Goal: Task Accomplishment & Management: Manage account settings

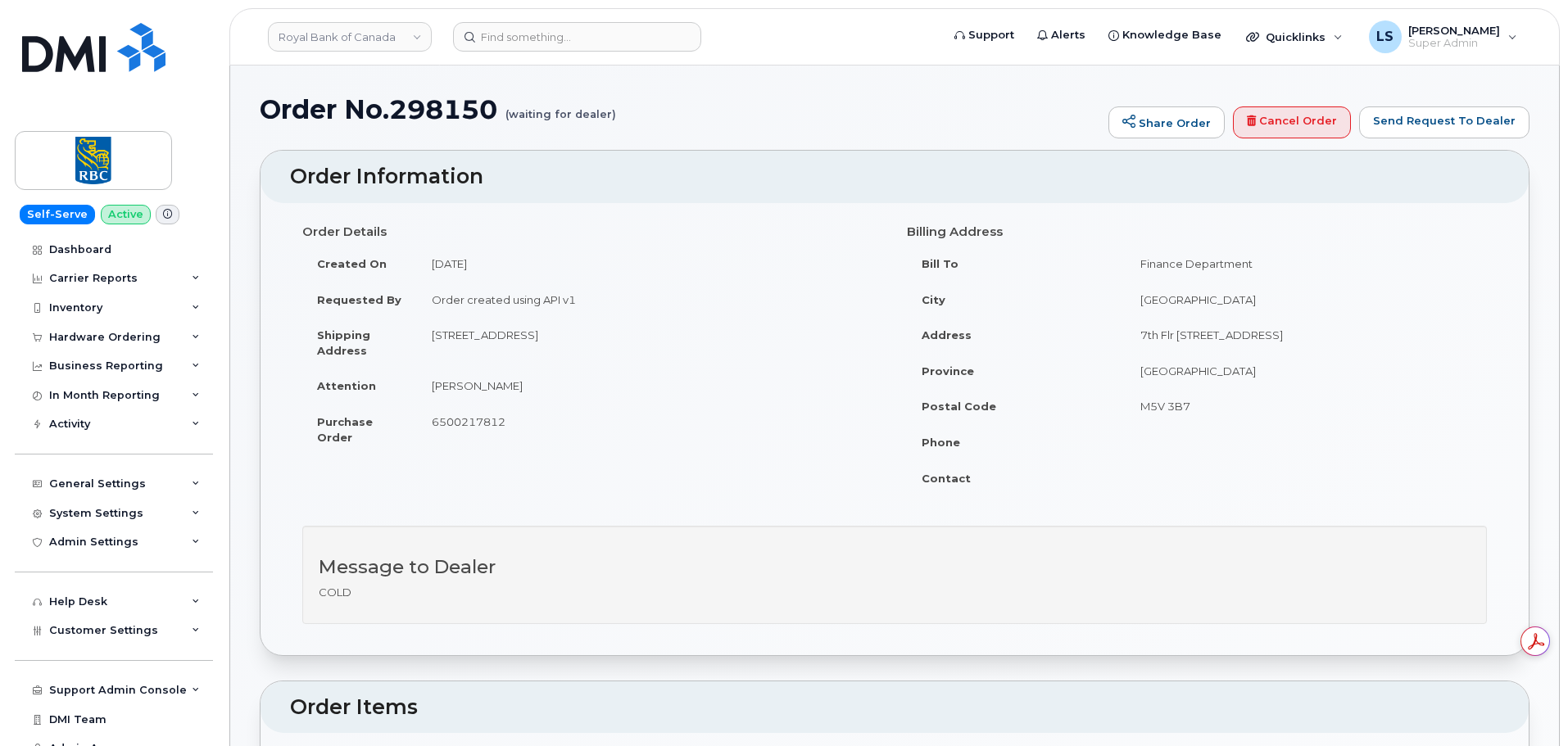
scroll to position [410, 0]
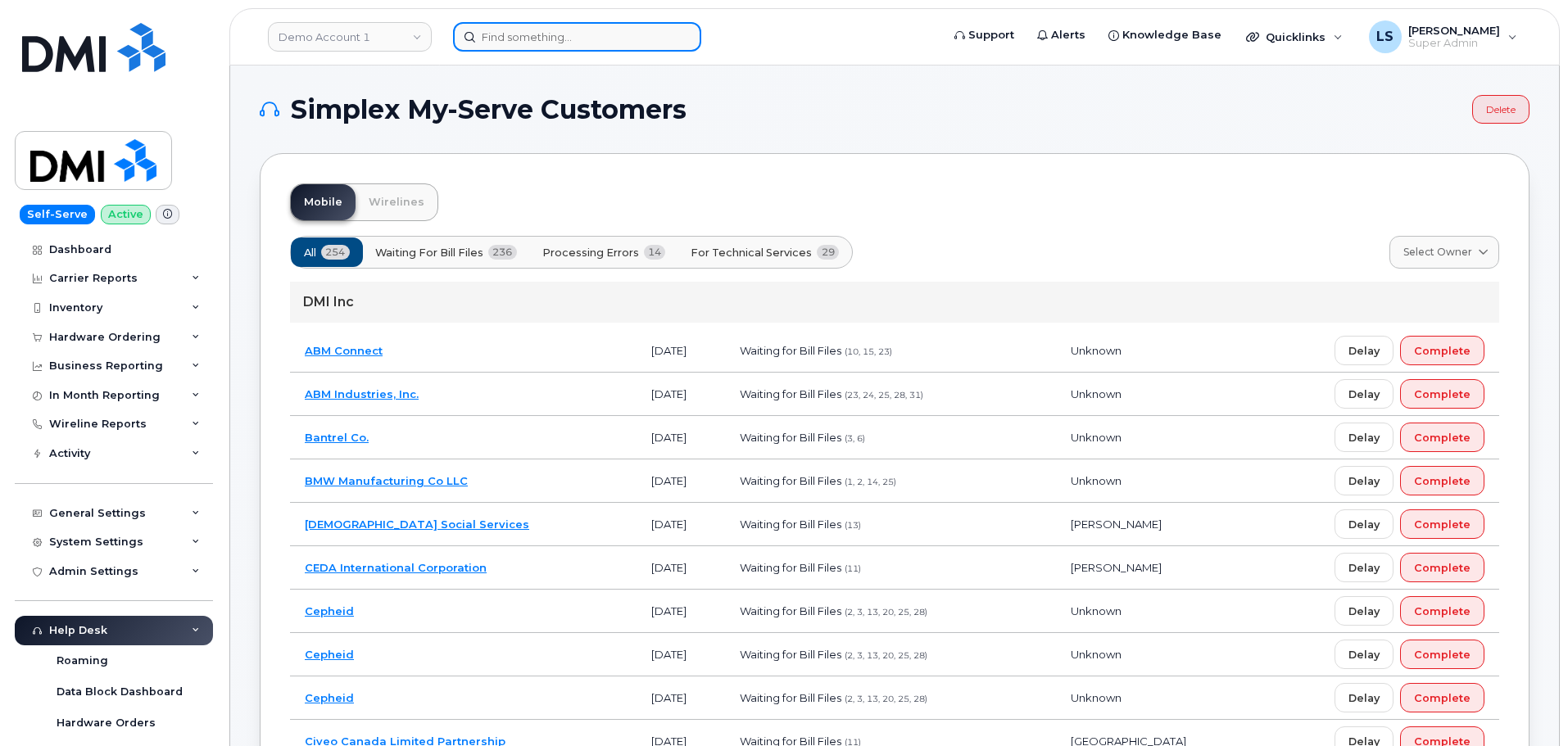
click at [509, 35] on input at bounding box center [577, 37] width 248 height 29
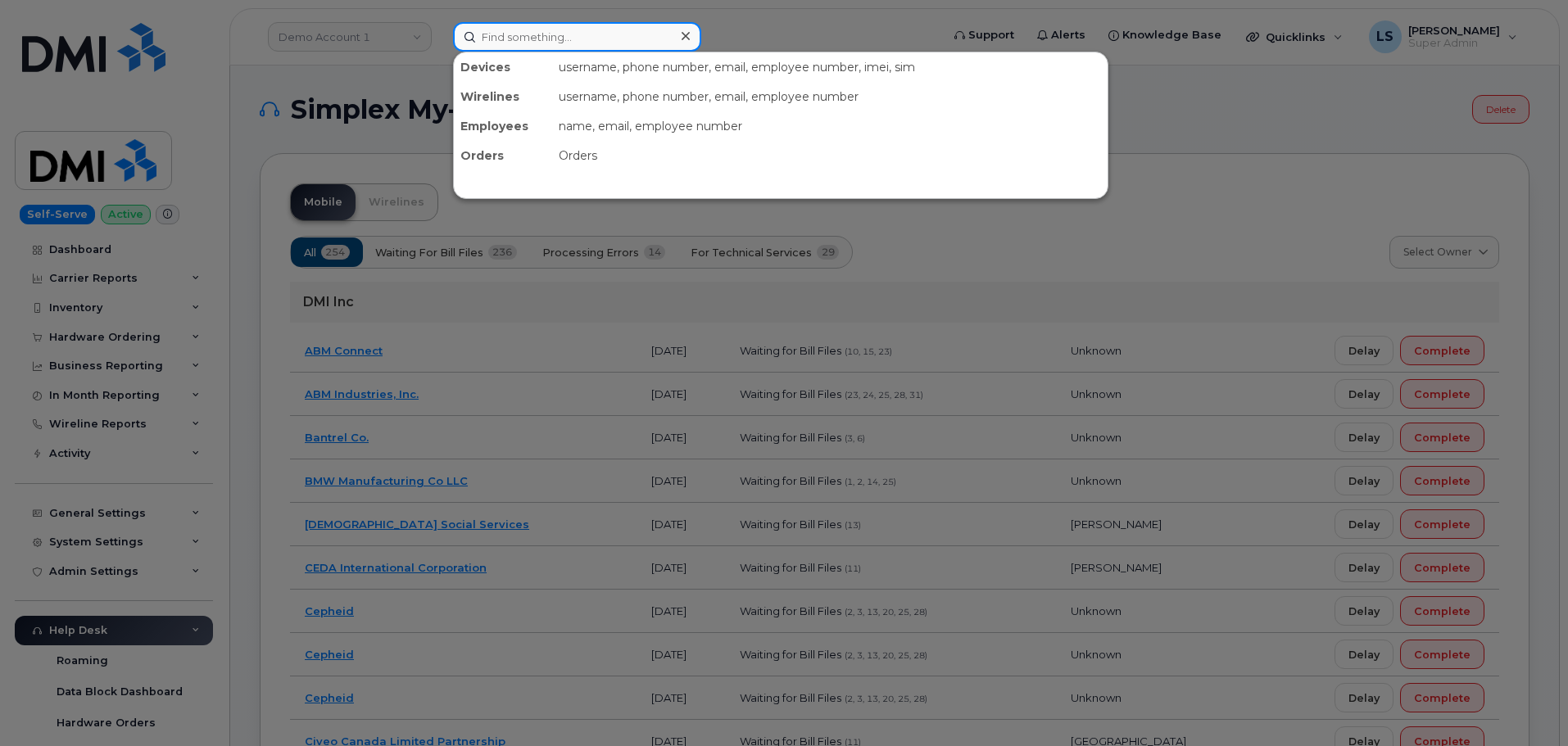
paste input "297903"
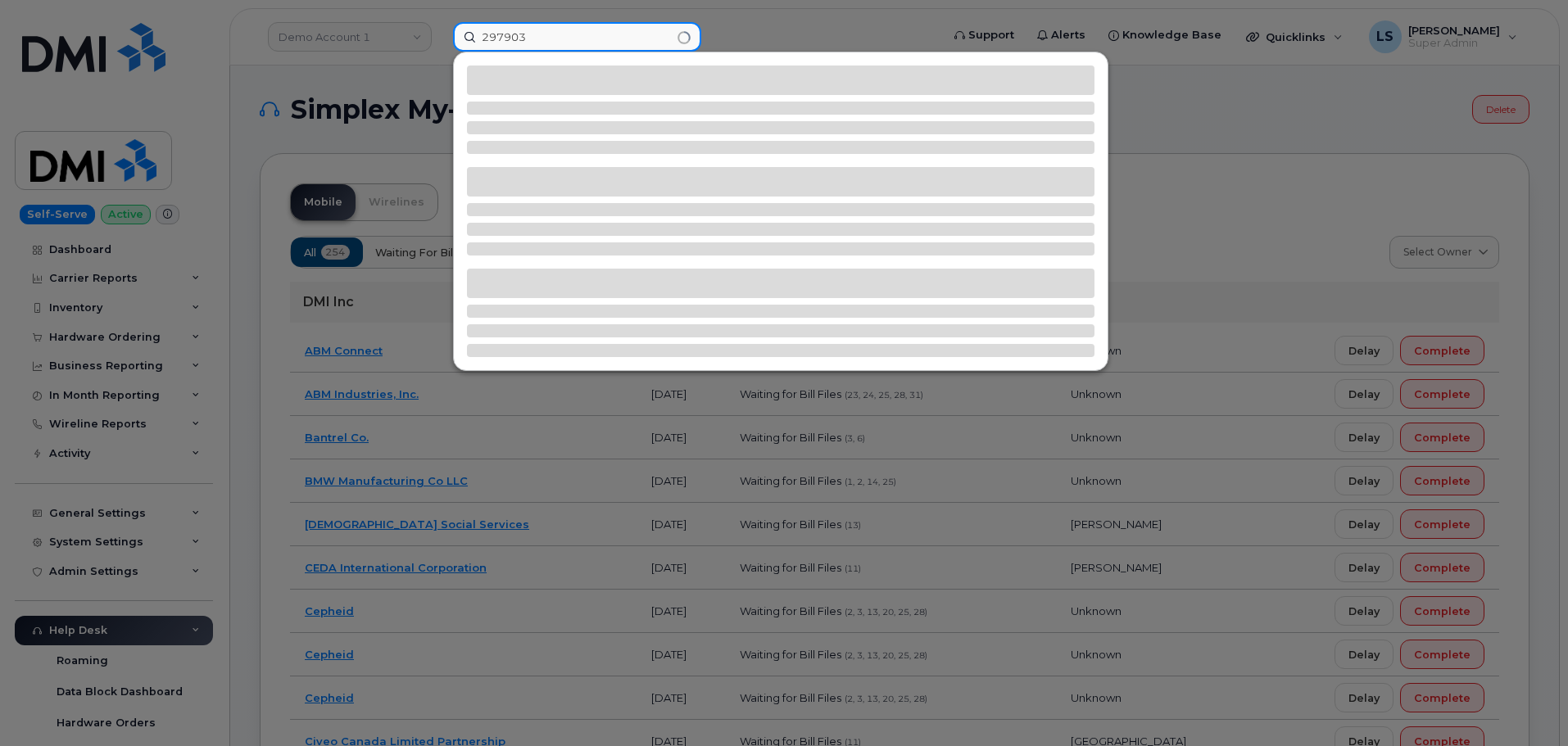
type input "297903"
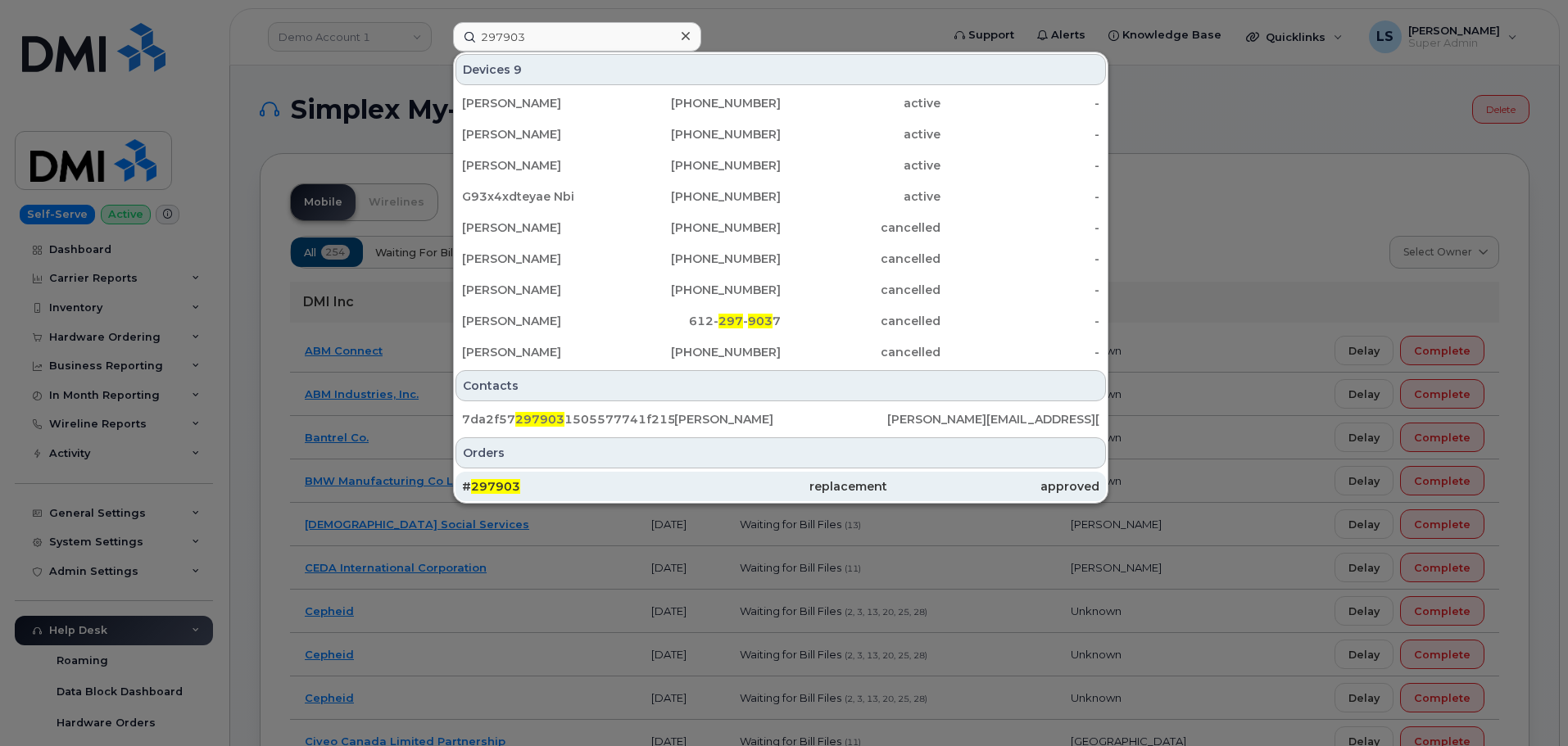
click at [579, 483] on div "# 297903" at bounding box center [568, 486] width 212 height 16
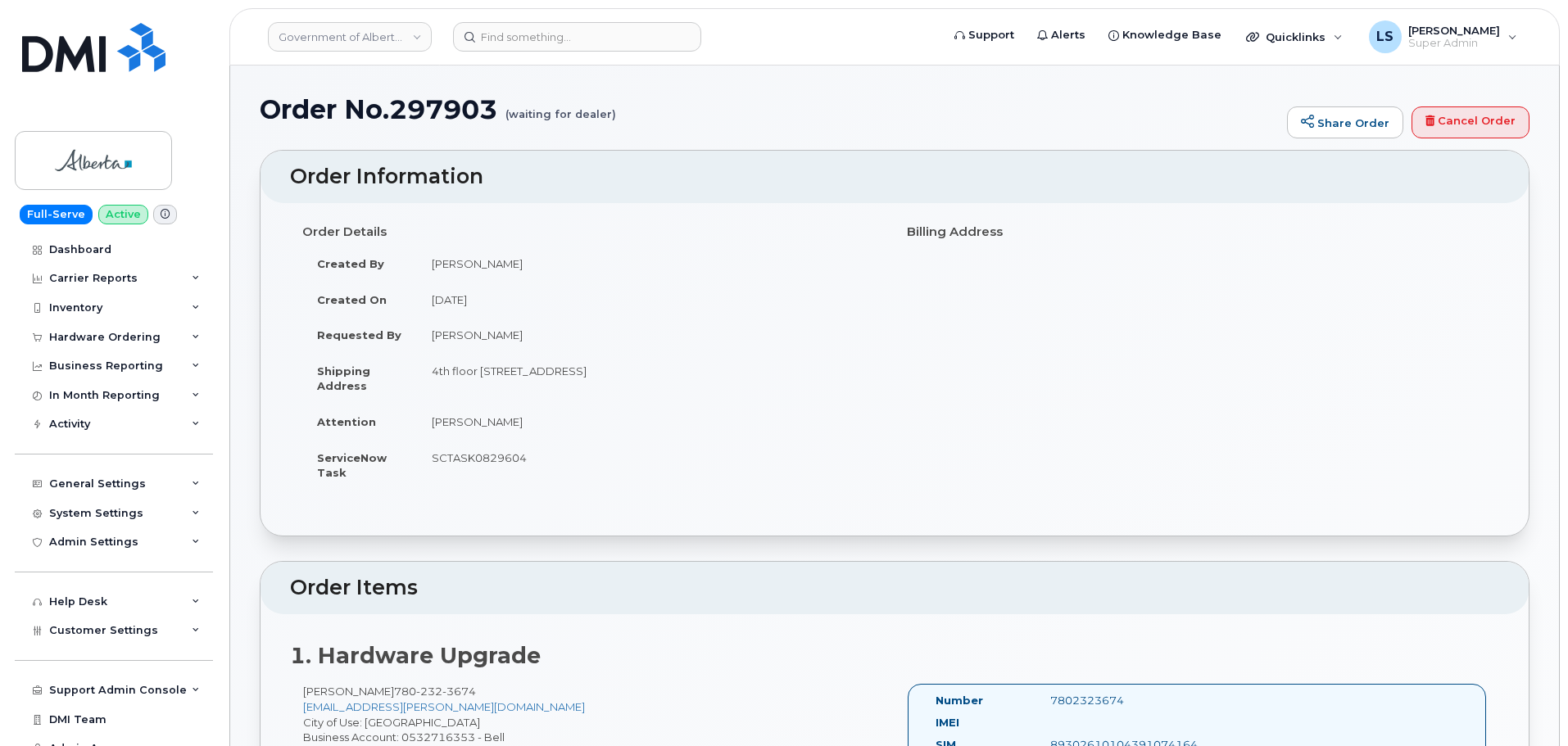
click at [419, 104] on h1 "Order No.297903 (waiting for dealer)" at bounding box center [768, 109] width 1019 height 29
drag, startPoint x: 399, startPoint y: 112, endPoint x: 481, endPoint y: 110, distance: 82.0
click at [498, 114] on h1 "Order No.297903 (waiting for dealer)" at bounding box center [768, 109] width 1019 height 29
copy h1 "297903"
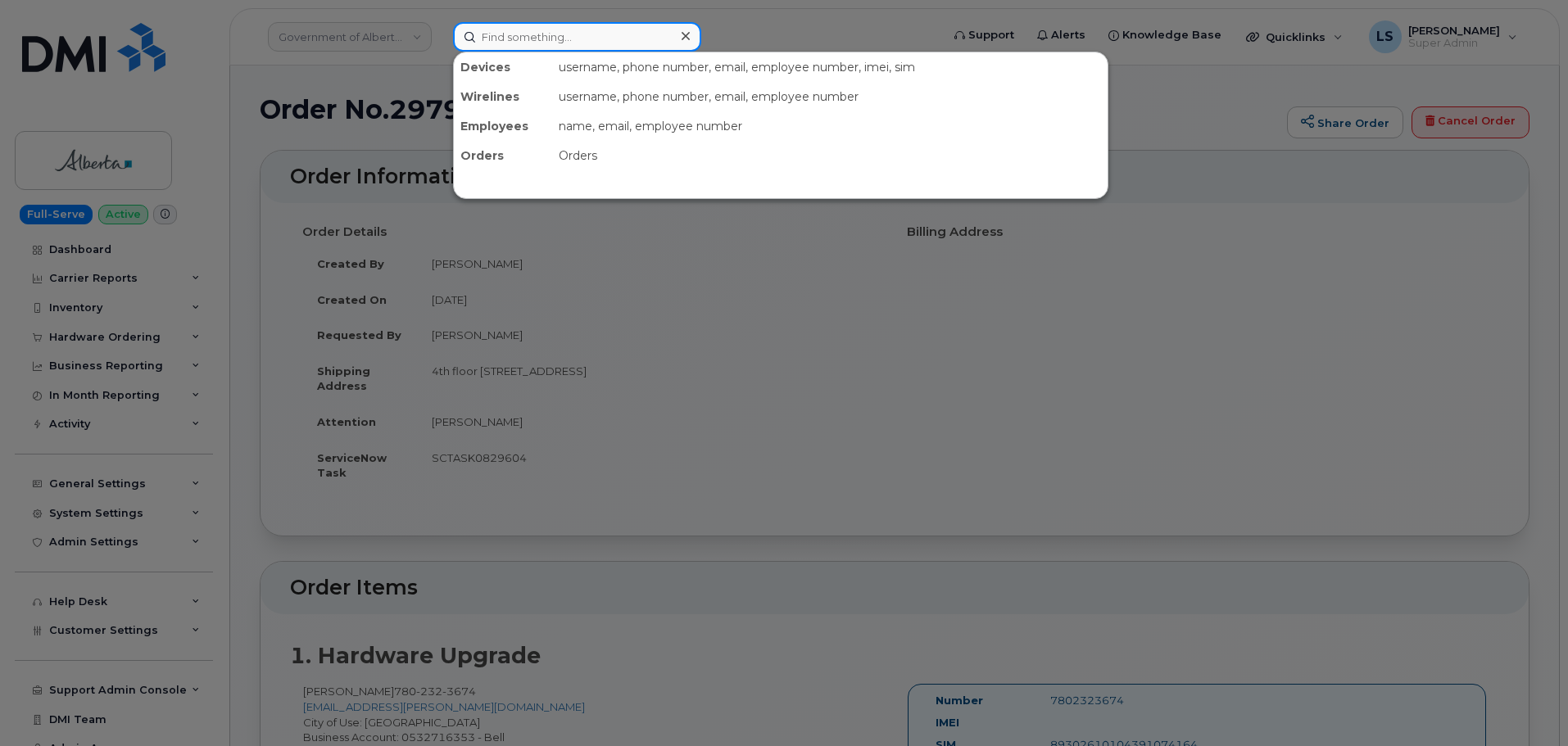
click at [622, 43] on input at bounding box center [577, 37] width 248 height 29
paste input "297896"
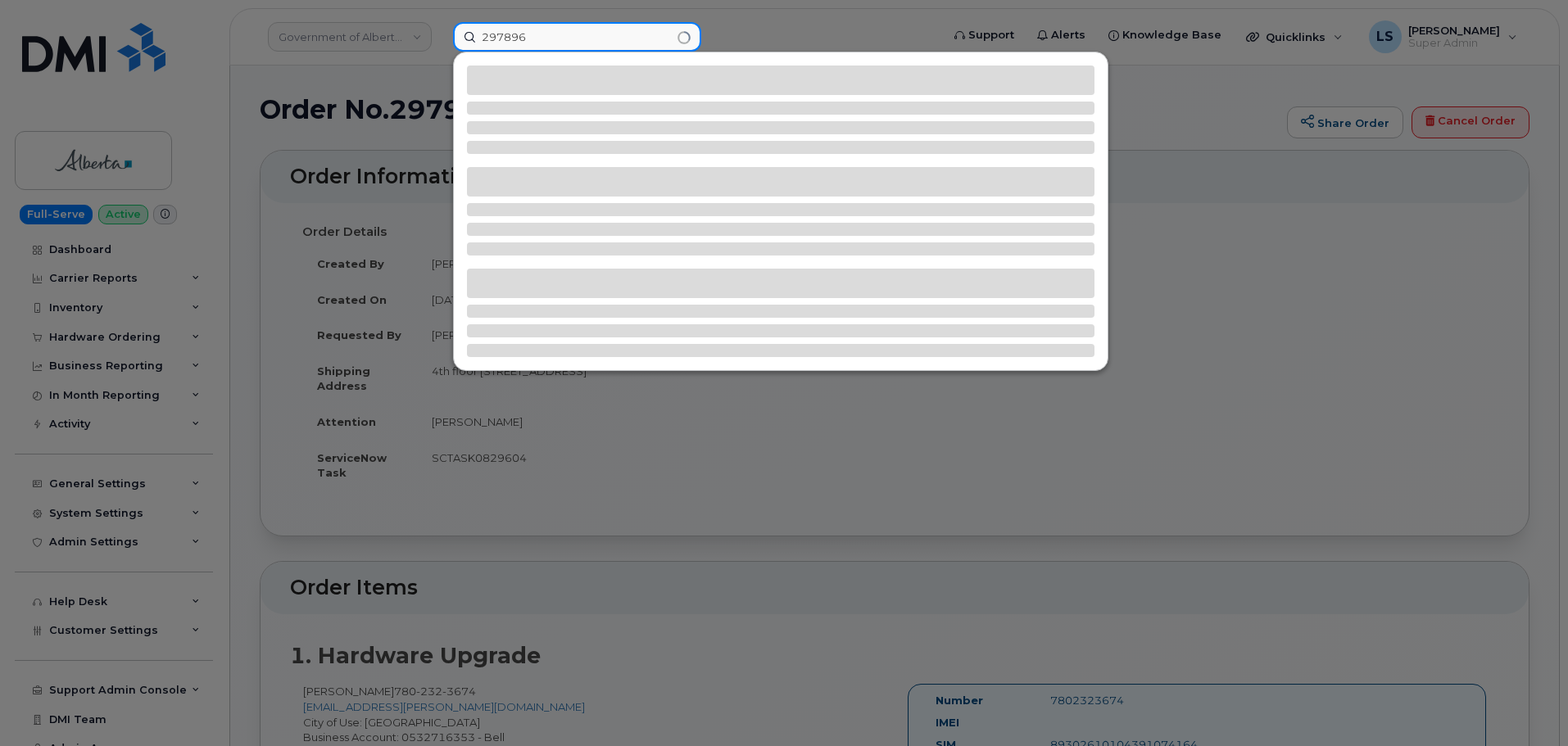
type input "297896"
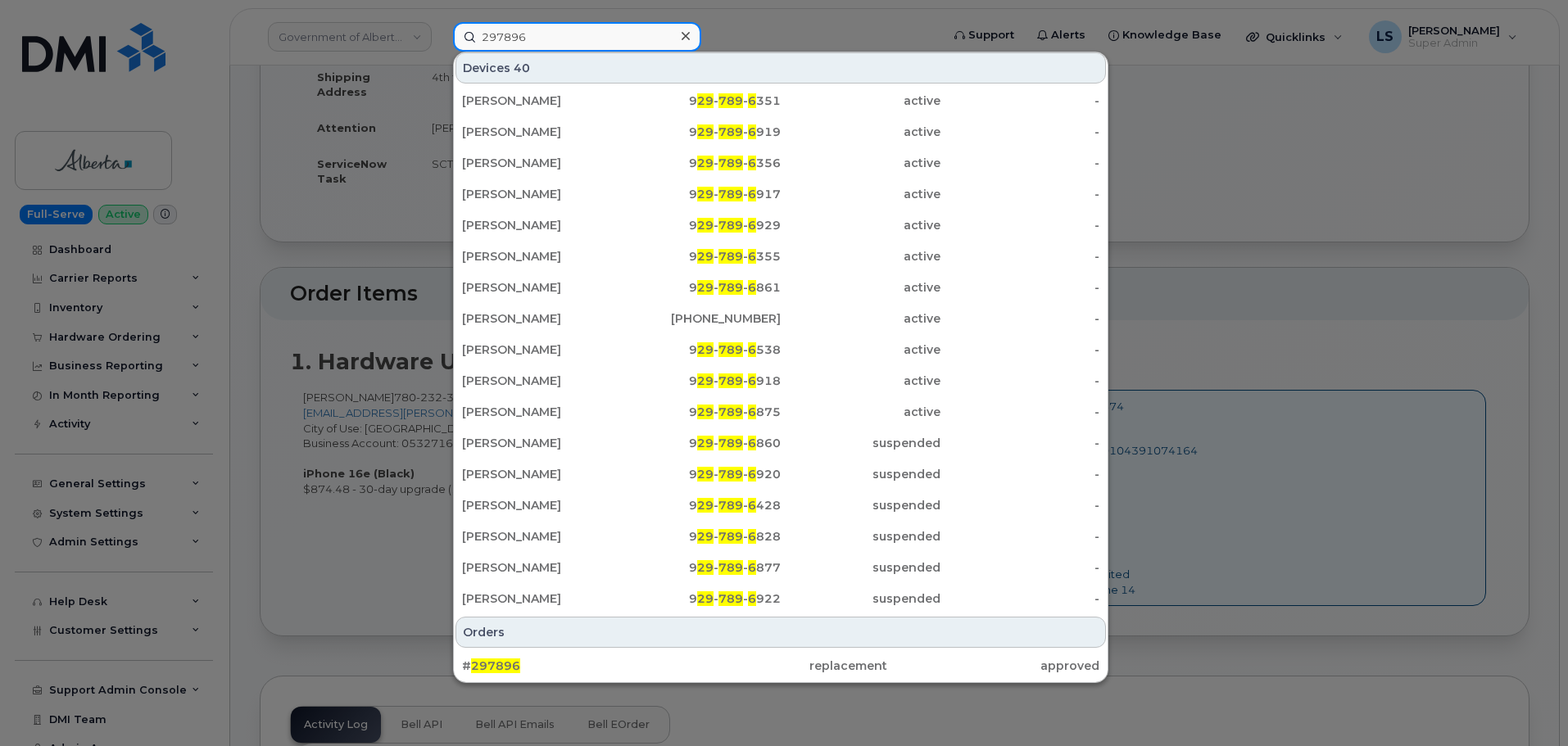
scroll to position [410, 0]
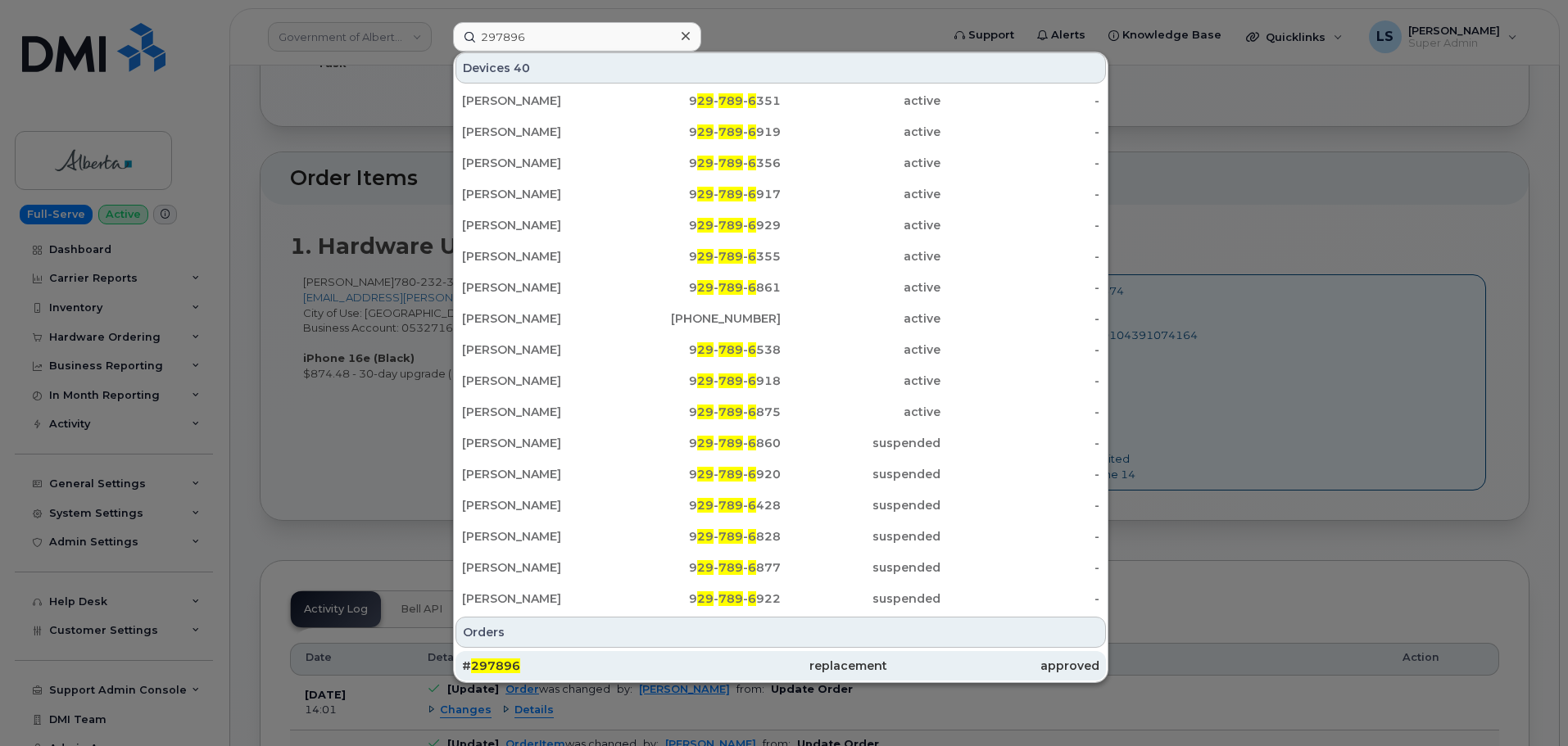
click at [481, 664] on span "297896" at bounding box center [495, 666] width 49 height 15
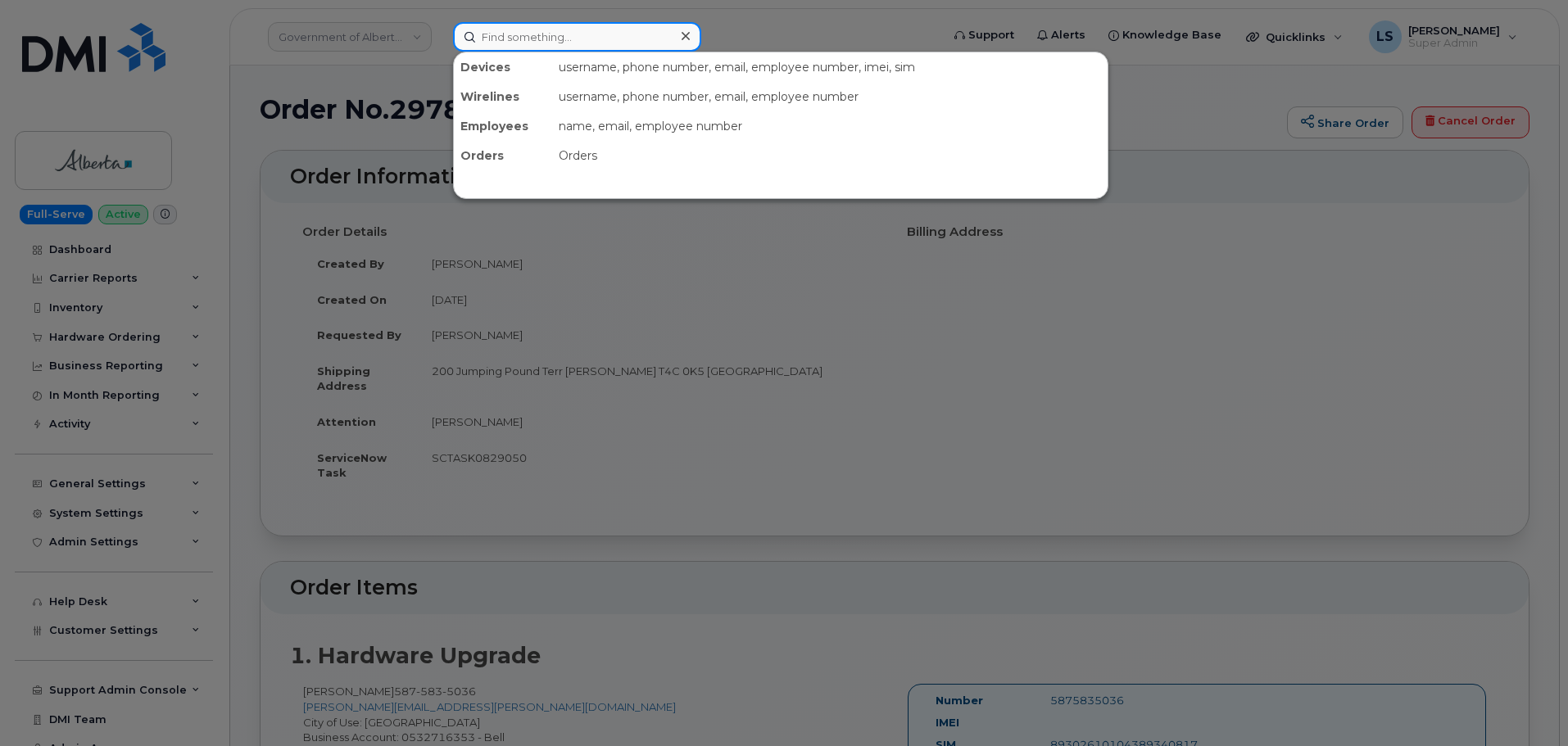
click at [651, 23] on input at bounding box center [577, 37] width 248 height 29
paste input "[PERSON_NAME]"
type input "[PERSON_NAME]"
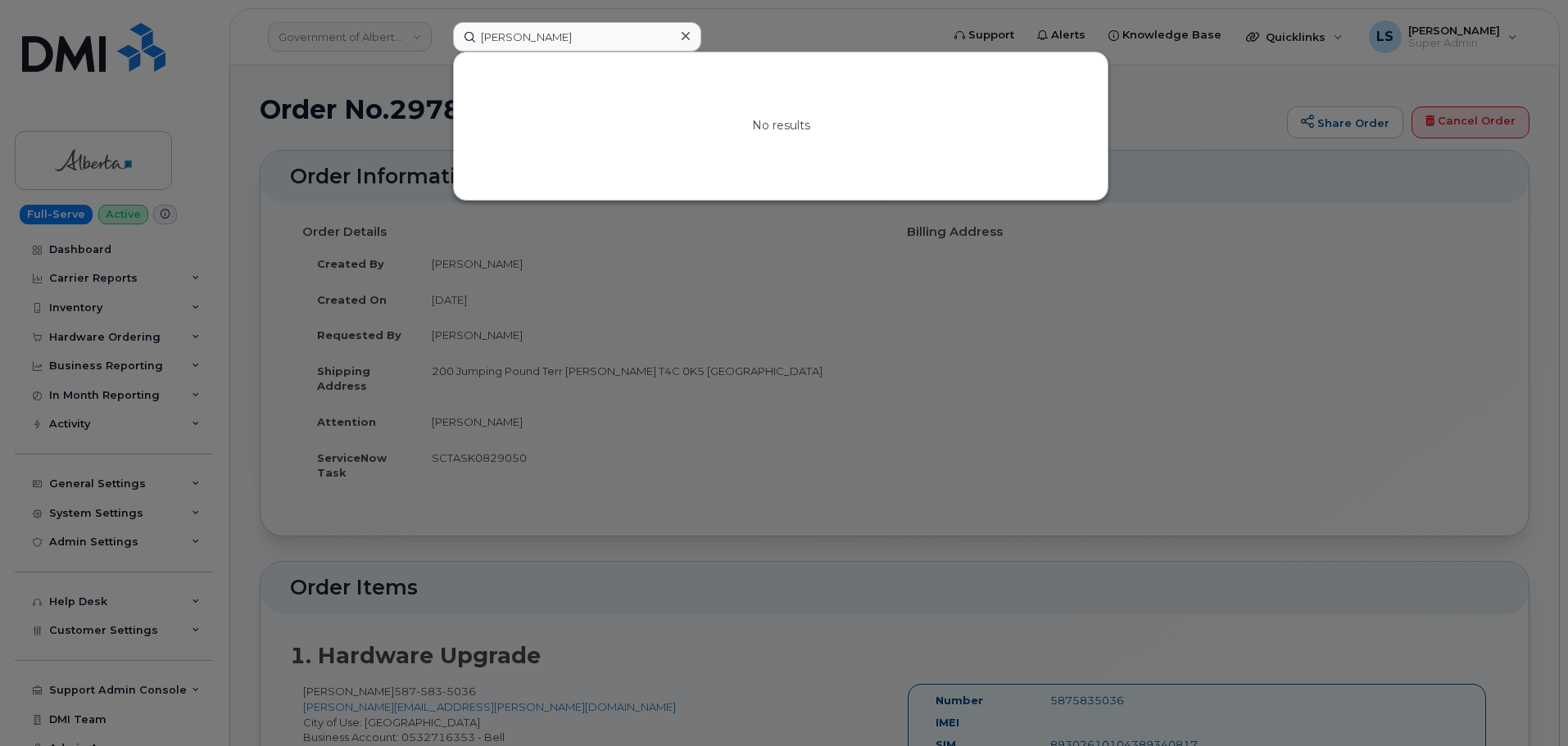
click at [688, 33] on icon at bounding box center [686, 36] width 8 height 13
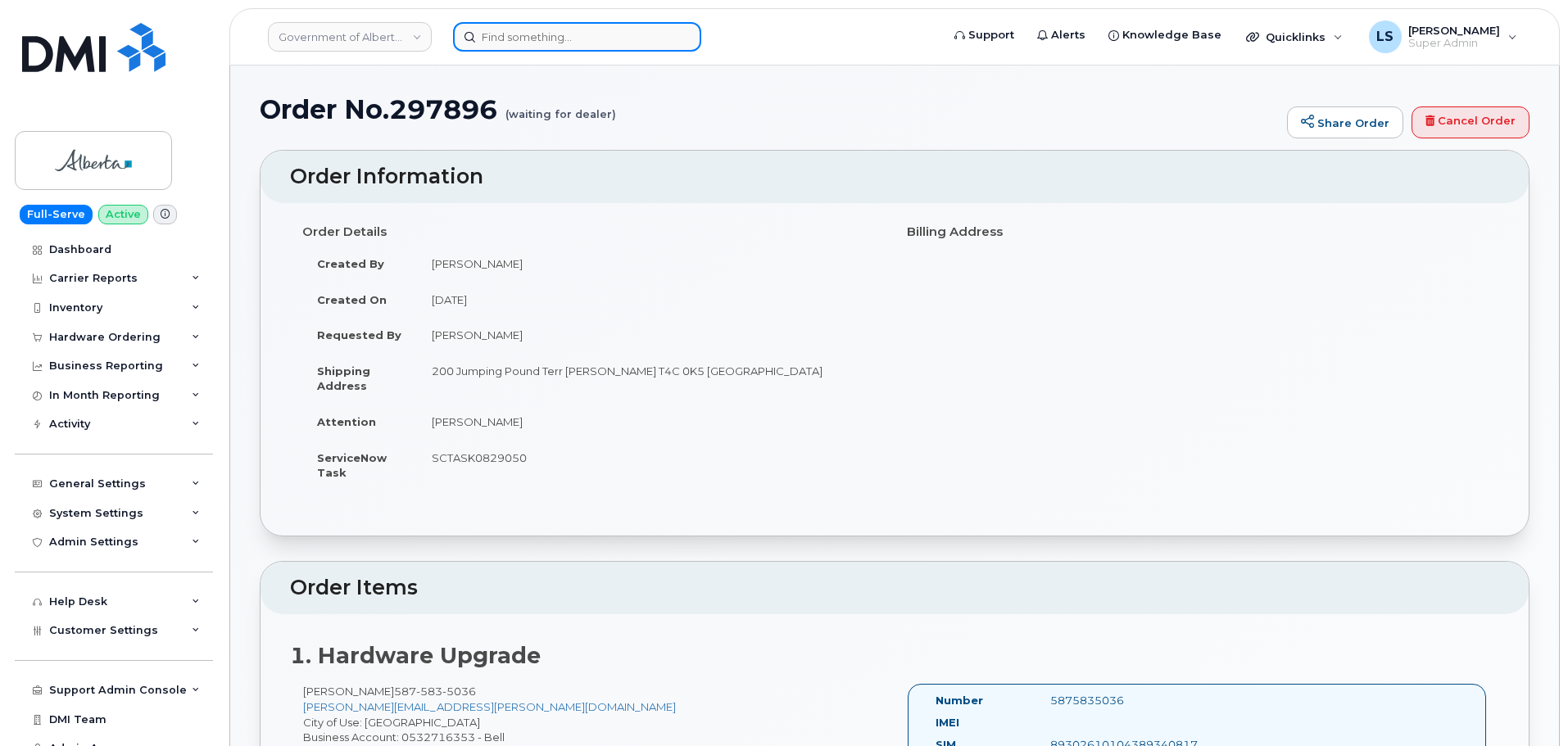
click at [519, 45] on input at bounding box center [577, 37] width 248 height 29
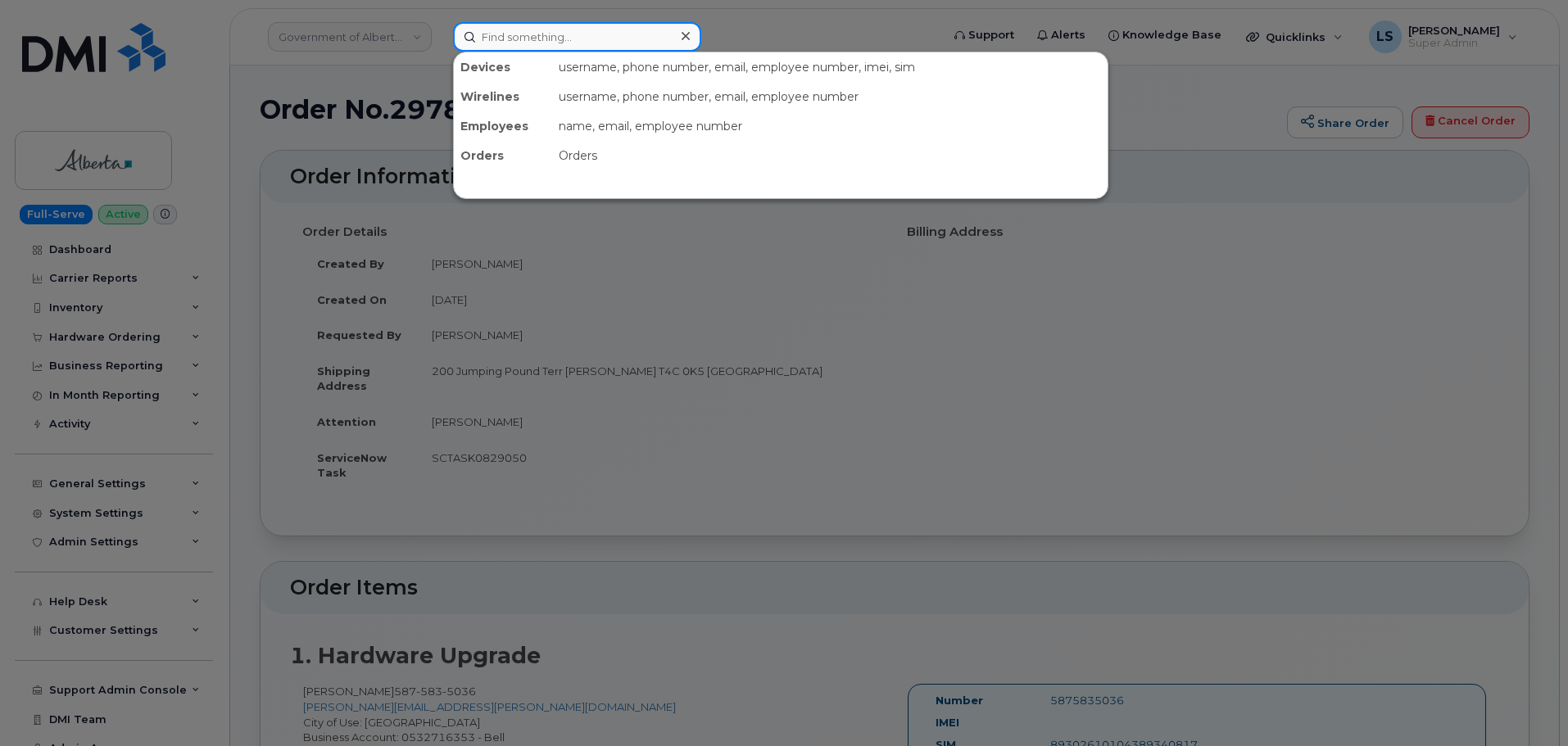
paste input "[PERSON_NAME]"
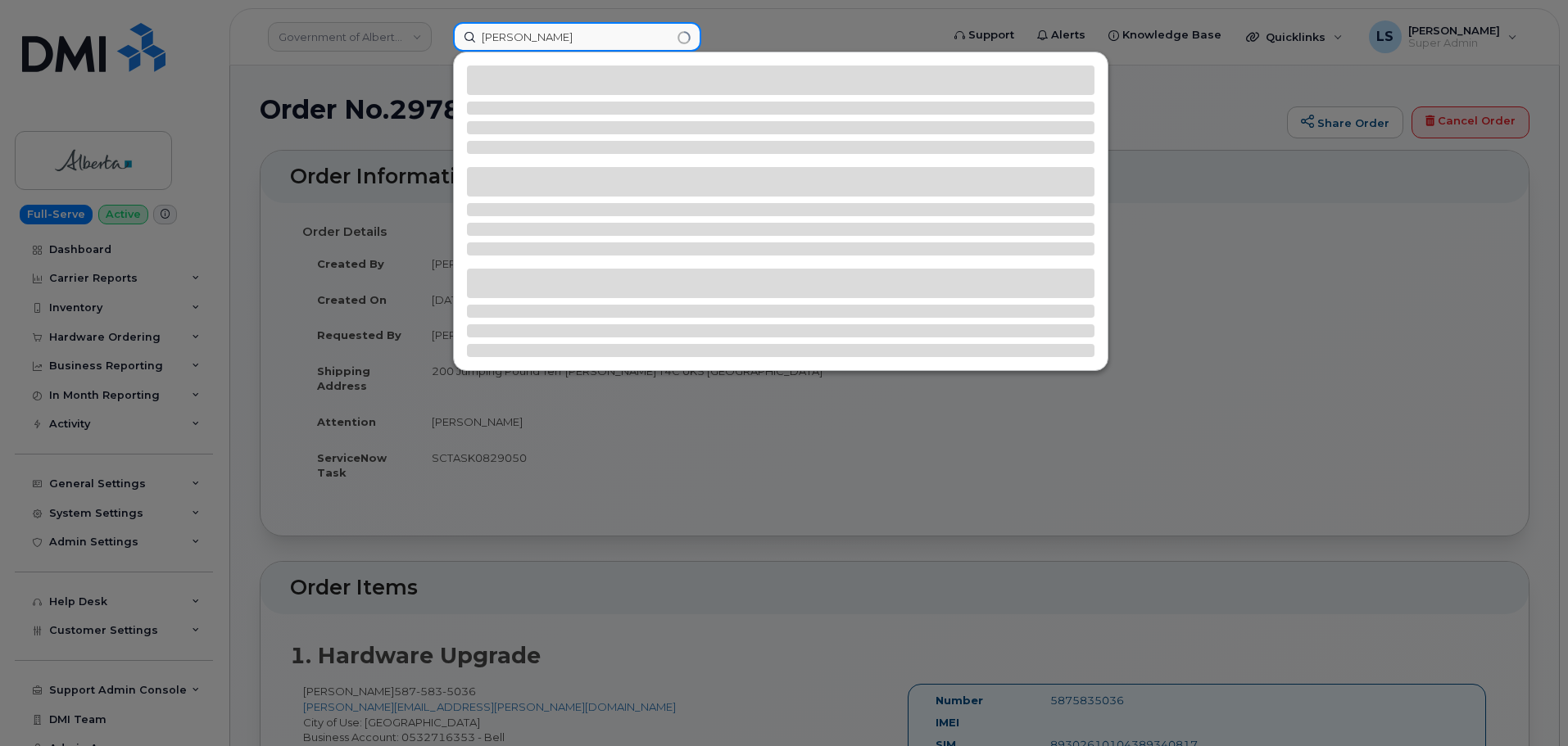
type input "[PERSON_NAME]"
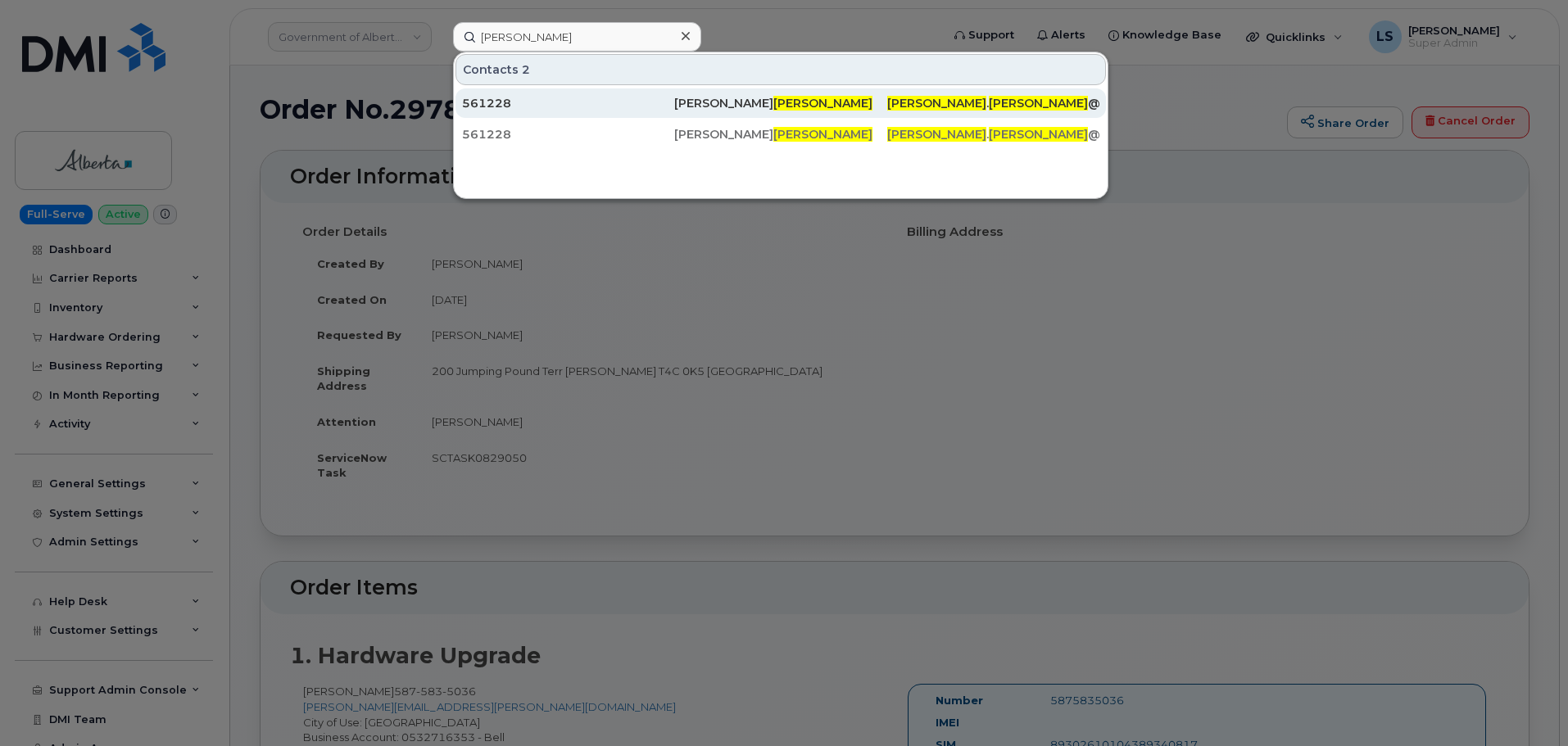
click at [912, 110] on span "[PERSON_NAME]" at bounding box center [937, 103] width 100 height 15
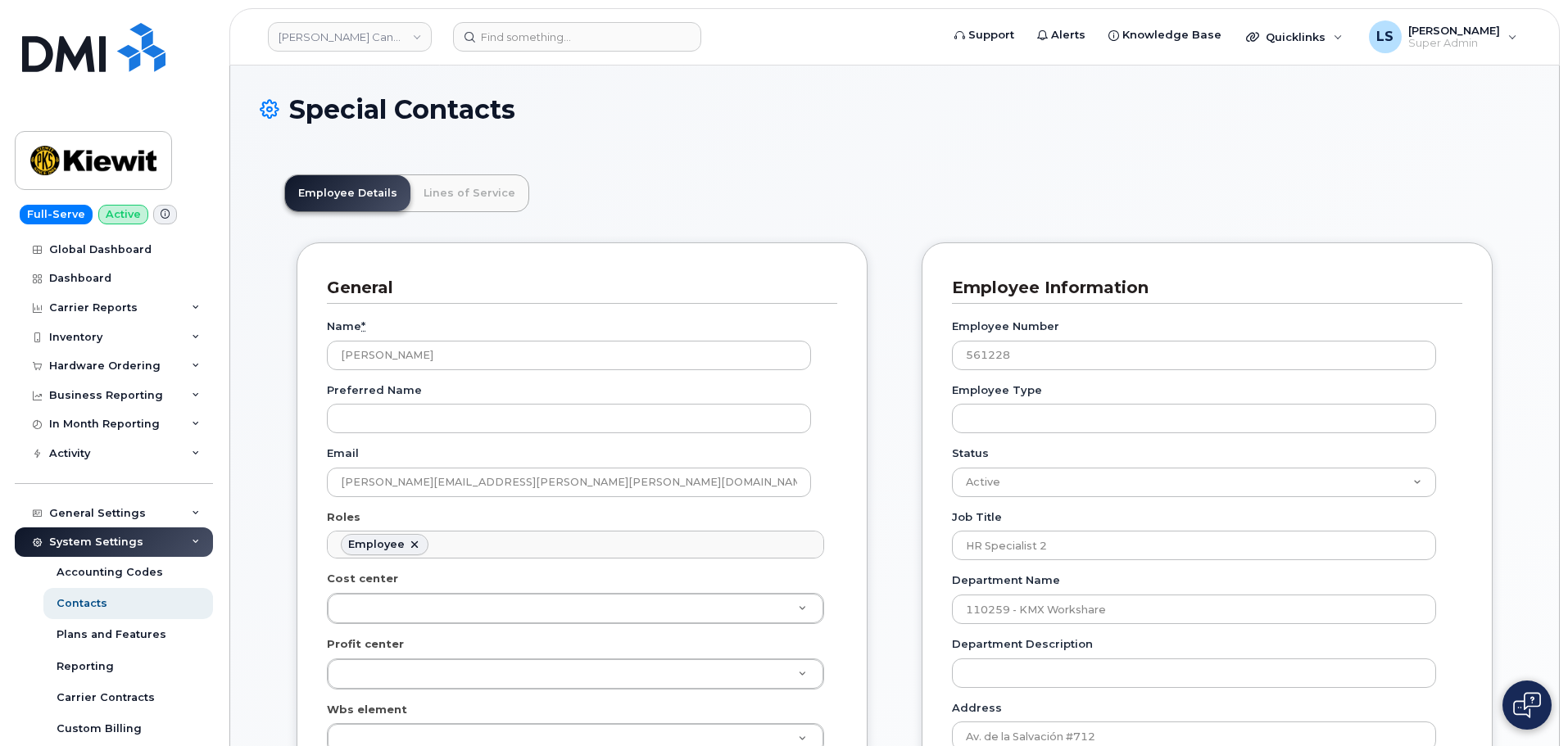
scroll to position [48, 0]
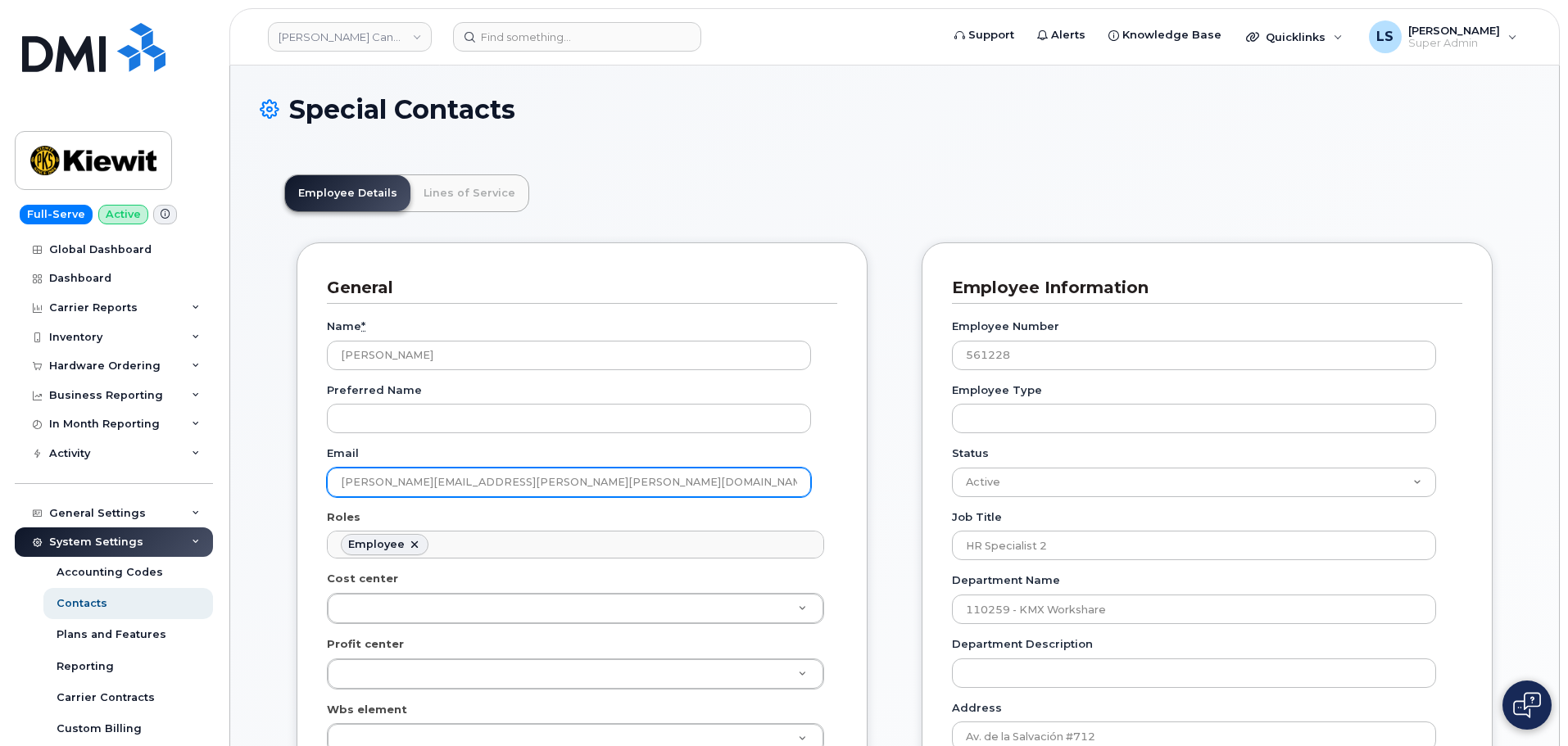
drag, startPoint x: 565, startPoint y: 470, endPoint x: 215, endPoint y: 496, distance: 351.0
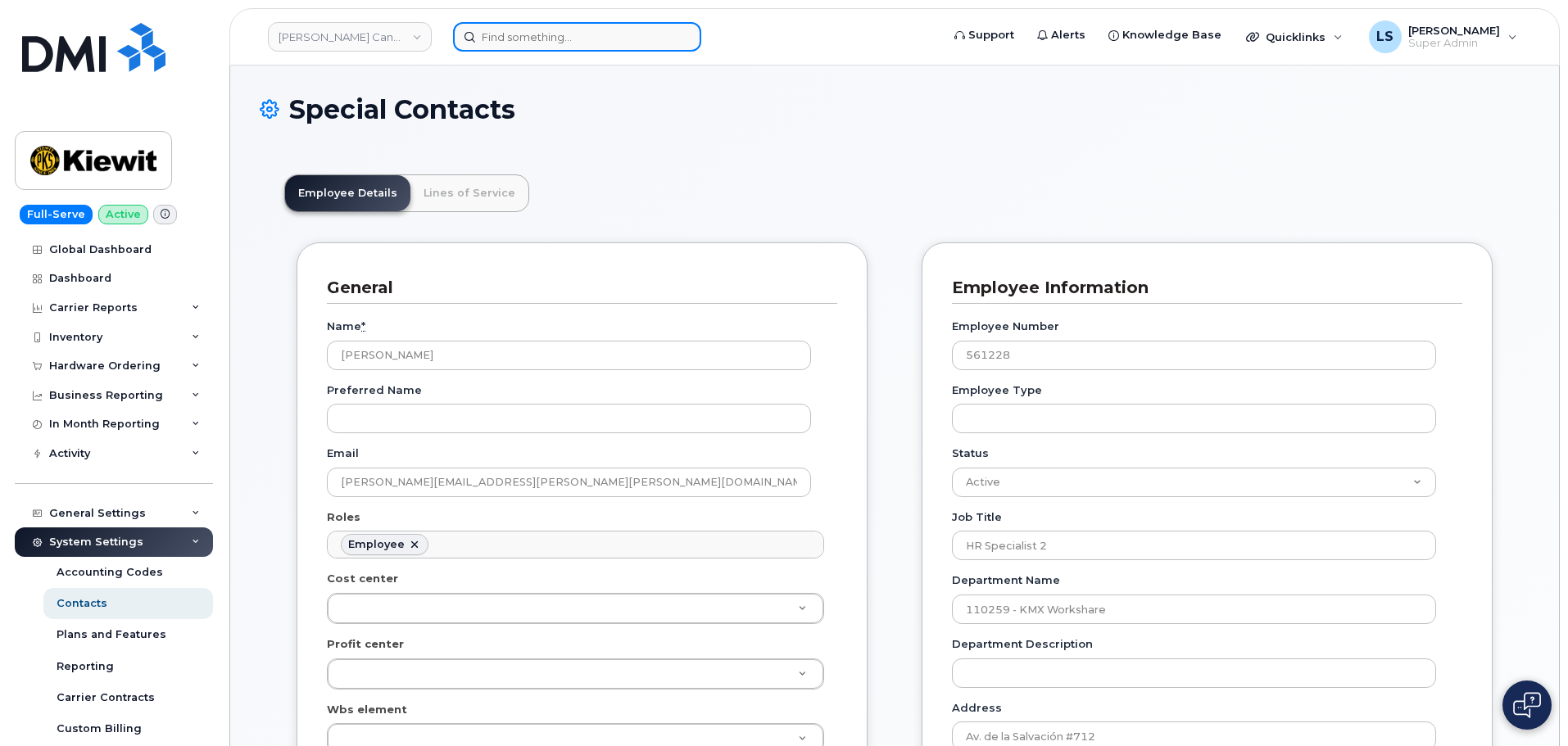
click at [530, 39] on input at bounding box center [577, 37] width 248 height 29
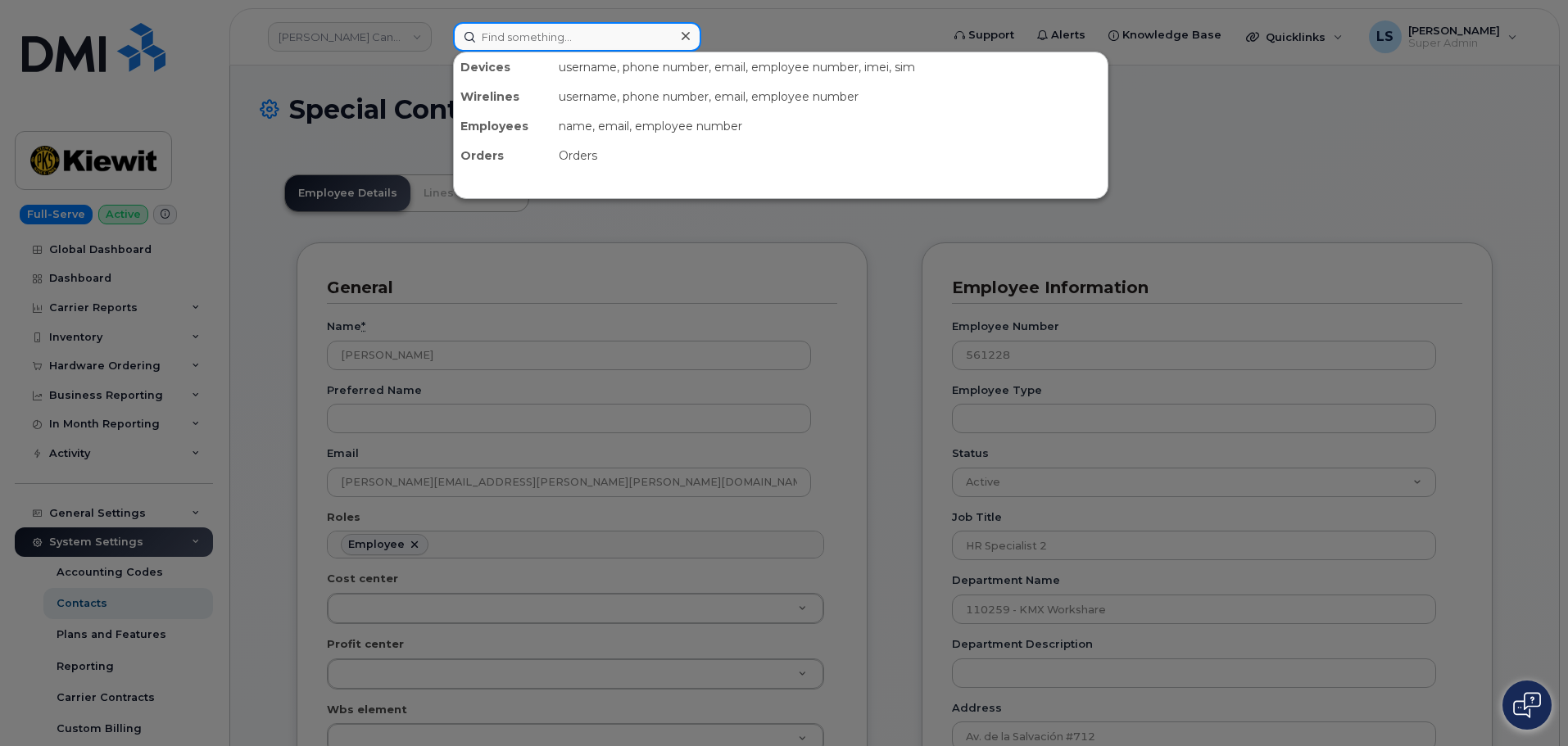
paste input "6625220645"
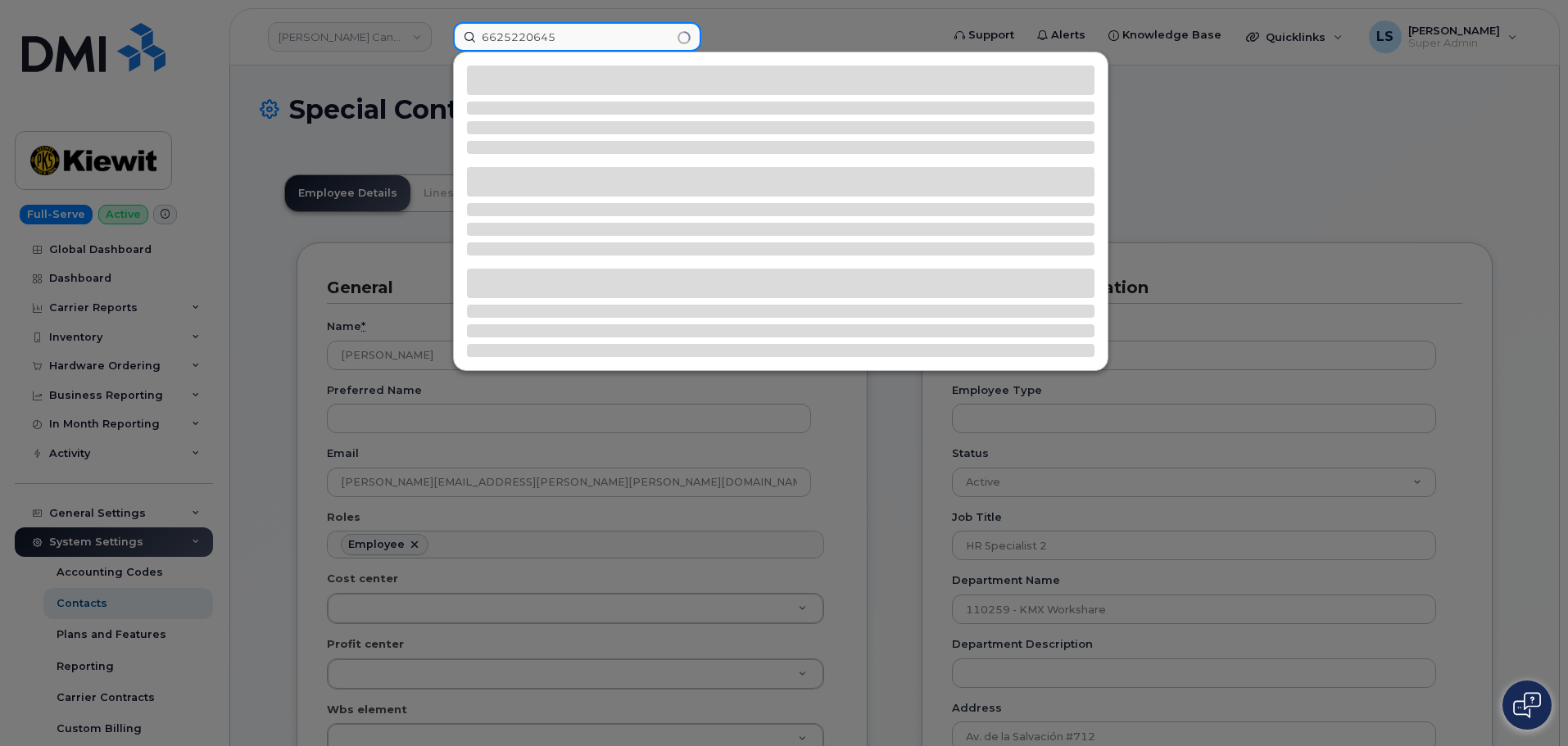
type input "6625220645"
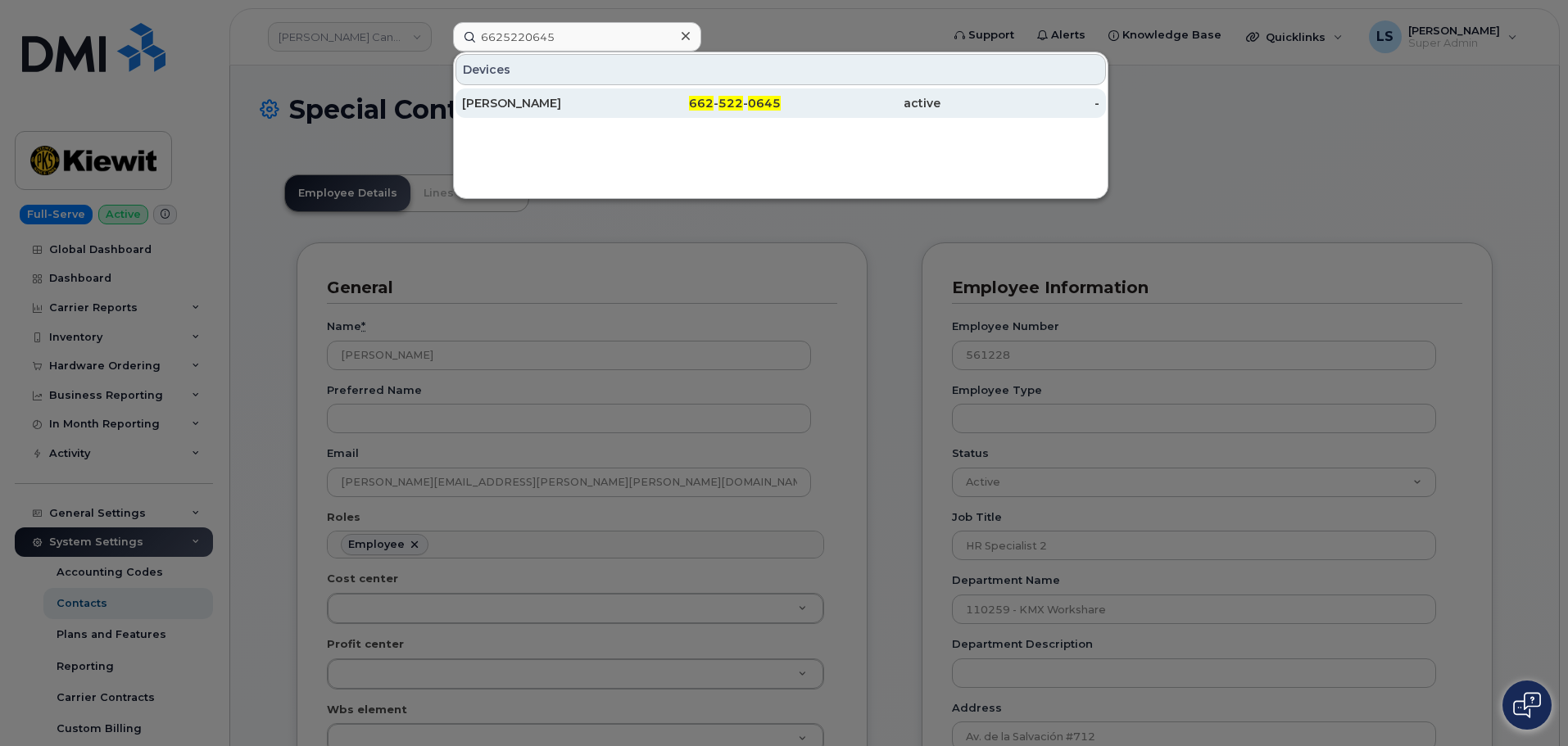
click at [535, 106] on div "JOSEPH HUTZENBILER" at bounding box center [542, 102] width 160 height 16
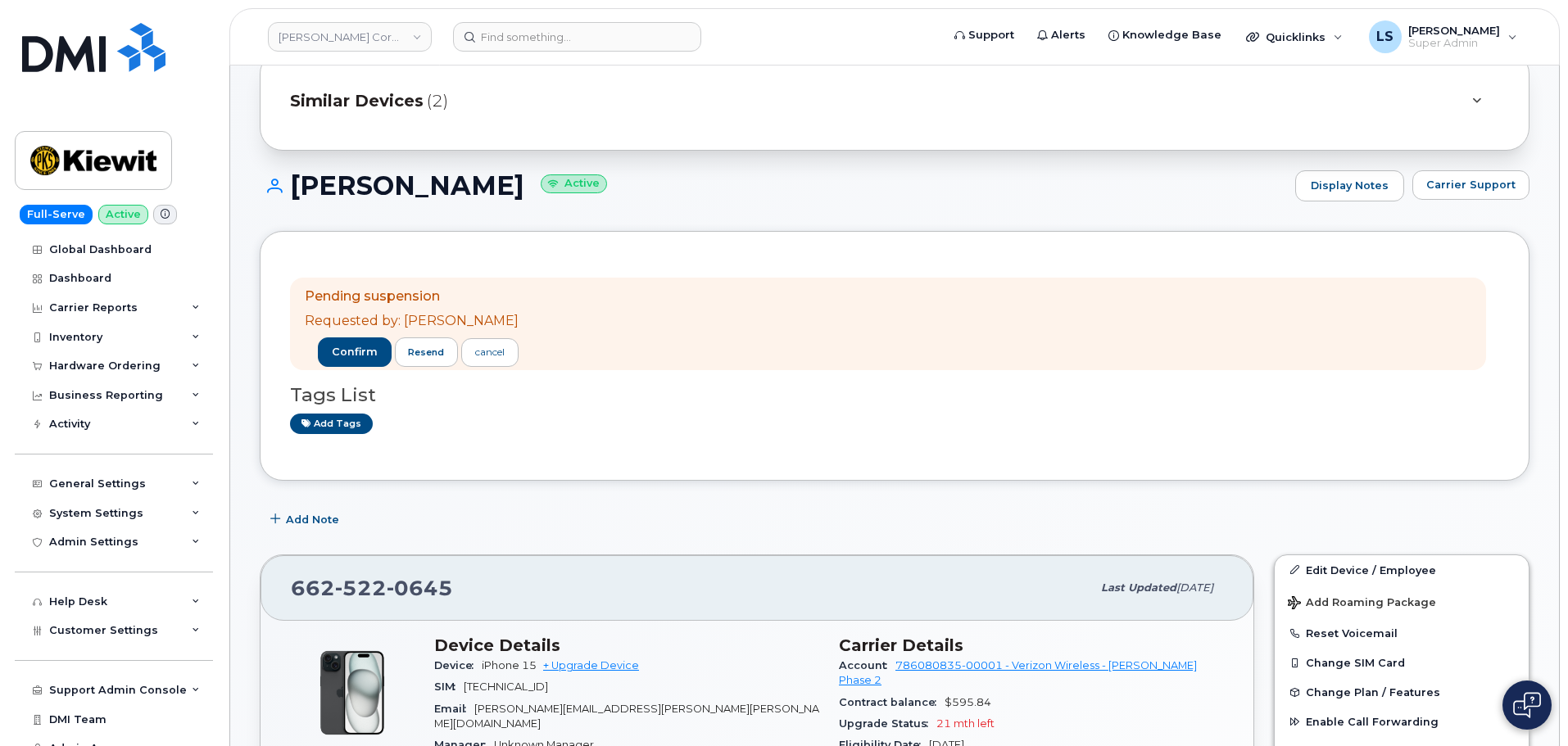
scroll to position [82, 0]
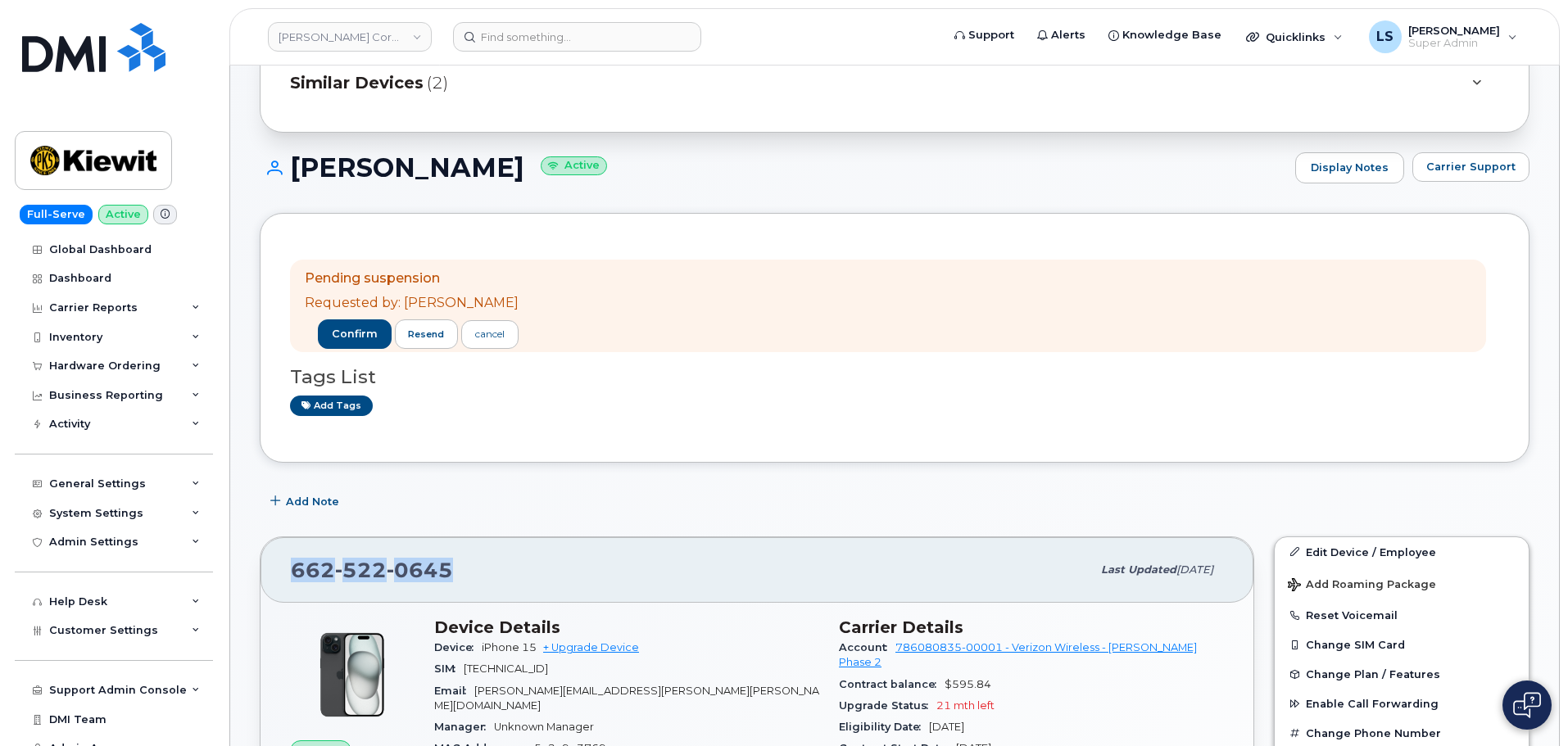
drag, startPoint x: 308, startPoint y: 558, endPoint x: 267, endPoint y: 557, distance: 41.0
click at [267, 557] on div "662 522 0645 Last updated Jul 31, 2025" at bounding box center [756, 570] width 993 height 66
copy span "662 522 0645"
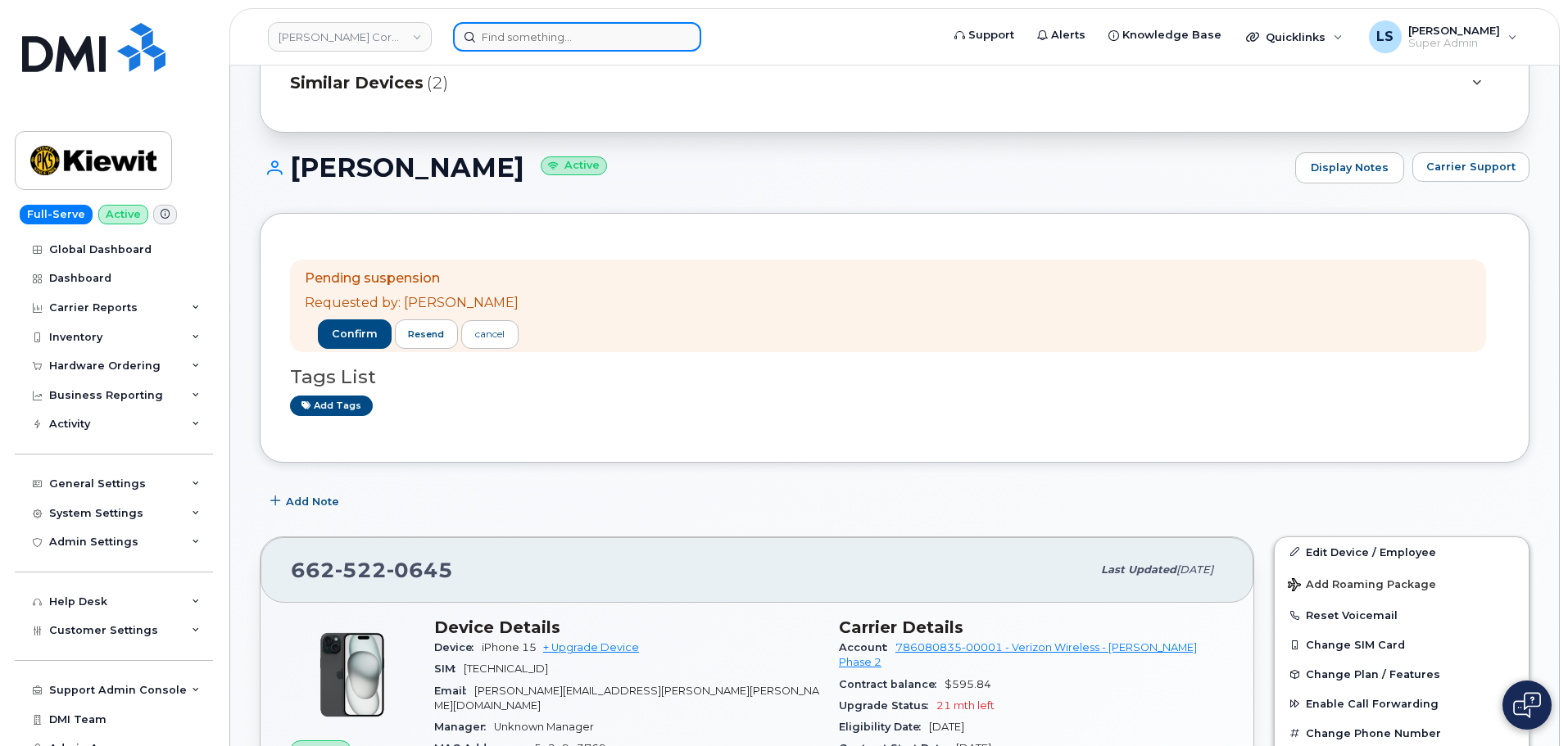
click at [553, 51] on input at bounding box center [577, 37] width 248 height 29
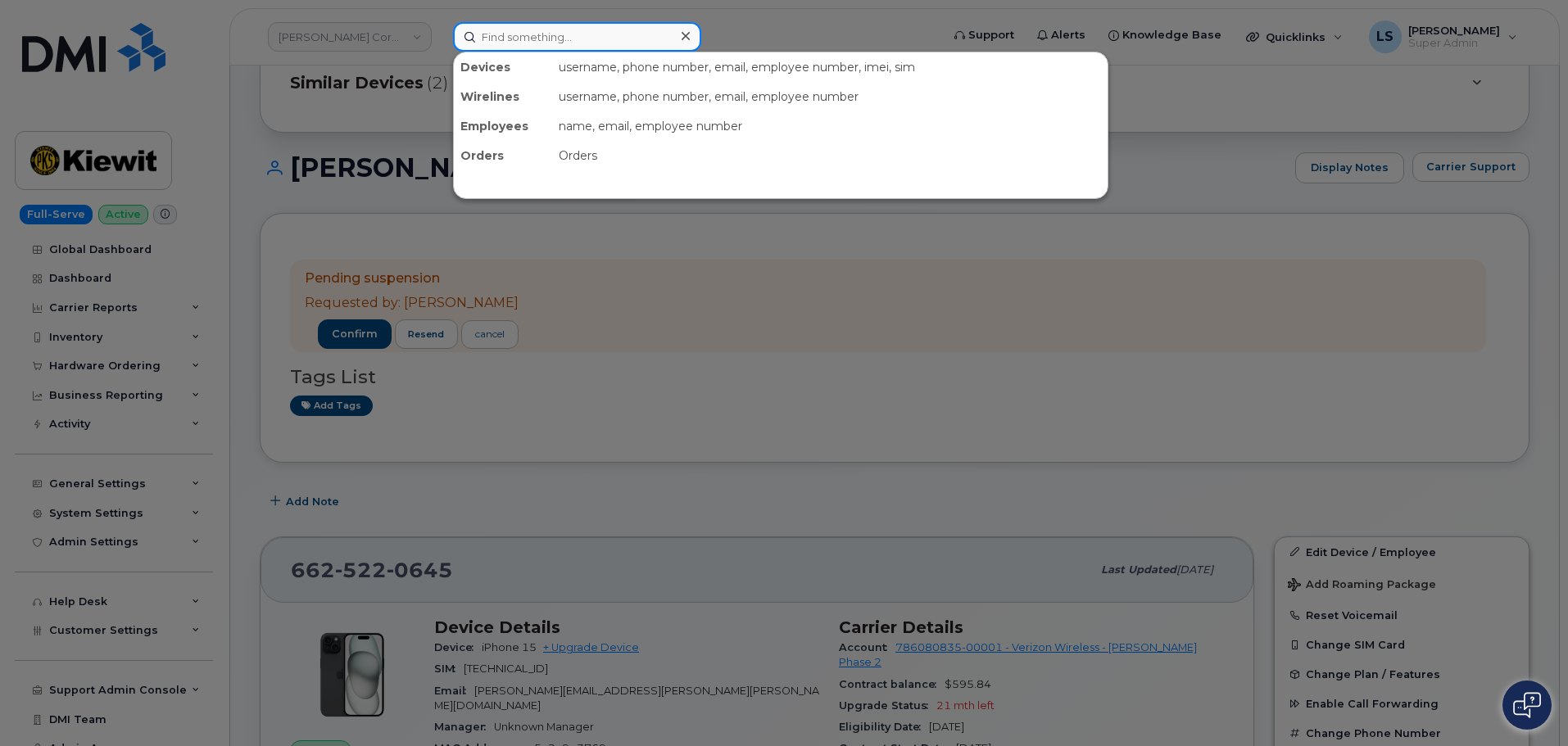
paste input "2623360417"
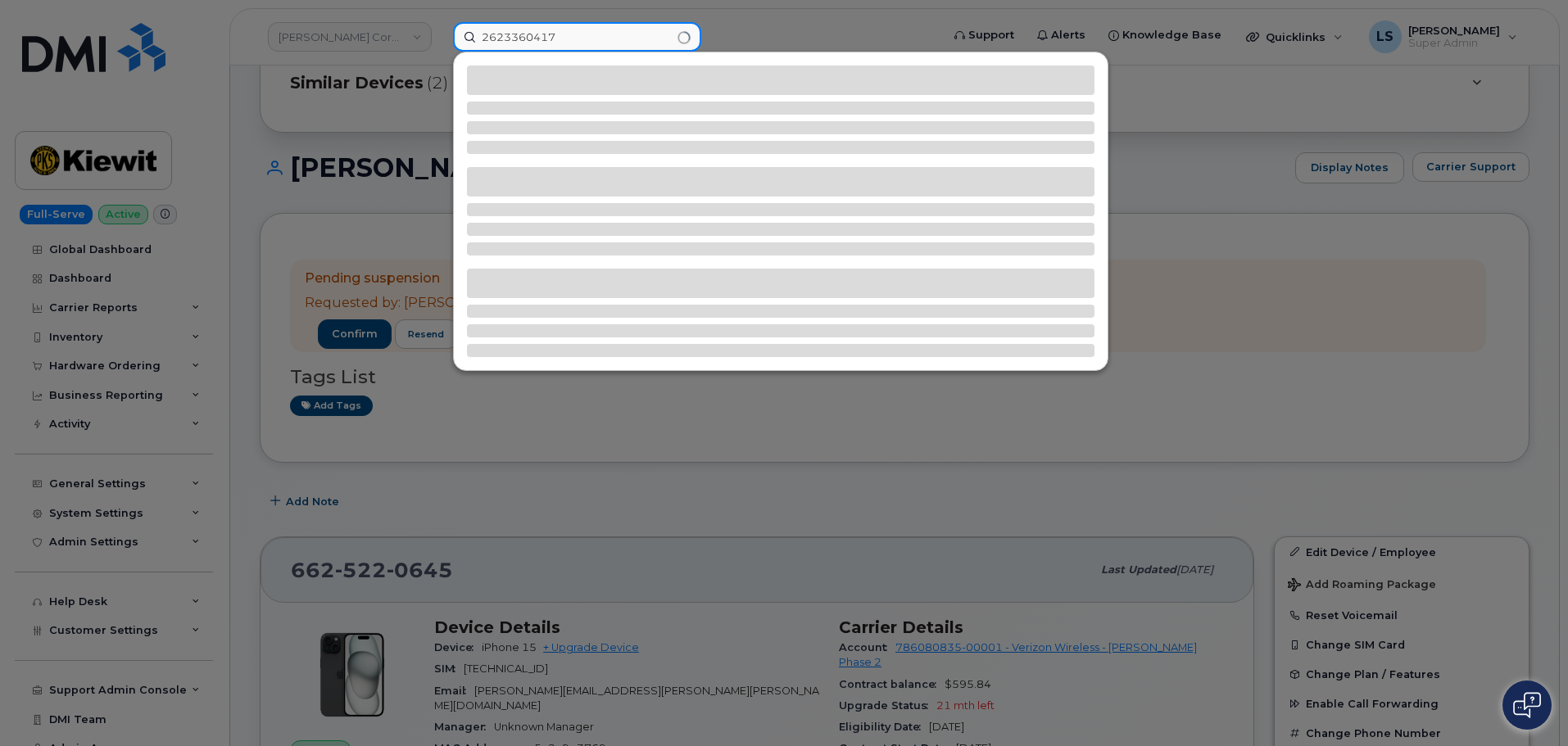
type input "2623360417"
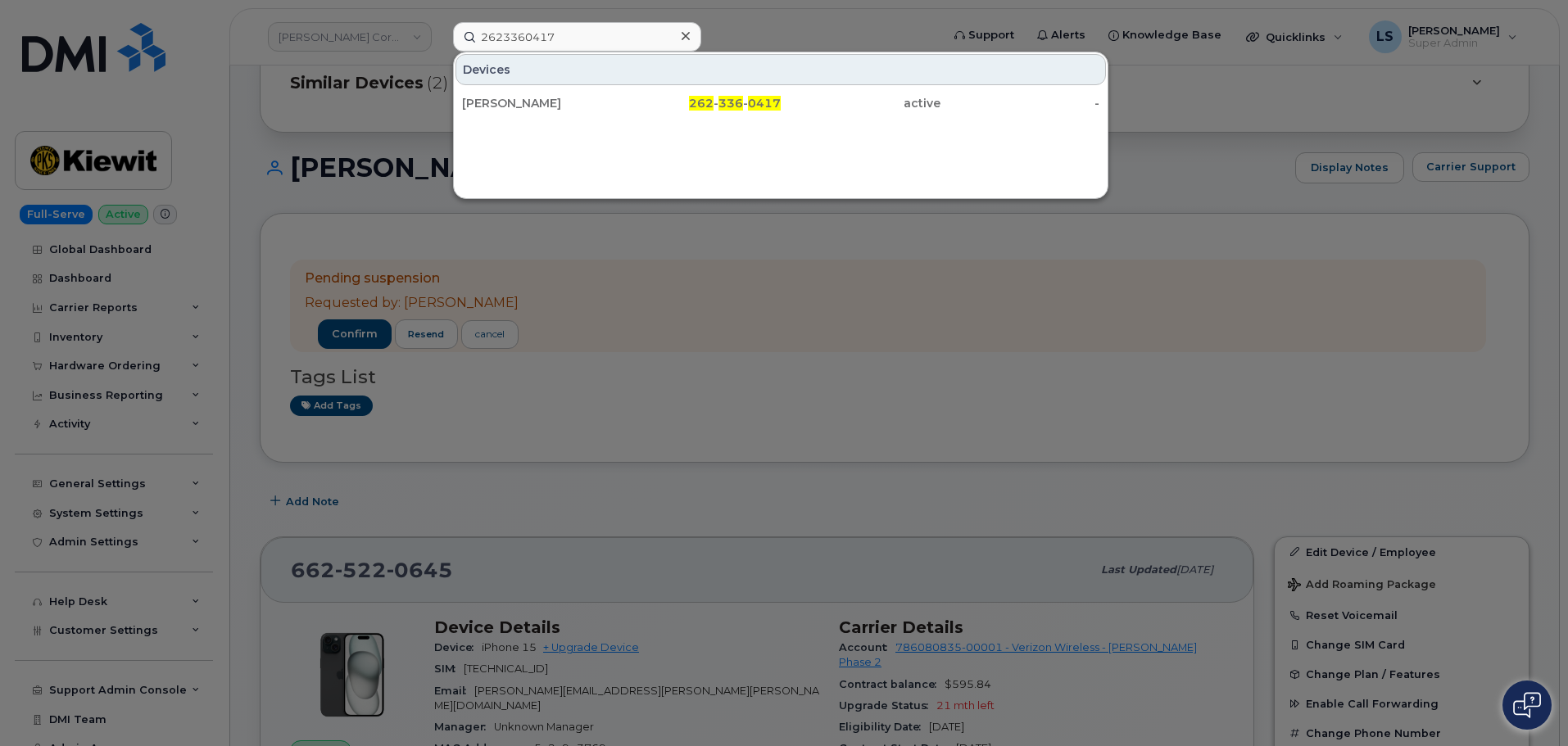
click at [535, 81] on div "Devices" at bounding box center [781, 70] width 650 height 31
drag, startPoint x: 533, startPoint y: 91, endPoint x: 366, endPoint y: 177, distance: 187.8
click at [622, 92] on div "BENJAMIN VEIZAJ" at bounding box center [702, 102] width 160 height 29
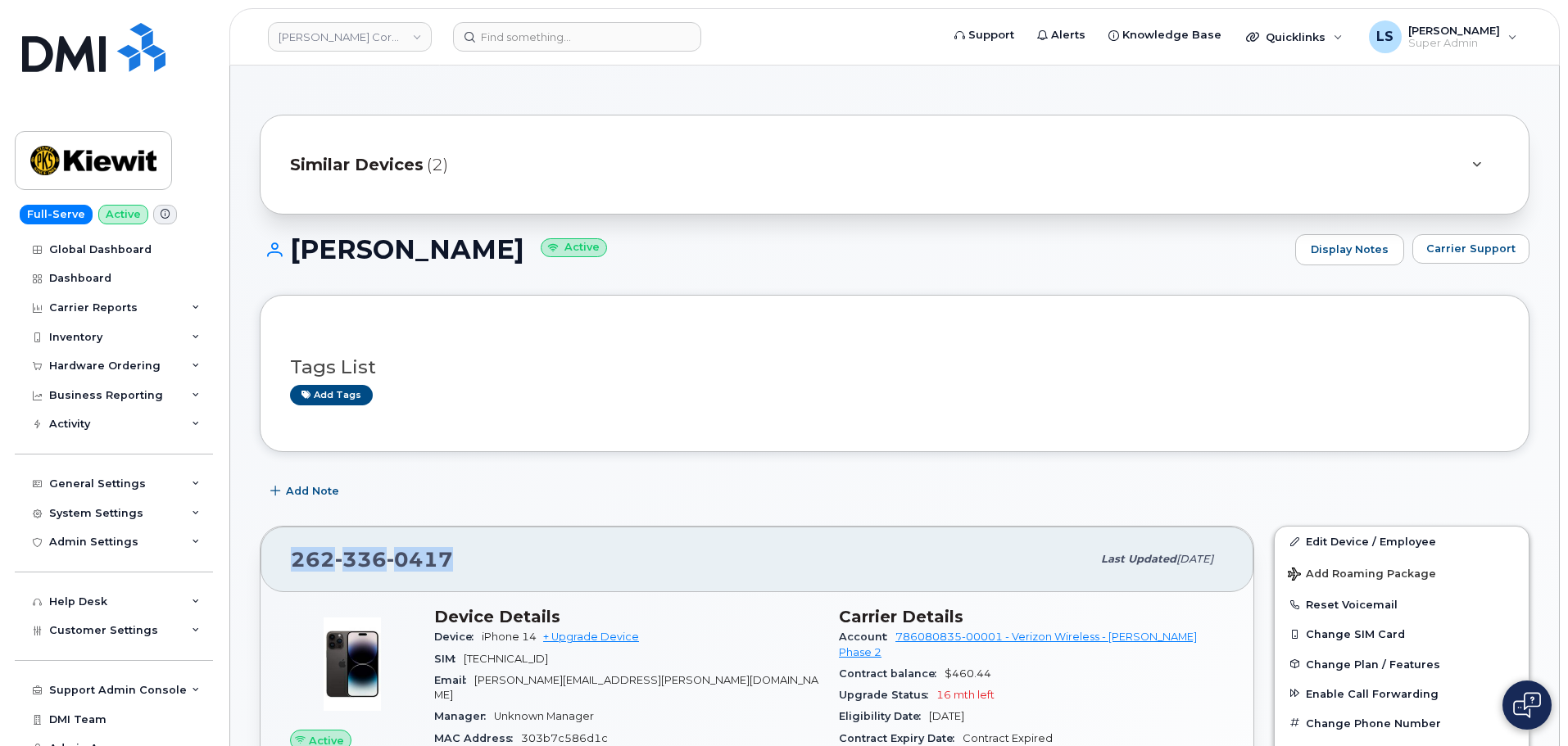
drag, startPoint x: 445, startPoint y: 560, endPoint x: 291, endPoint y: 560, distance: 154.0
click at [291, 560] on span "262 336 0417" at bounding box center [372, 560] width 163 height 24
copy span "262 336 0417"
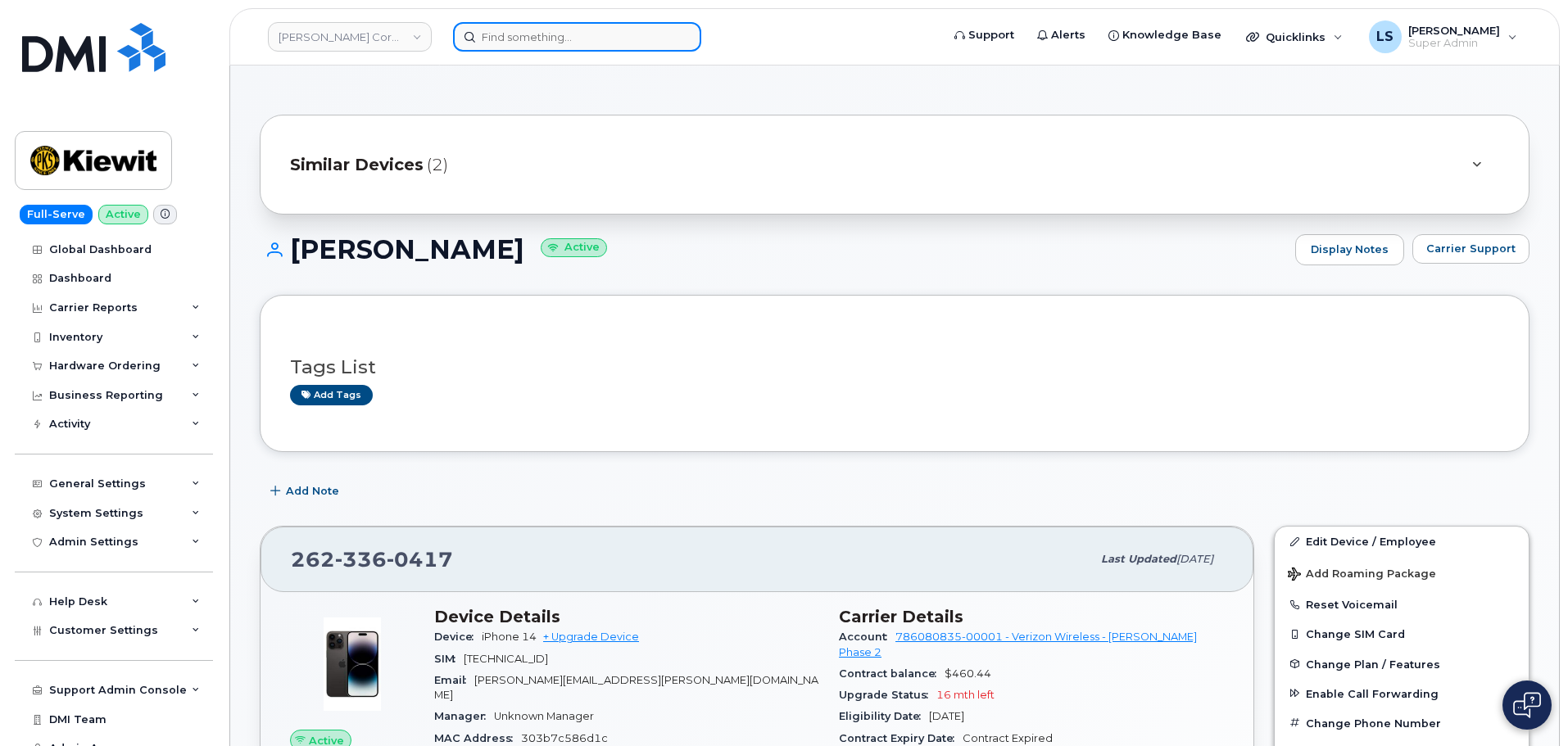
click at [618, 44] on input at bounding box center [577, 37] width 248 height 29
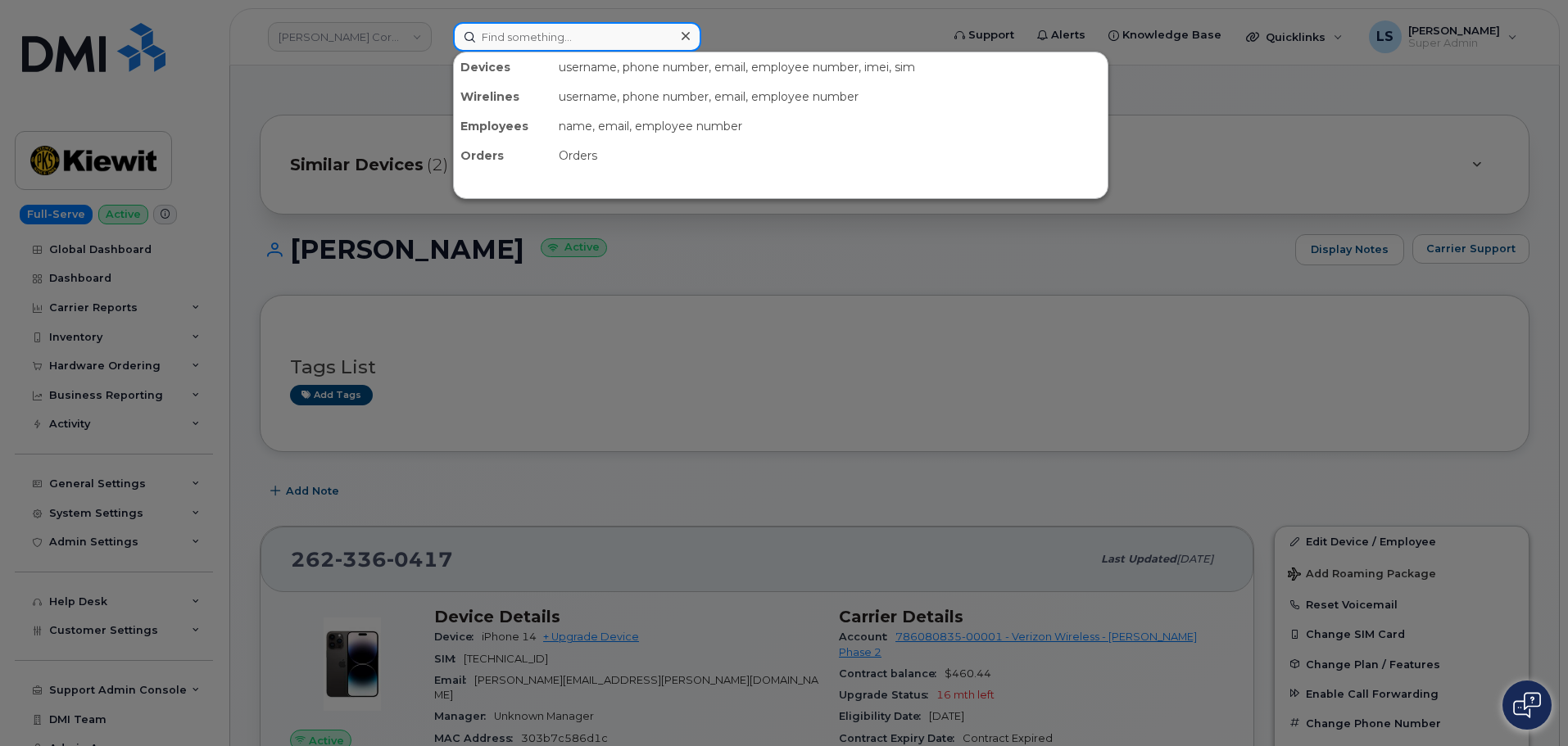
paste input "Iryna Dzhumara"
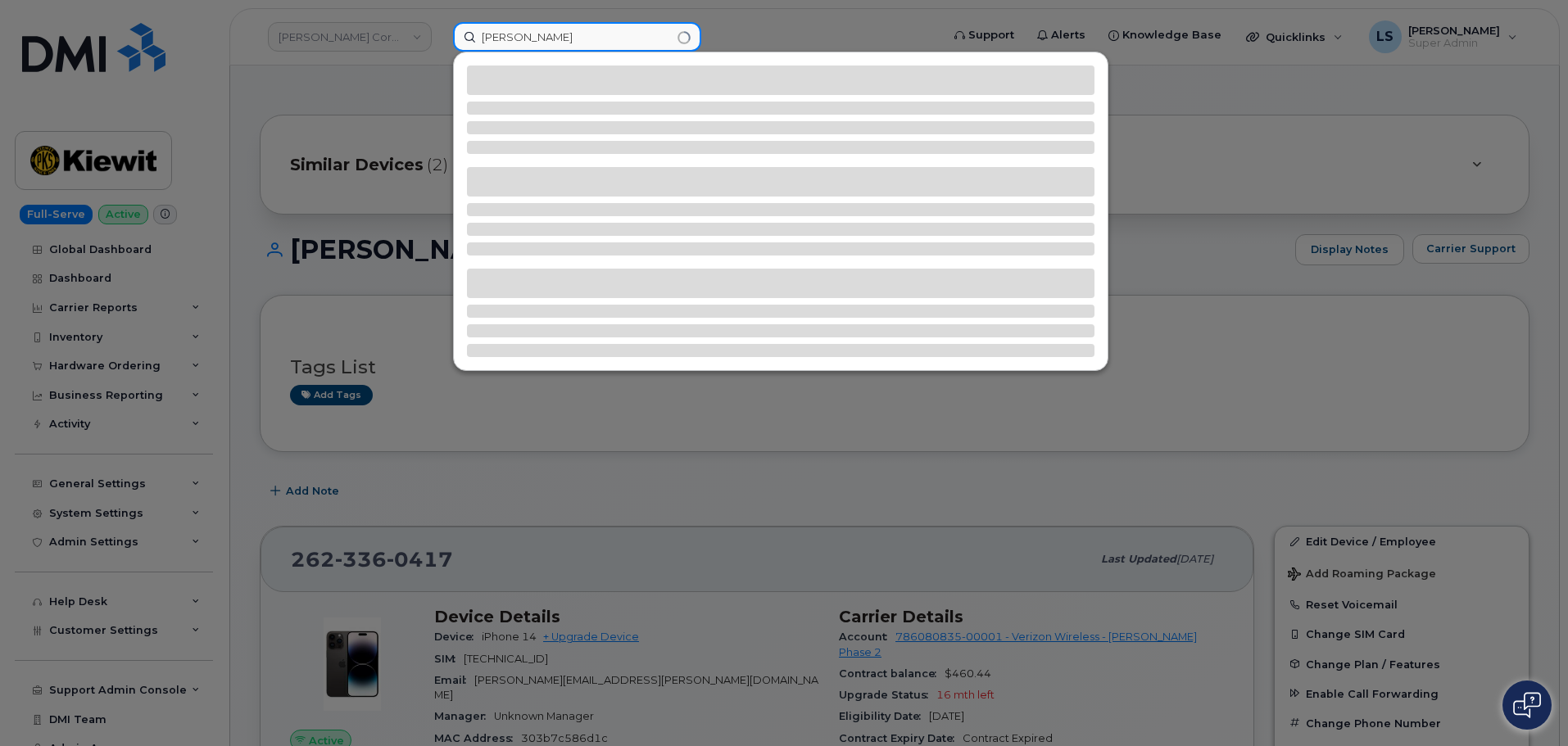
type input "Iryna Dzhumara"
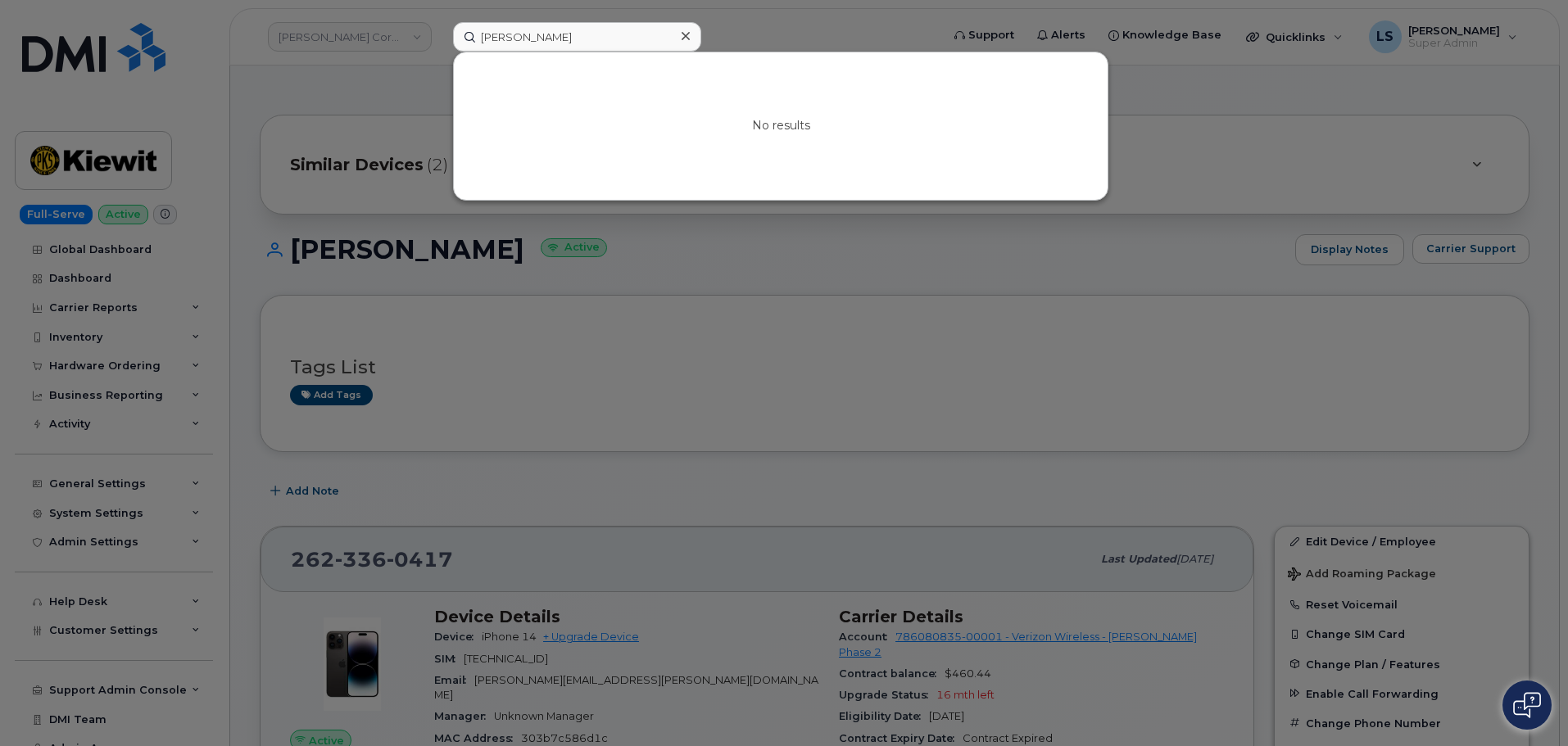
click at [689, 35] on div at bounding box center [685, 36] width 23 height 23
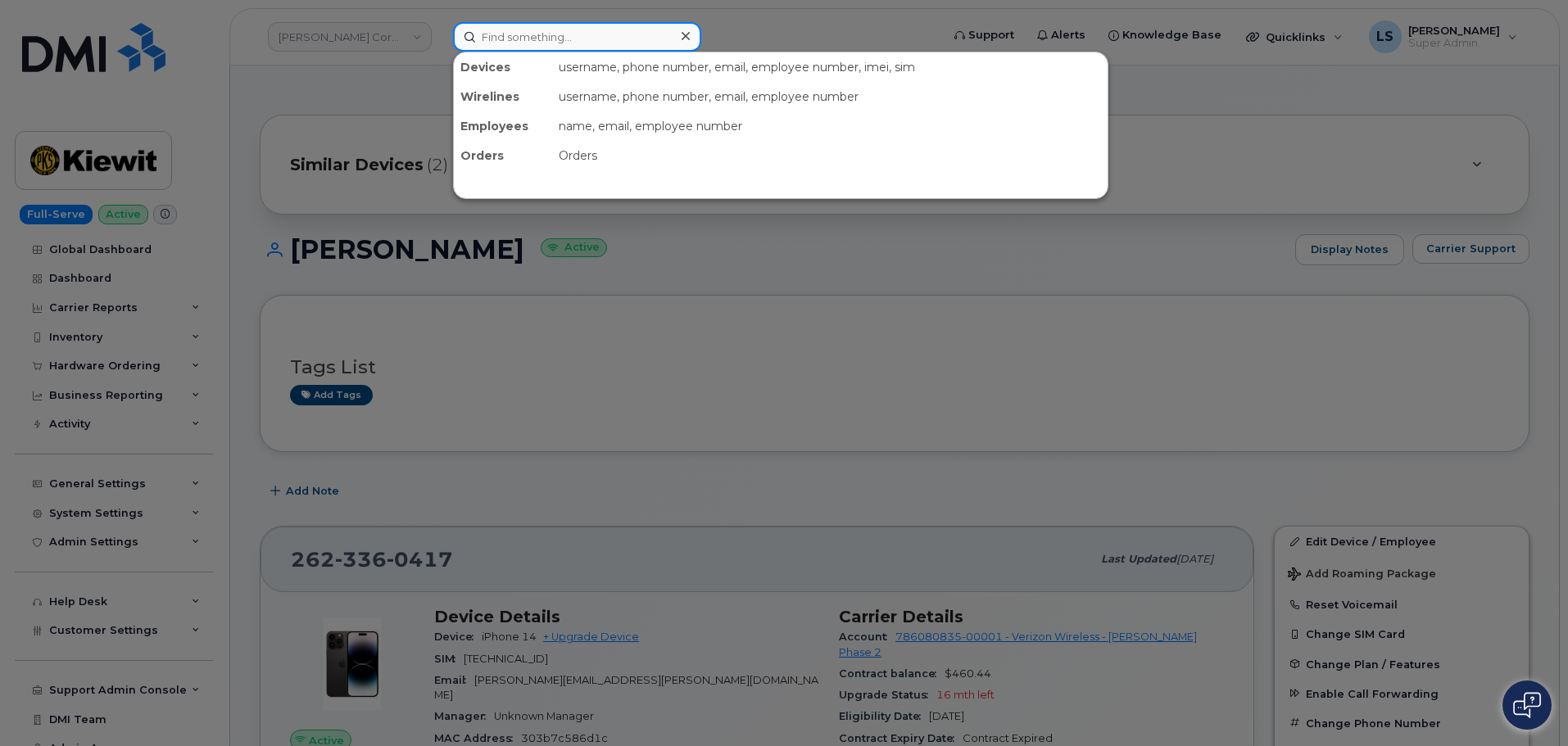
click at [505, 40] on input at bounding box center [577, 37] width 248 height 29
paste input "306-361-5260"
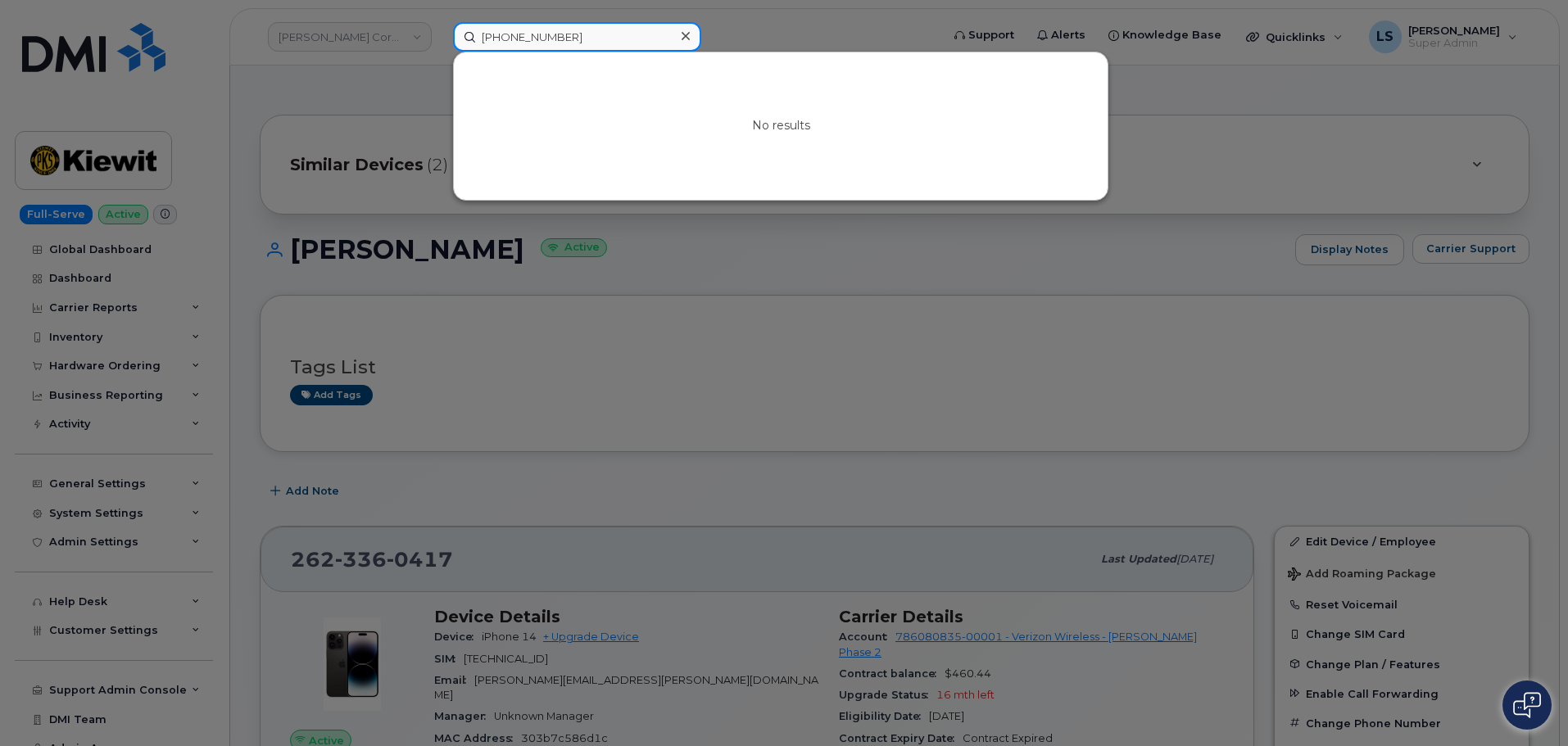
drag, startPoint x: 65, startPoint y: 226, endPoint x: 591, endPoint y: 35, distance: 559.6
click at [591, 35] on input "306-361-5260" at bounding box center [577, 37] width 248 height 29
paste input "655-6016"
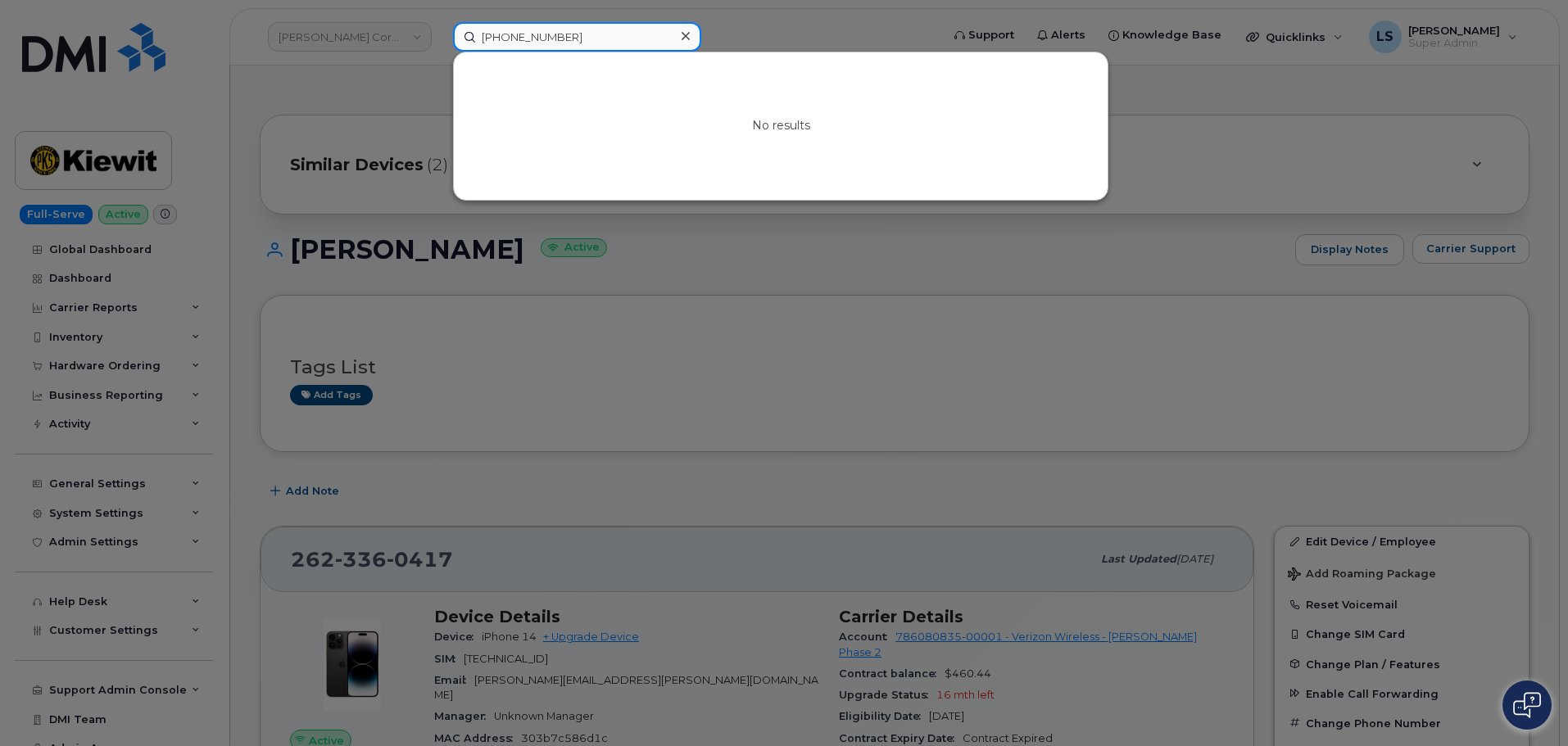
type input "306-655-6016"
click at [692, 36] on div at bounding box center [685, 36] width 23 height 23
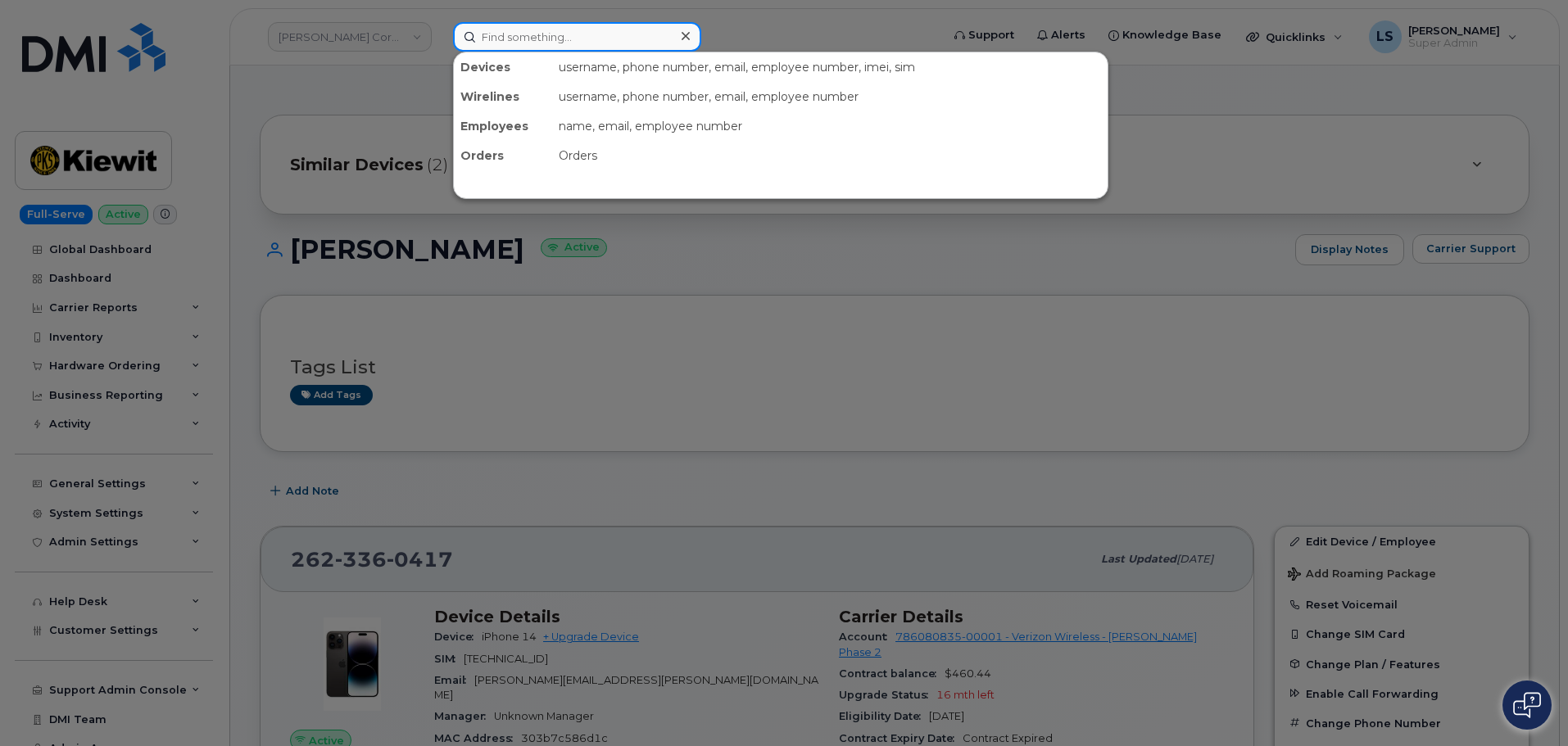
click at [498, 35] on input at bounding box center [577, 37] width 248 height 29
paste input "Iryna.Dzhumara@saskhealthauthority.ca"
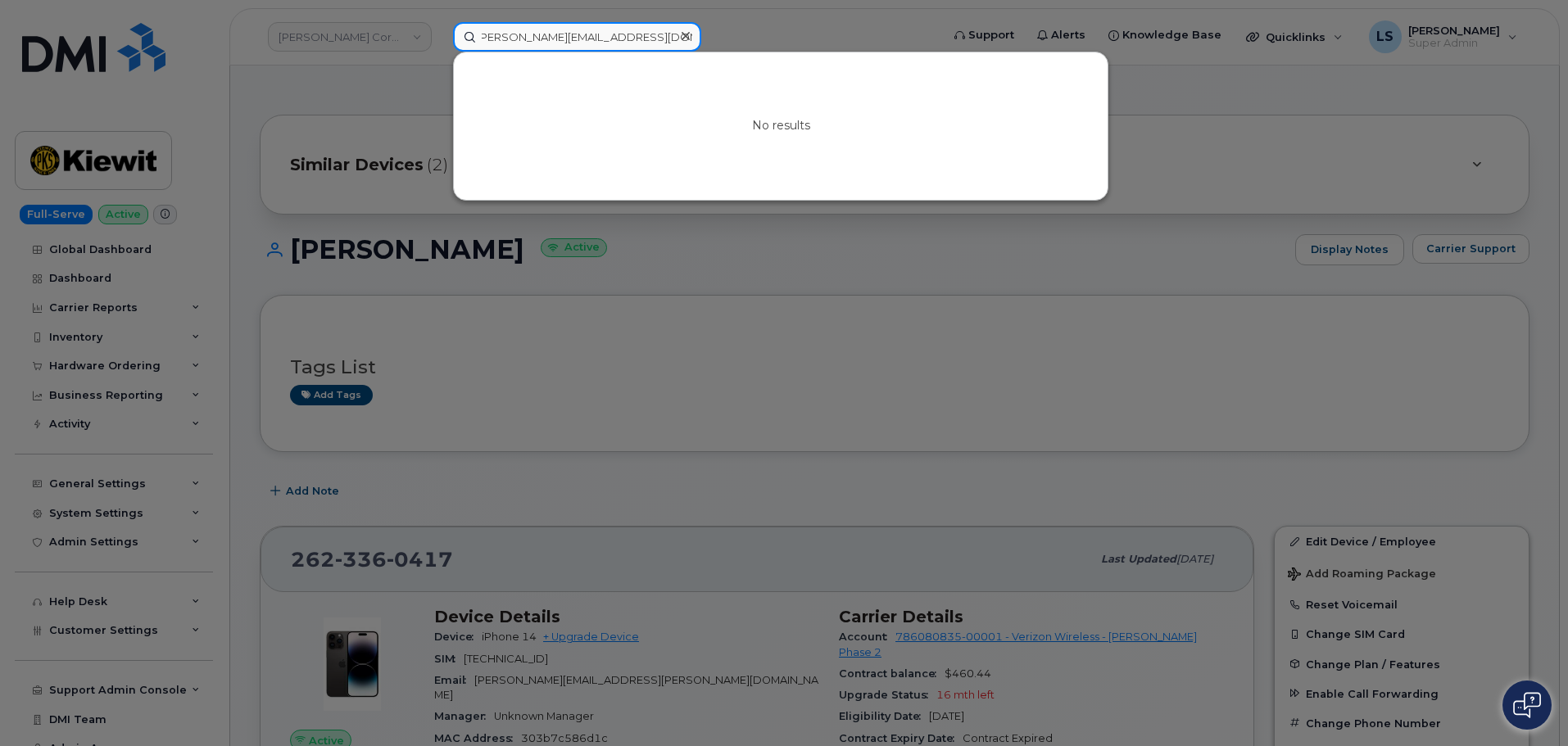
type input "Iryna.Dzhumara@saskhealthauthority.ca"
click at [677, 40] on div at bounding box center [685, 36] width 23 height 23
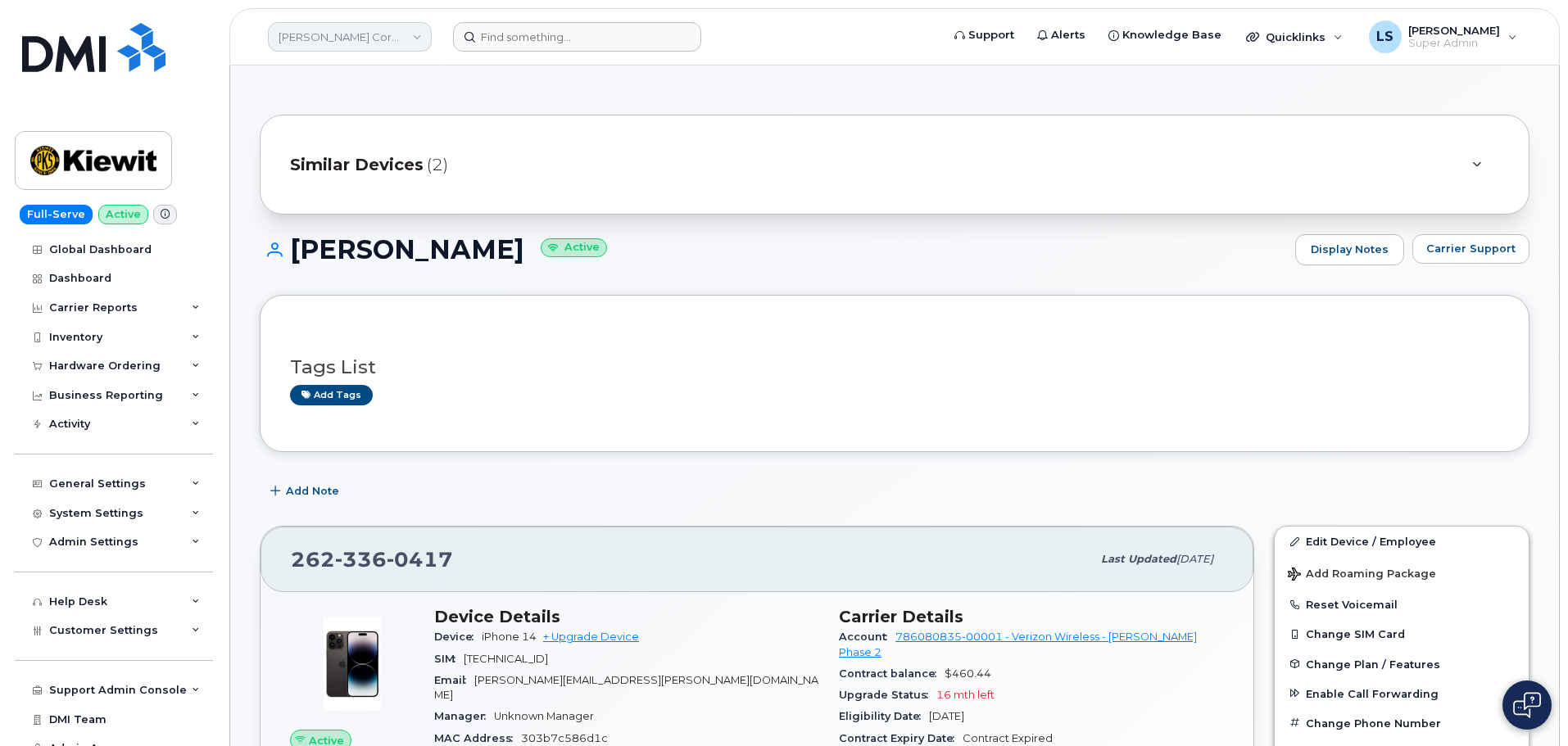
click at [375, 48] on link "[PERSON_NAME] Corporation" at bounding box center [349, 37] width 163 height 29
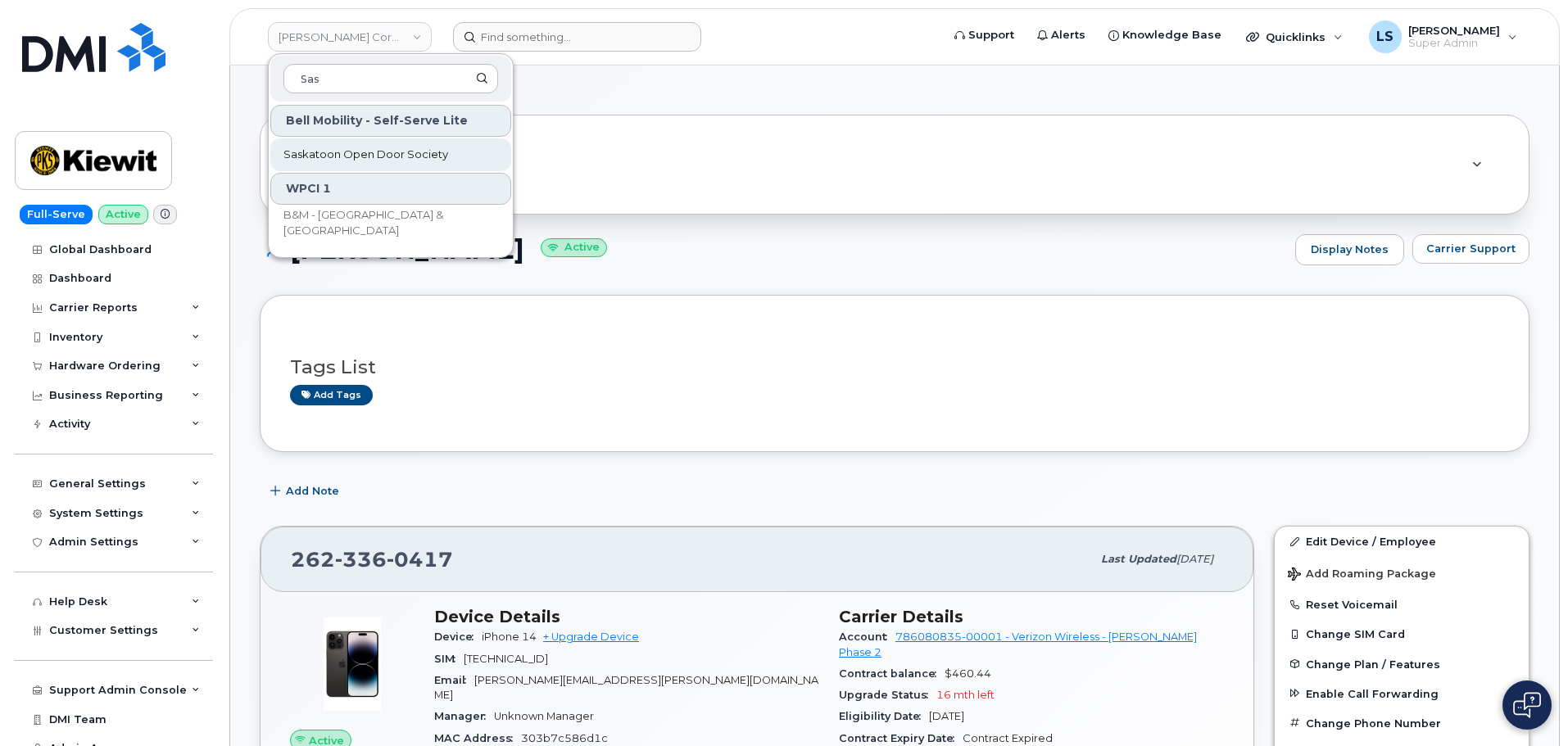
type input "Sas"
click at [362, 161] on span "Saskatoon Open Door Society" at bounding box center [365, 154] width 164 height 16
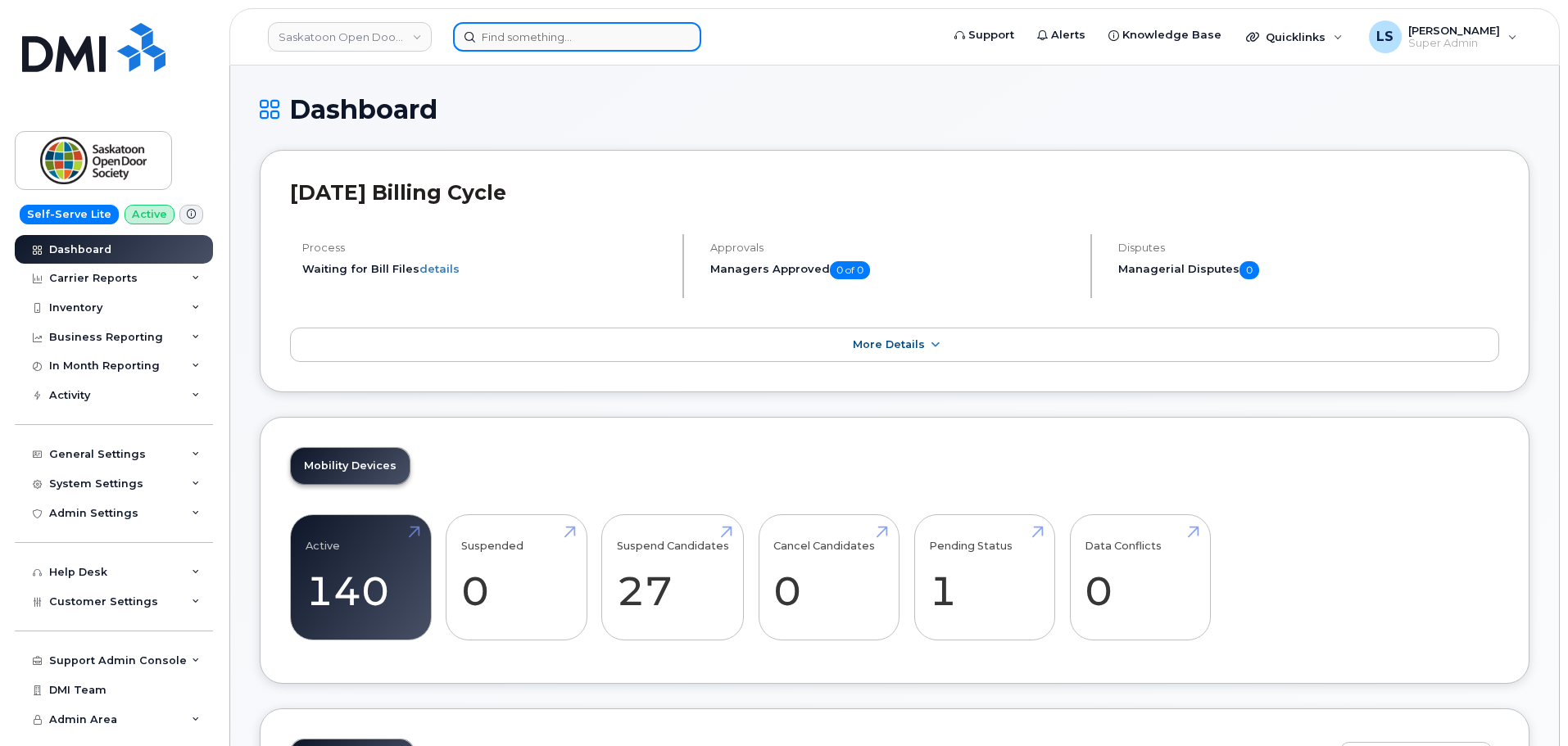
click at [543, 36] on input at bounding box center [577, 37] width 248 height 29
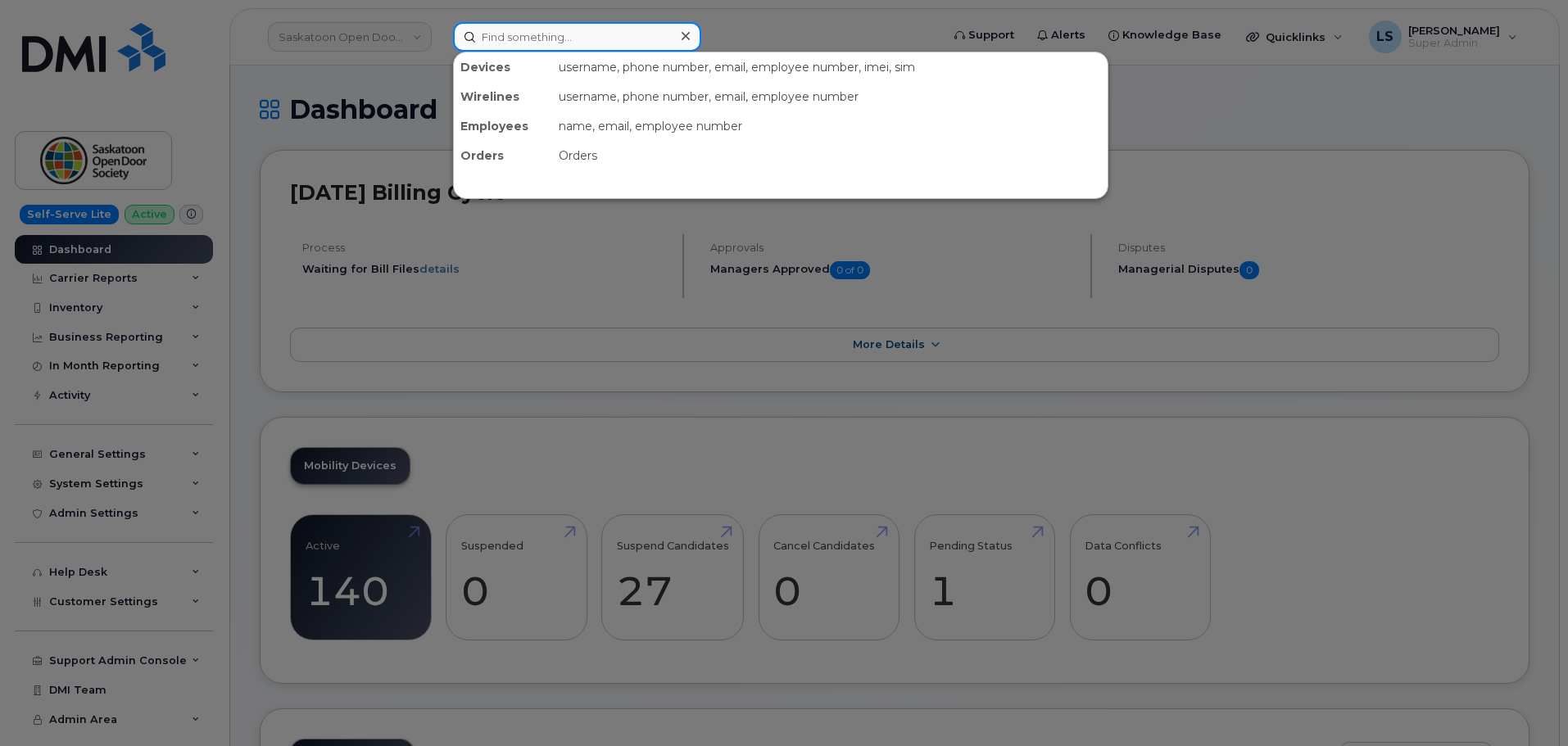
paste input "CESAR.VILLARREAL@KIEWIT.COM"
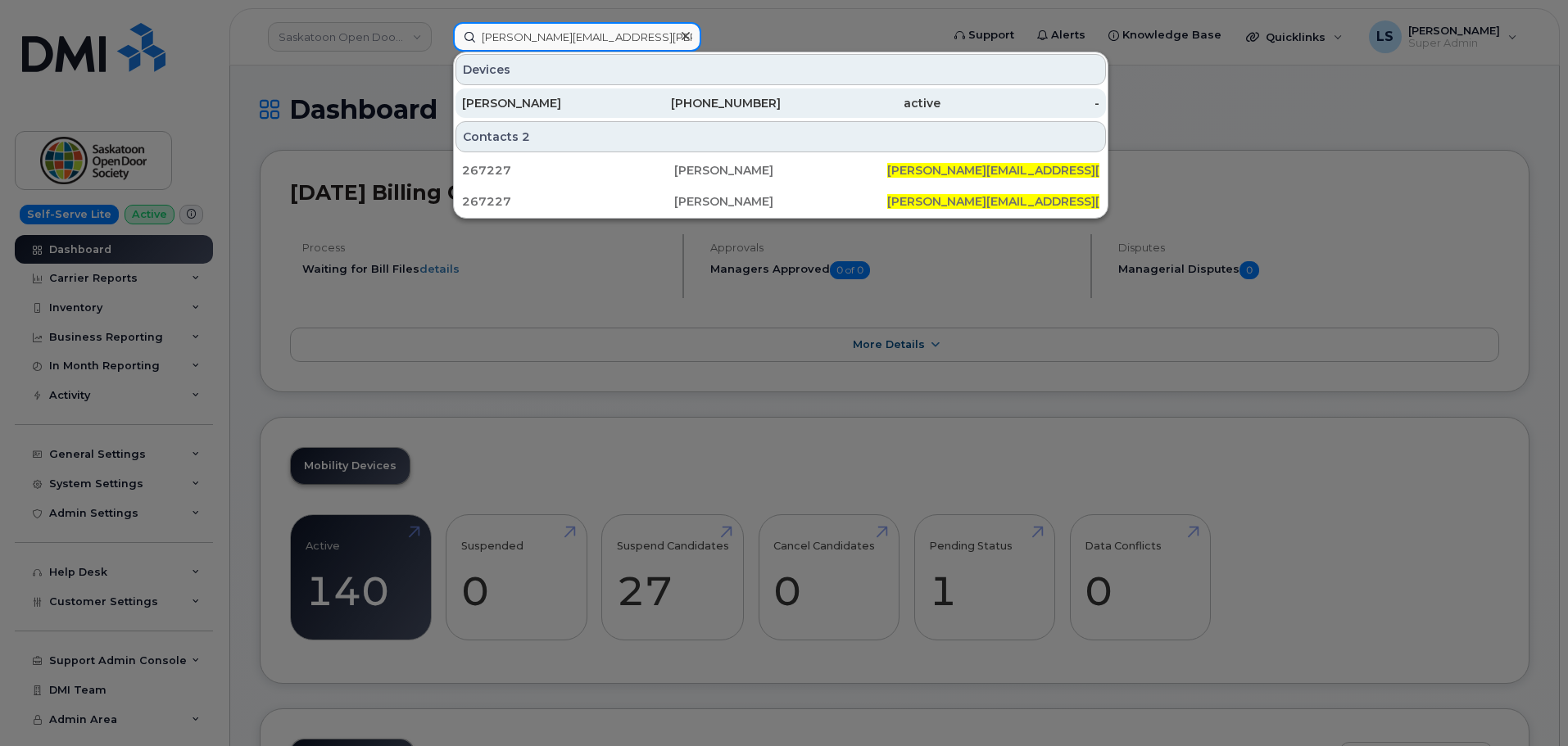
type input "CESAR.VILLARREAL@KIEWIT.COM"
click at [593, 105] on div "CESAR VILLARREAL" at bounding box center [542, 102] width 160 height 16
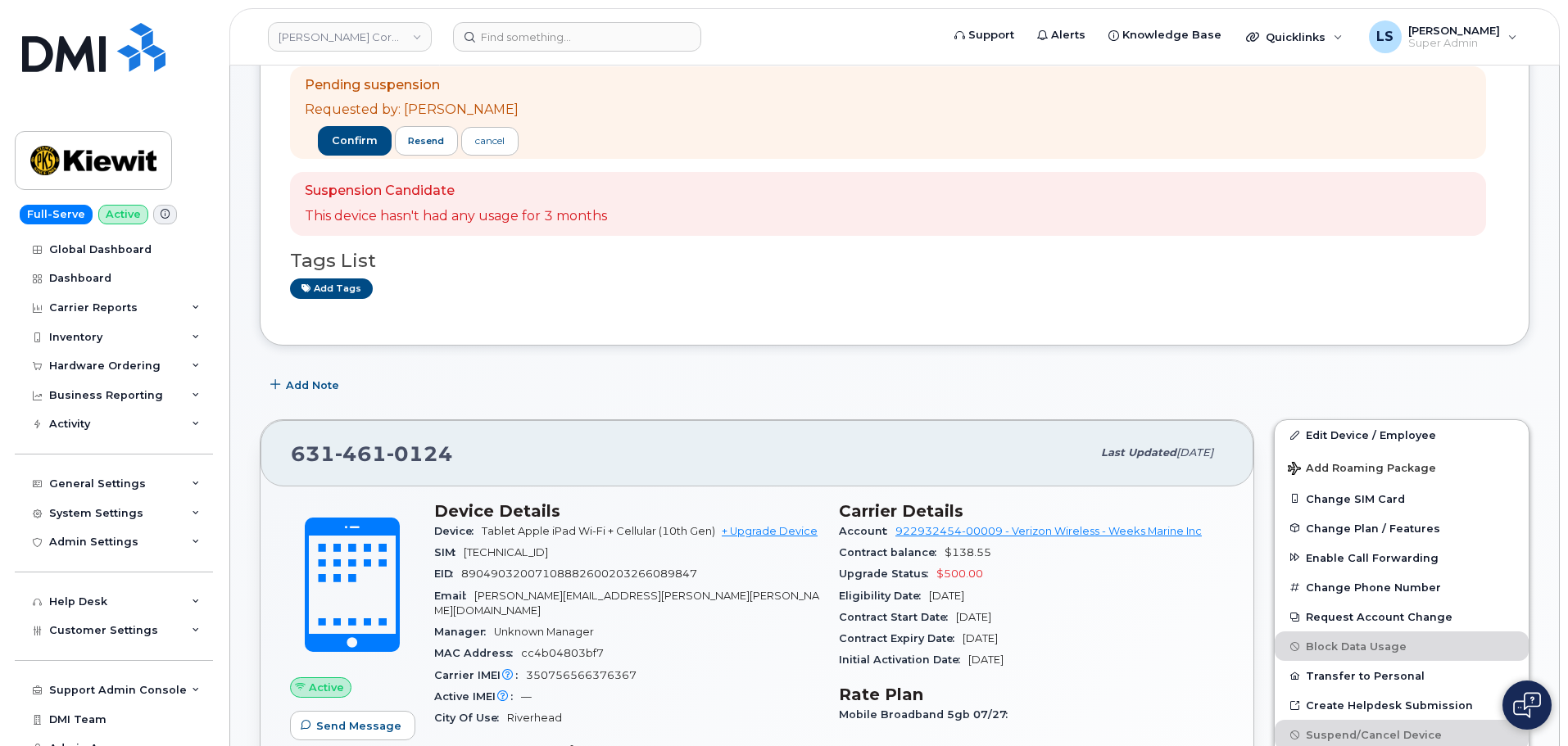
scroll to position [328, 0]
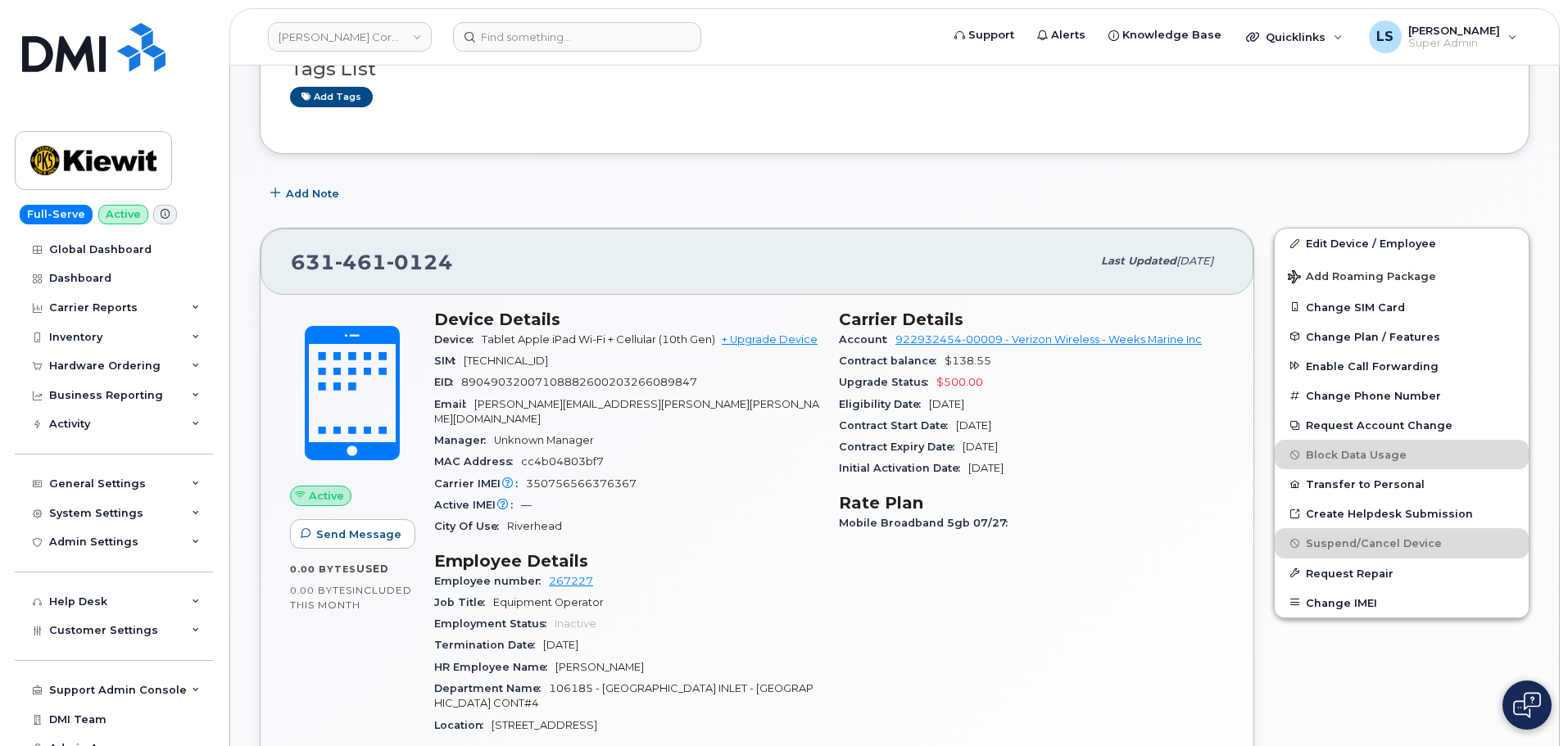
drag, startPoint x: 694, startPoint y: 402, endPoint x: 665, endPoint y: 396, distance: 29.6
click at [691, 401] on div "Email CESAR.VILLARREAL@KIEWIT.COM" at bounding box center [627, 412] width 385 height 37
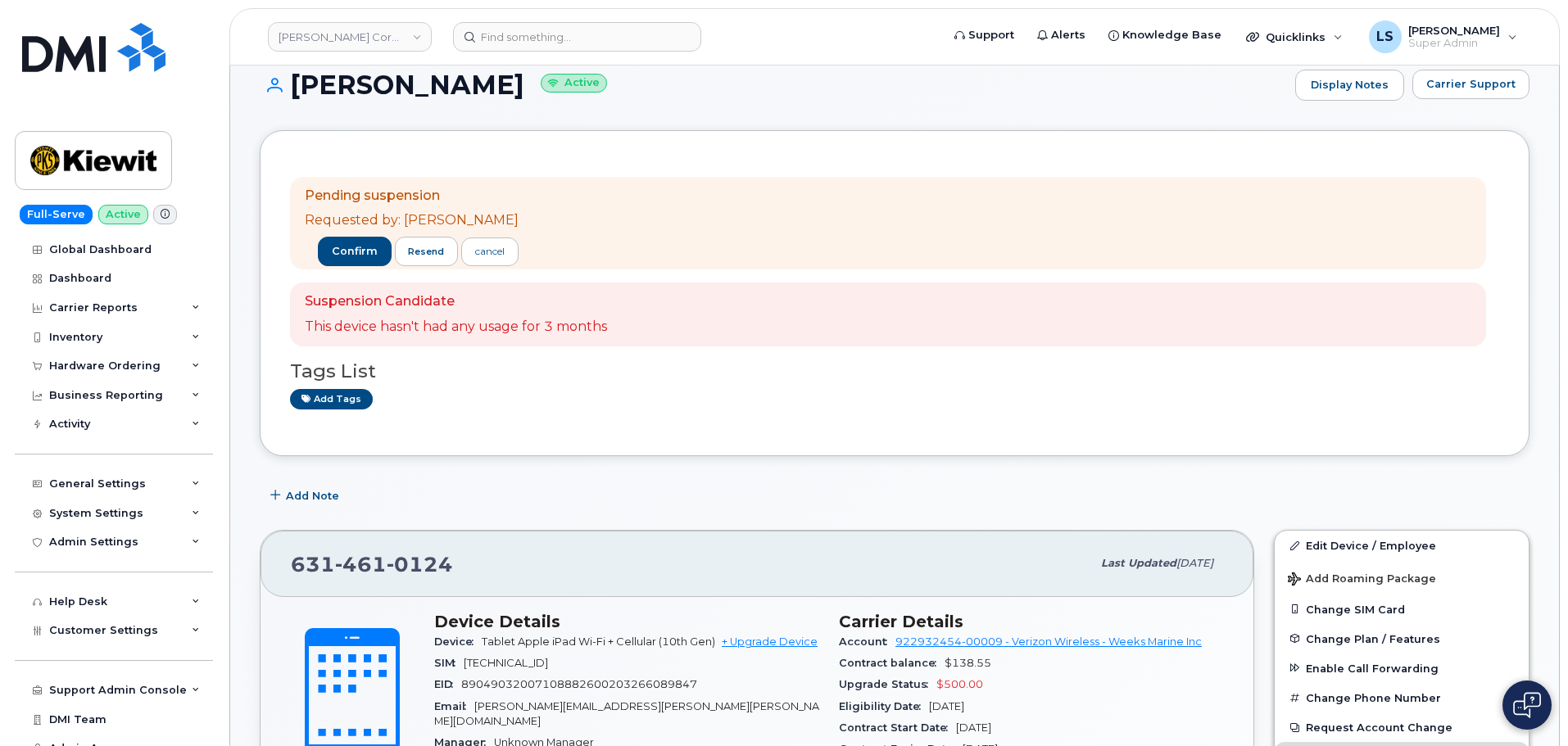
scroll to position [0, 0]
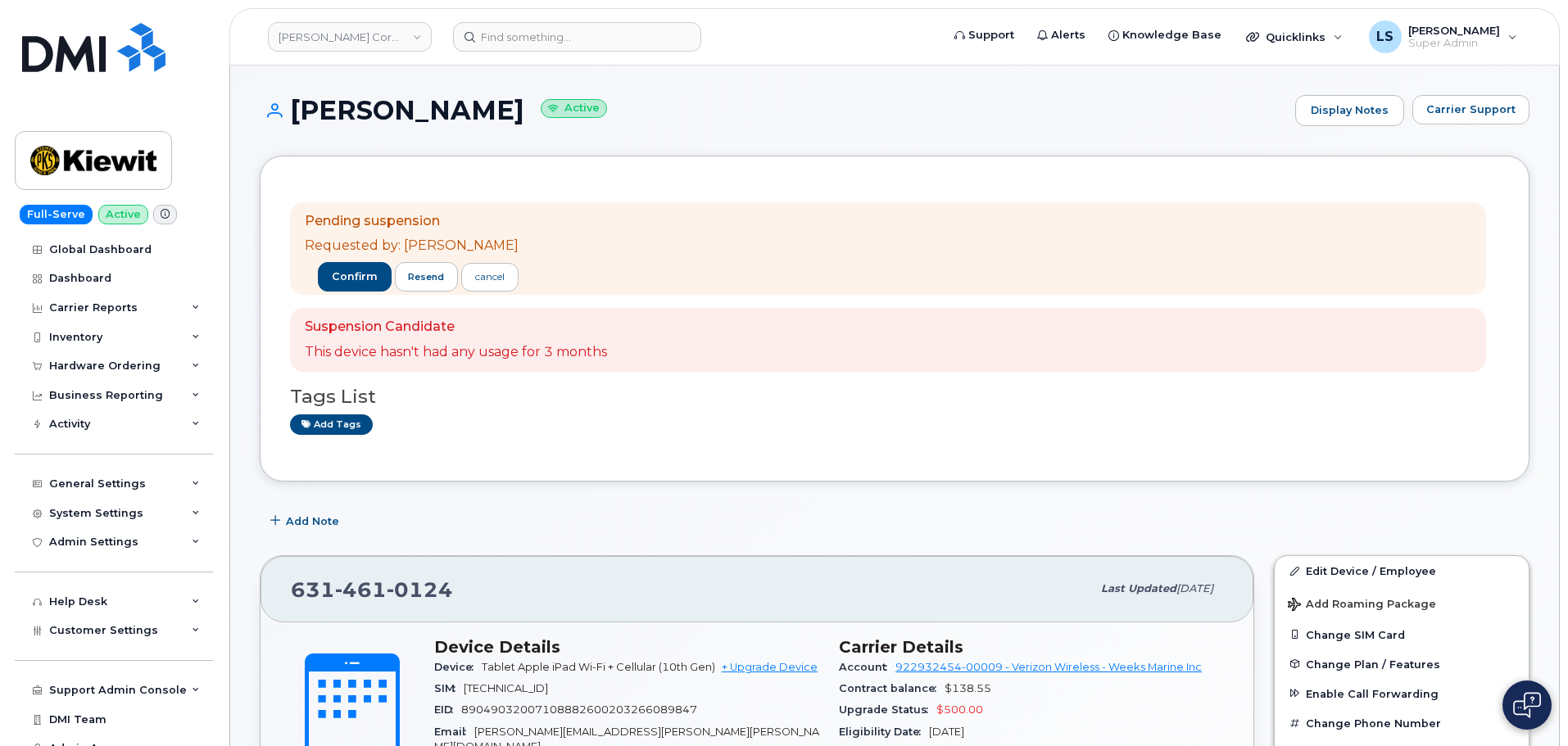
drag, startPoint x: 293, startPoint y: 113, endPoint x: 553, endPoint y: 122, distance: 260.2
click at [553, 122] on h1 "CESAR VILLARREAL Active" at bounding box center [773, 110] width 1028 height 29
click at [555, 123] on h1 "CESAR VILLARREAL Active" at bounding box center [773, 110] width 1028 height 29
click at [560, 117] on h1 "CESAR VILLARREAL Active" at bounding box center [773, 110] width 1028 height 29
drag, startPoint x: 560, startPoint y: 117, endPoint x: 318, endPoint y: 92, distance: 243.3
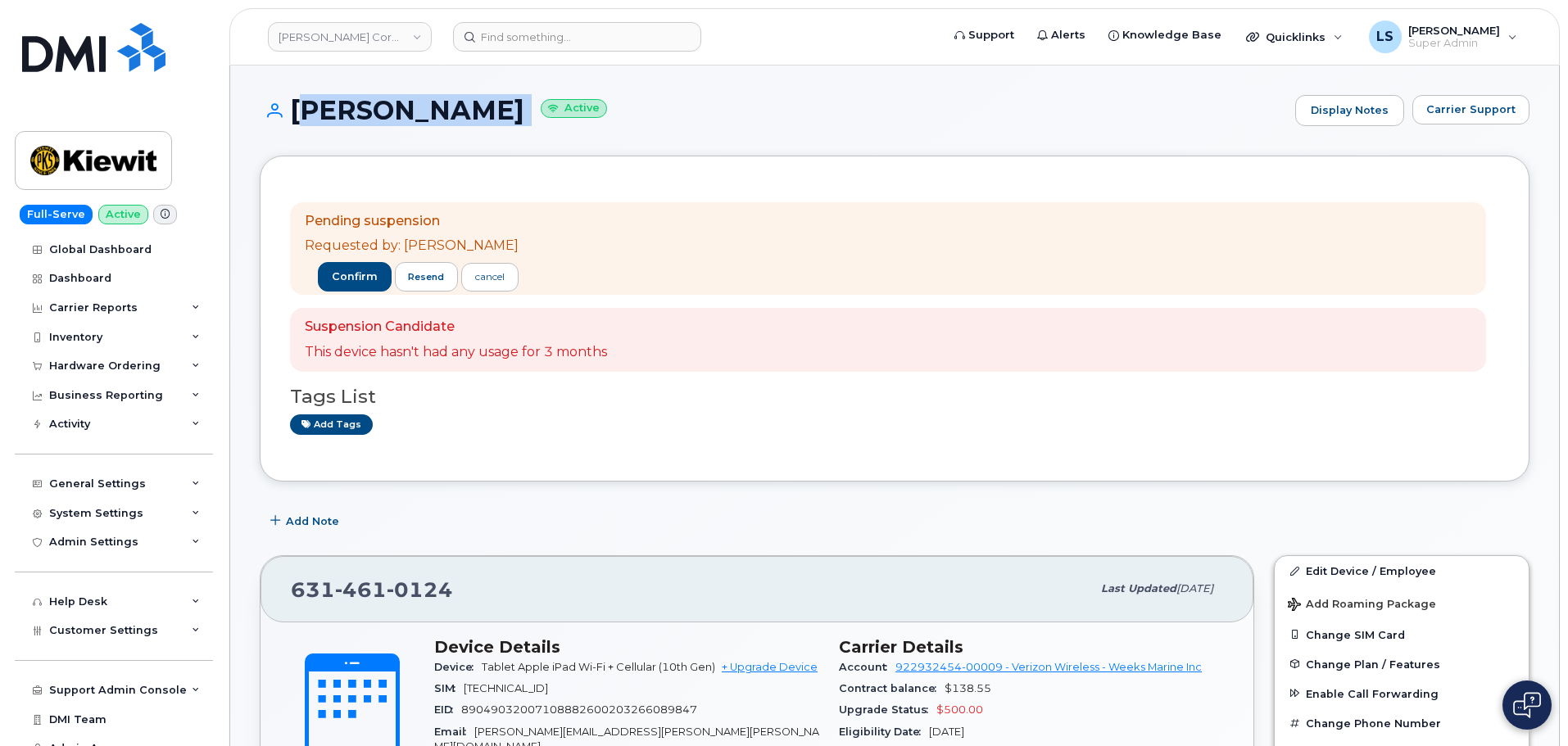
copy h1 "CESAR VILLARREAL"
drag, startPoint x: 400, startPoint y: 244, endPoint x: 503, endPoint y: 232, distance: 103.7
click at [508, 246] on div "Pending suspension Requested by: Brandon Lam confirm resend cancel" at bounding box center [888, 248] width 1196 height 93
copy p "Brandon Lam"
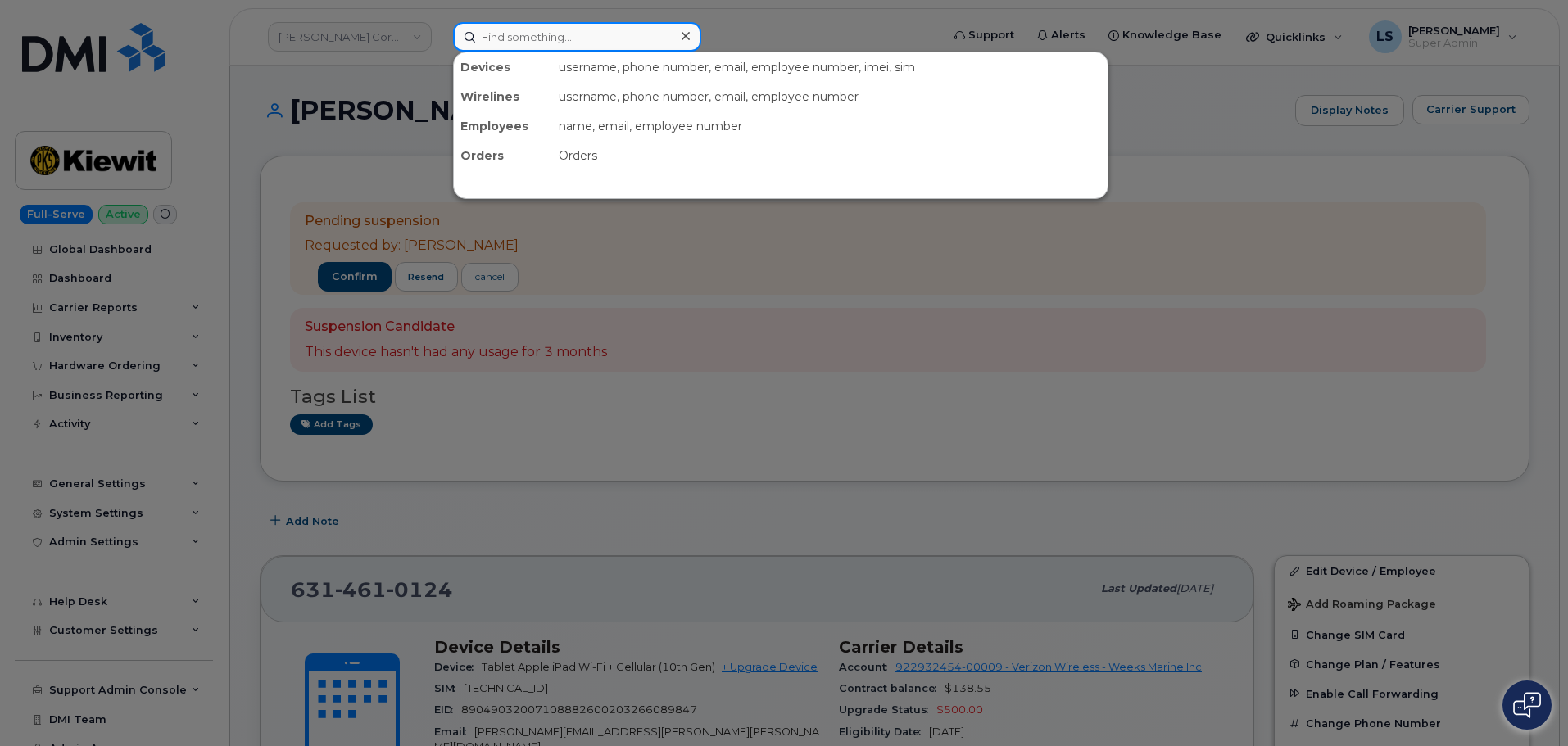
click at [509, 42] on input at bounding box center [577, 37] width 248 height 29
paste input "Brandon Lam"
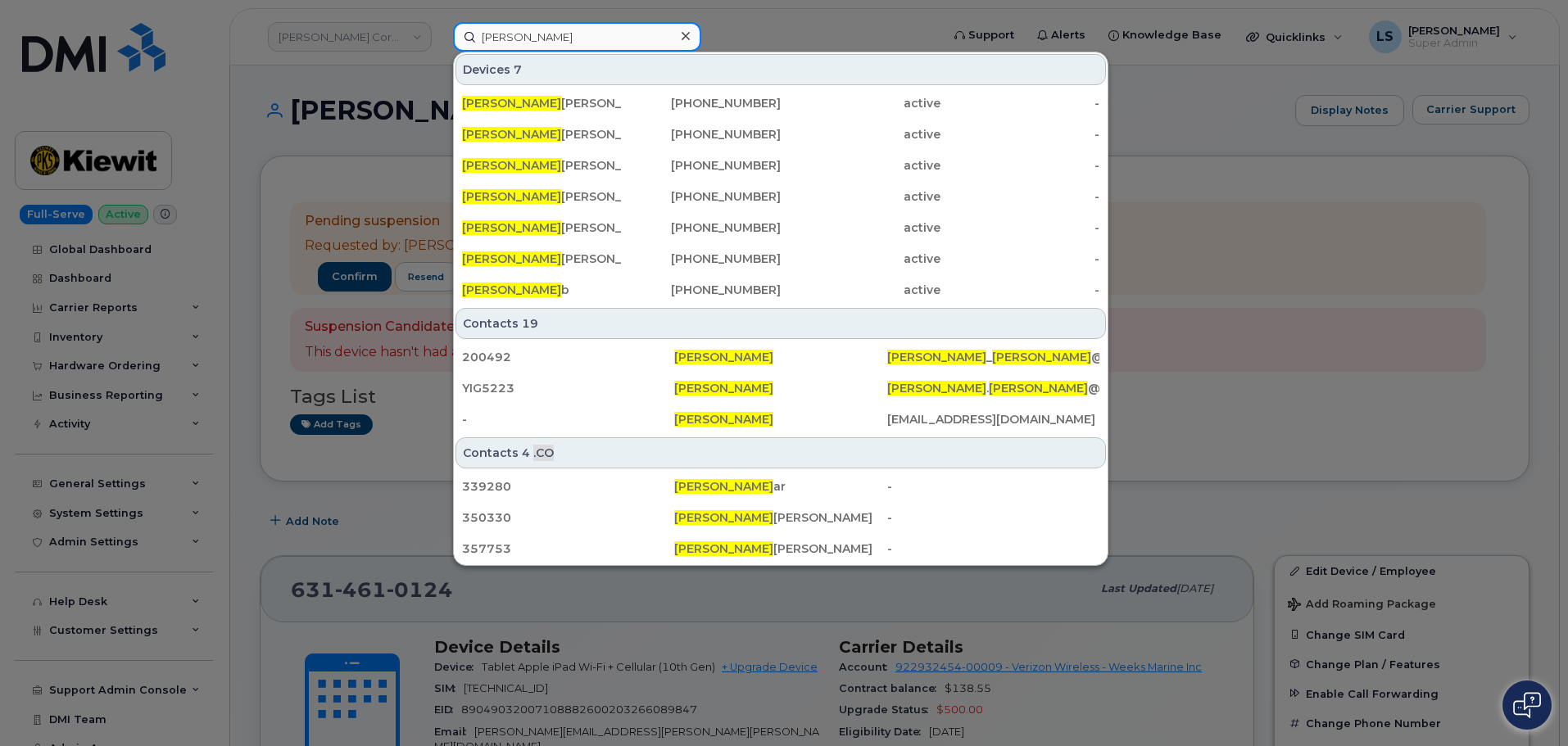
type input "Brandon Lam"
click at [267, 175] on div at bounding box center [784, 373] width 1568 height 746
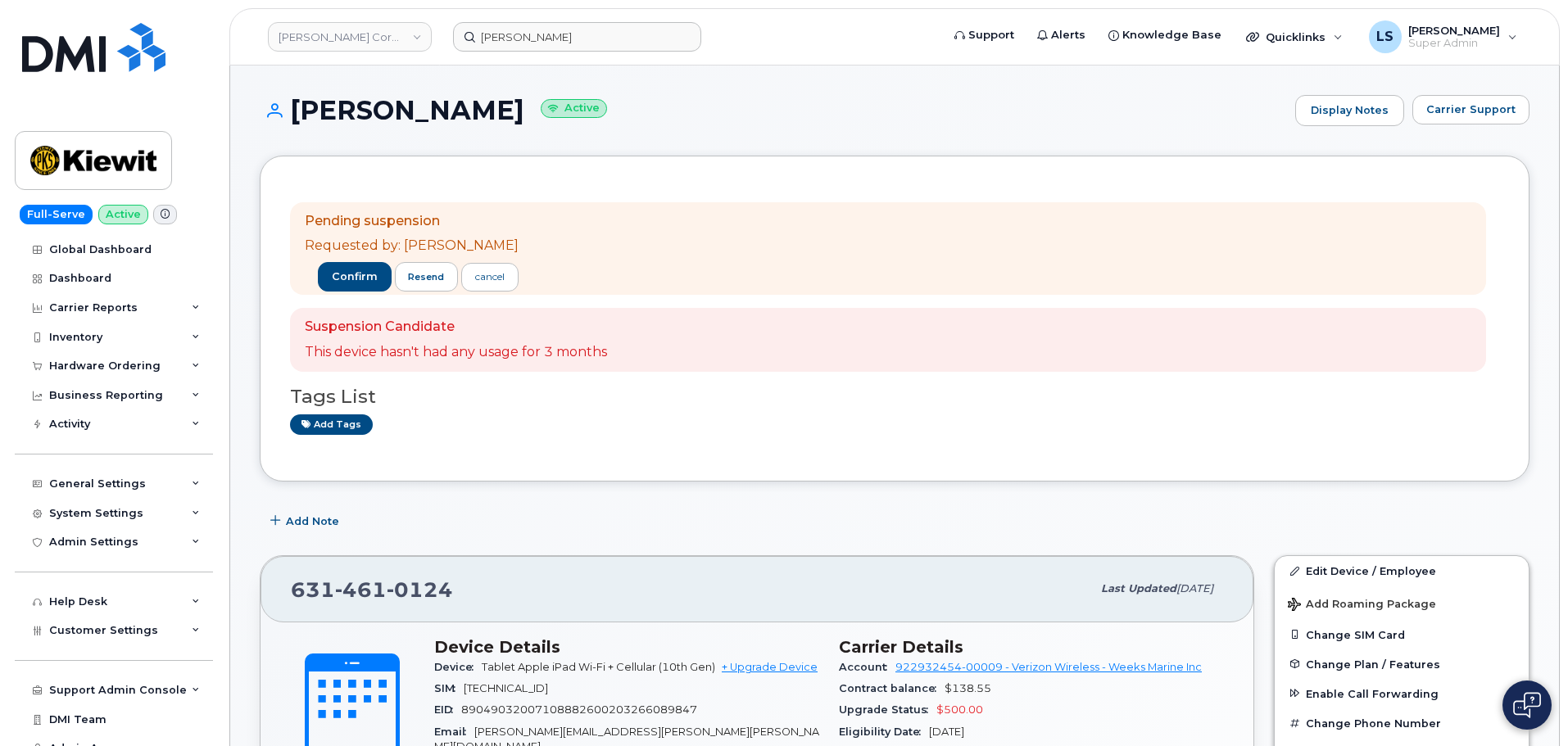
click at [505, 52] on header "Kiewit Corporation Brandon Lam Support Alerts Knowledge Base Quicklinks Suspend…" at bounding box center [894, 37] width 1330 height 57
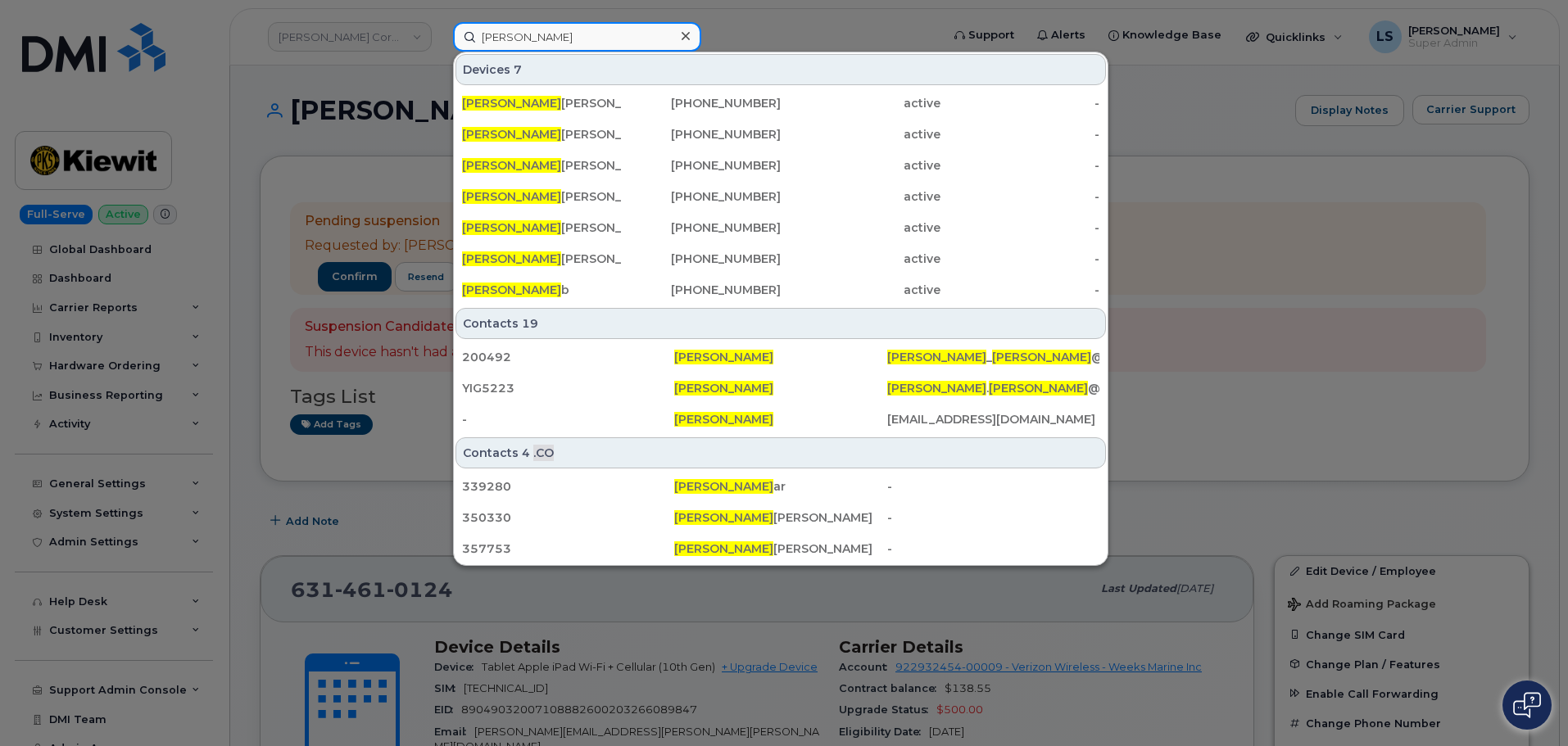
click at [582, 38] on input "Brandon Lam" at bounding box center [577, 37] width 248 height 29
click at [265, 128] on div at bounding box center [784, 373] width 1568 height 746
drag, startPoint x: 574, startPoint y: 36, endPoint x: 365, endPoint y: 23, distance: 209.4
click at [440, 34] on div "Brandon Lam Devices 7 BRANDON LAM BERT 931-426-9585 active - BRANDON LAM BERT 6…" at bounding box center [691, 37] width 503 height 29
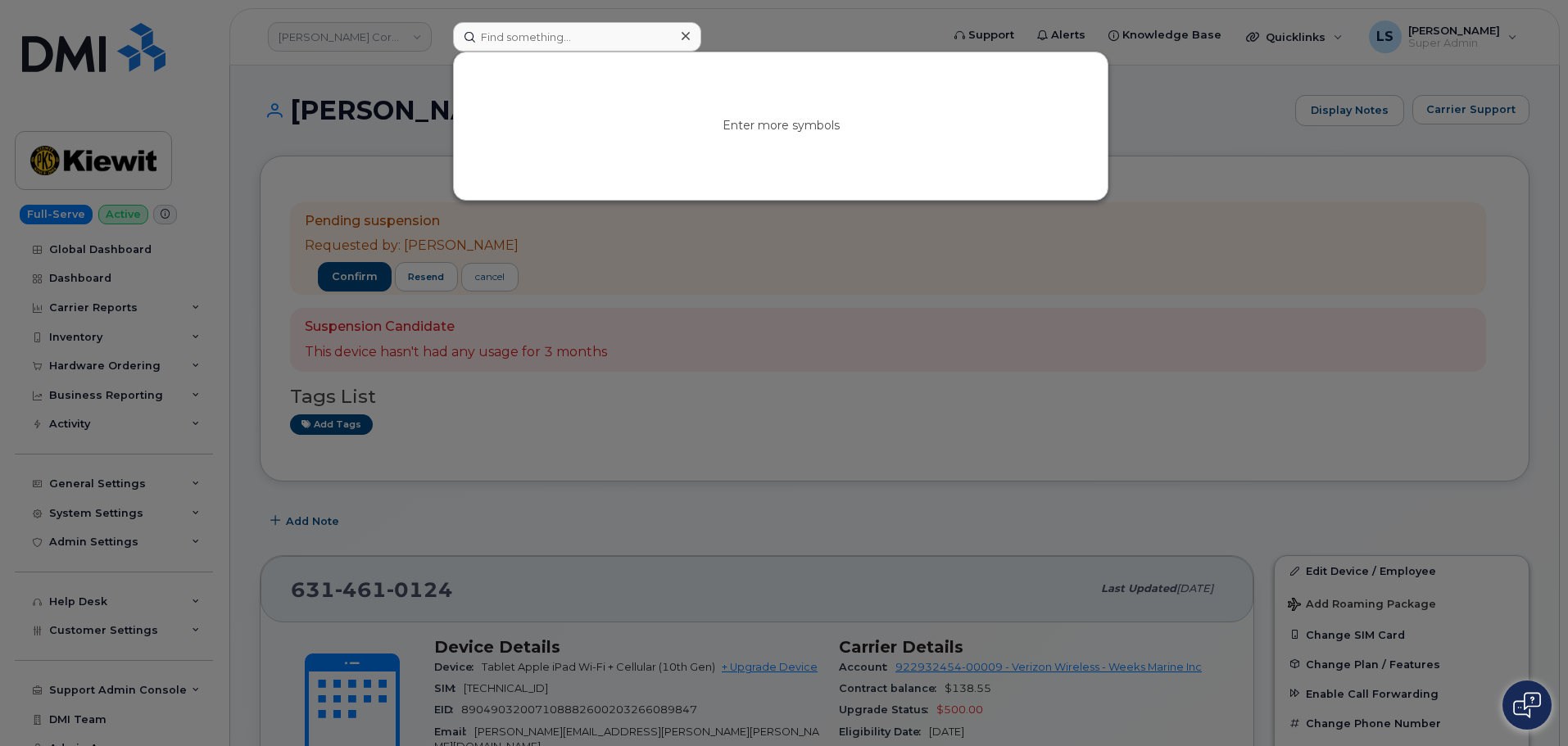
click at [313, 529] on div at bounding box center [784, 373] width 1568 height 746
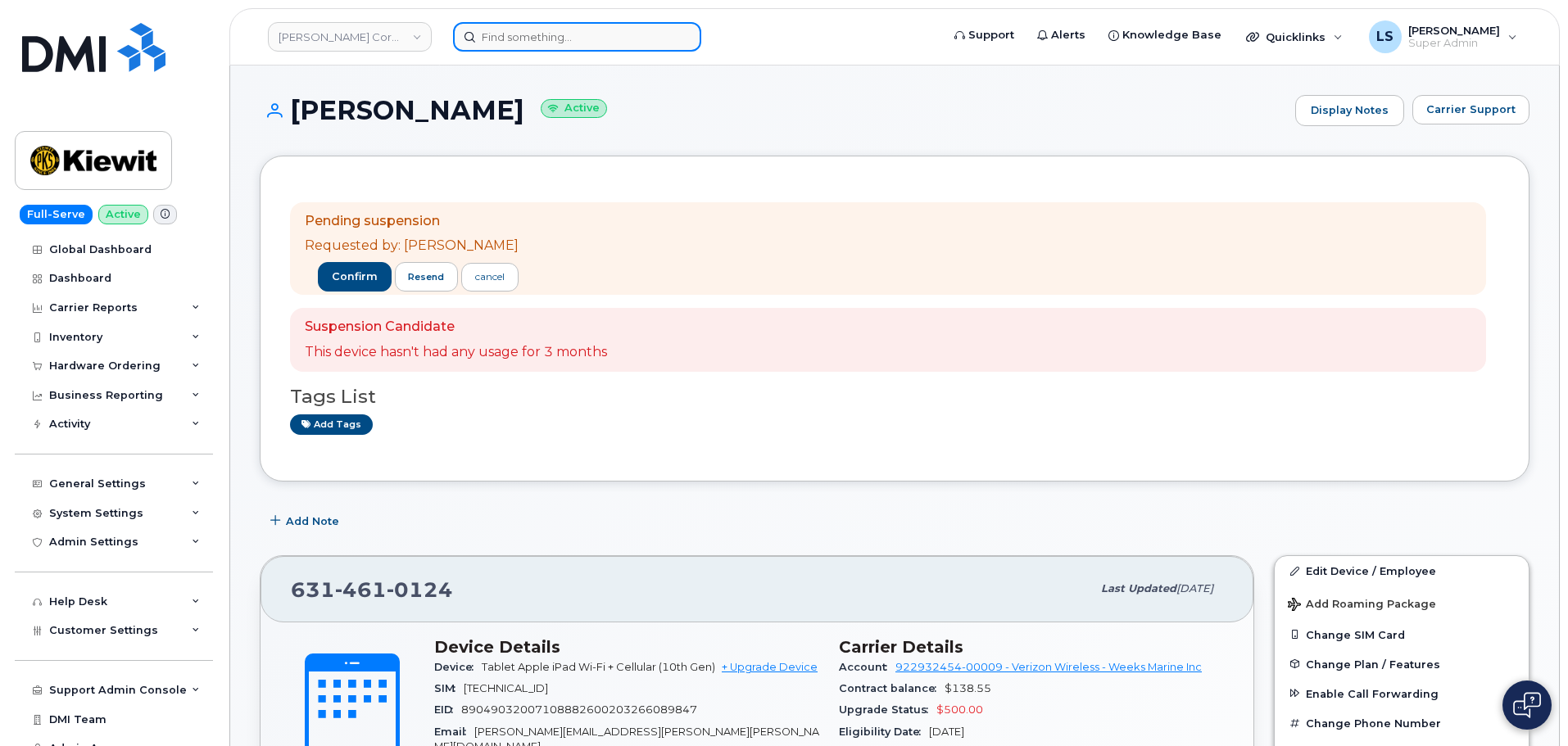
click at [503, 29] on input at bounding box center [577, 37] width 248 height 29
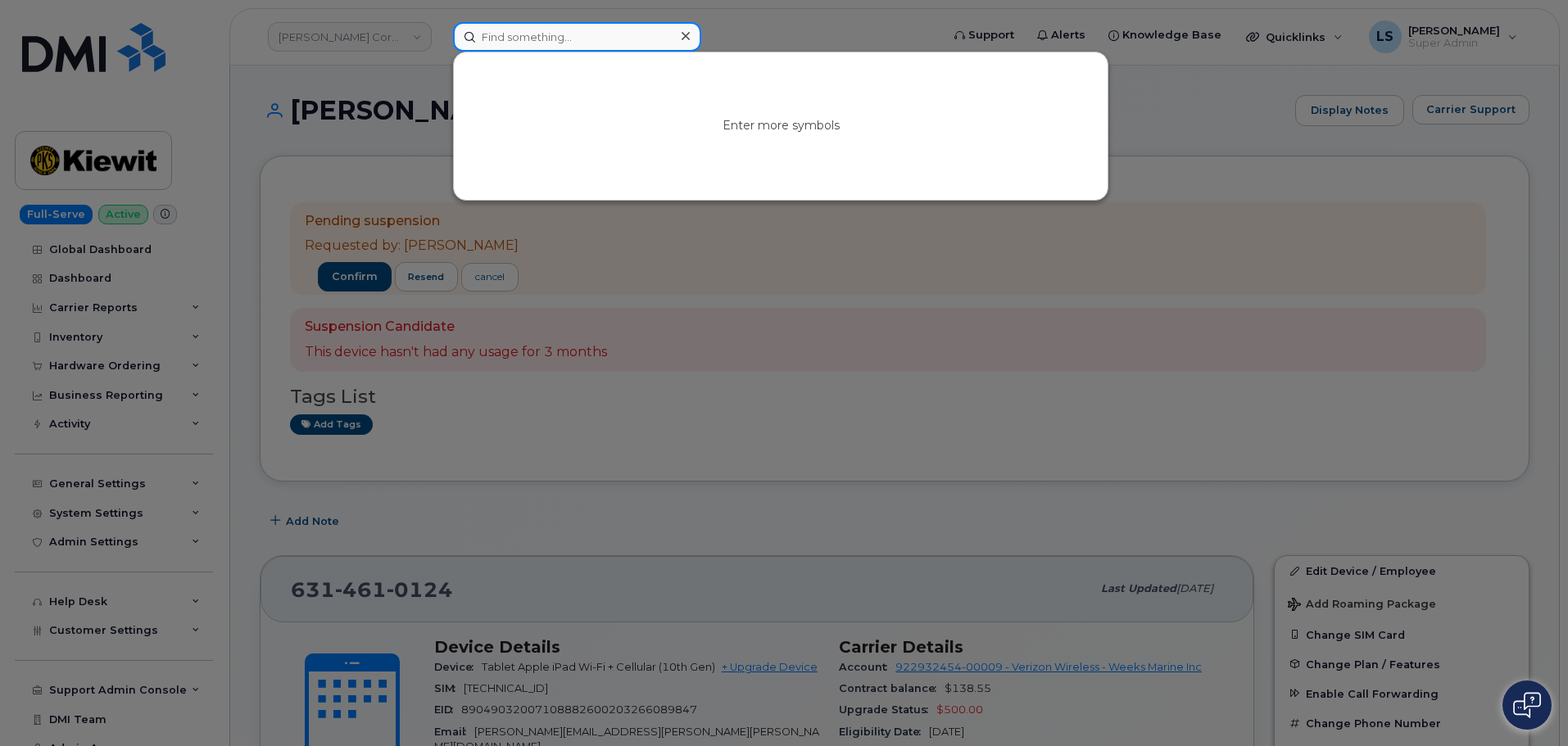
paste input "9178267802"
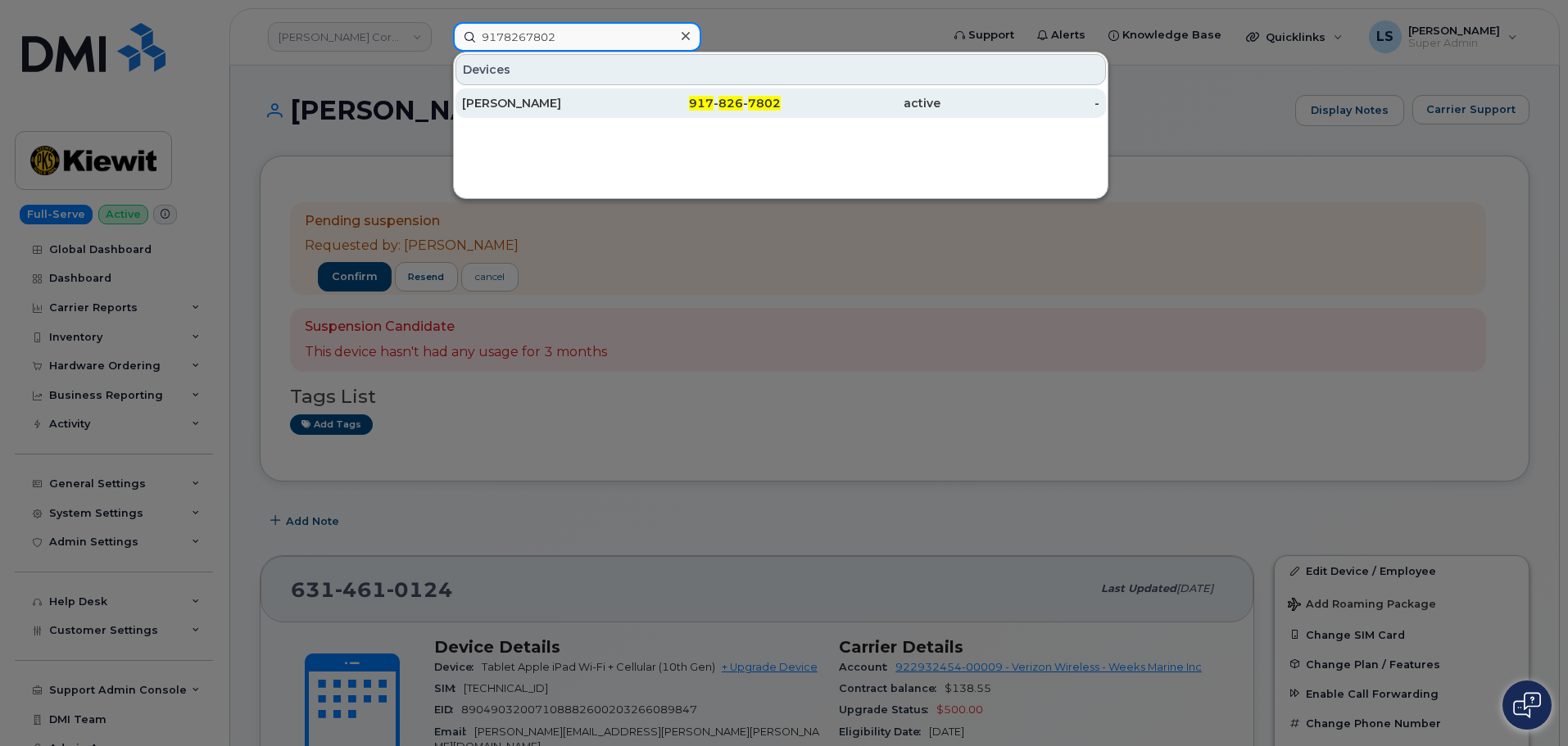
type input "9178267802"
click at [489, 111] on div "Jason Joa" at bounding box center [542, 102] width 160 height 16
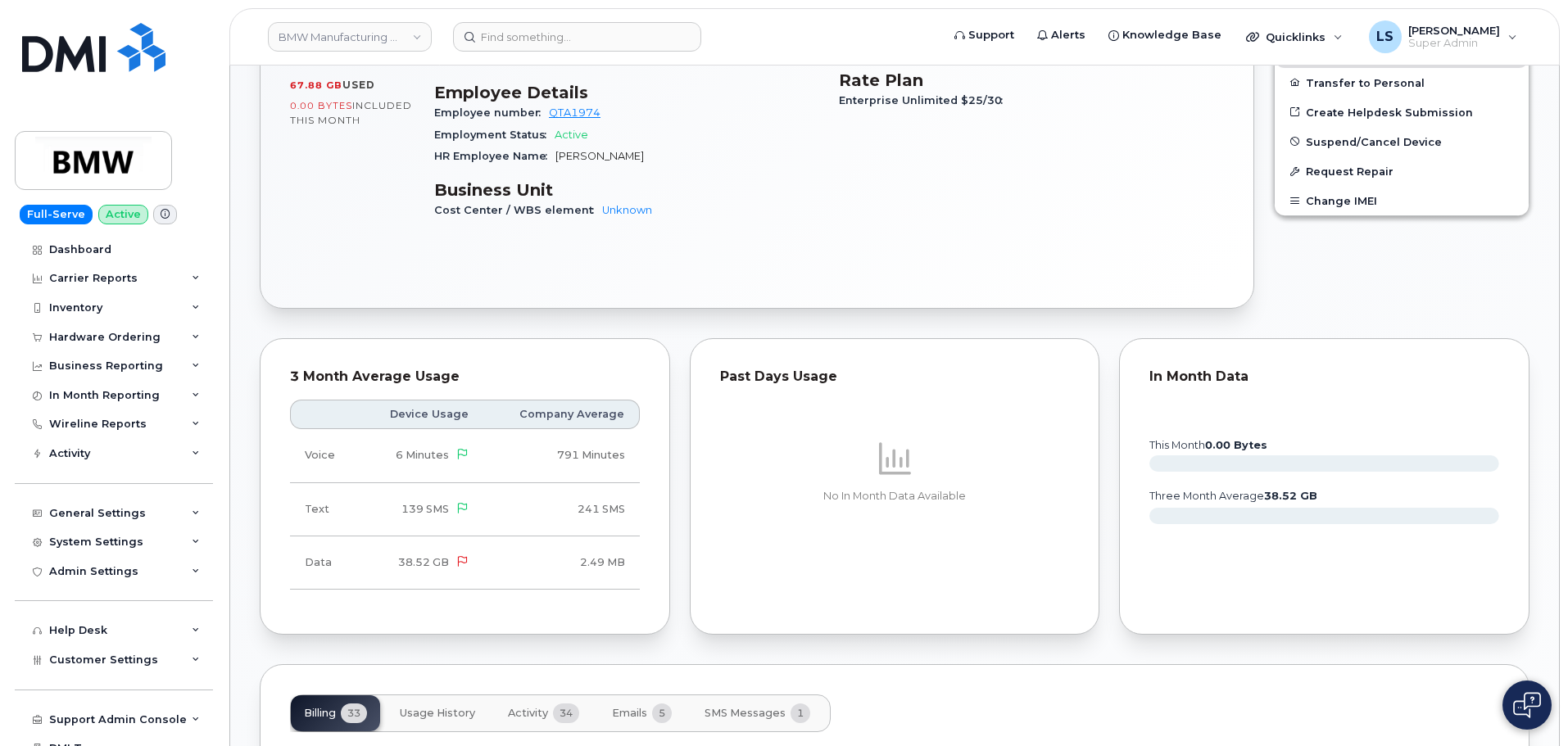
scroll to position [983, 0]
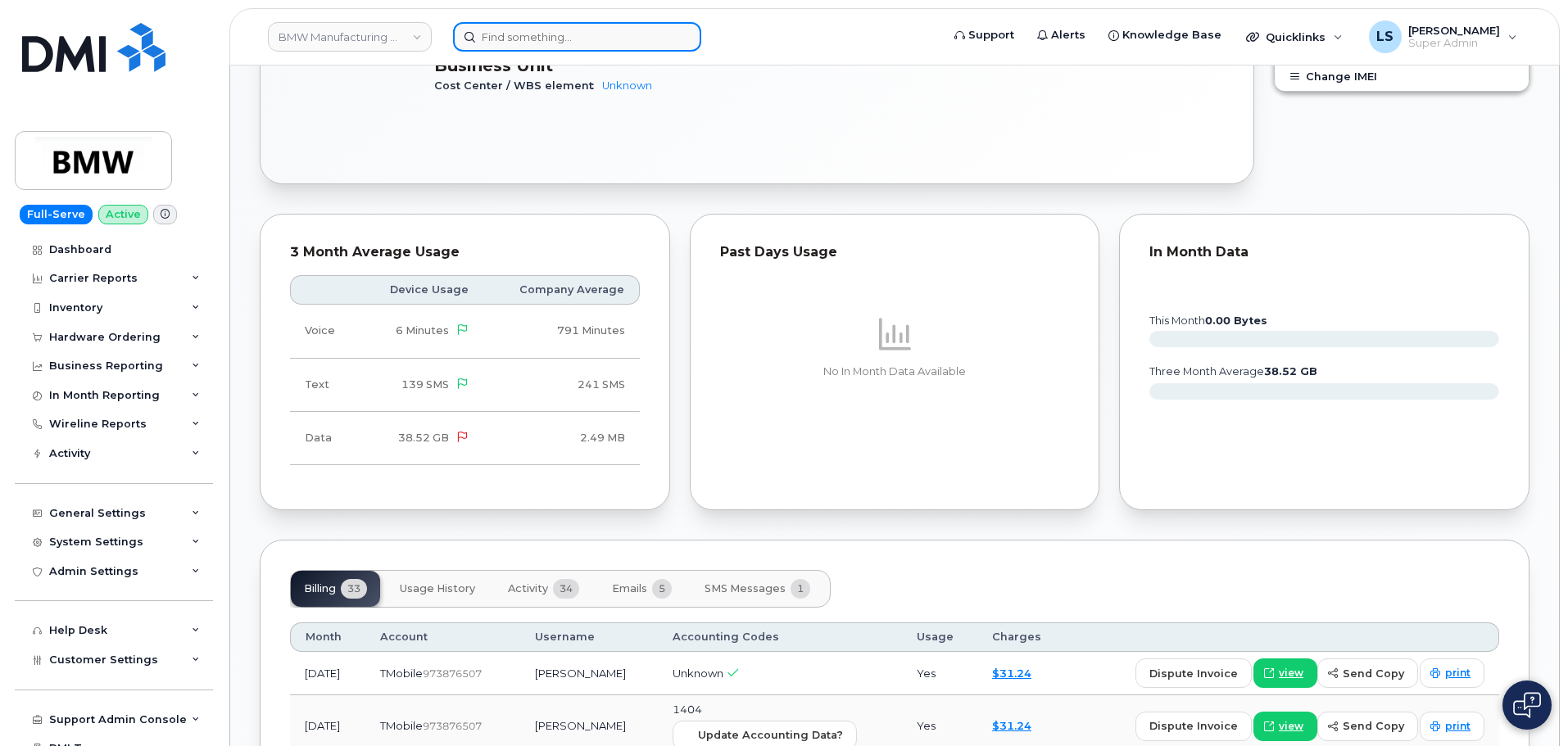
click at [536, 40] on input at bounding box center [577, 37] width 248 height 29
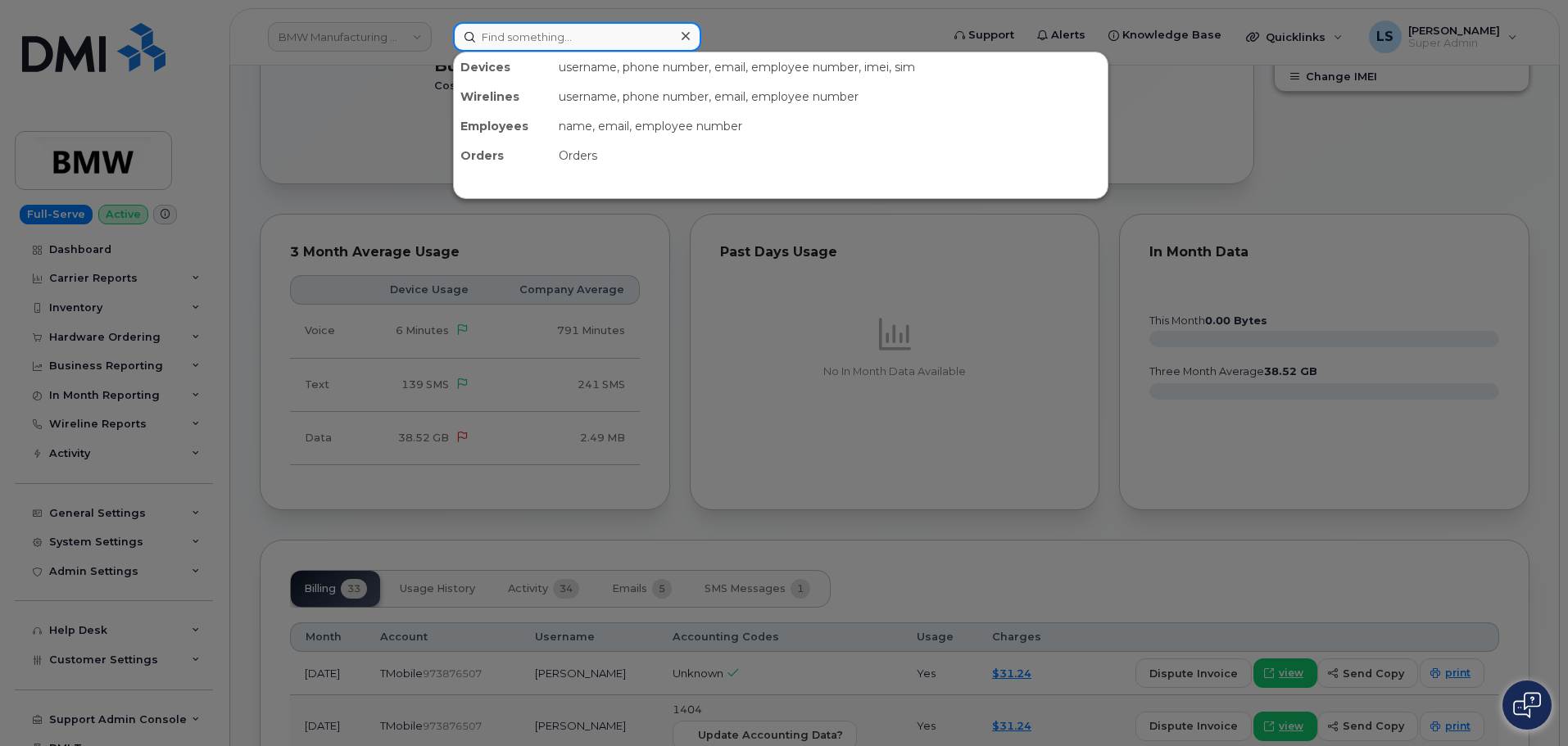
paste input "7098856938"
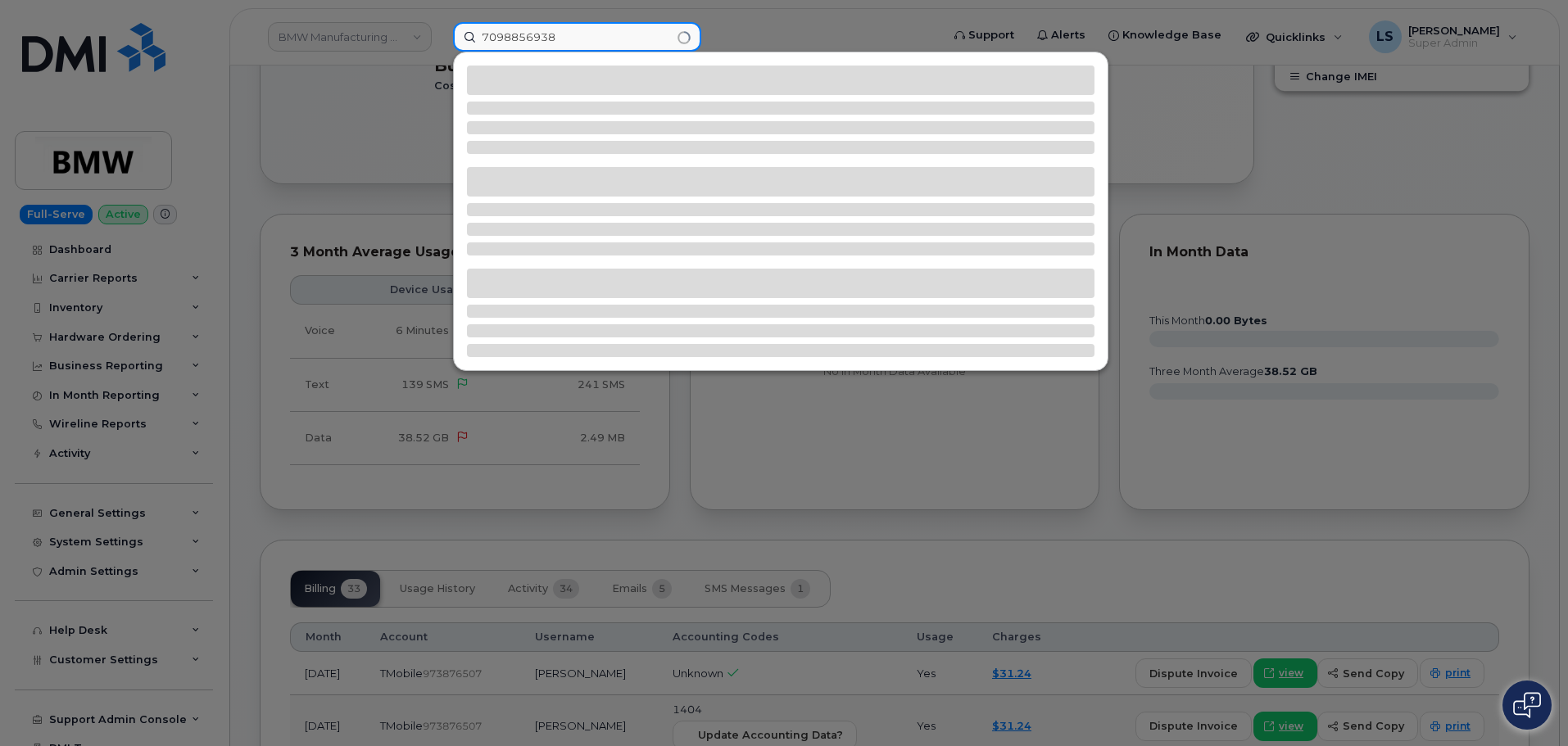
type input "7098856938"
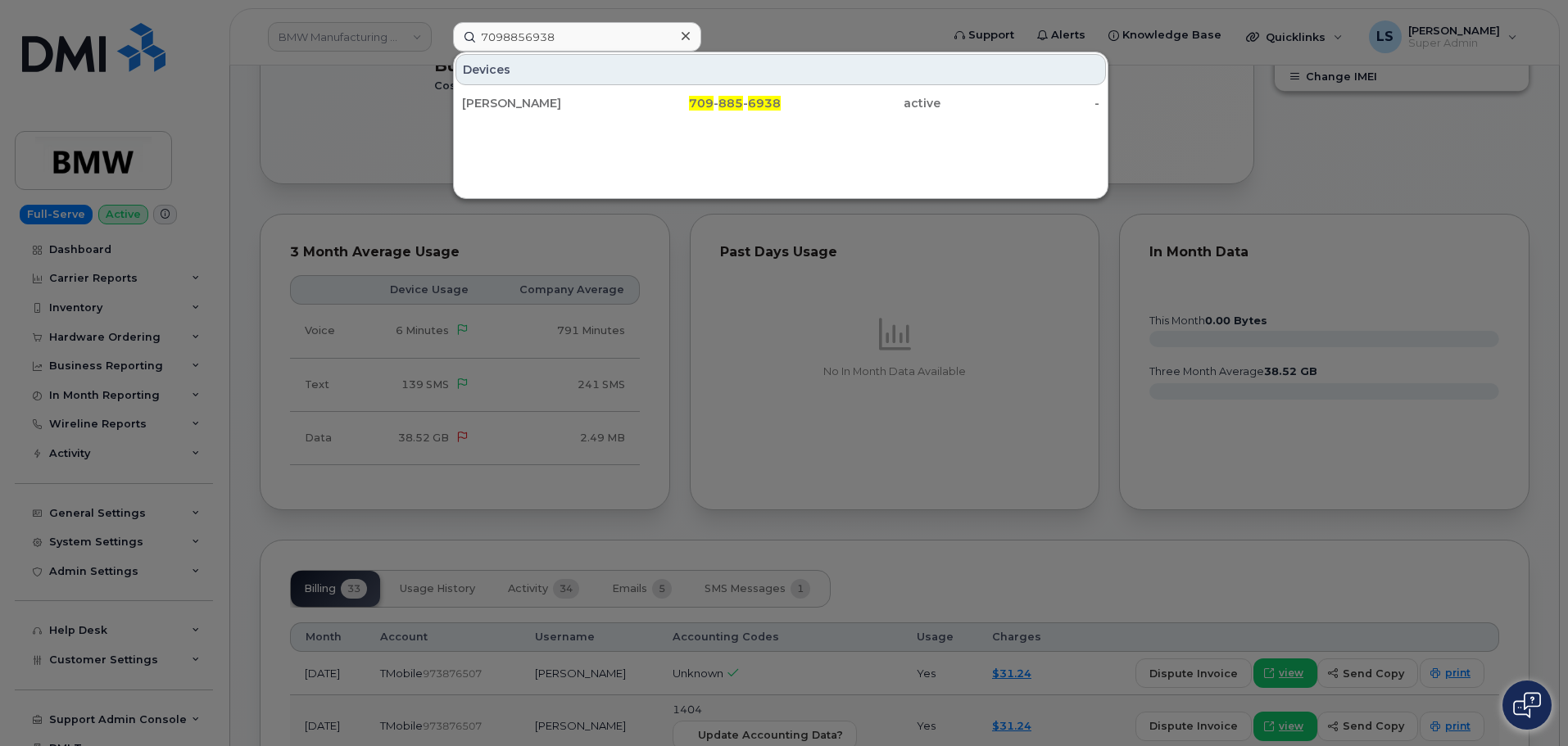
click at [605, 118] on div "Henry Leights 709 - 885 - 6938 active -" at bounding box center [781, 102] width 654 height 33
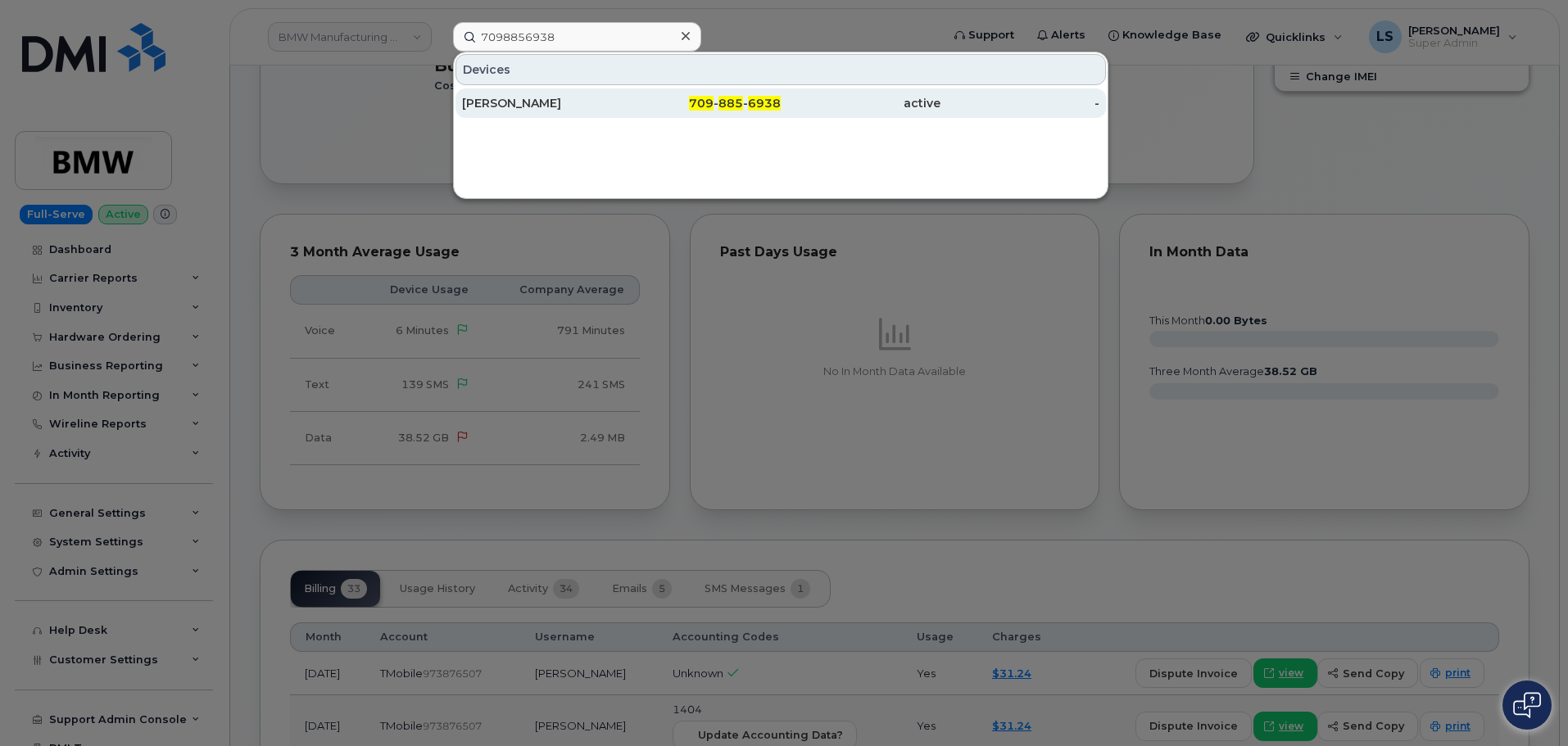
click at [622, 112] on div "[PERSON_NAME]" at bounding box center [702, 102] width 160 height 29
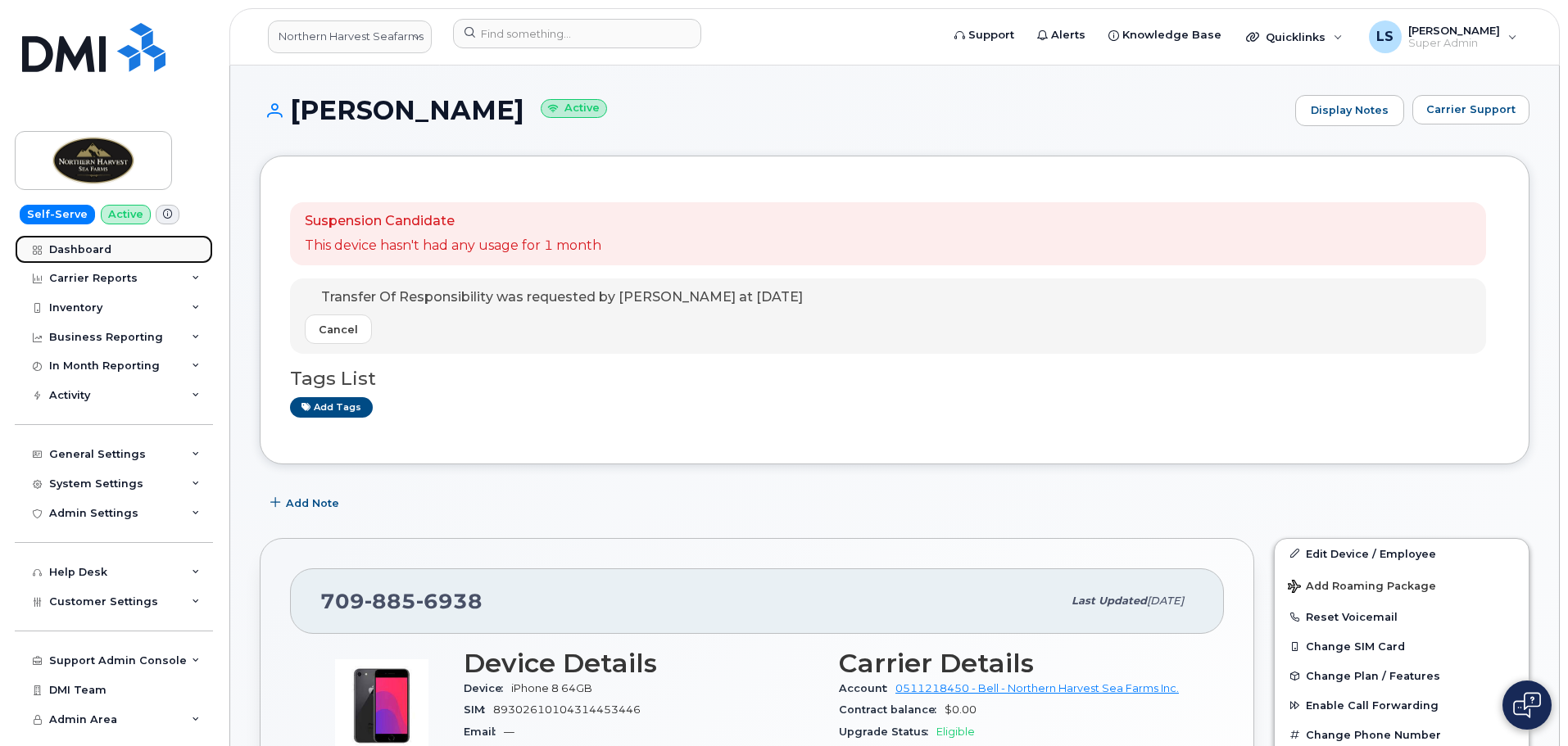
drag, startPoint x: 99, startPoint y: 246, endPoint x: 112, endPoint y: 247, distance: 13.0
click at [99, 246] on div "Dashboard" at bounding box center [80, 250] width 62 height 13
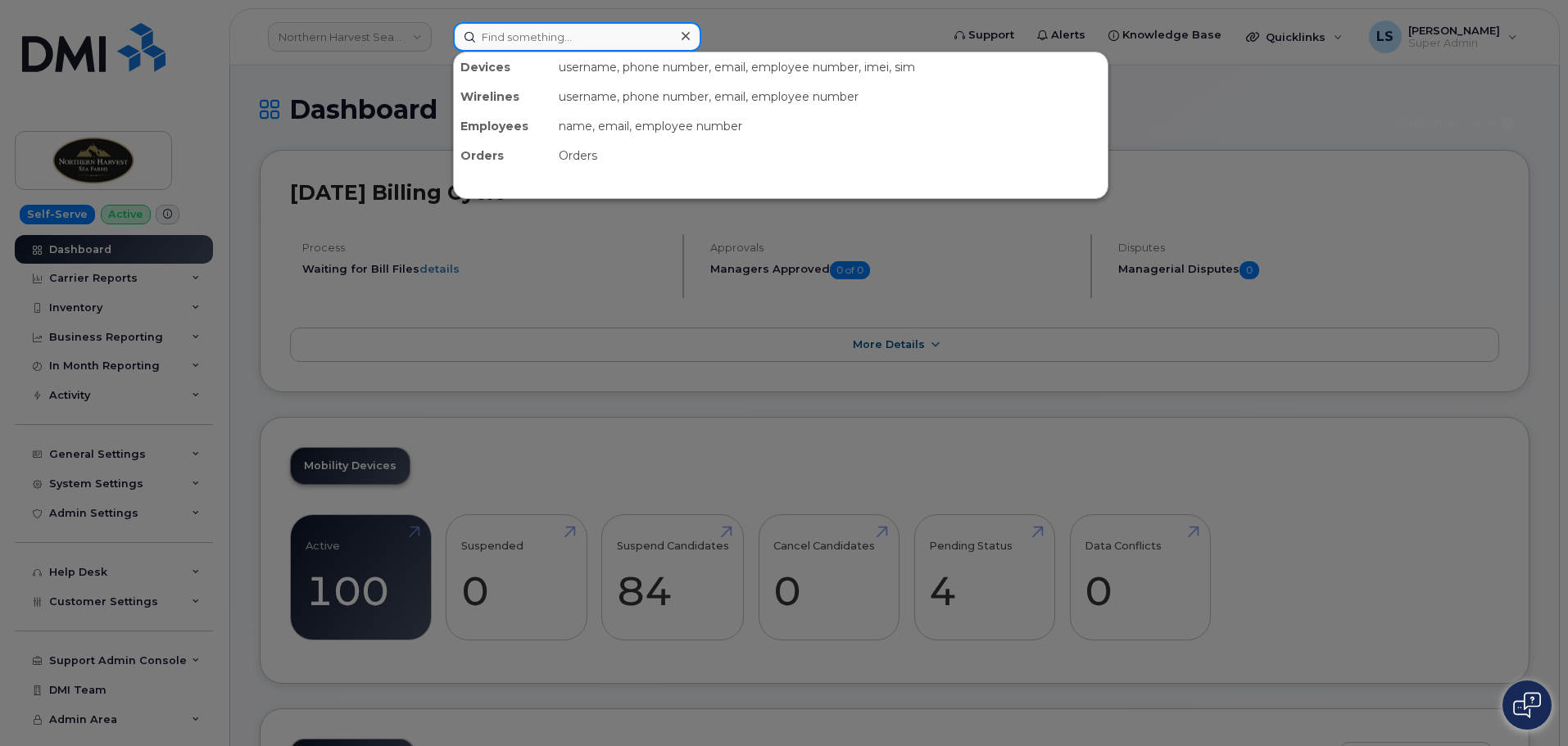
click at [582, 49] on input at bounding box center [577, 37] width 248 height 29
paste input "(847) 302-5974"
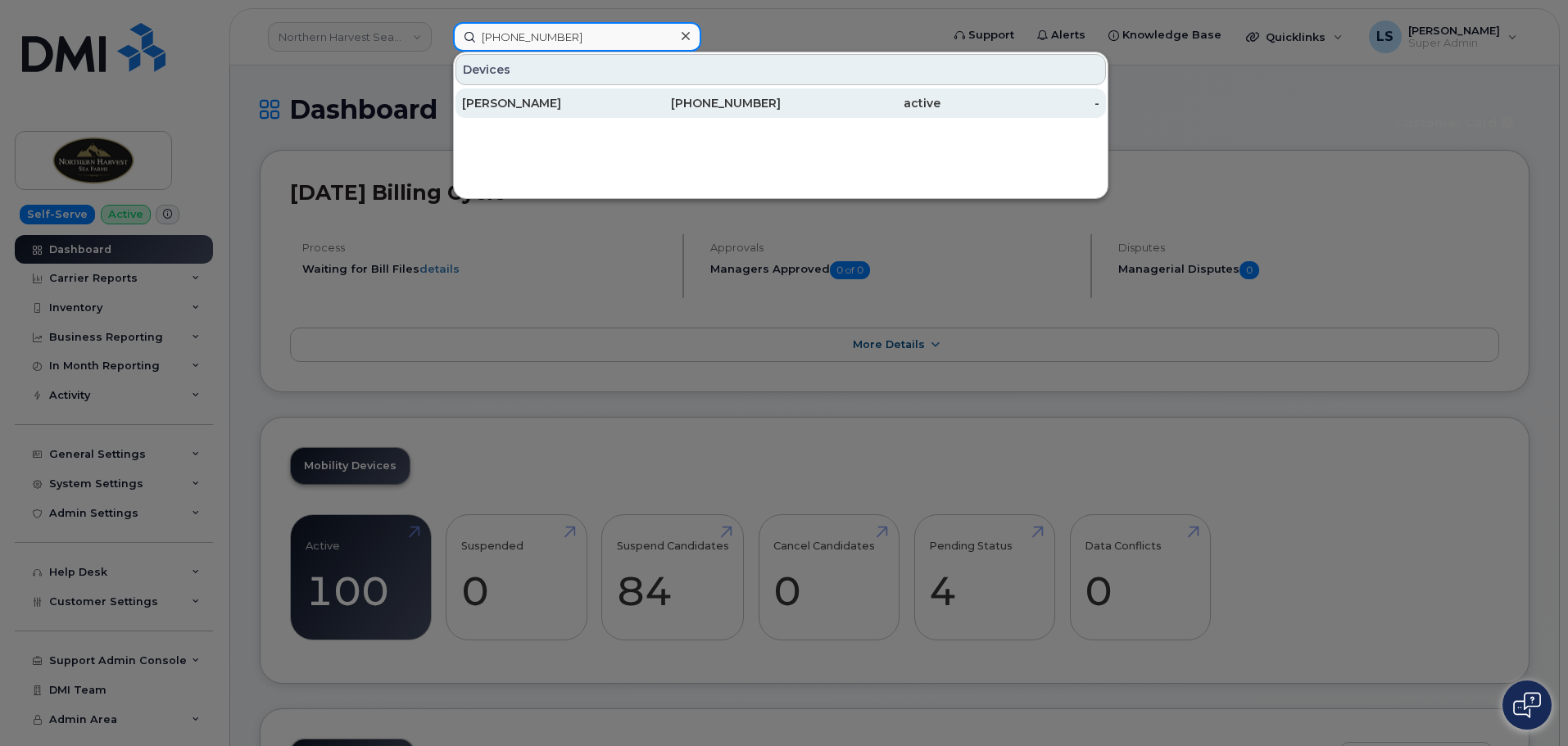
type input "(847) 302-5974"
click at [533, 101] on div "AARON JENSEN" at bounding box center [542, 102] width 160 height 16
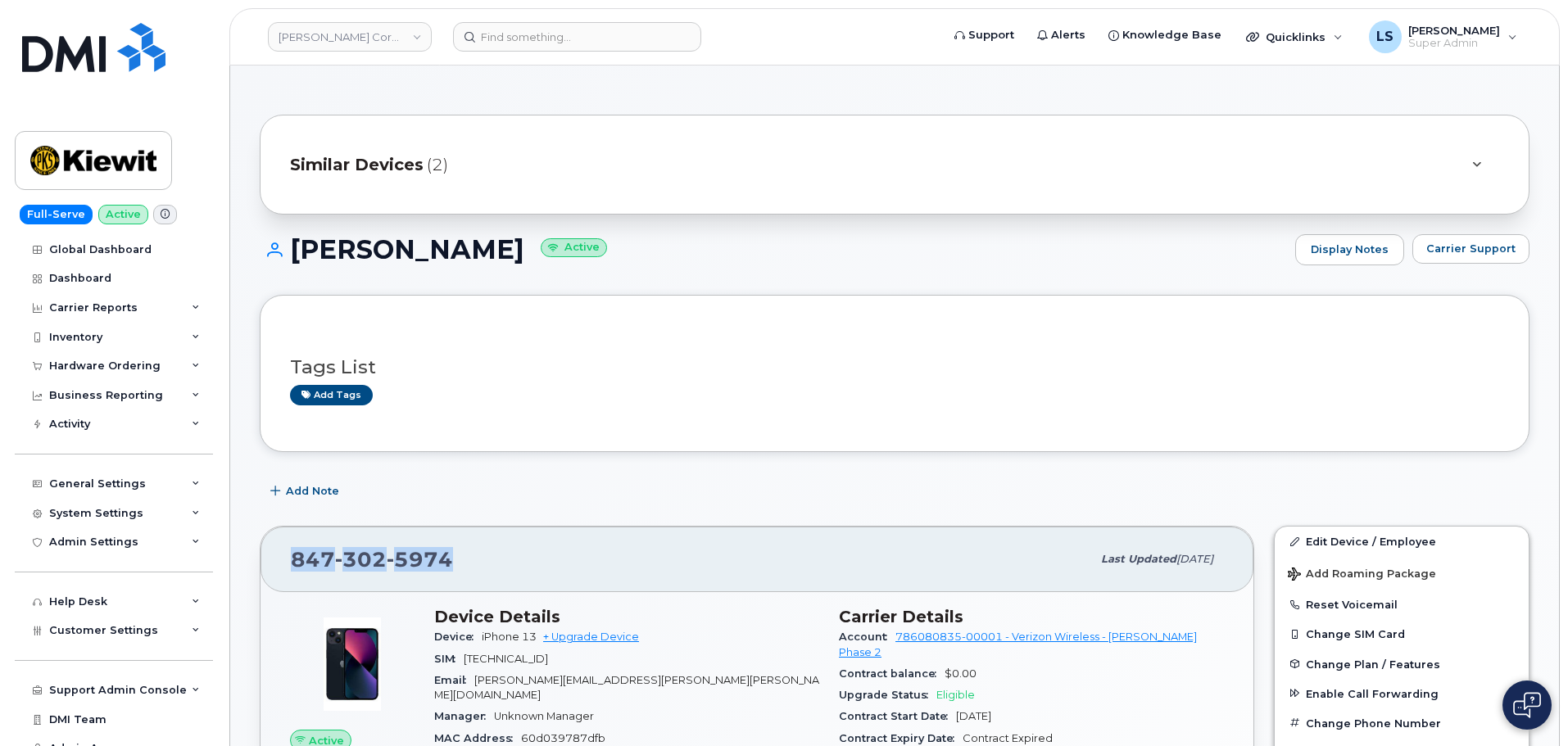
drag, startPoint x: 380, startPoint y: 553, endPoint x: 287, endPoint y: 554, distance: 93.0
click at [287, 554] on div "847 302 5974 Last updated Jul 31, 2025" at bounding box center [756, 560] width 993 height 66
copy span "847 302 5974"
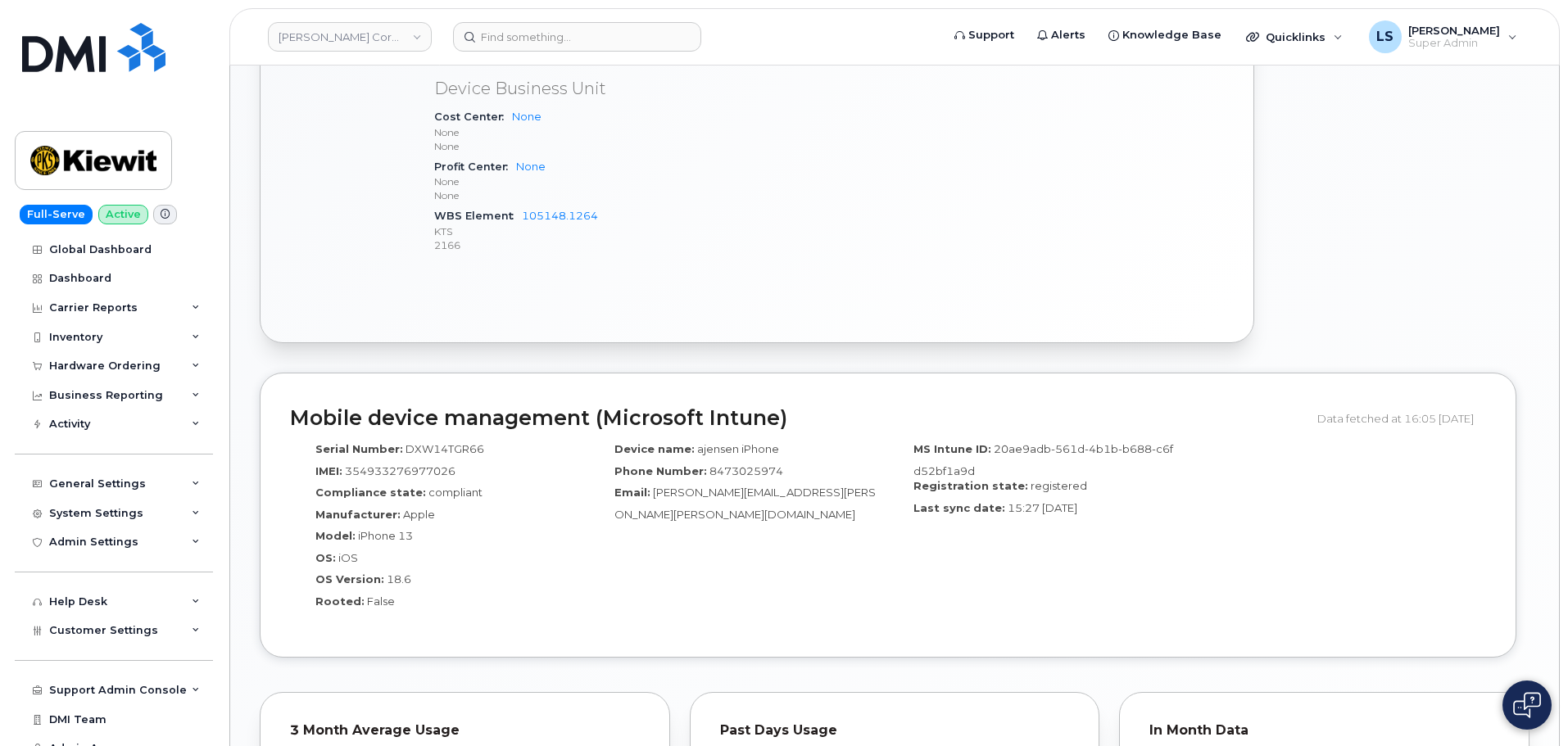
scroll to position [1147, 0]
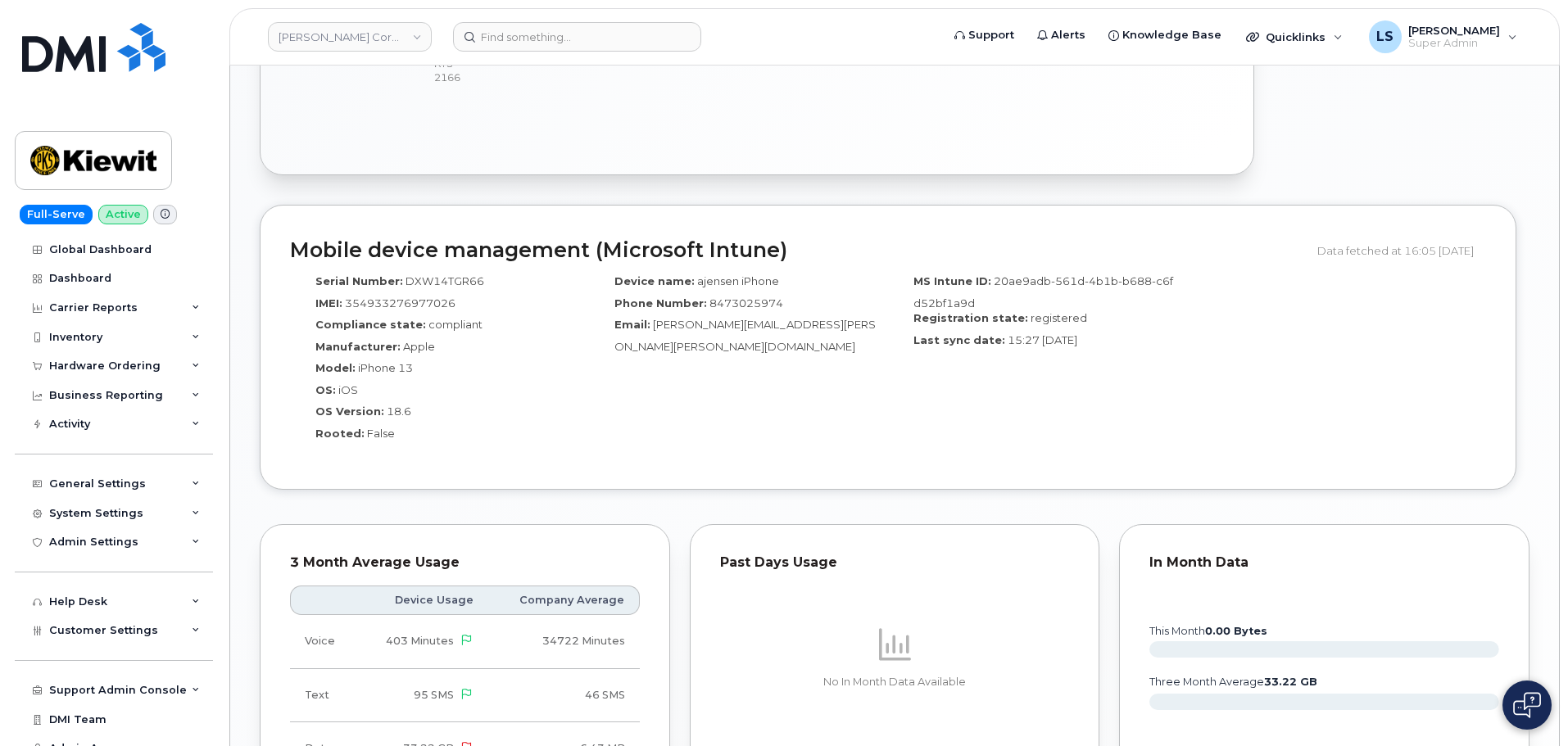
click at [1020, 274] on span "20ae9adb-561d-4b1b-b688-c6fd52bf1a9d" at bounding box center [1043, 291] width 259 height 35
click at [981, 288] on div "MS Intune ID: 20ae9adb-561d-4b1b-b688-c6fd52bf1a9d" at bounding box center [1037, 291] width 274 height 37
click at [1025, 273] on div "MS Intune ID: 20ae9adb-561d-4b1b-b688-c6fd52bf1a9d" at bounding box center [1037, 291] width 274 height 37
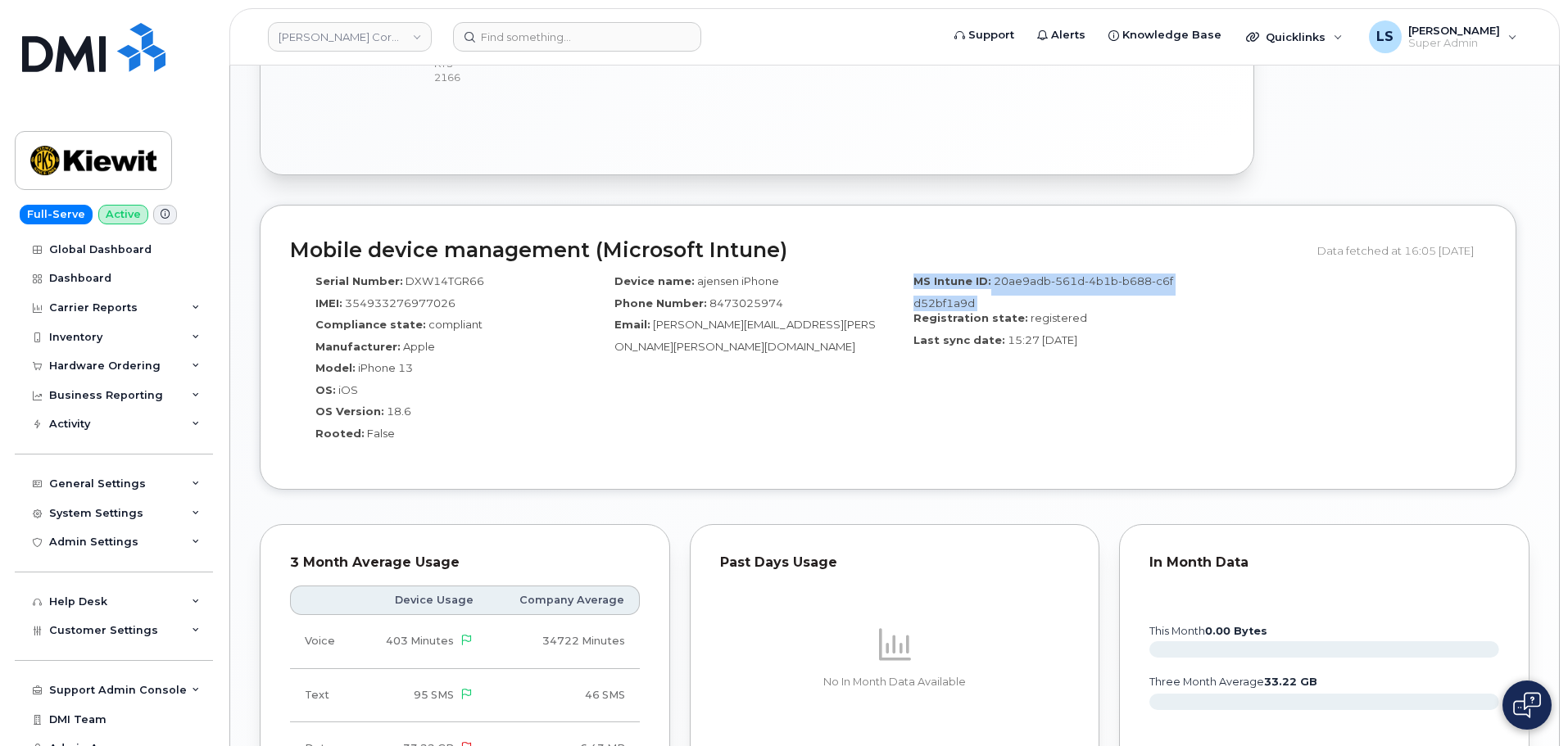
click at [1034, 266] on div "MS Intune ID: 20ae9adb-561d-4b1b-b688-c6fd52bf1a9d Registration state: register…" at bounding box center [1037, 363] width 299 height 194
click at [1037, 240] on h2 "Mobile device management (Microsoft Intune)" at bounding box center [798, 251] width 1015 height 23
drag, startPoint x: 993, startPoint y: 267, endPoint x: 975, endPoint y: 284, distance: 24.8
click at [975, 284] on div "MS Intune ID: 20ae9adb-561d-4b1b-b688-c6fd52bf1a9d" at bounding box center [1037, 291] width 274 height 37
copy span "20ae9adb-561d-4b1b-b688-c6fd52bf1a9d"
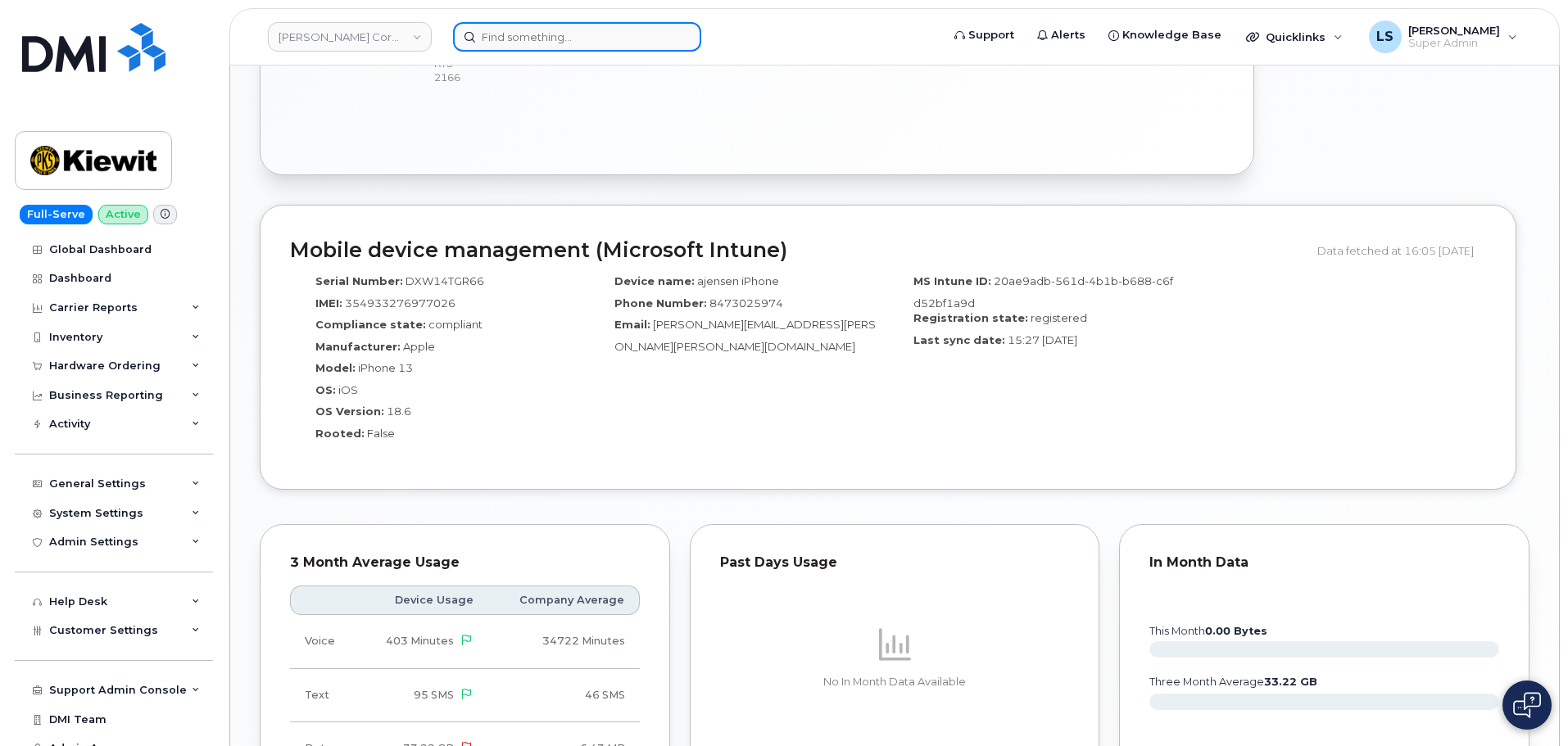
click at [573, 29] on input at bounding box center [577, 37] width 248 height 29
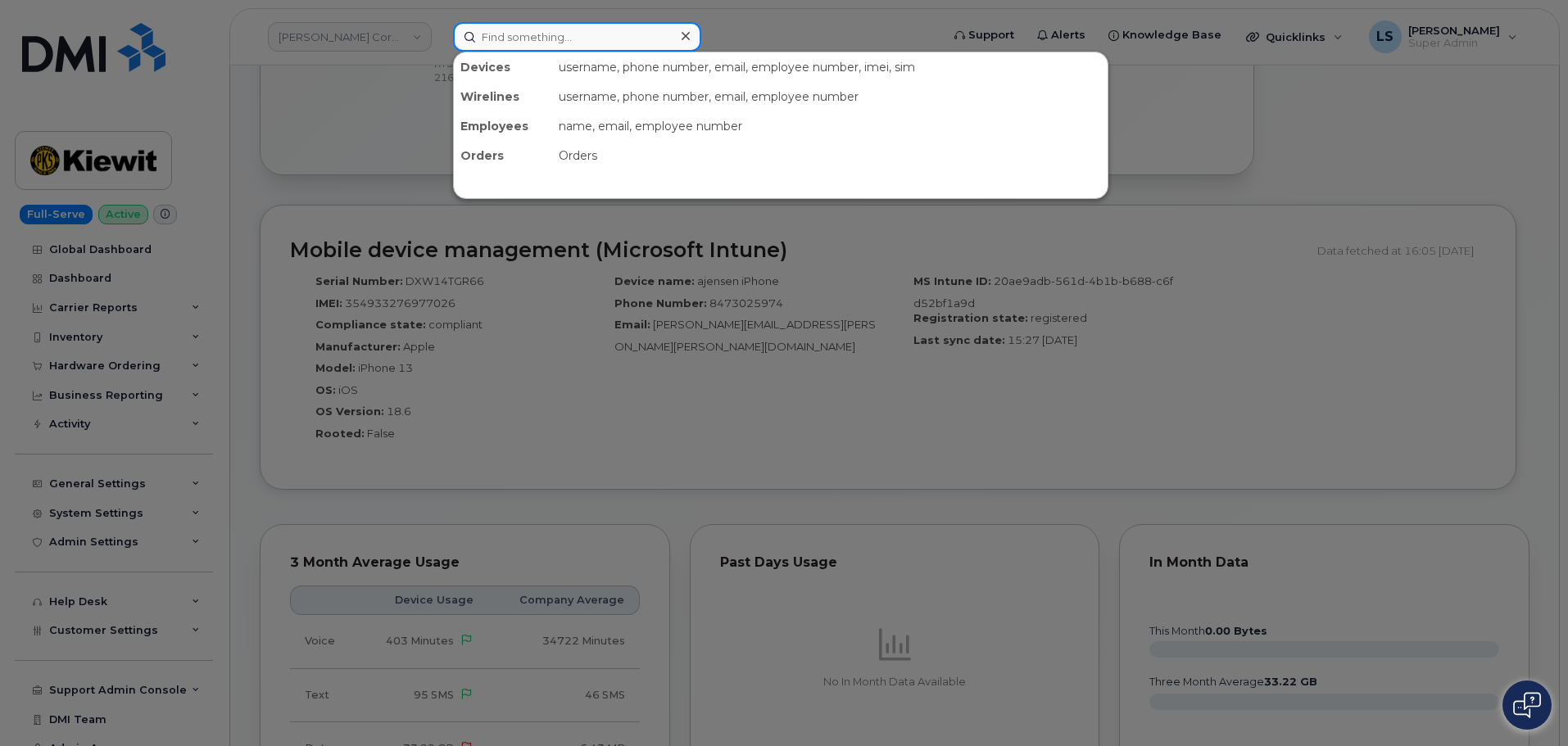
paste input "816-518-9695"
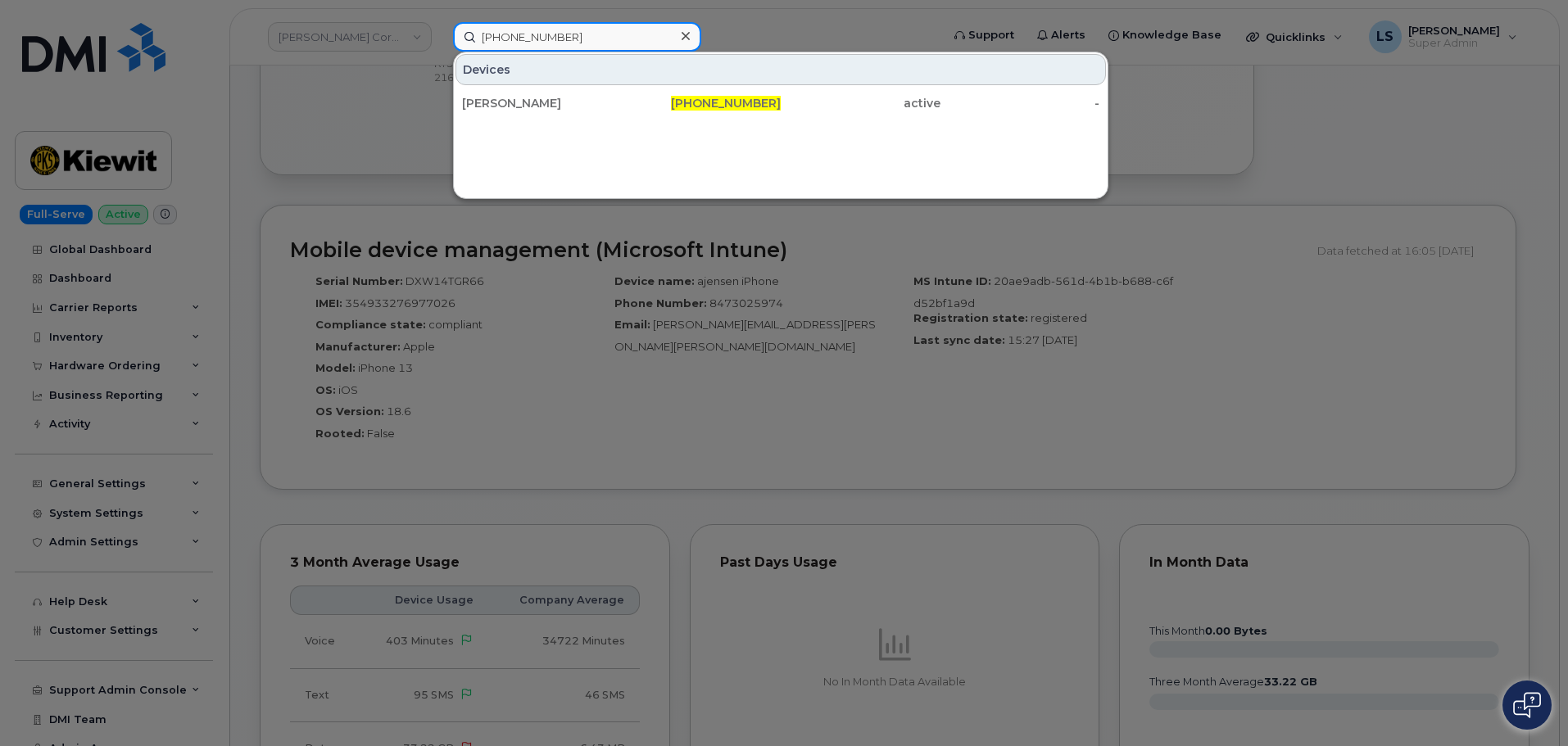
type input "816-518-9695"
click at [513, 97] on div "DAWN ABRAHAMSON" at bounding box center [542, 102] width 160 height 16
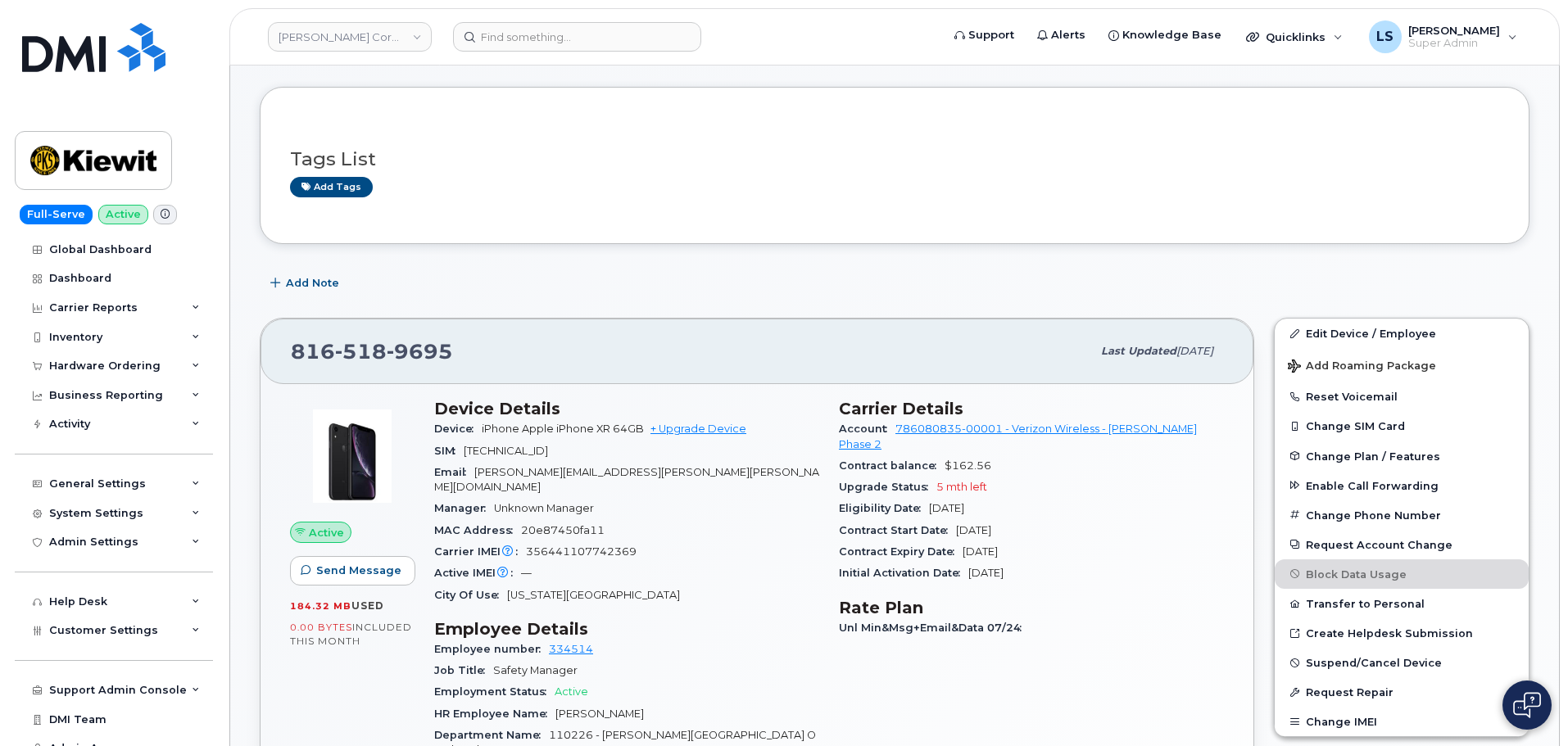
scroll to position [246, 0]
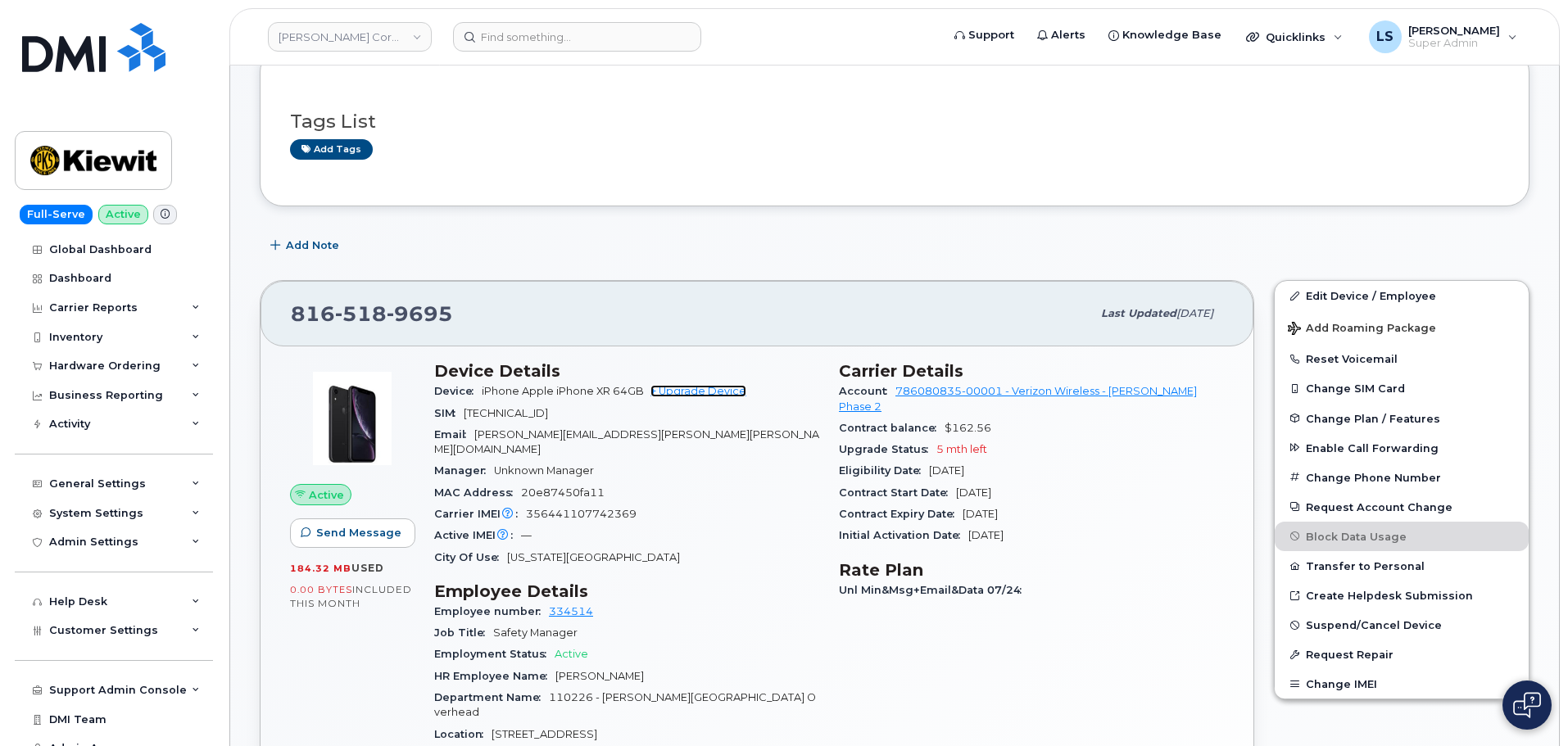
click at [721, 397] on link "+ Upgrade Device" at bounding box center [698, 391] width 96 height 12
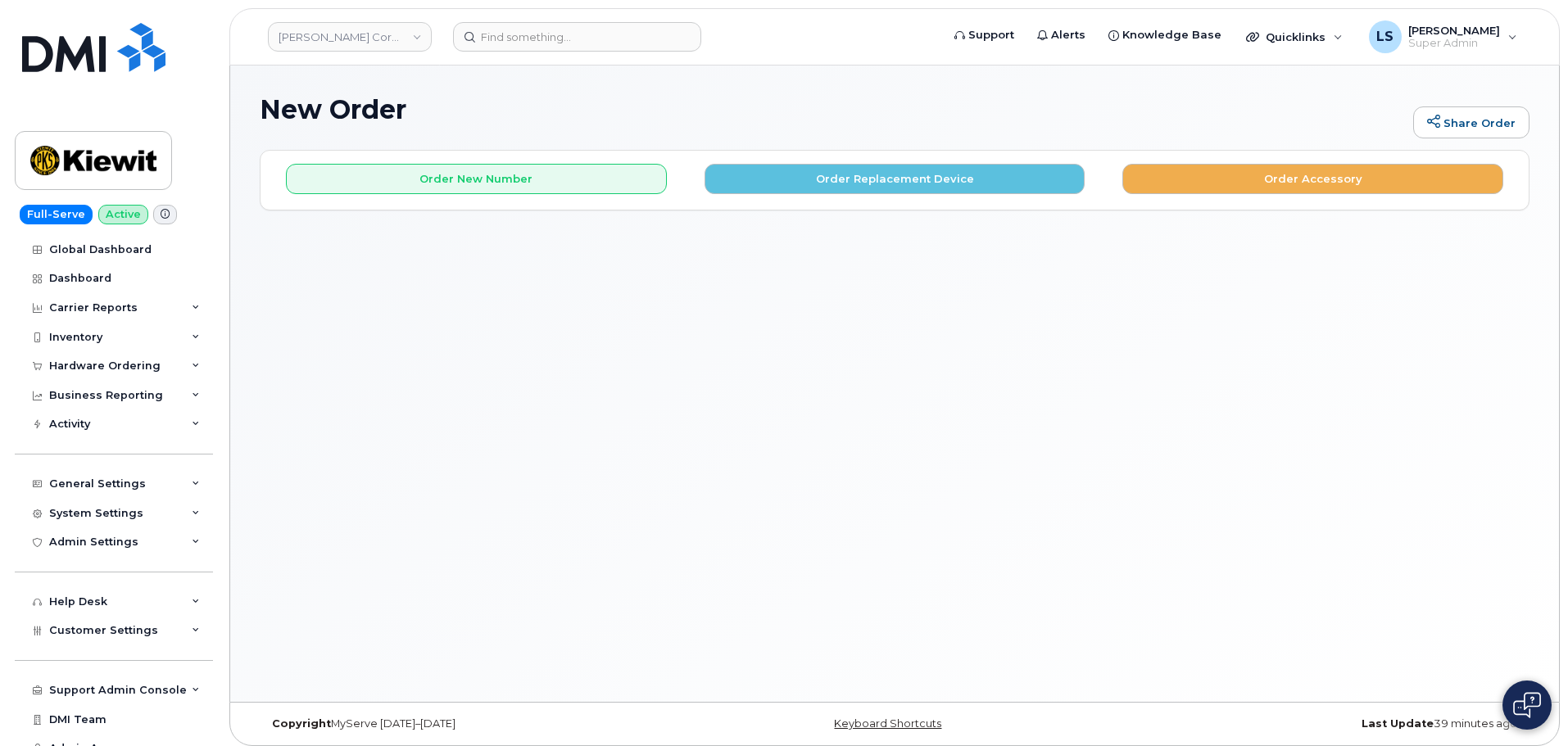
click at [786, 197] on div "Order New Number Order Replacement Device Order Accessory Please choose the car…" at bounding box center [894, 179] width 1268 height 58
click at [781, 185] on button "Order Replacement Device" at bounding box center [895, 179] width 381 height 30
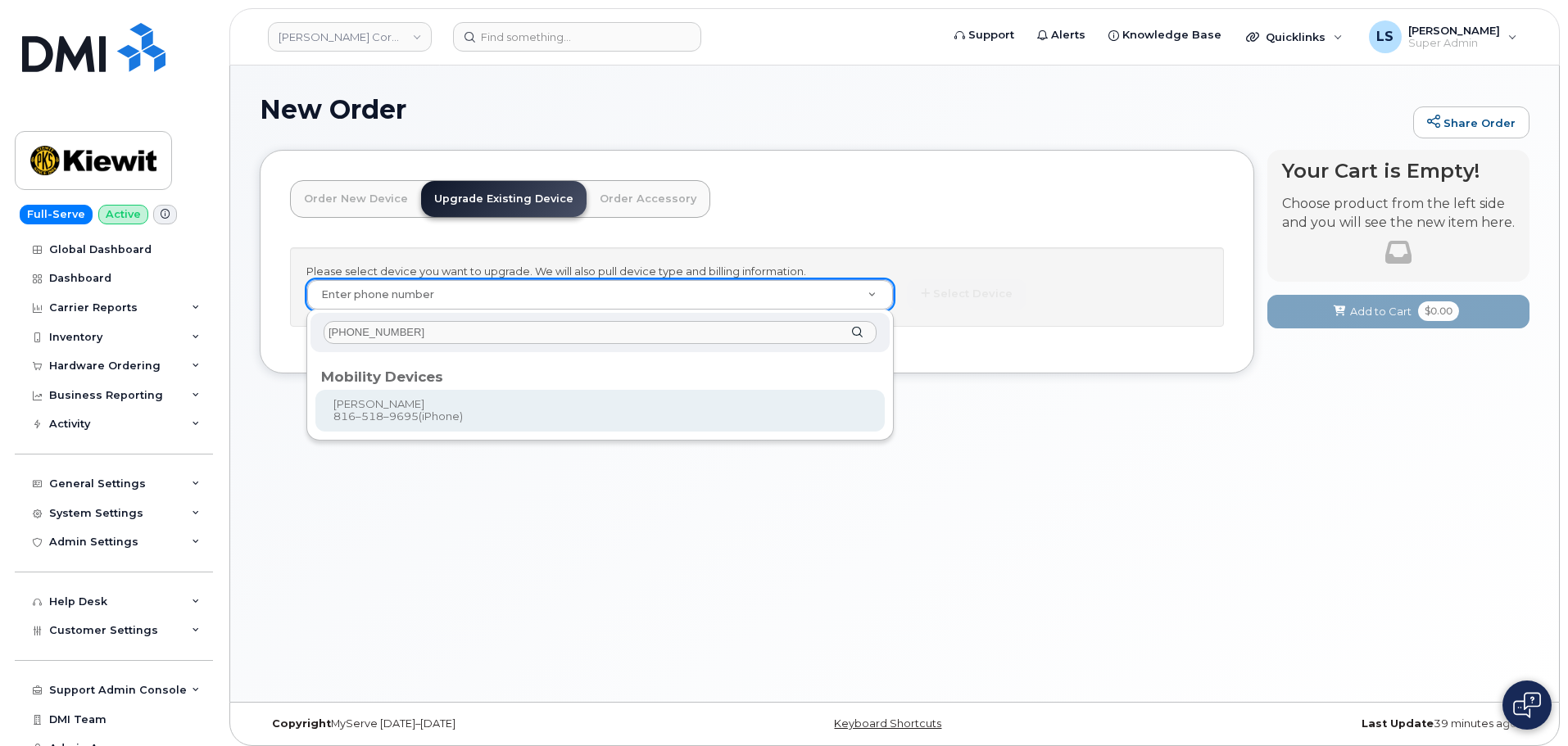
type input "816-518-9695"
type input "1172546"
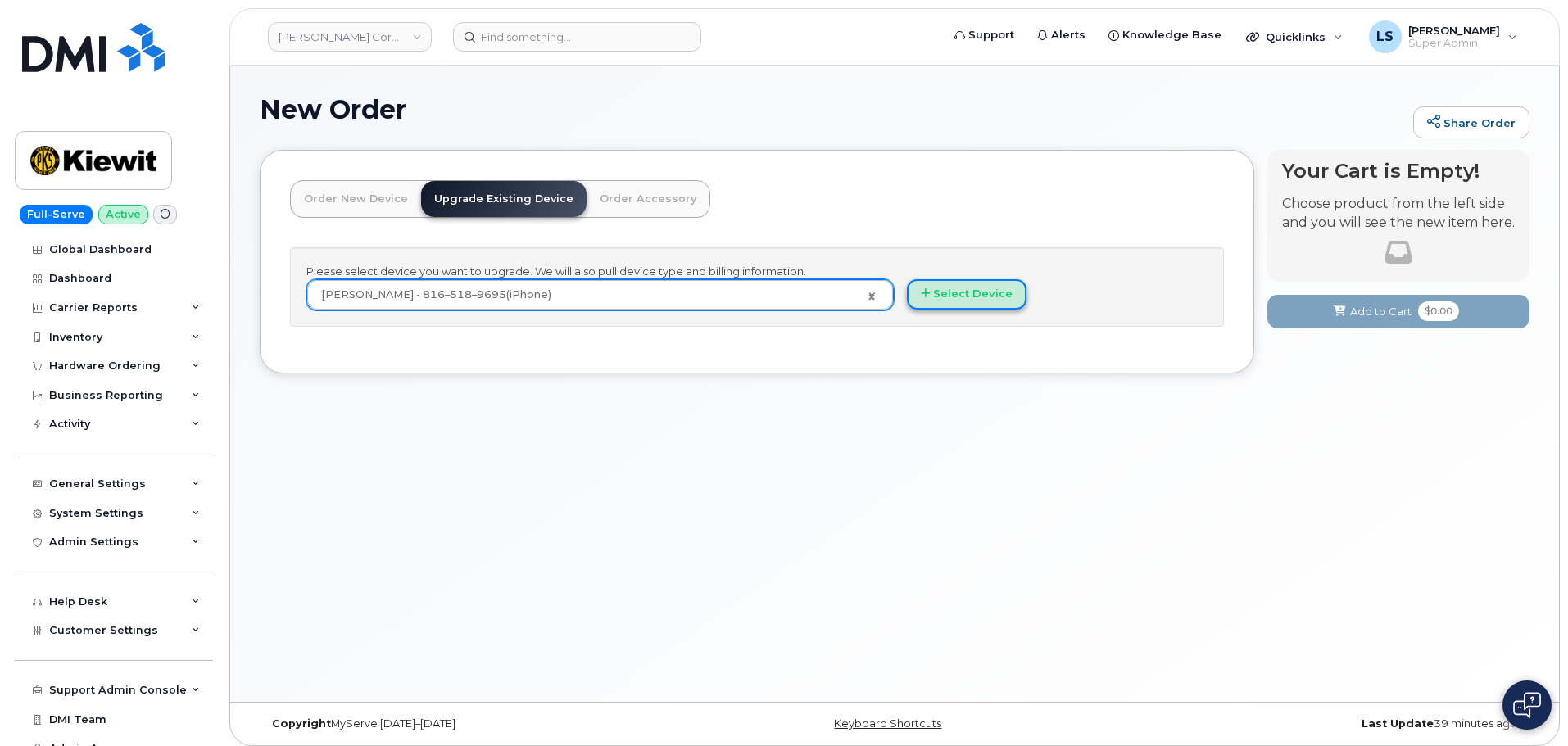
click at [955, 288] on button "Select Device" at bounding box center [966, 294] width 119 height 30
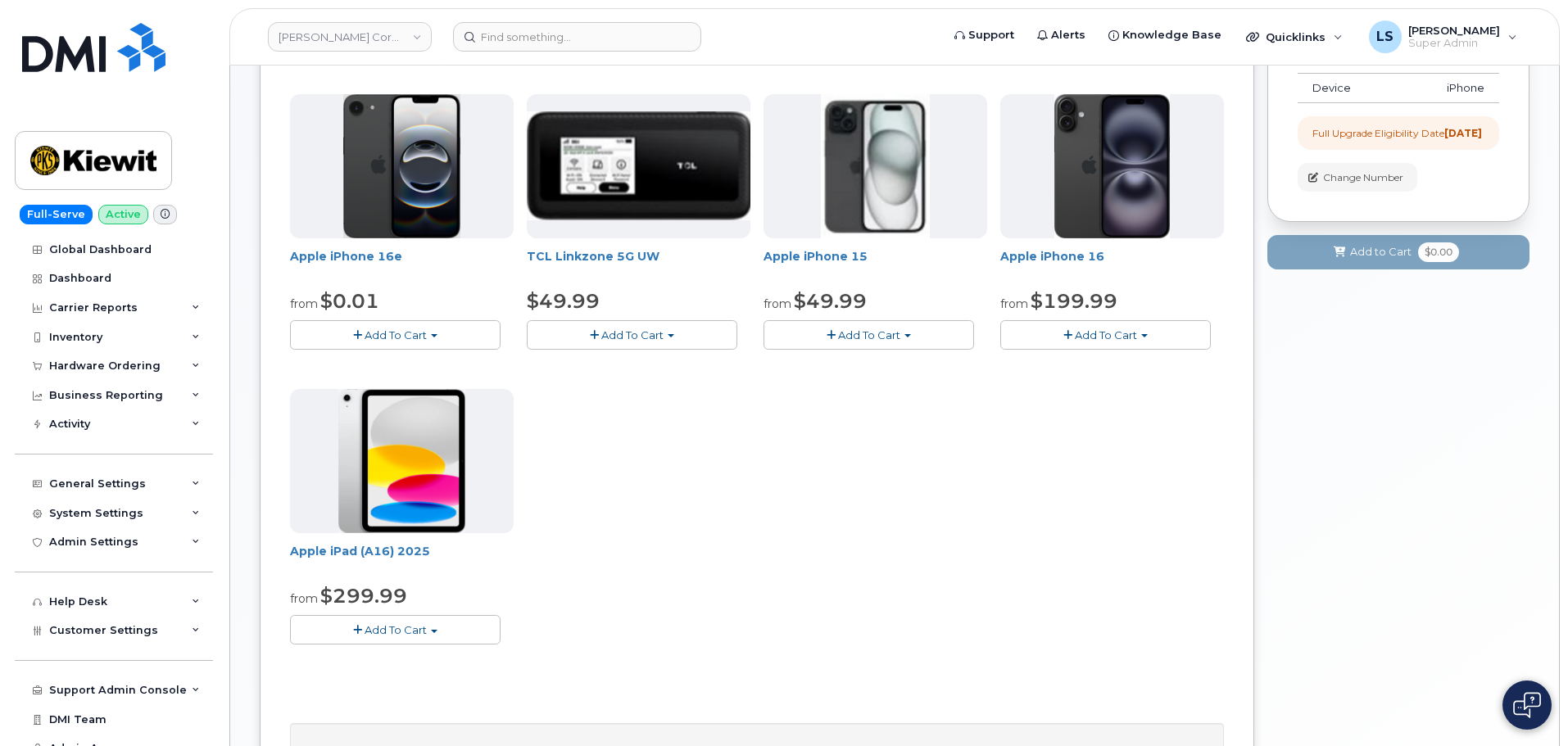
scroll to position [246, 0]
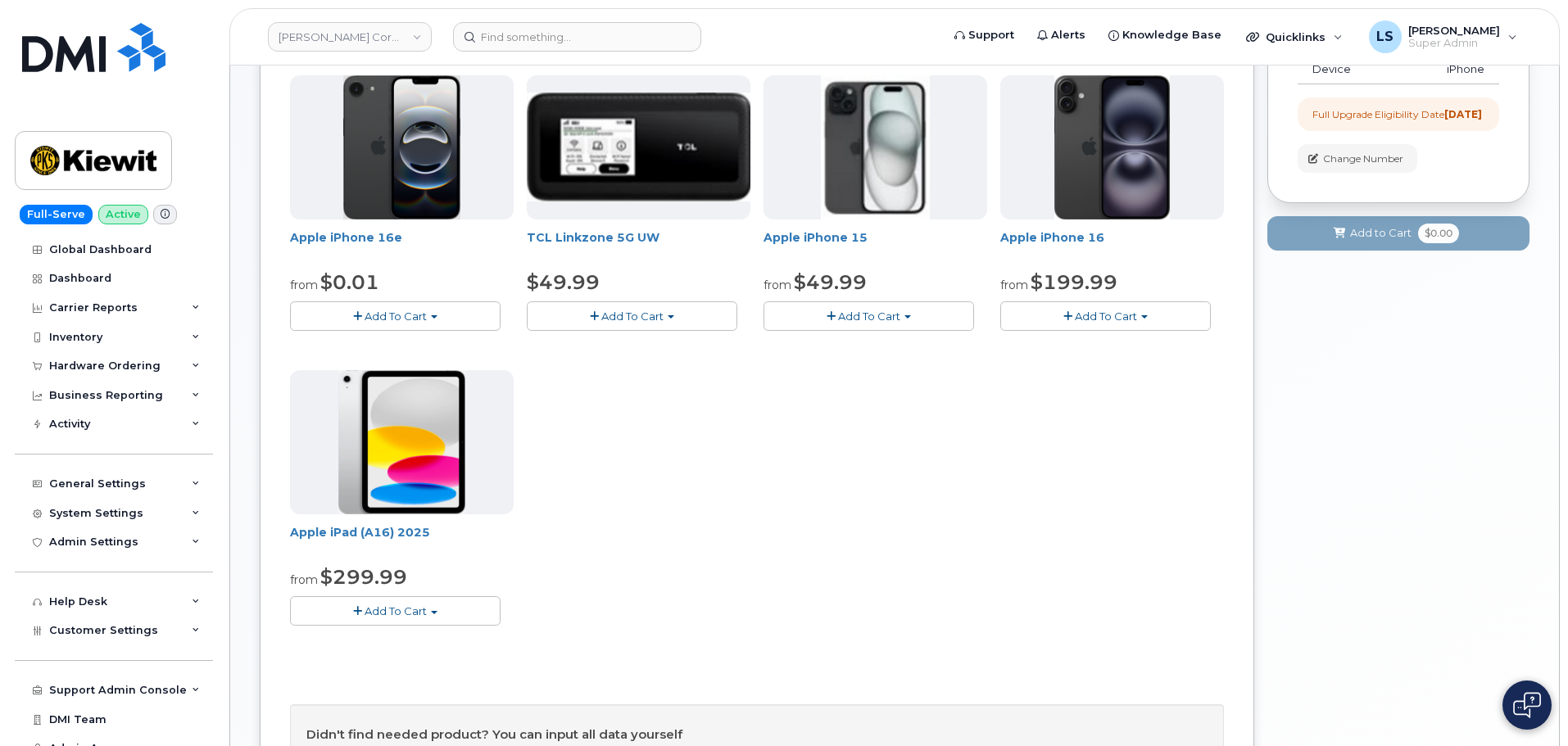
click at [448, 319] on button "Add To Cart" at bounding box center [396, 316] width 210 height 29
click at [442, 350] on link "$0.01 - 2 Year Upgrade (128GB)" at bounding box center [396, 347] width 206 height 21
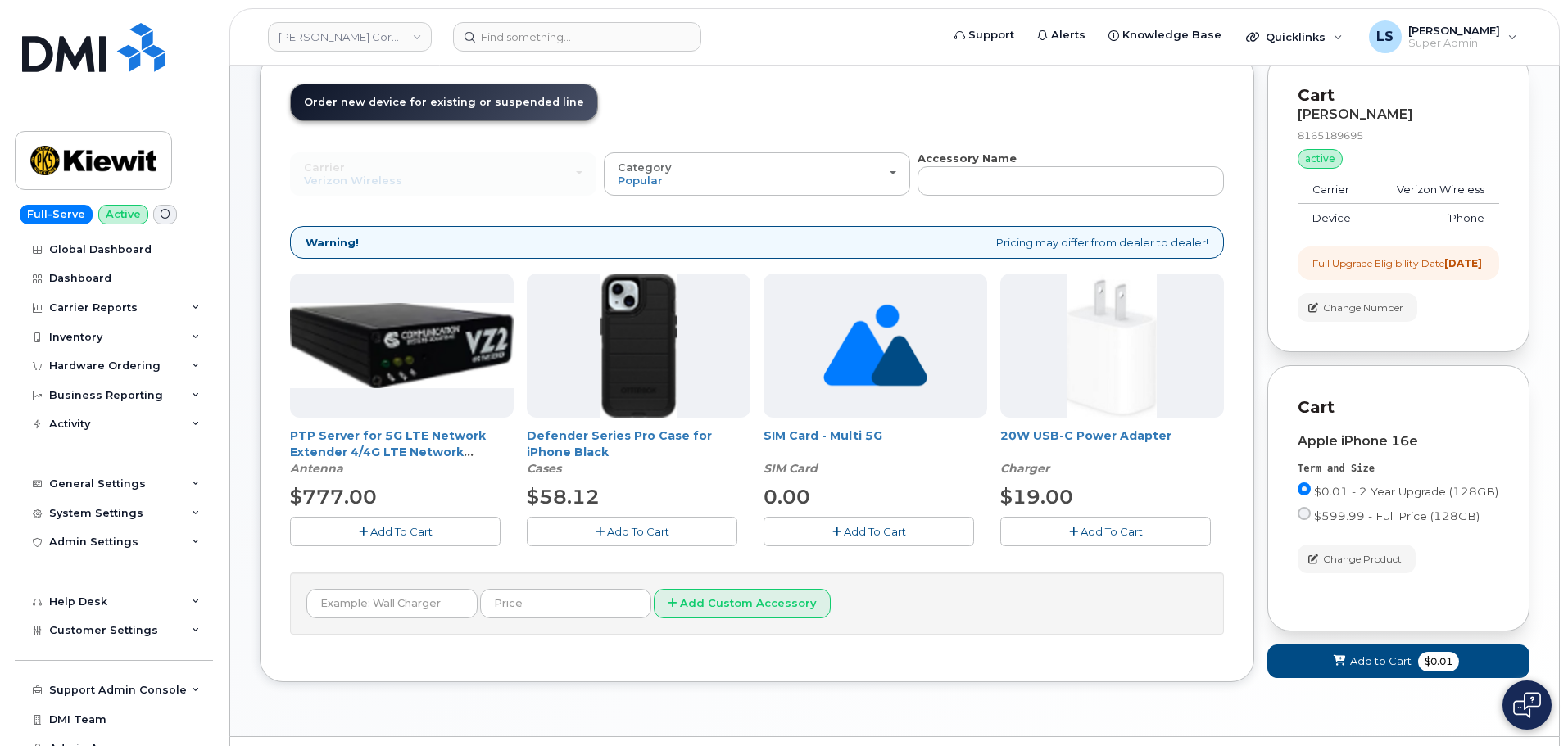
scroll to position [71, 0]
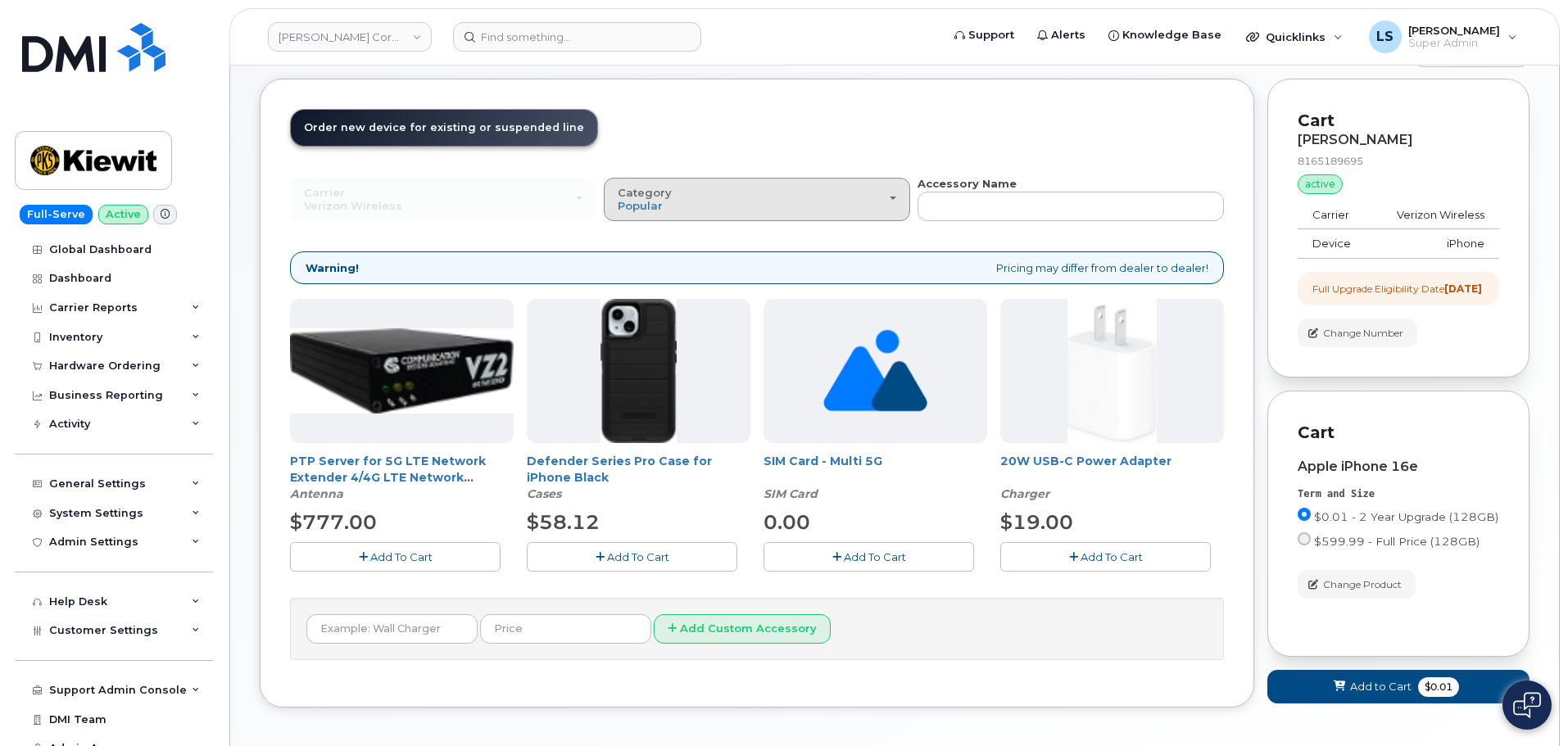
click at [716, 216] on button "Category Popular" at bounding box center [757, 198] width 306 height 42
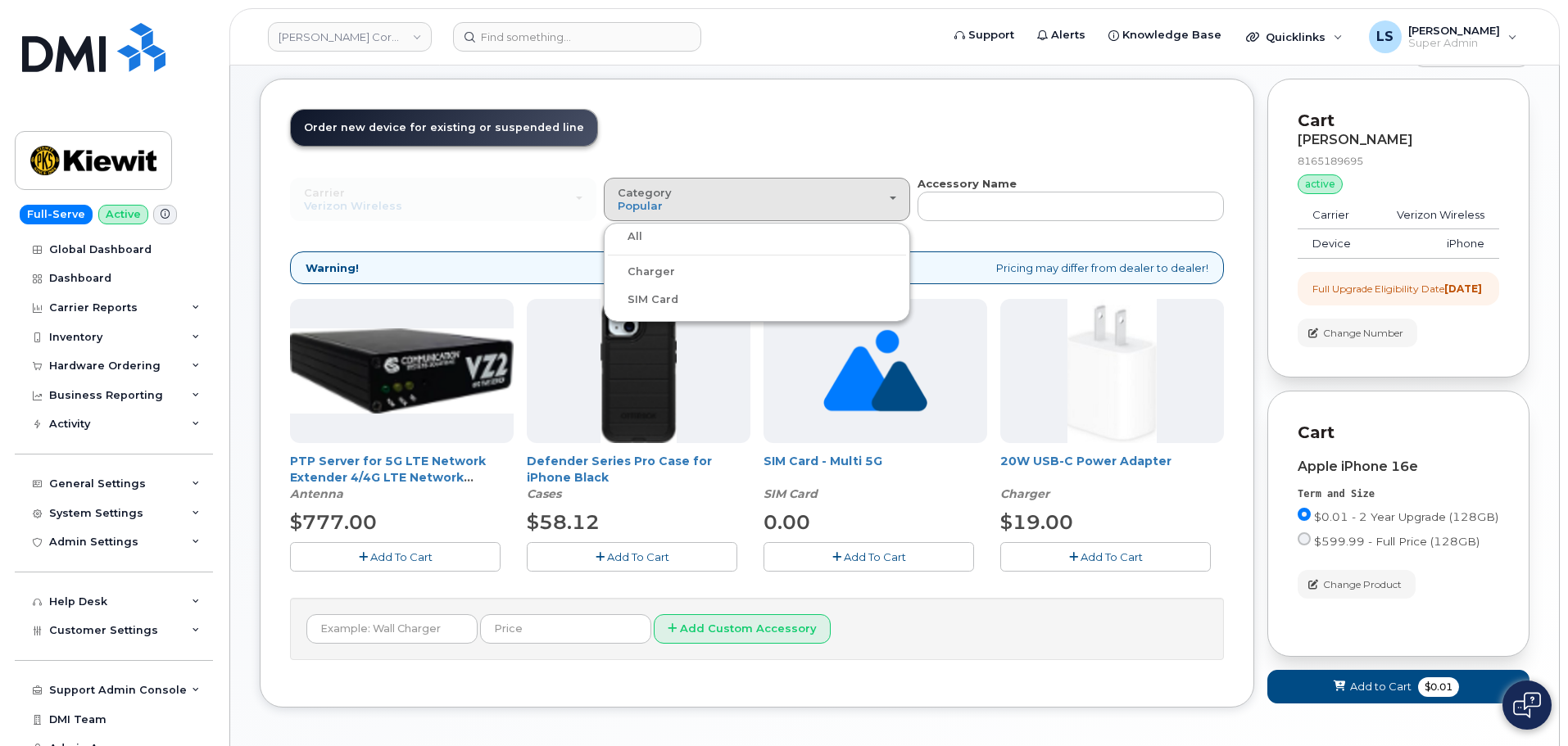
click at [744, 138] on header "Order New Device Upgrade Existing Device Order Accessory Order new device and n…" at bounding box center [757, 143] width 934 height 68
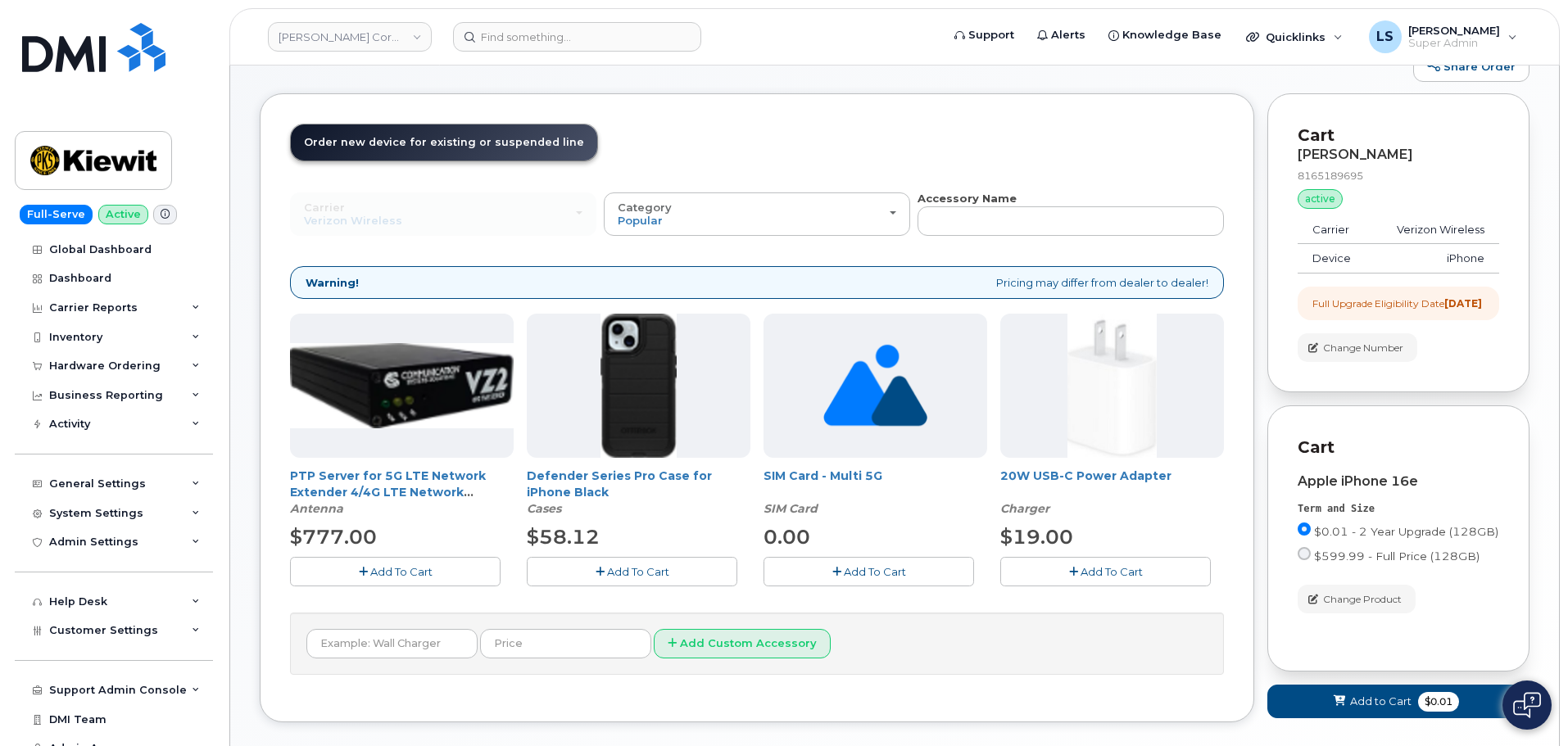
scroll to position [82, 0]
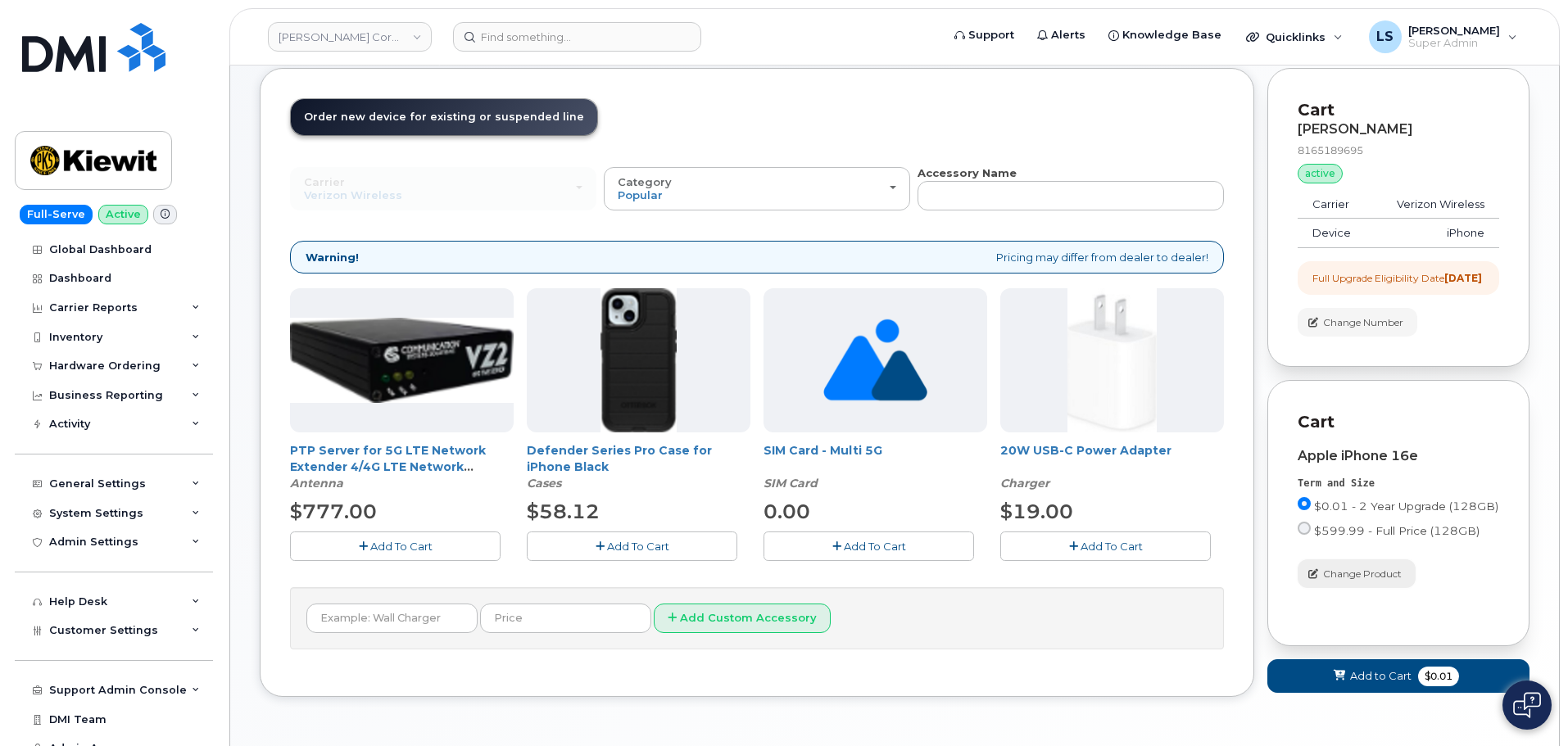
click at [1335, 582] on span "Change Product" at bounding box center [1362, 574] width 79 height 15
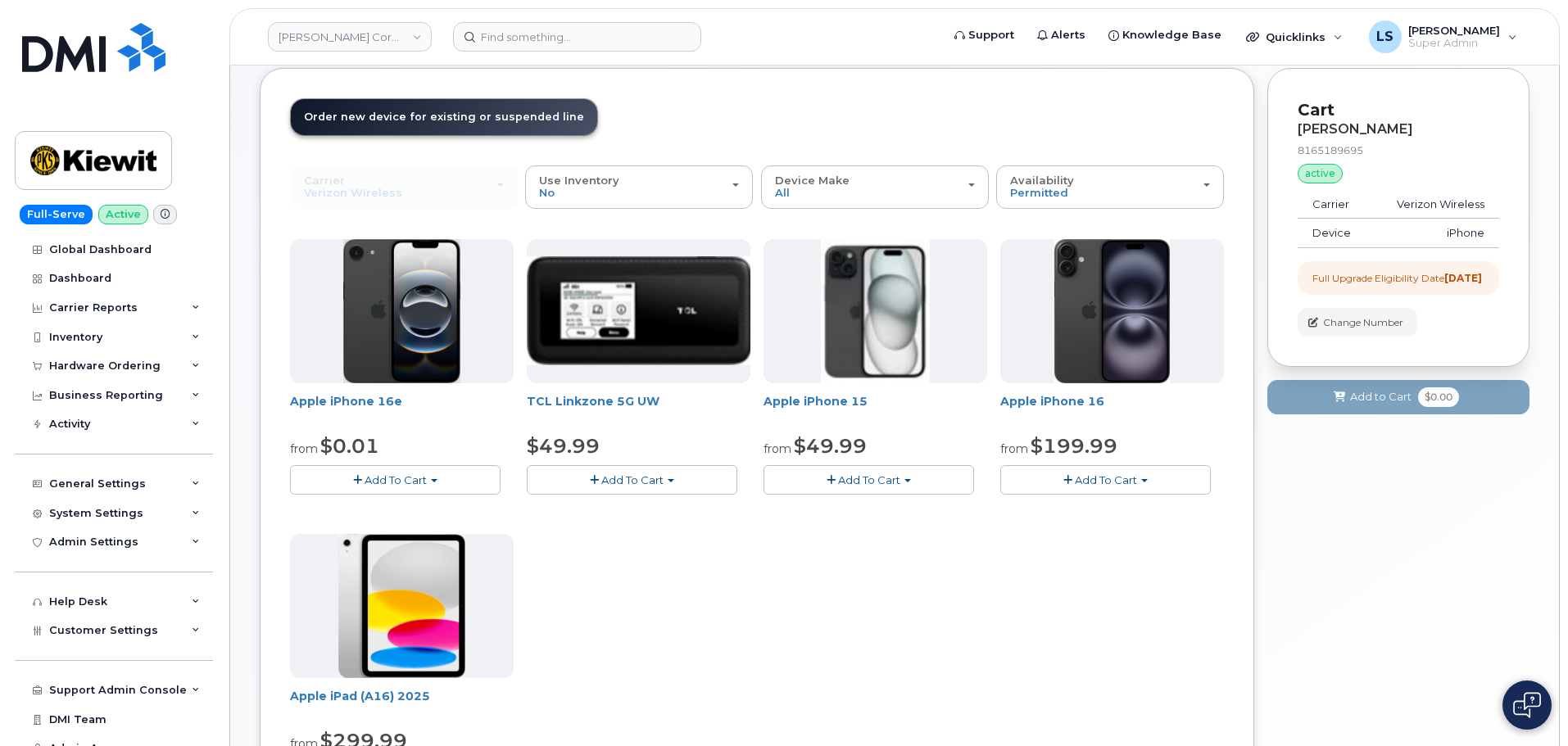
click at [930, 484] on button "Add To Cart" at bounding box center [869, 479] width 210 height 29
click at [865, 513] on link "$49.99 - 2 Year Upgrade (128GB)" at bounding box center [874, 511] width 213 height 21
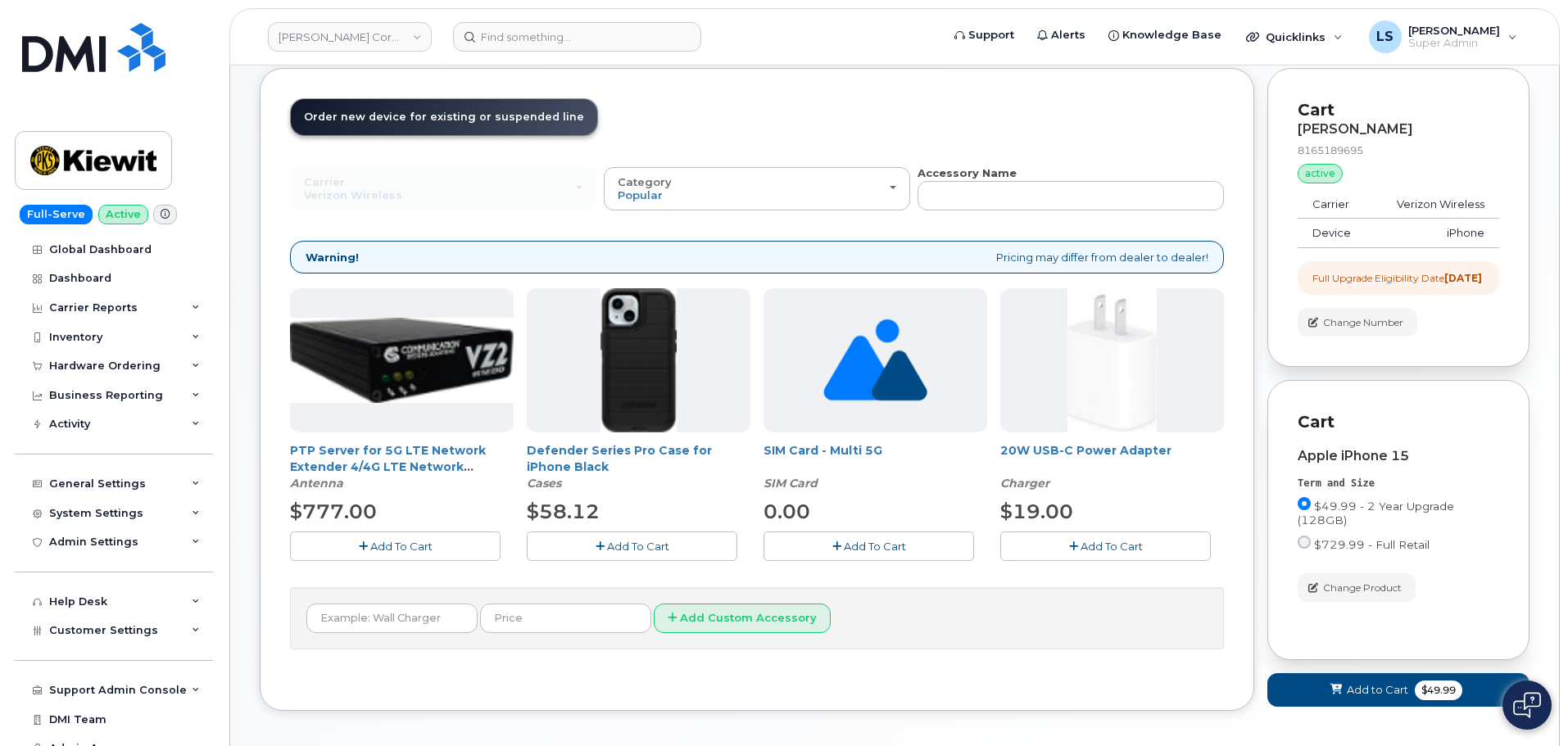
click at [1335, 596] on span "Change Product" at bounding box center [1362, 588] width 79 height 15
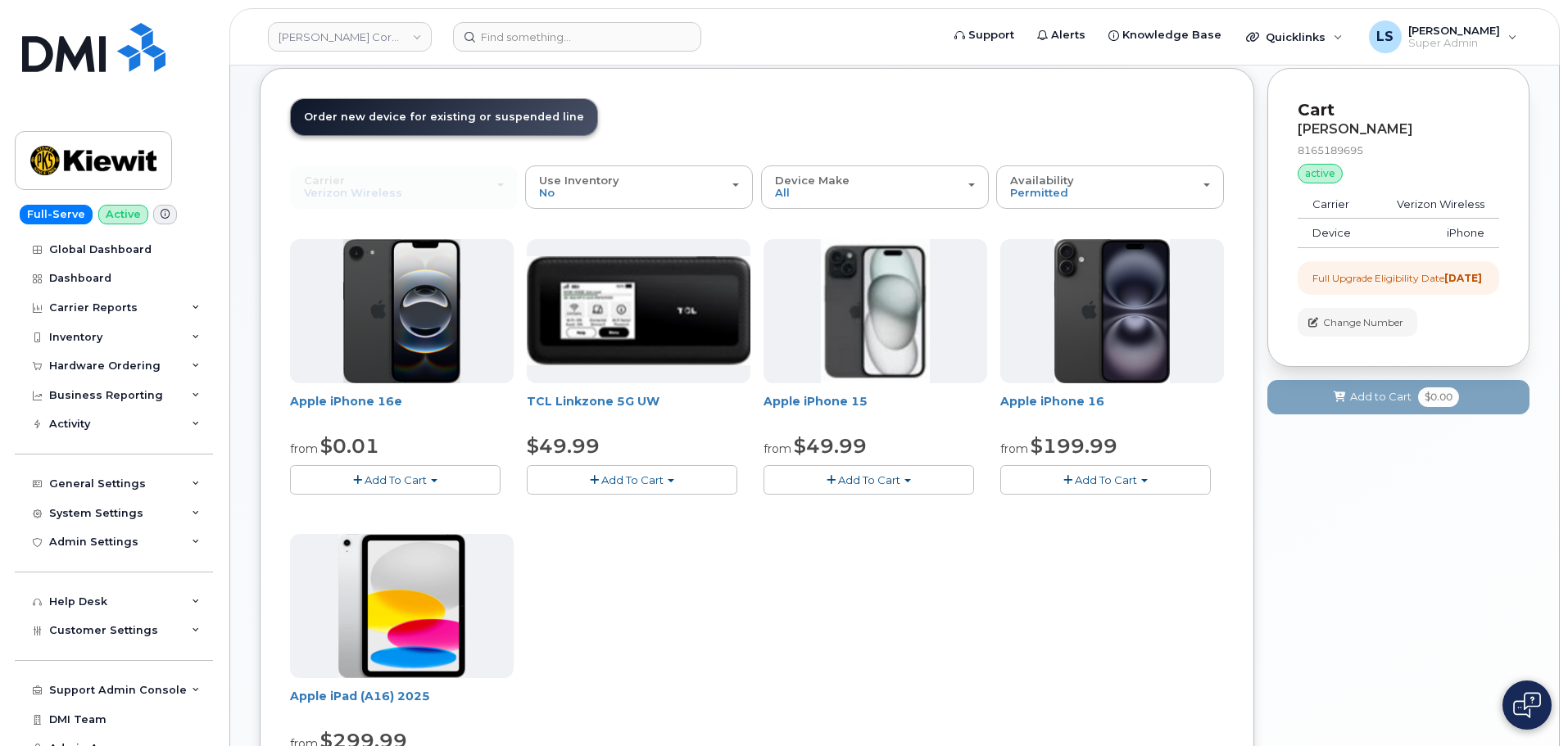
click at [1047, 475] on button "Add To Cart" at bounding box center [1106, 479] width 210 height 29
click at [1129, 533] on link "$199.99 - 2 Year Upgrade (128GB)" at bounding box center [1114, 531] width 221 height 21
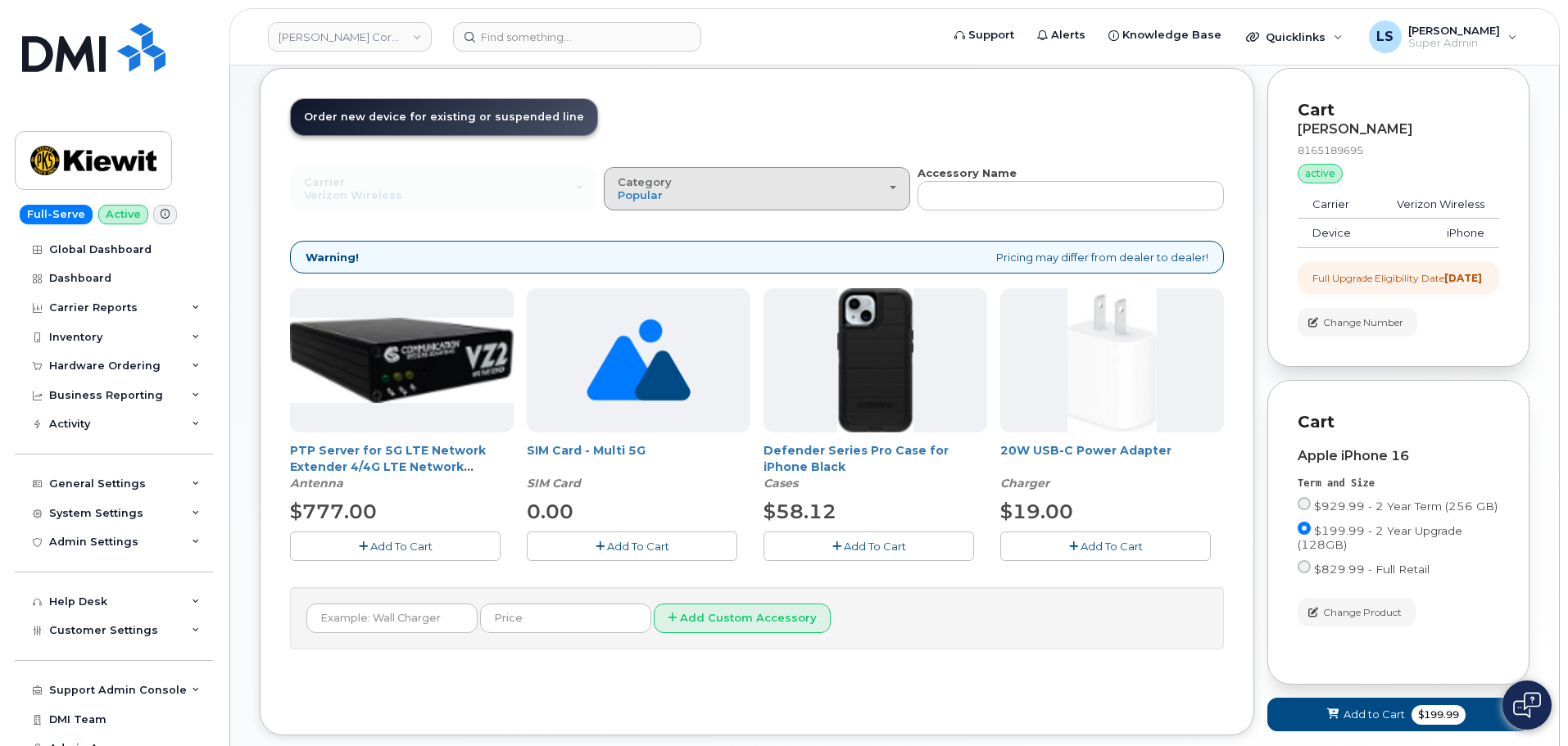
click at [766, 183] on div "Category Popular" at bounding box center [757, 188] width 278 height 25
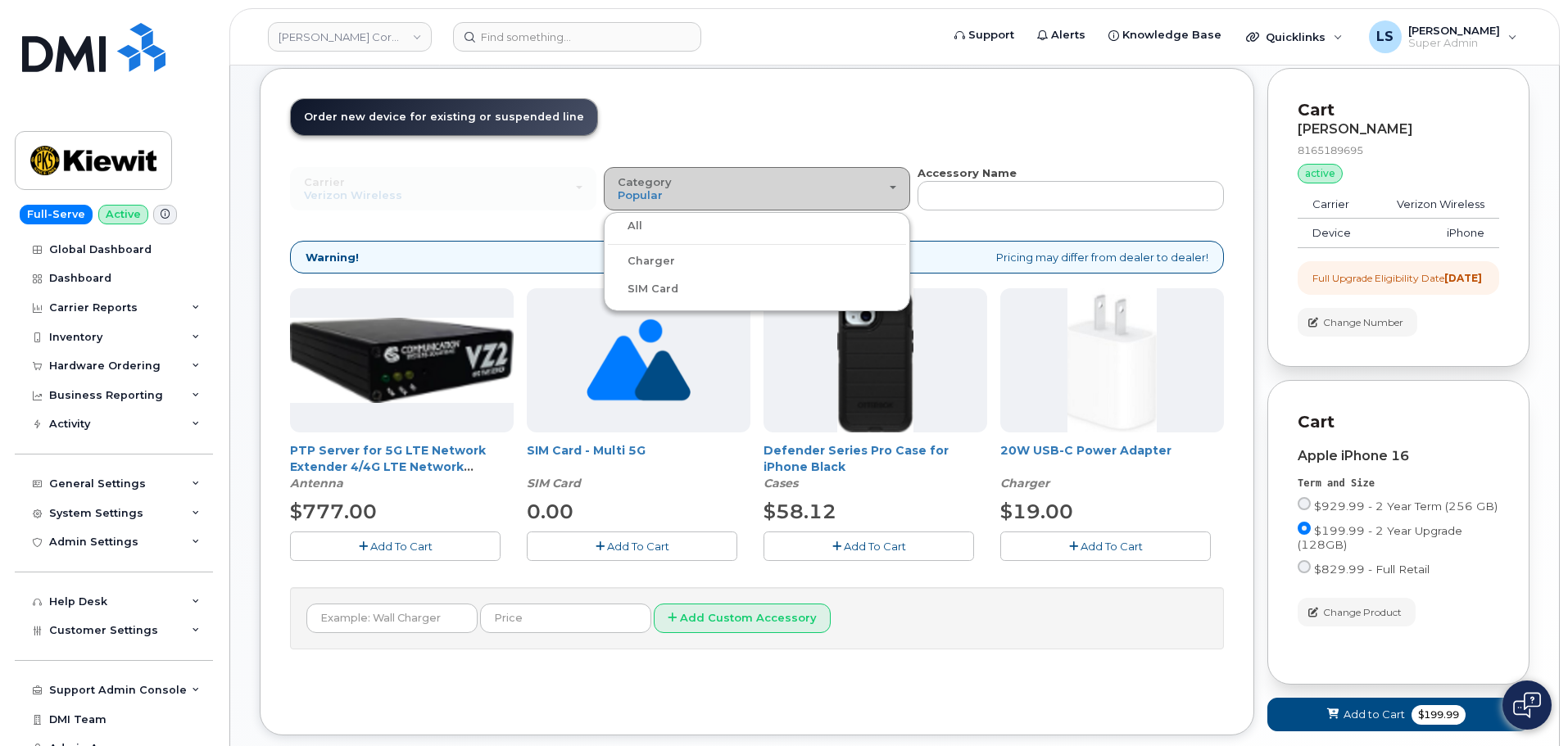
click at [757, 183] on div "Category Popular" at bounding box center [757, 188] width 278 height 25
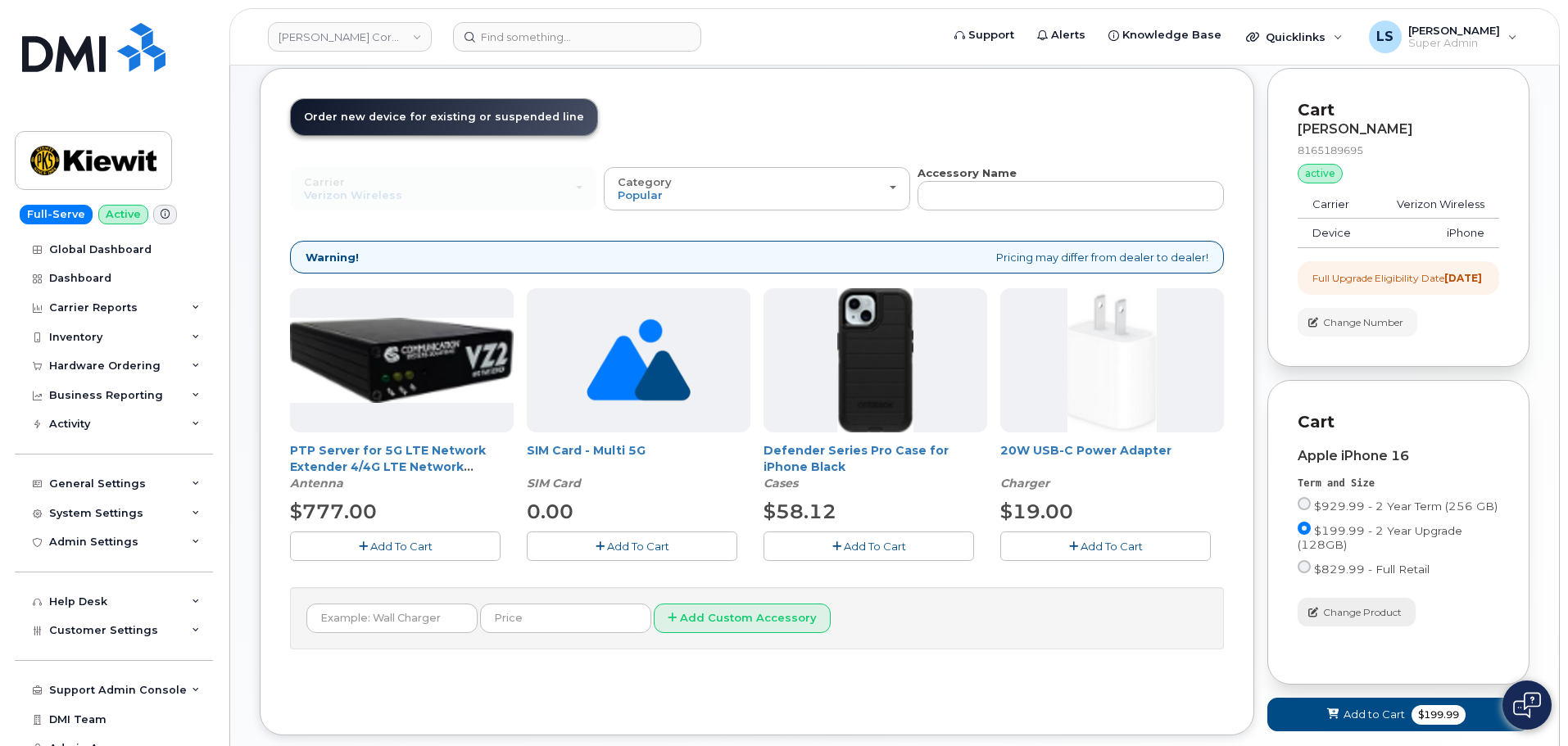
click at [1358, 620] on span "Change Product" at bounding box center [1362, 613] width 79 height 15
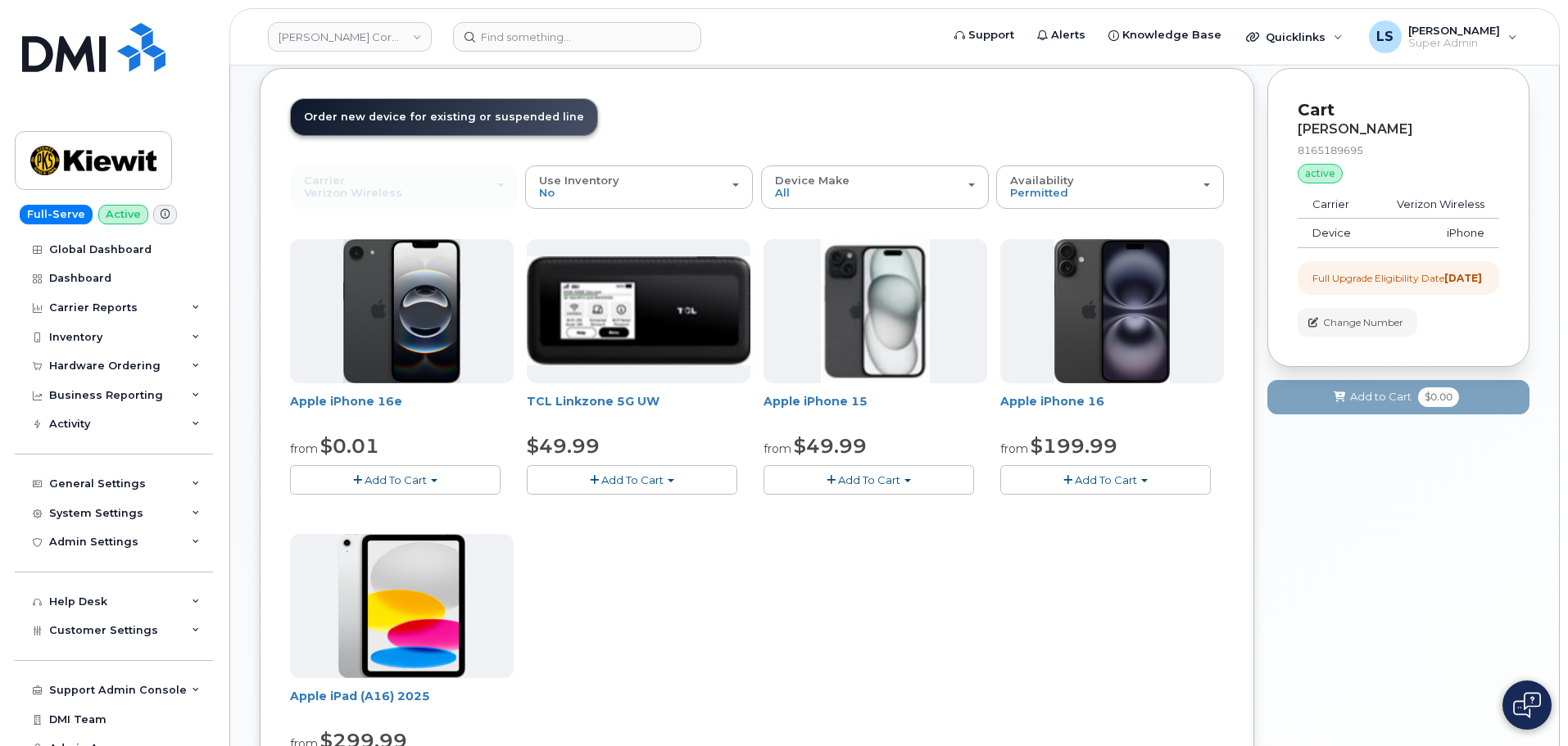
click at [453, 477] on button "Add To Cart" at bounding box center [396, 479] width 210 height 29
click at [427, 507] on link "$0.01 - 2 Year Upgrade (128GB)" at bounding box center [396, 511] width 206 height 21
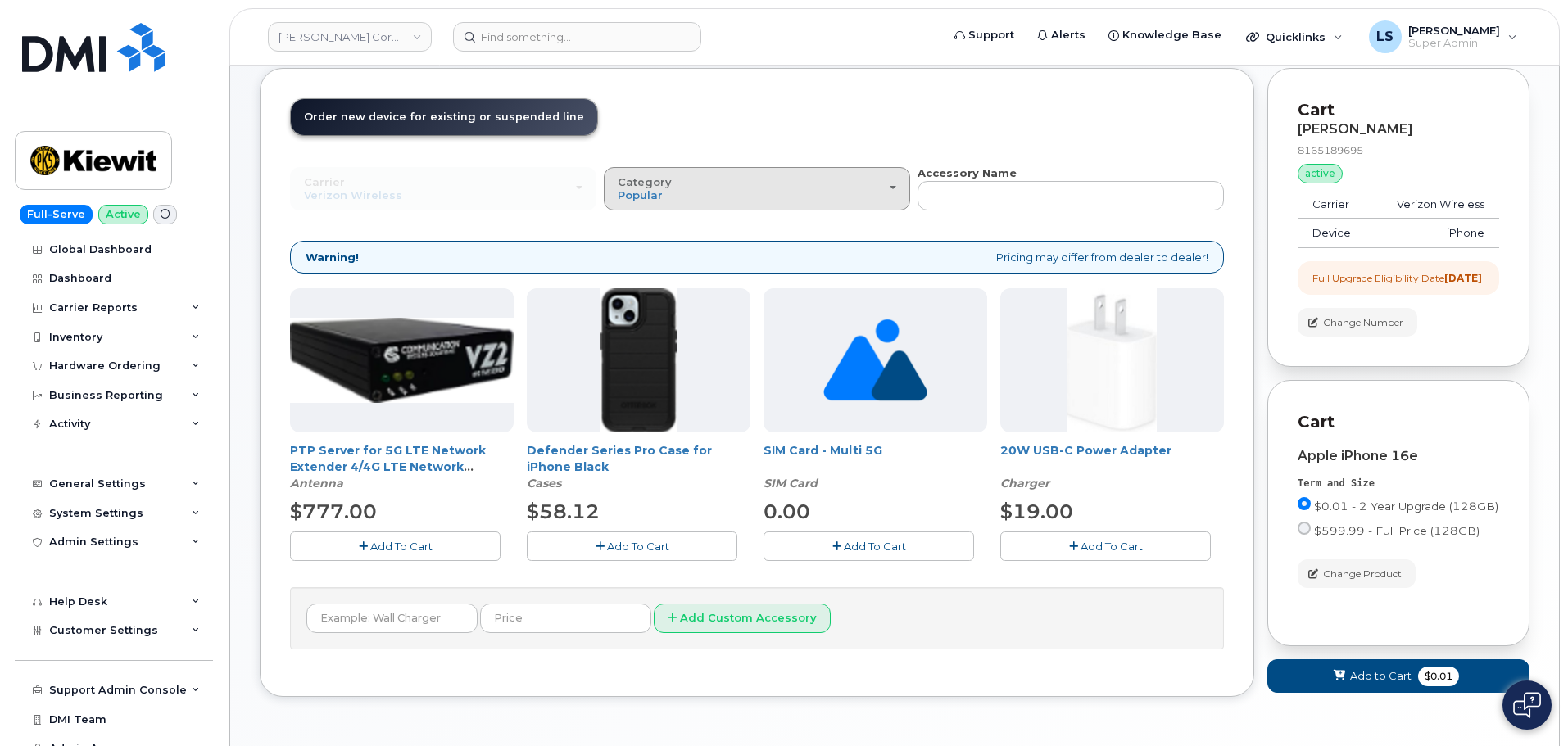
click at [782, 198] on div "Category Popular" at bounding box center [757, 188] width 278 height 25
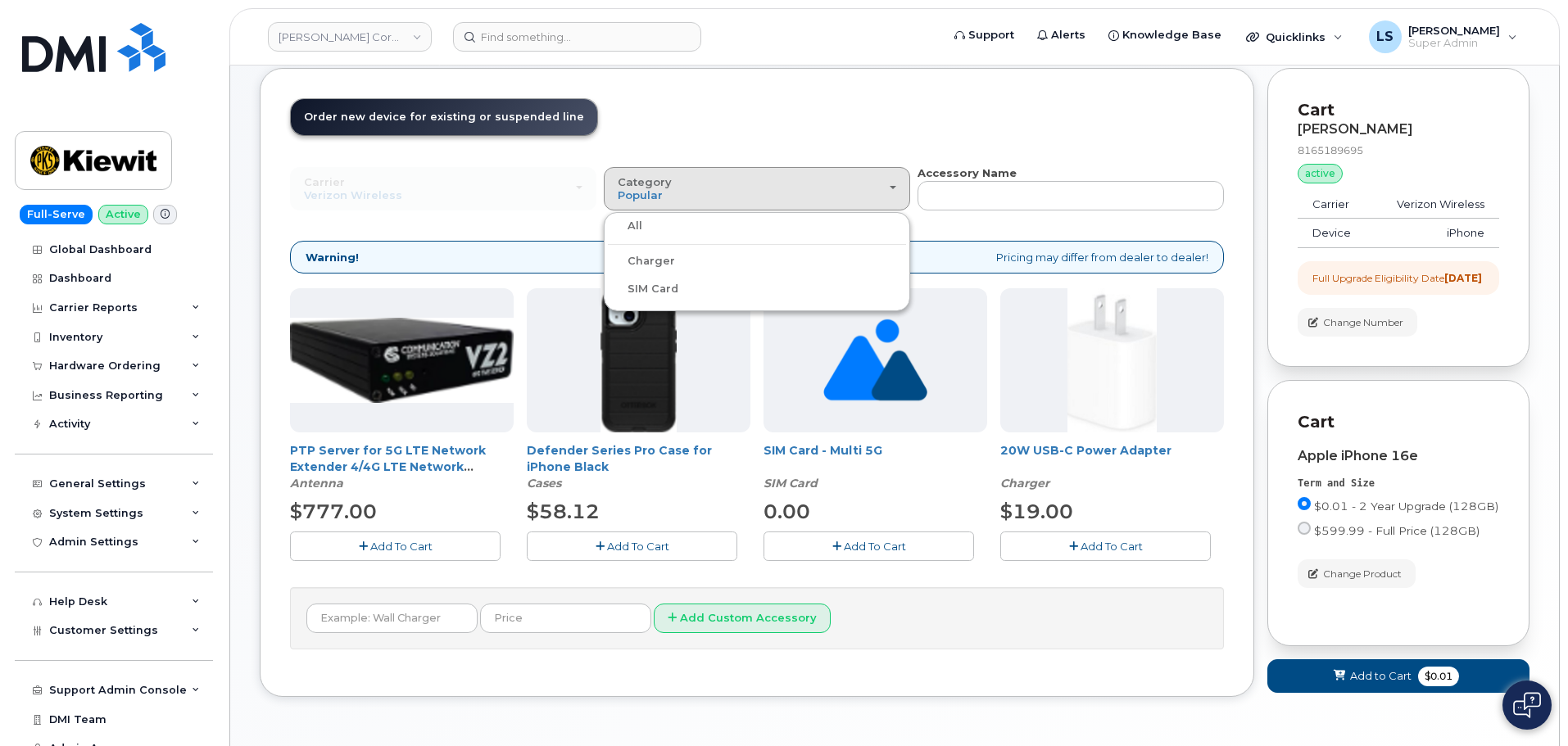
click at [630, 229] on label "All" at bounding box center [625, 225] width 35 height 20
click at [0, 0] on input "All" at bounding box center [0, 0] width 0 height 0
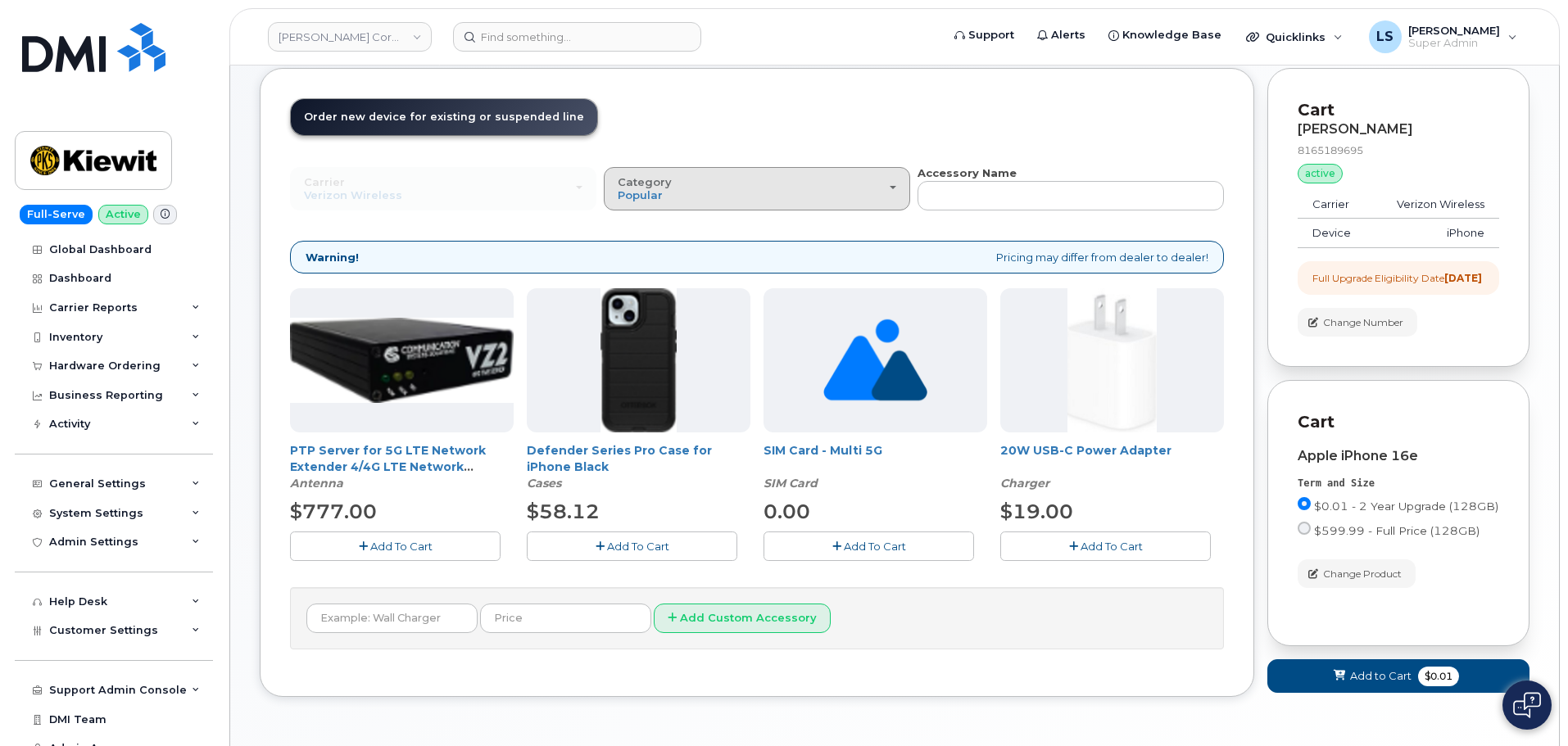
click at [675, 202] on button "Category Popular" at bounding box center [757, 188] width 306 height 42
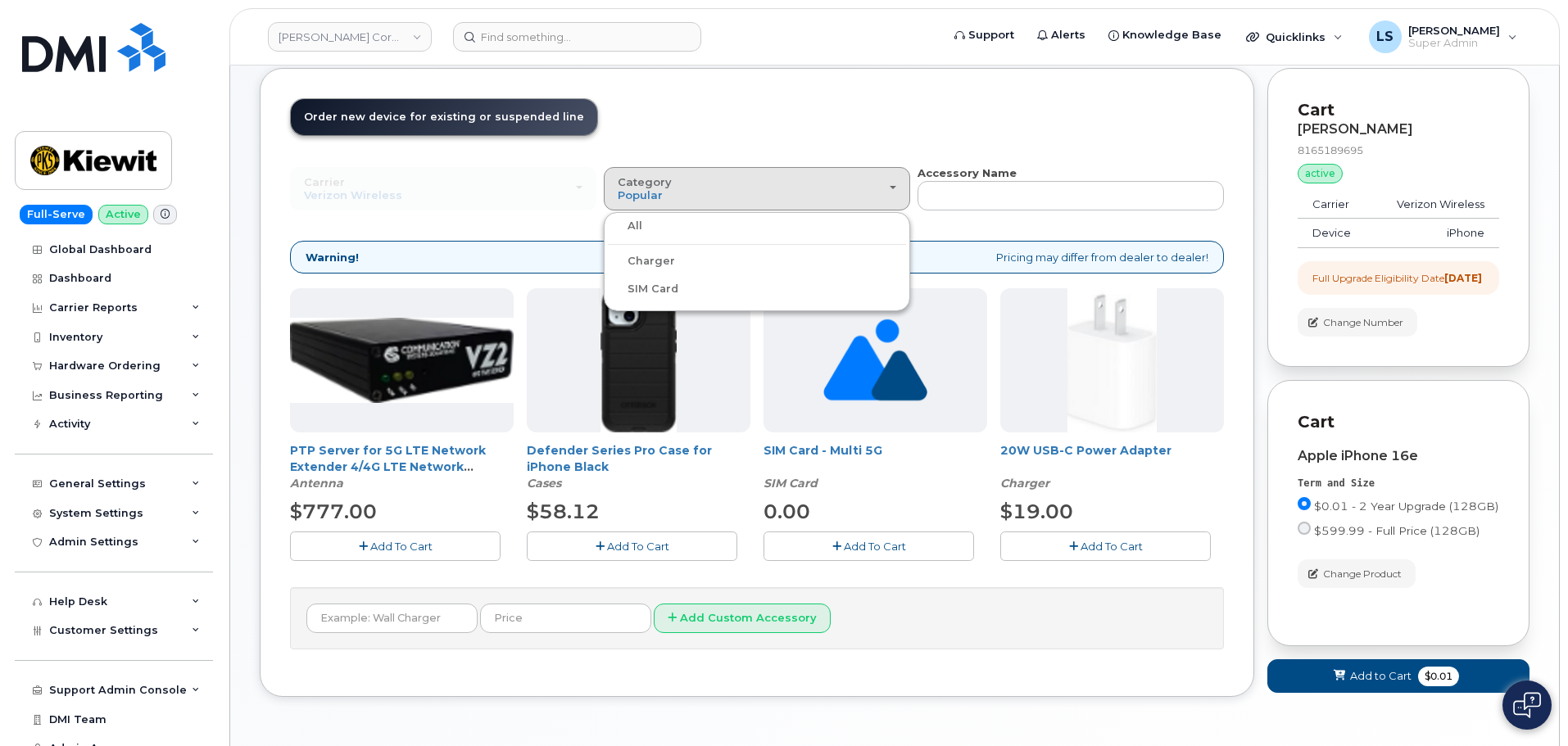
click at [647, 265] on label "Charger" at bounding box center [642, 261] width 68 height 20
click at [0, 0] on input "Charger" at bounding box center [0, 0] width 0 height 0
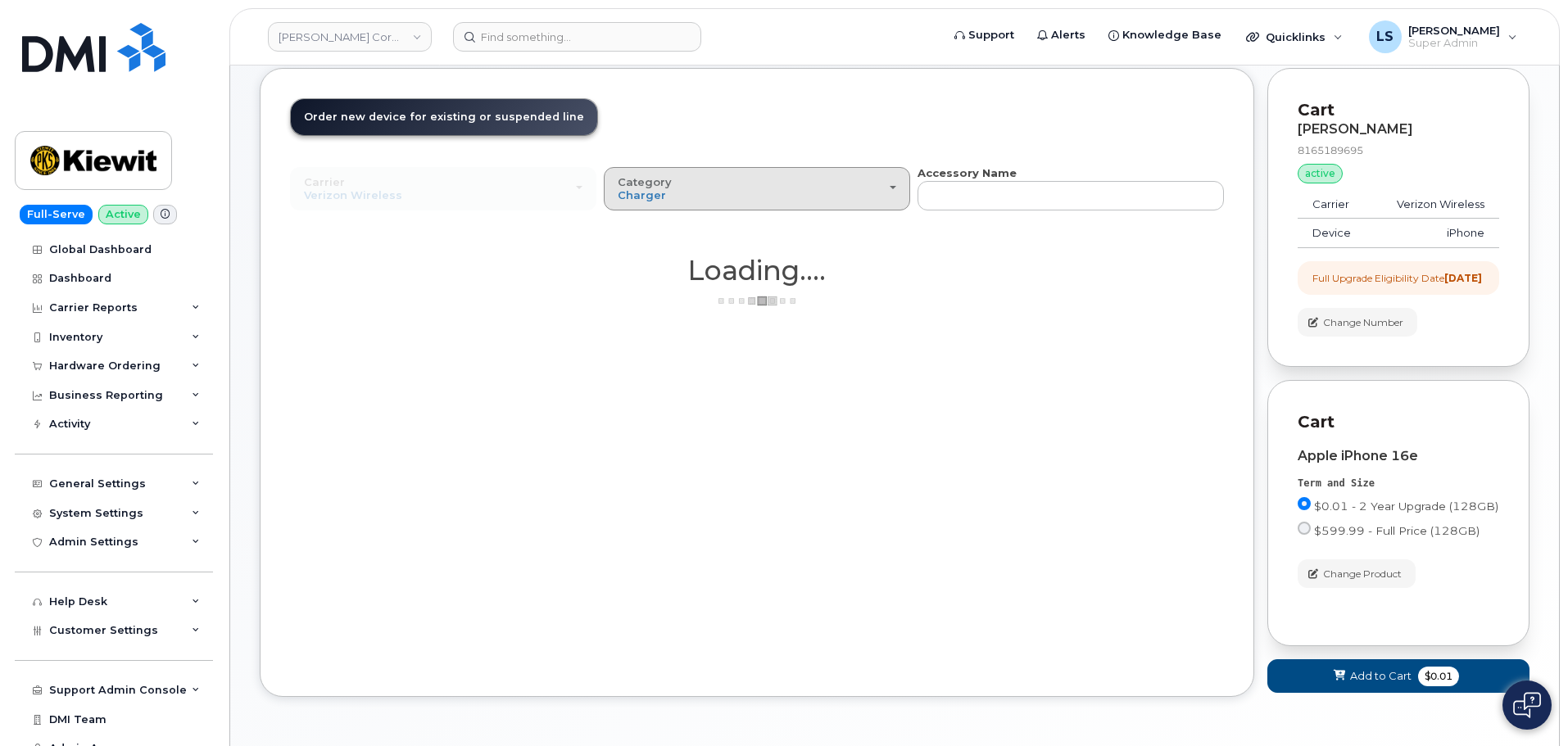
click at [669, 193] on div "Category Charger" at bounding box center [757, 188] width 278 height 25
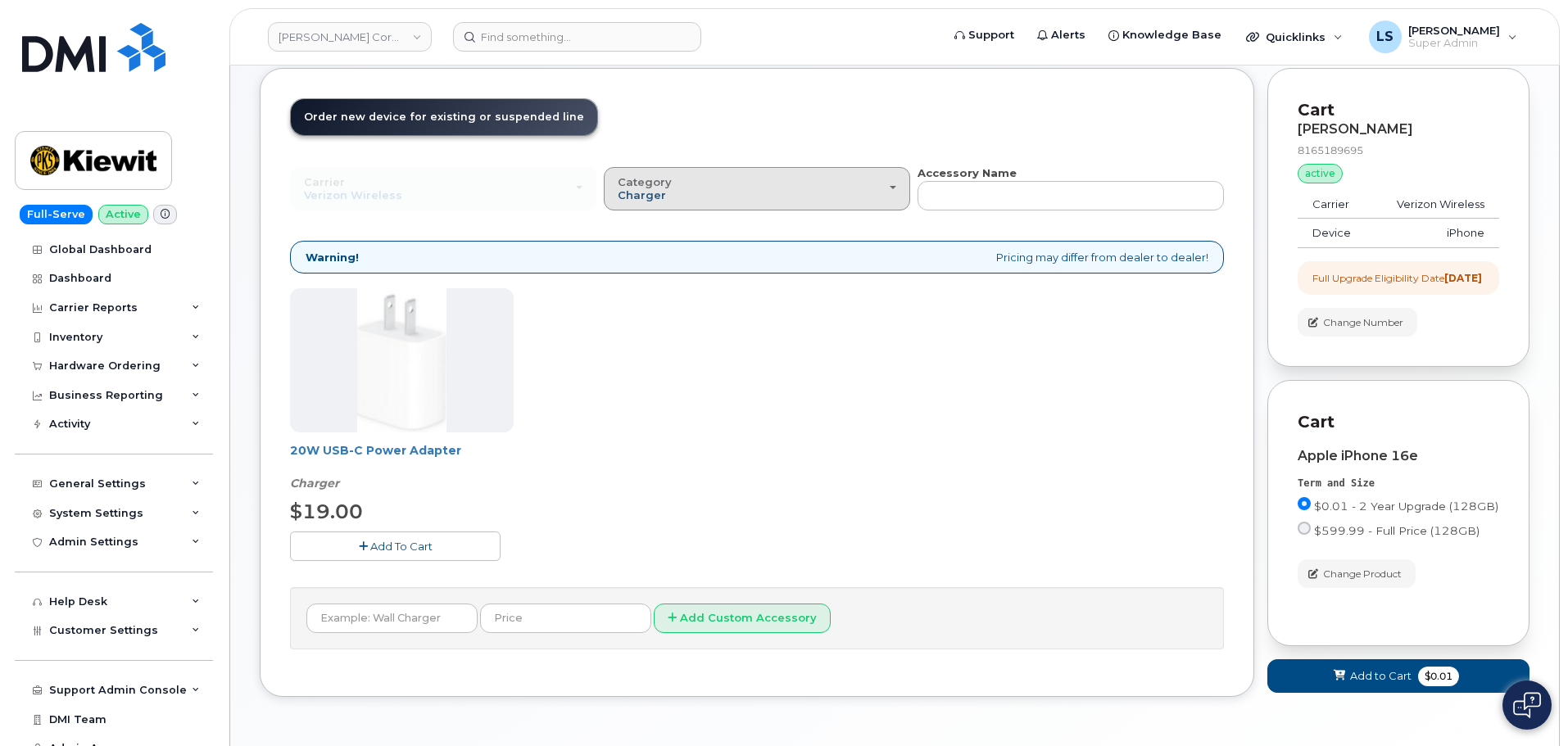
click at [658, 195] on span "Charger" at bounding box center [642, 195] width 48 height 13
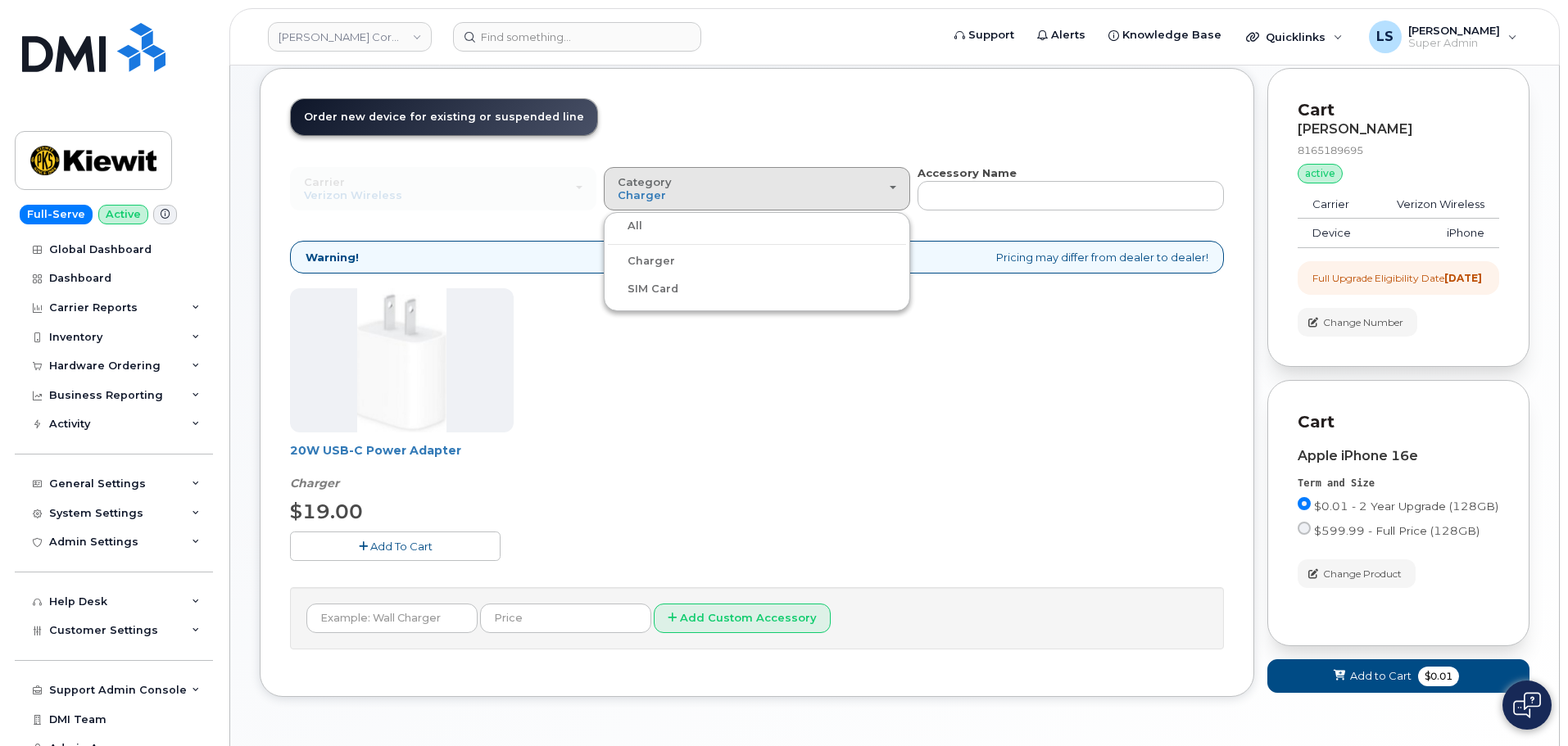
click at [637, 232] on label "All" at bounding box center [625, 225] width 35 height 20
click at [0, 0] on input "All" at bounding box center [0, 0] width 0 height 0
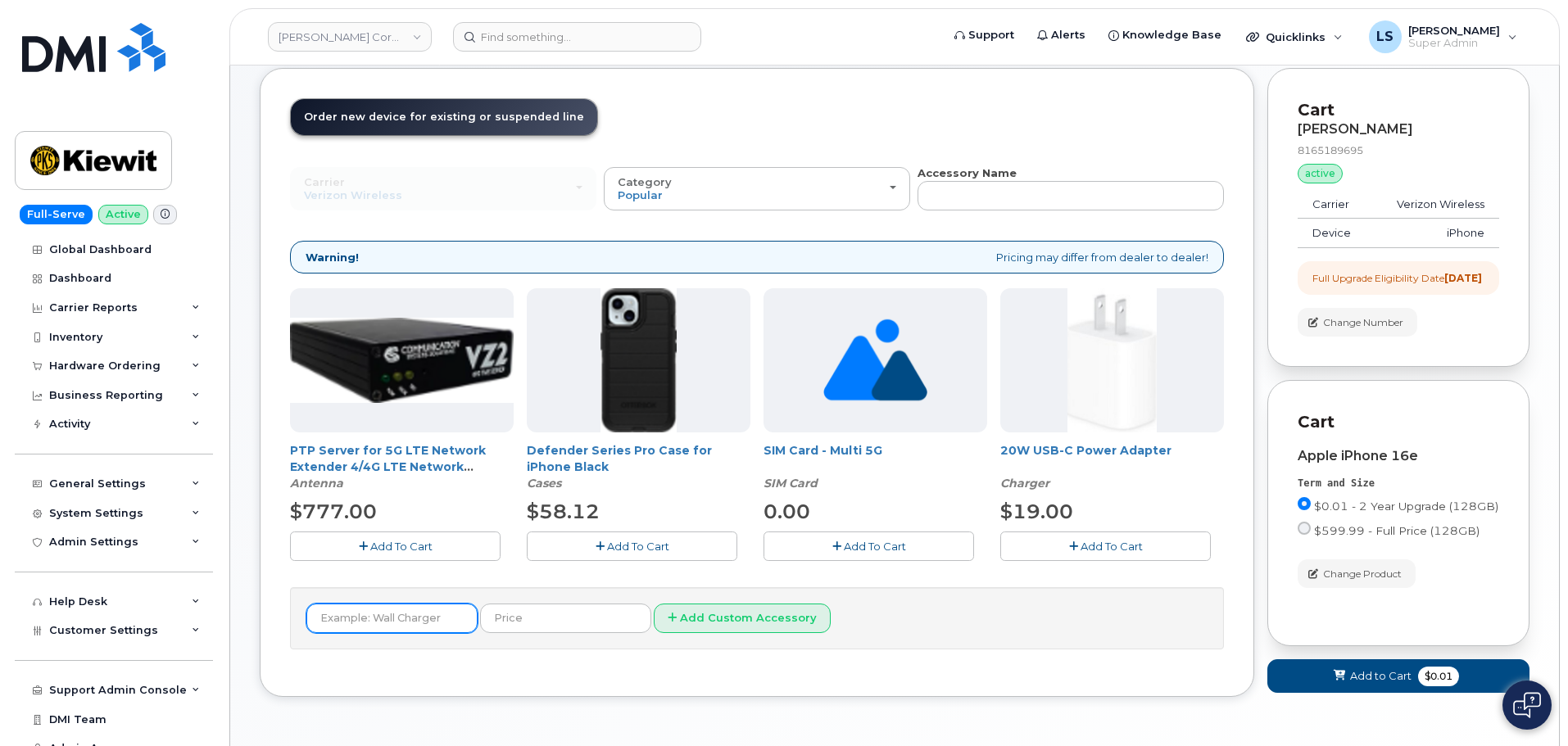
click at [357, 619] on input "text" at bounding box center [392, 618] width 171 height 29
type input "Otterbox"
click at [541, 607] on input "text" at bounding box center [566, 618] width 171 height 29
click at [690, 365] on div at bounding box center [639, 360] width 224 height 144
click at [674, 362] on img at bounding box center [639, 360] width 77 height 144
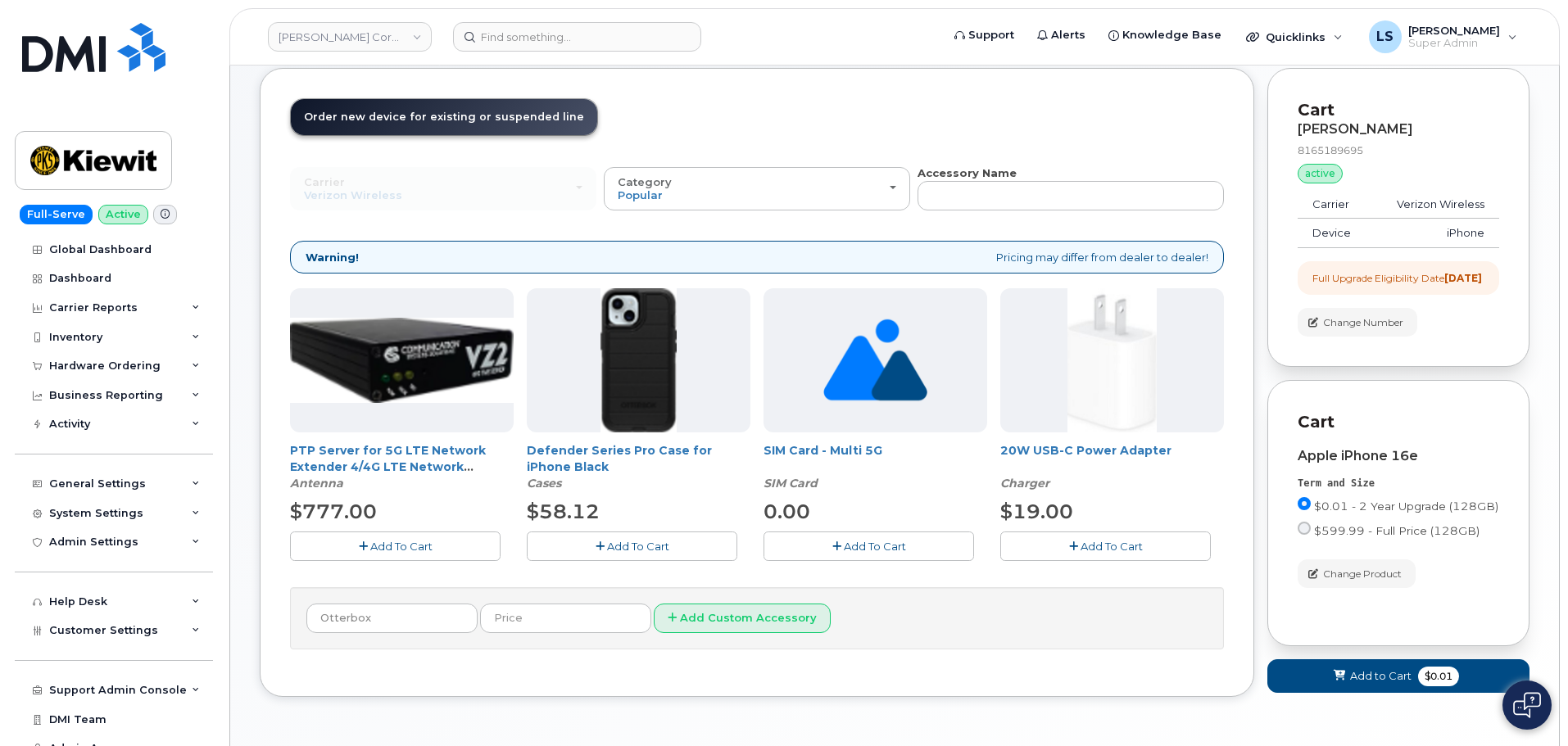
click at [580, 320] on div at bounding box center [639, 360] width 224 height 144
click at [637, 319] on img at bounding box center [639, 360] width 77 height 144
click at [644, 352] on img at bounding box center [639, 360] width 77 height 144
drag, startPoint x: 522, startPoint y: 442, endPoint x: 587, endPoint y: 473, distance: 72.0
click at [587, 473] on div "PTP Server for 5G LTE Network Extender 4/4G LTE Network Extender 3 Antenna $777…" at bounding box center [757, 437] width 934 height 298
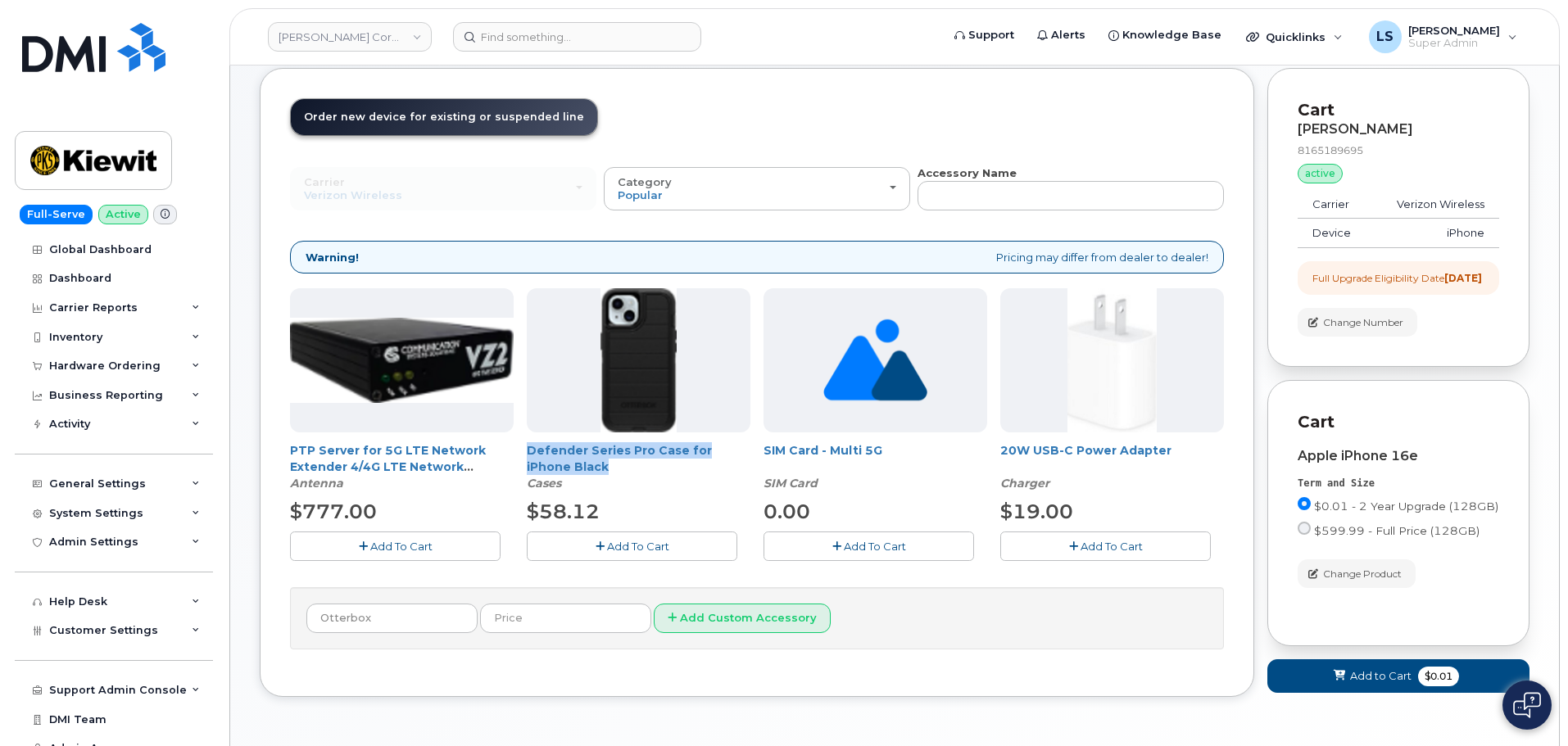
copy link "Defender Series Pro Case for iPhone Black"
click at [655, 503] on div "$58.12" at bounding box center [639, 512] width 224 height 28
click at [657, 540] on span "Add To Cart" at bounding box center [638, 547] width 62 height 13
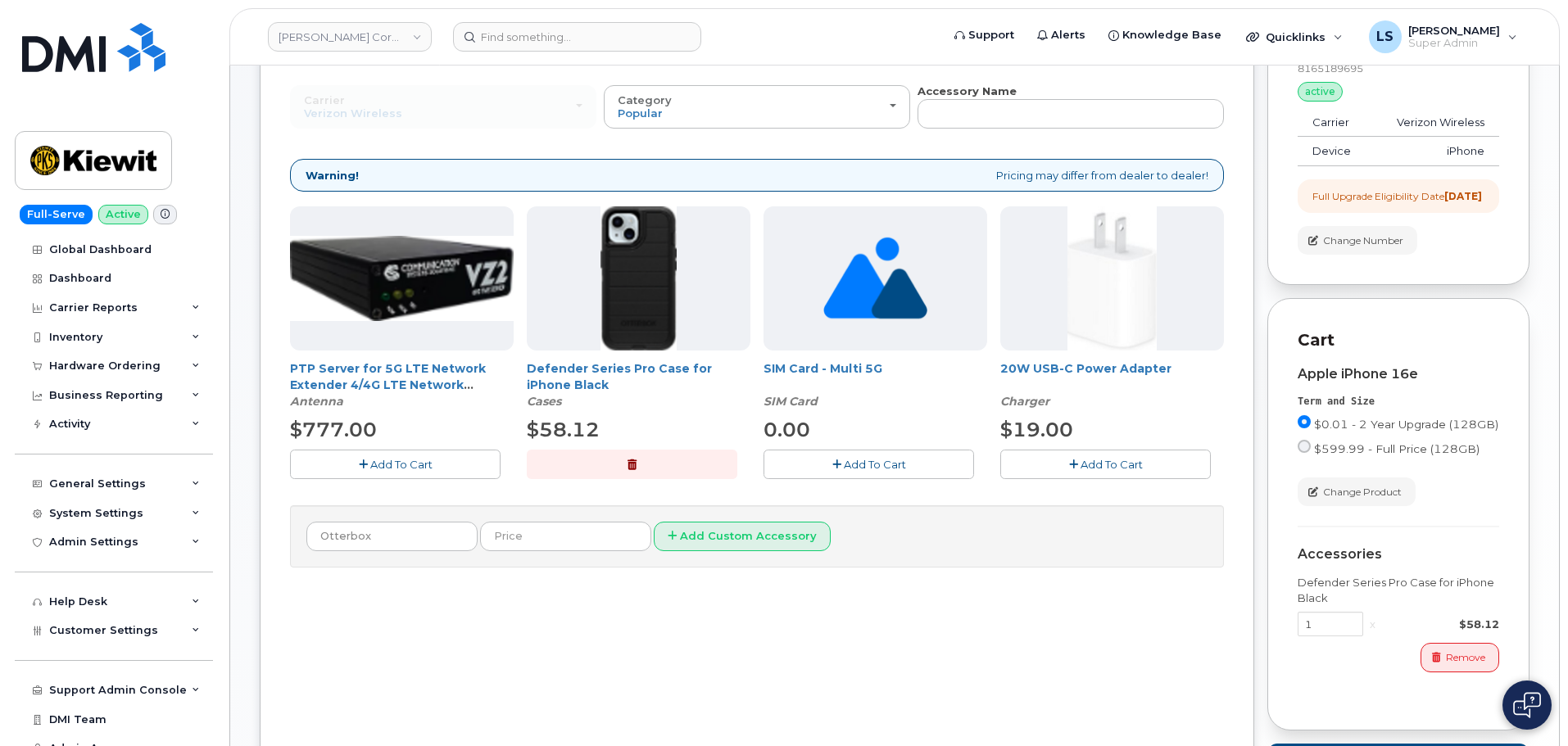
scroll to position [246, 0]
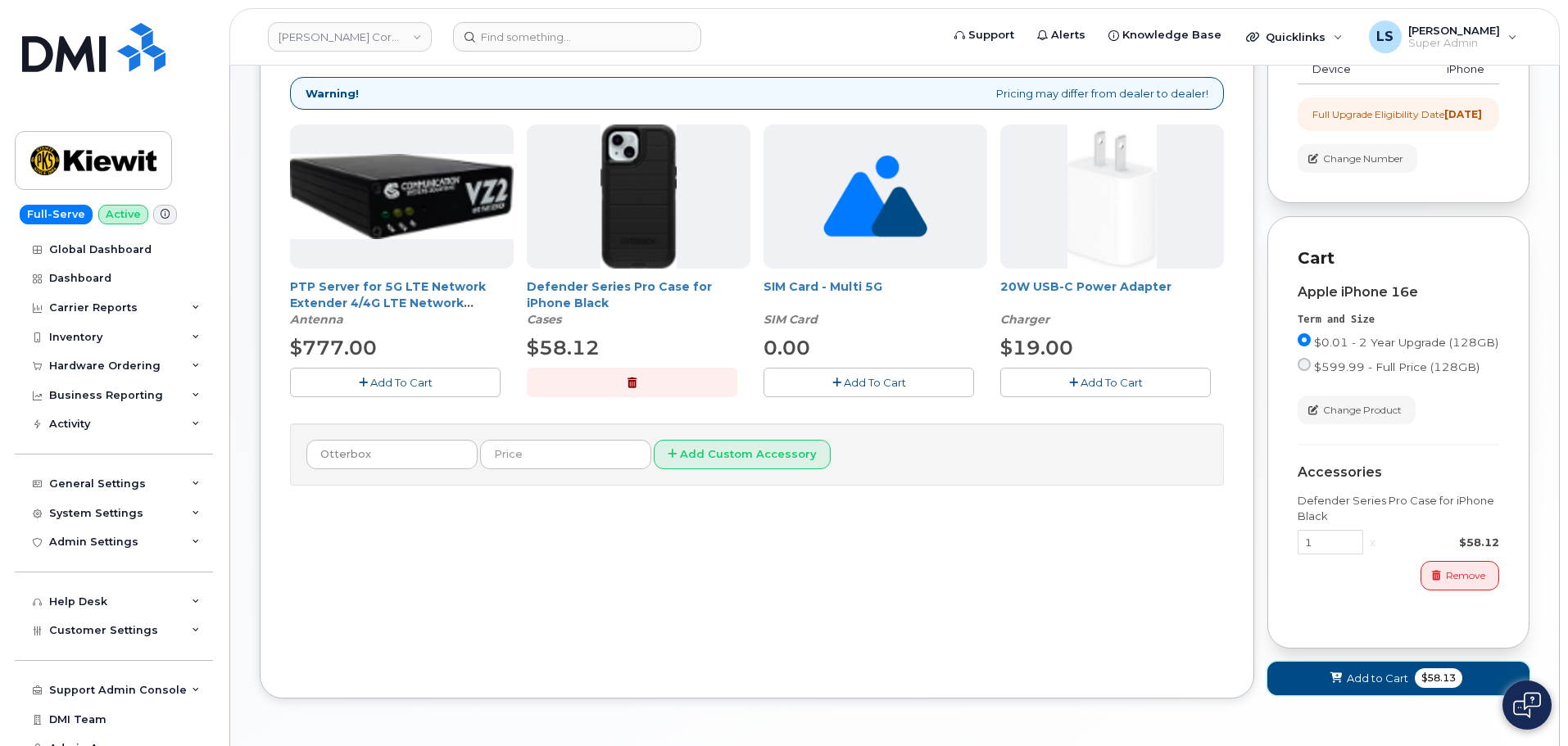
click at [1360, 687] on span "Add to Cart" at bounding box center [1377, 678] width 61 height 16
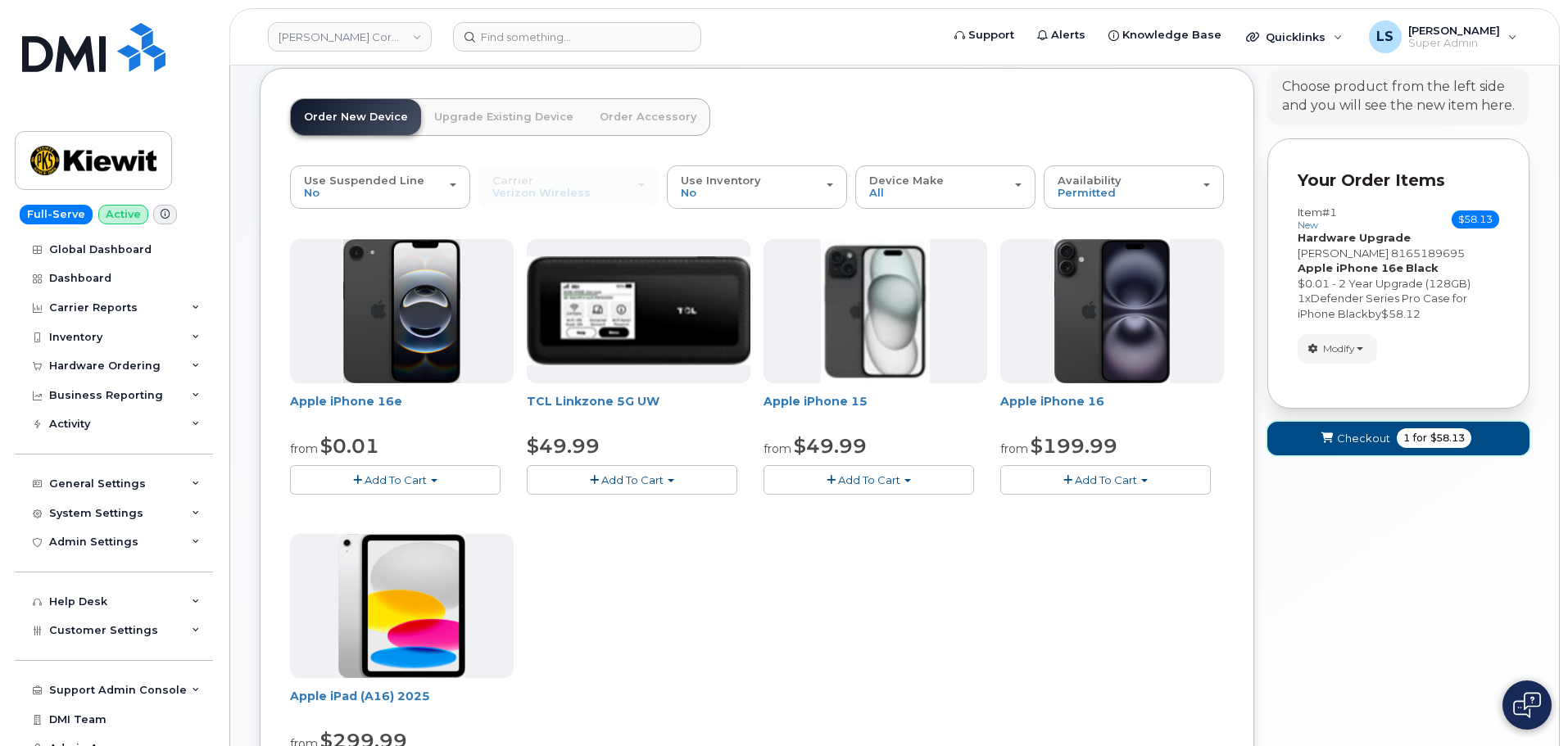
click at [1367, 434] on span "Checkout" at bounding box center [1363, 439] width 54 height 16
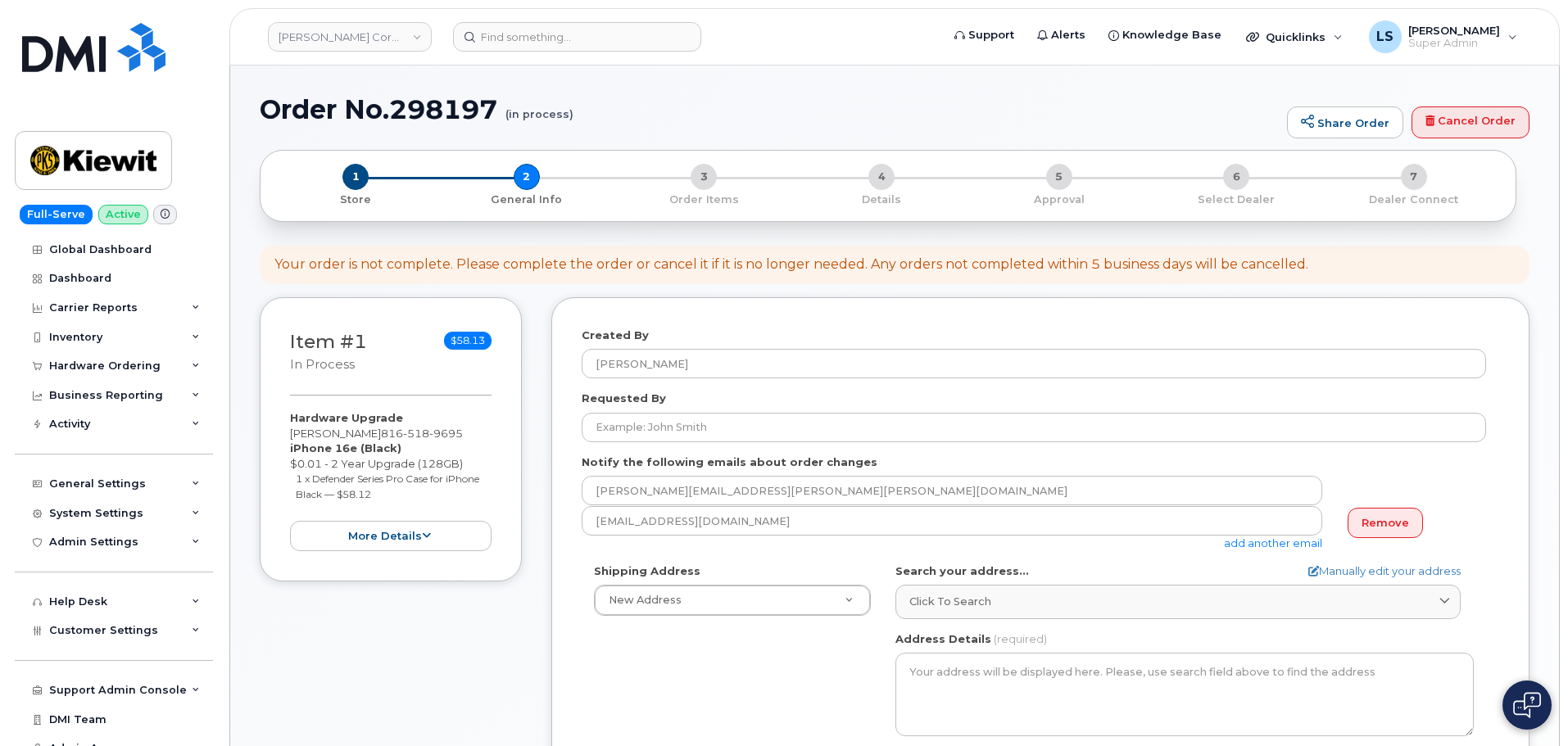
select select
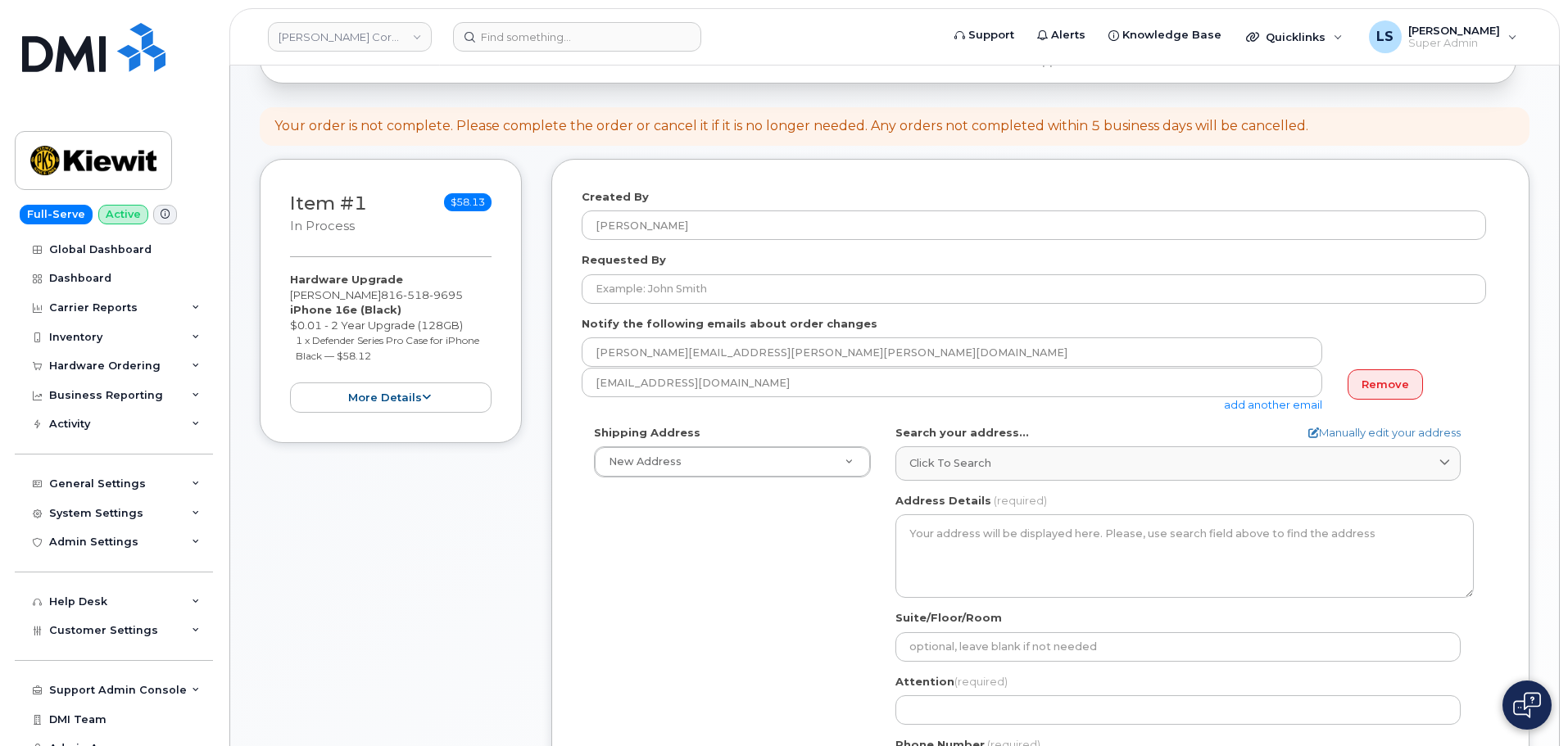
scroll to position [163, 0]
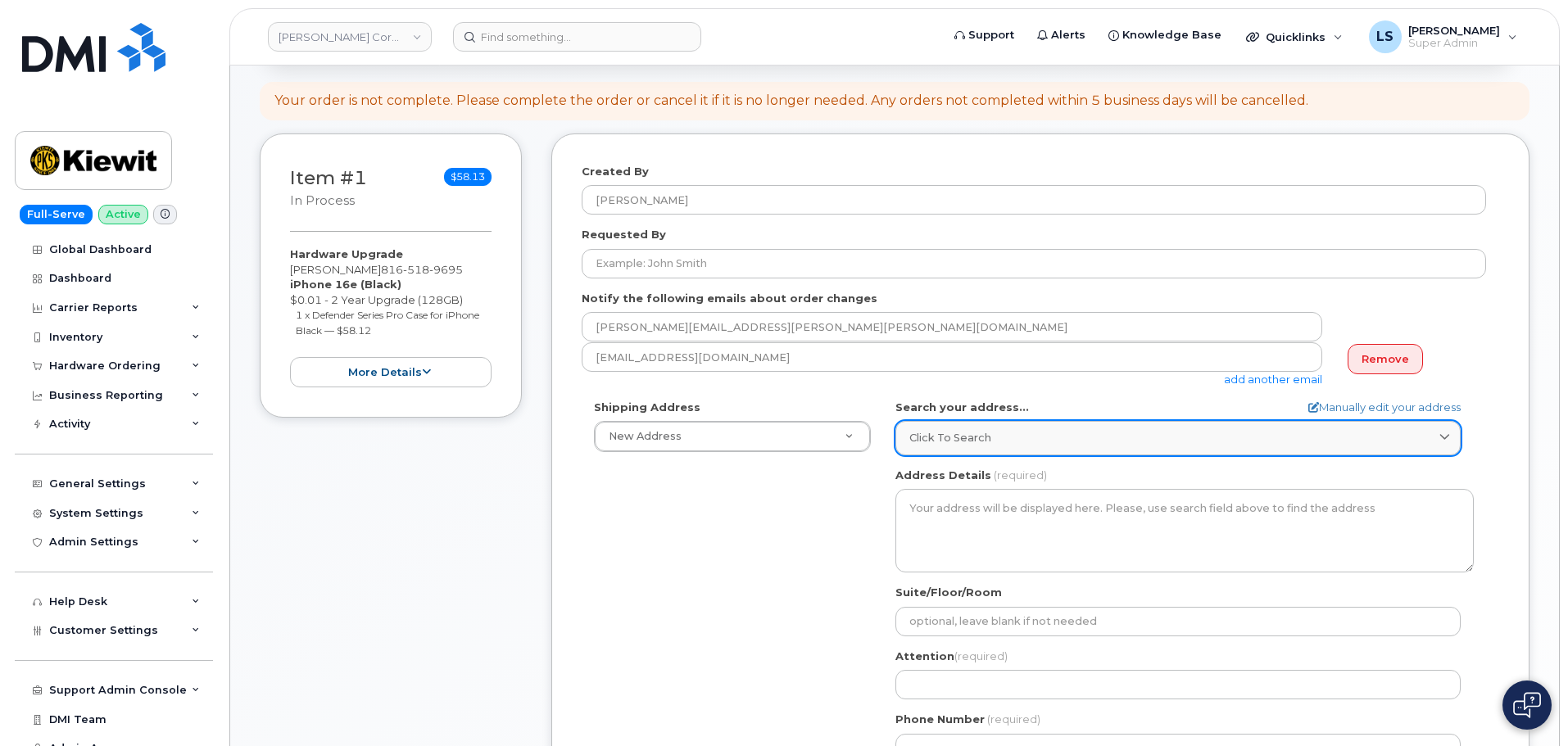
click at [1046, 437] on div "Click to search" at bounding box center [1178, 438] width 537 height 16
paste input "4629 Tonkaview Ln. Mound, MN 55364"
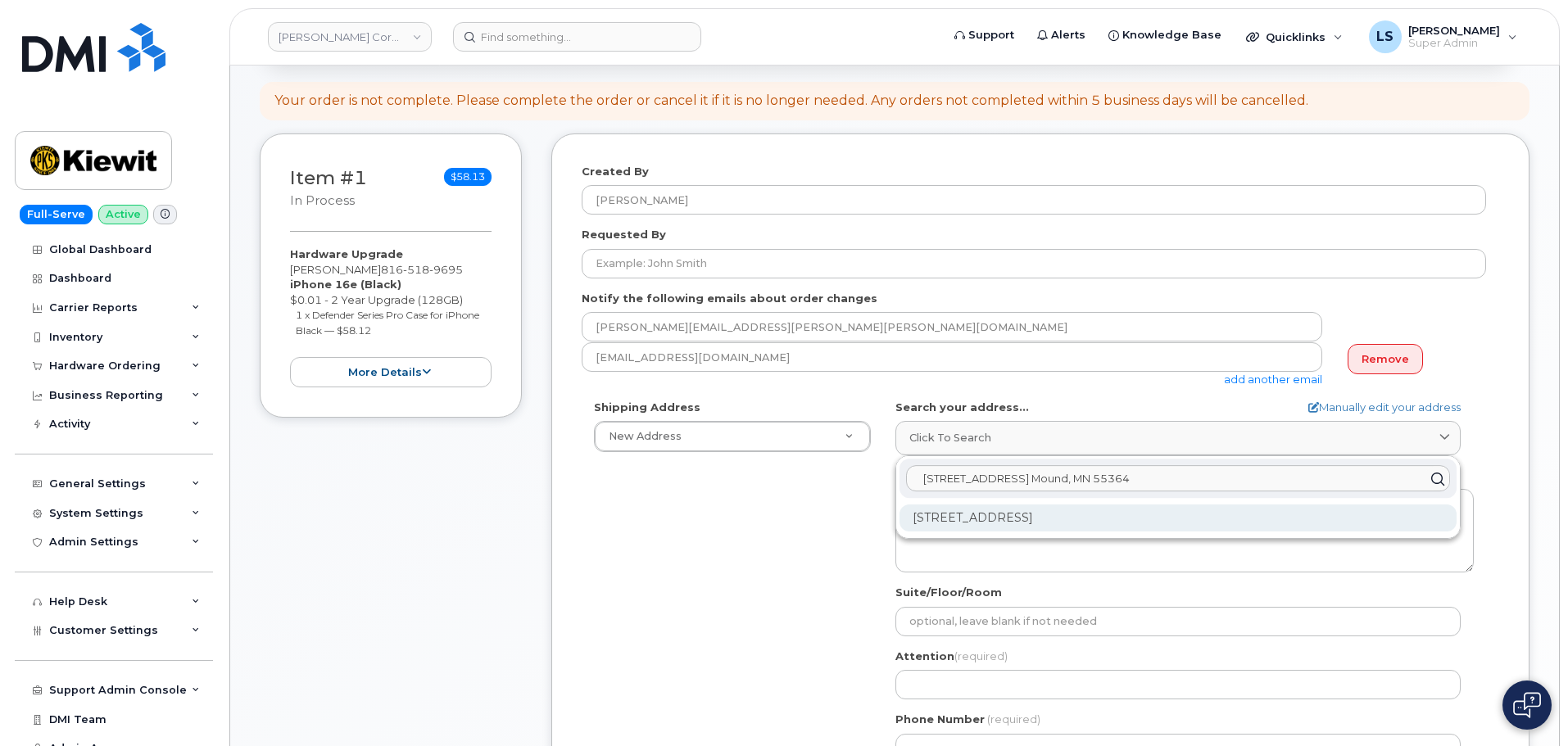
type input "4629 Tonkaview Ln. Mound, MN 55364"
click at [1062, 516] on div "4629 Tonkaview Ln Mound MN 55364-9631" at bounding box center [1178, 518] width 557 height 27
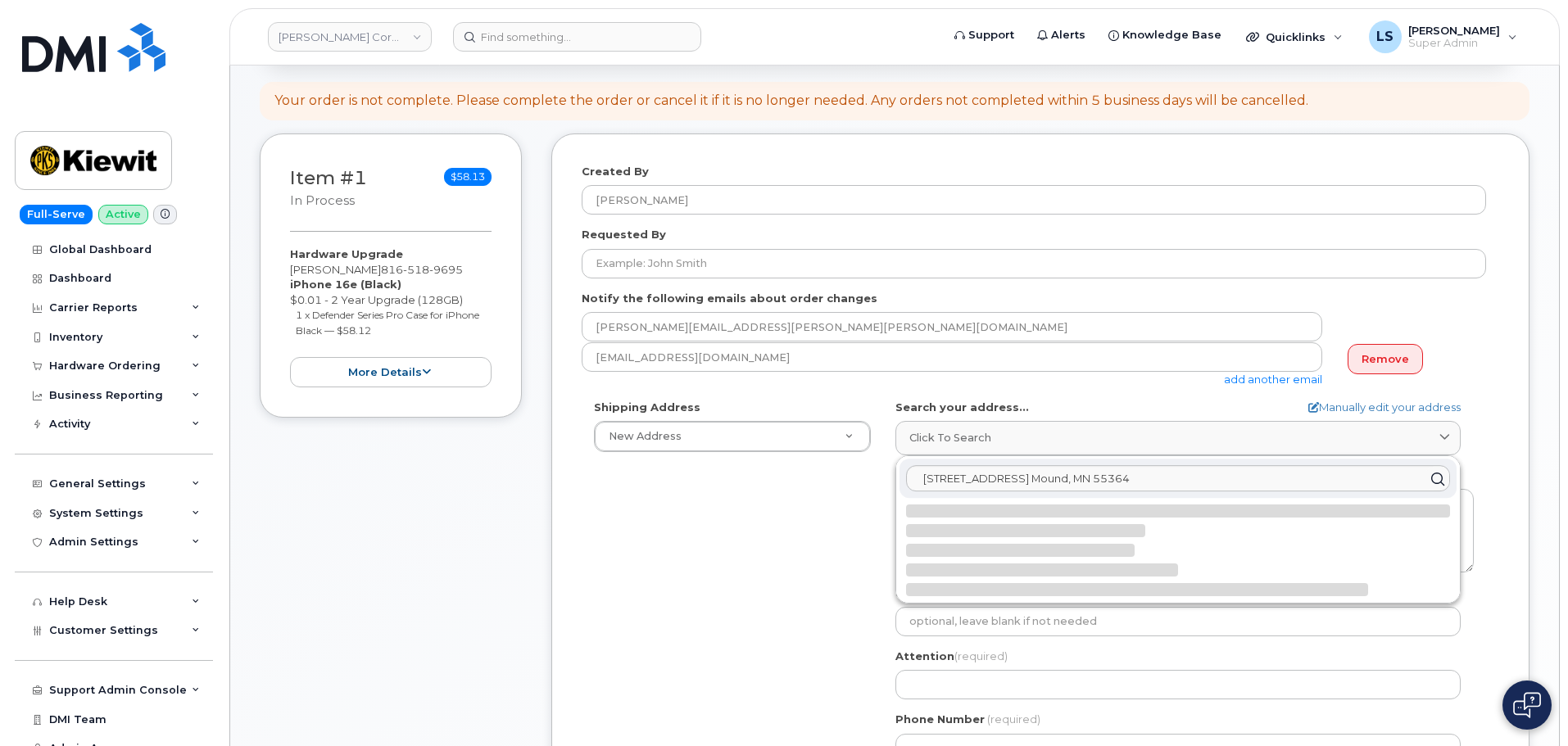
select select
type textarea "4629 Tonkaview Ln MOUND MN 55364-9631 UNITED STATES"
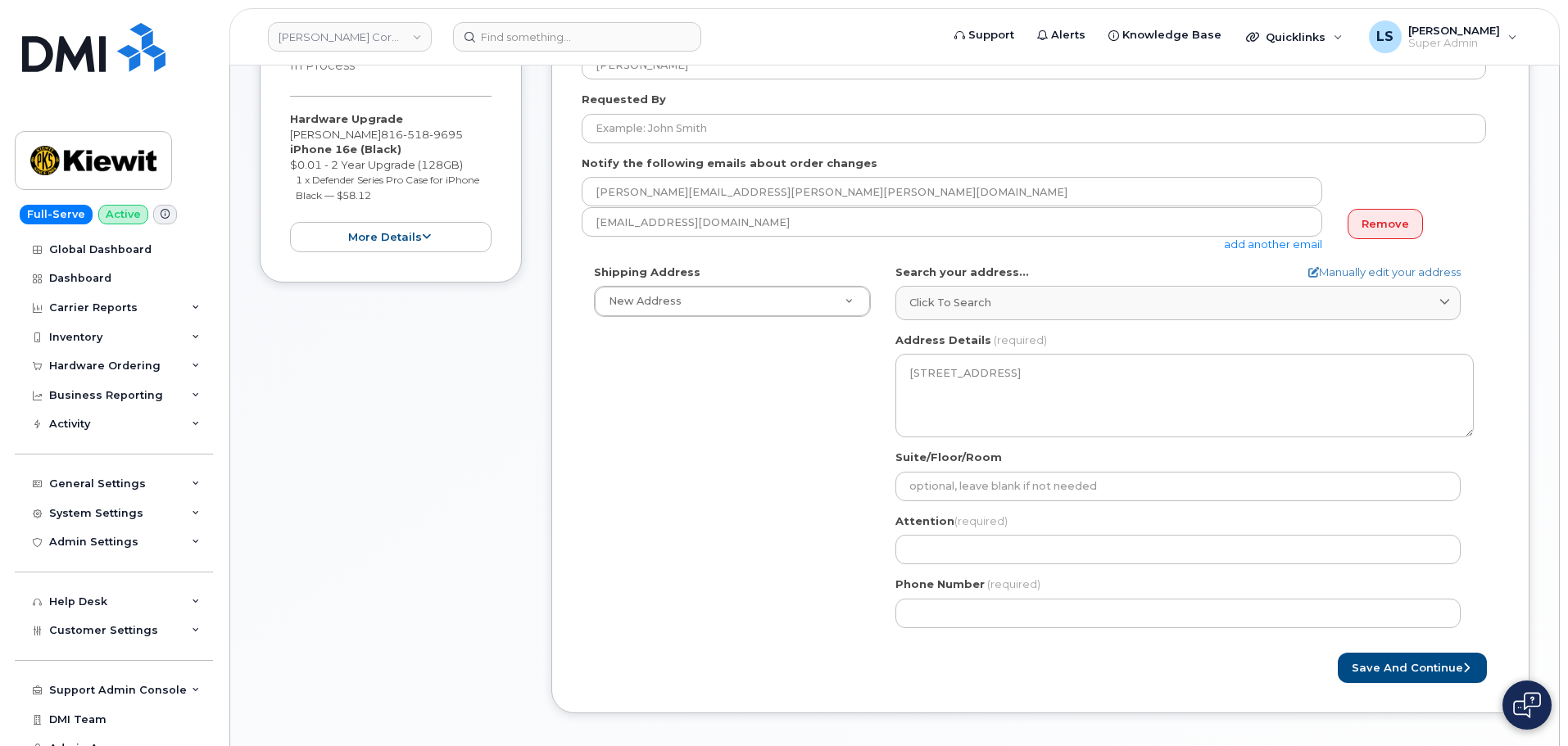
scroll to position [328, 0]
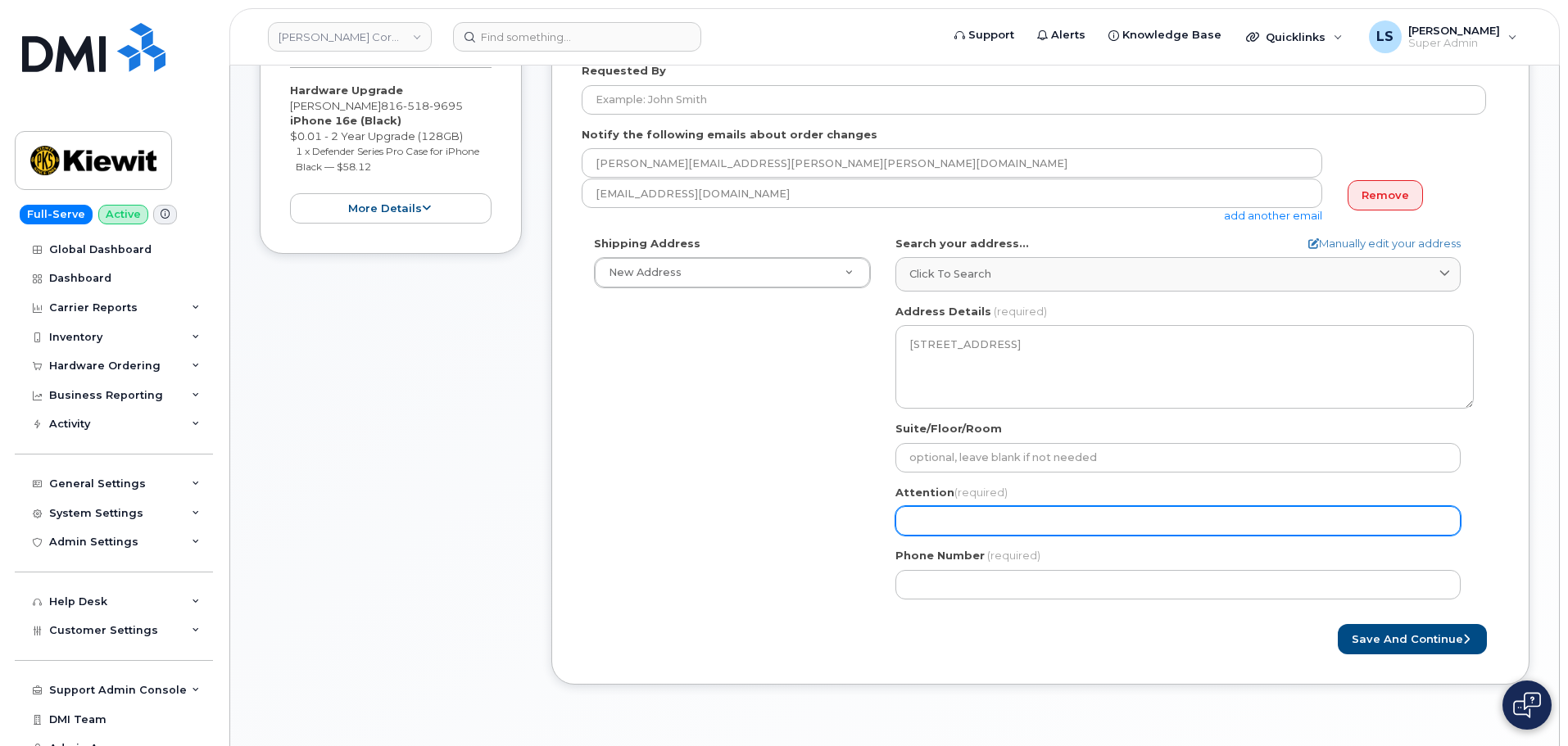
click at [909, 513] on input "Attention (required)" at bounding box center [1178, 521] width 566 height 29
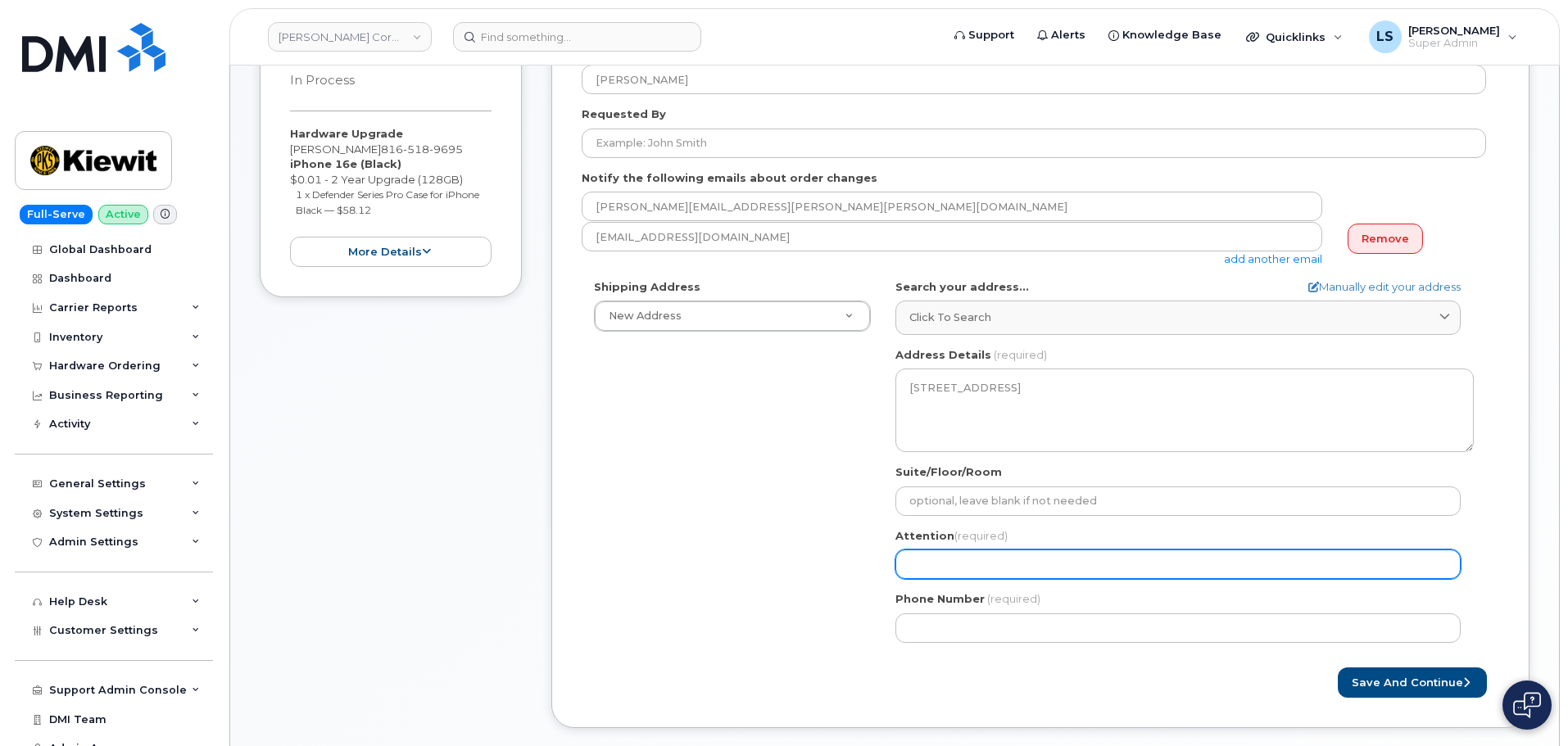
scroll to position [246, 0]
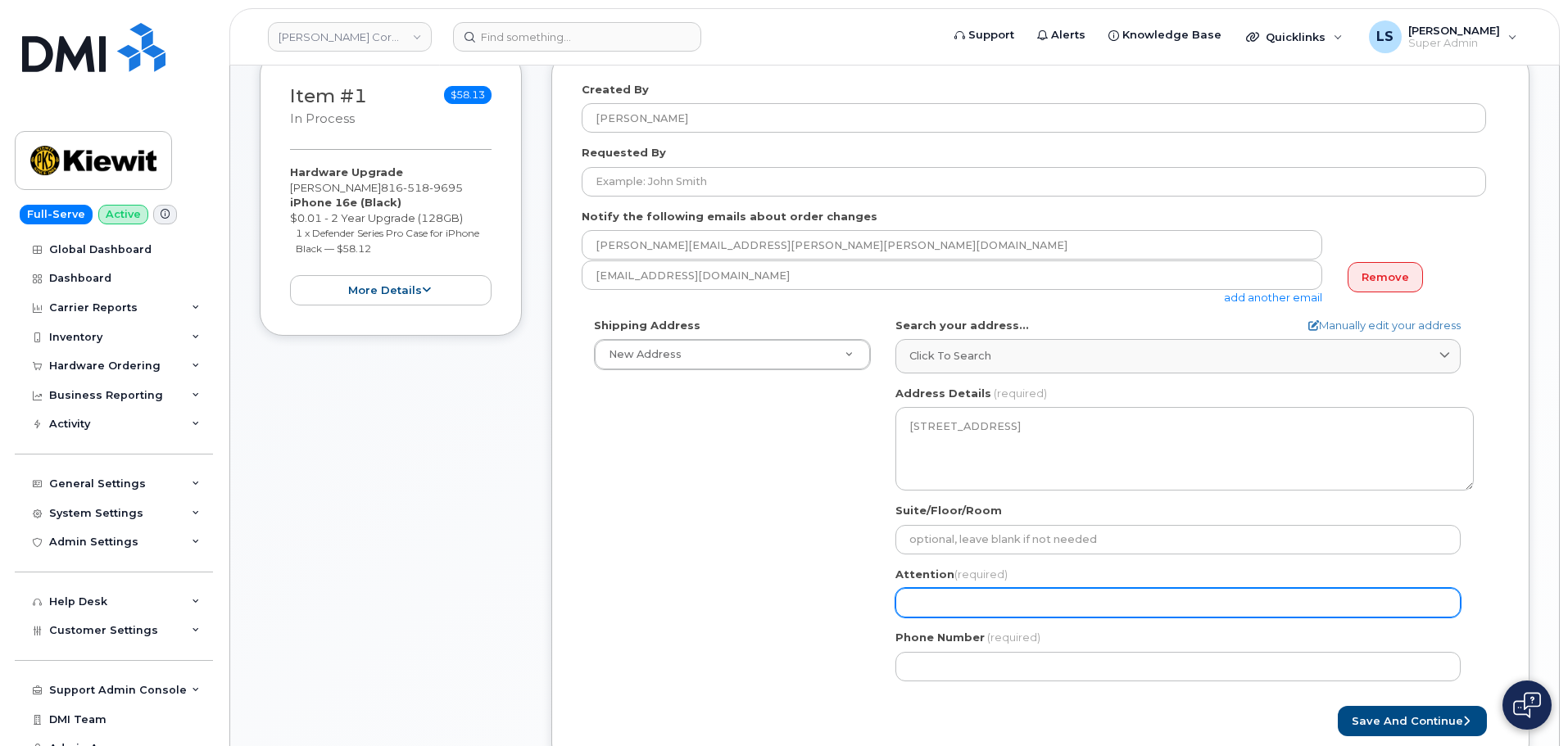
click at [962, 596] on input "Attention (required)" at bounding box center [1178, 602] width 566 height 29
paste input "[PERSON_NAME]"
select select
type input "[PERSON_NAME]"
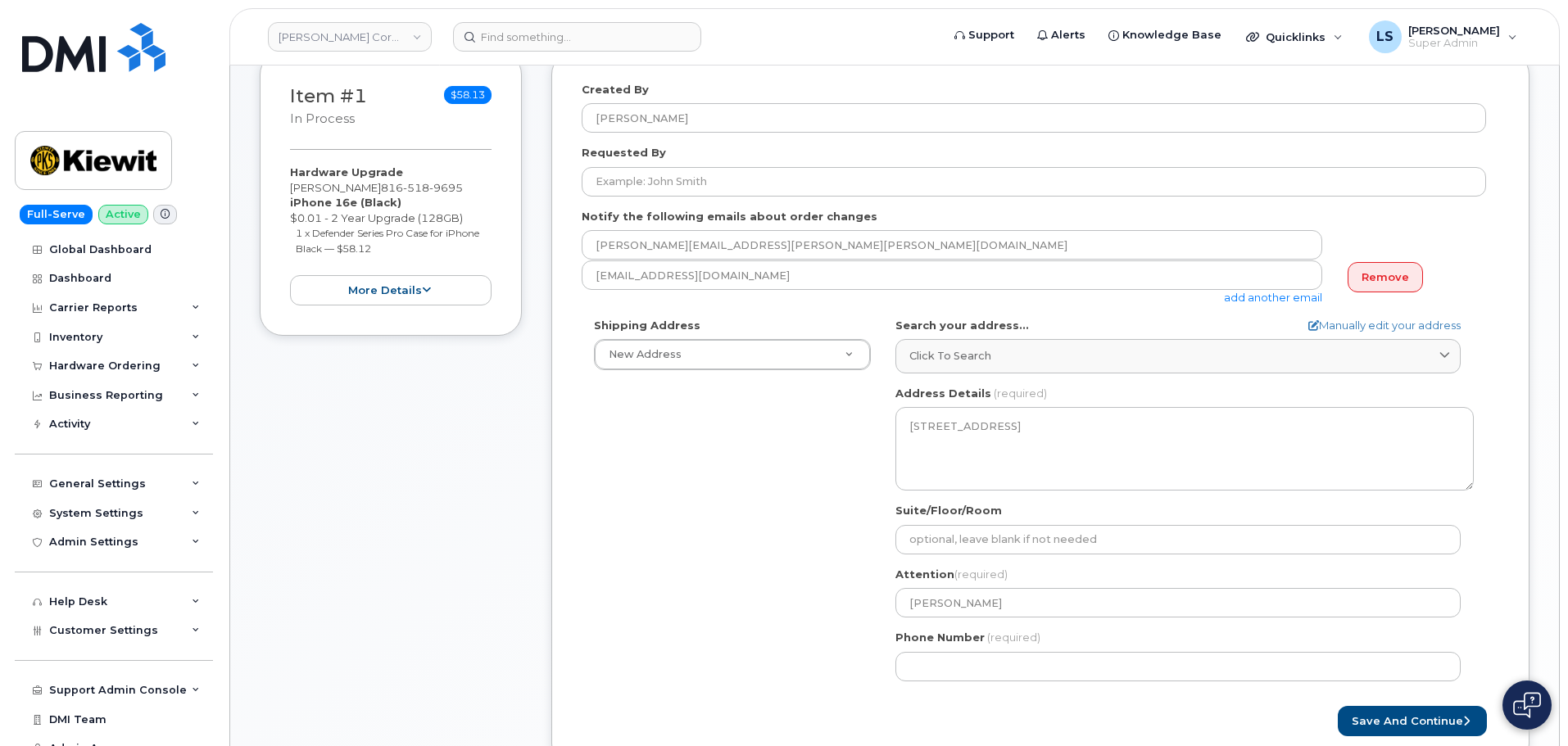
click at [781, 603] on div "Shipping Address New Address New Address 103 Henry O Mills Blvd 4650 Business C…" at bounding box center [1033, 505] width 905 height 376
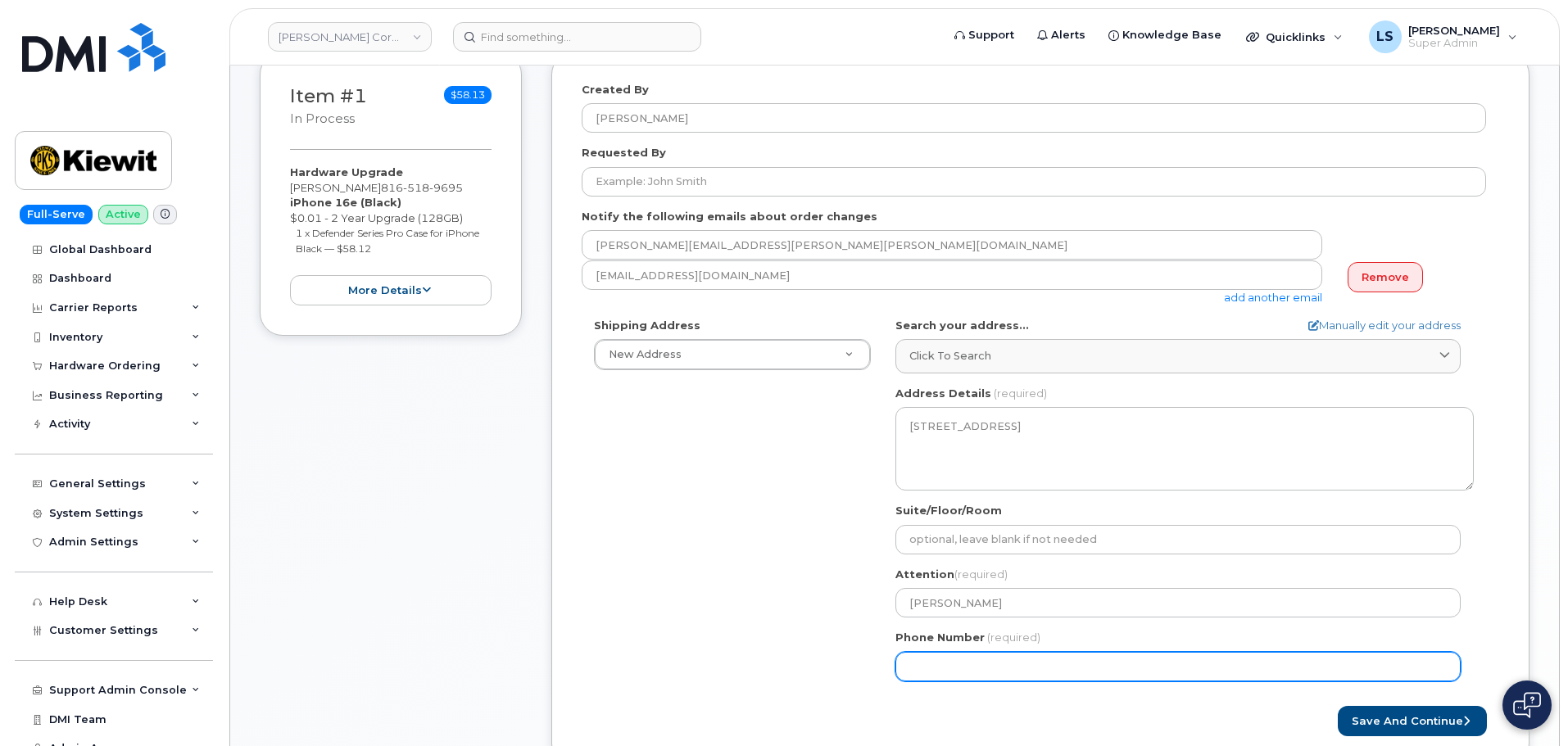
click at [911, 657] on input "Phone Number" at bounding box center [1178, 666] width 566 height 29
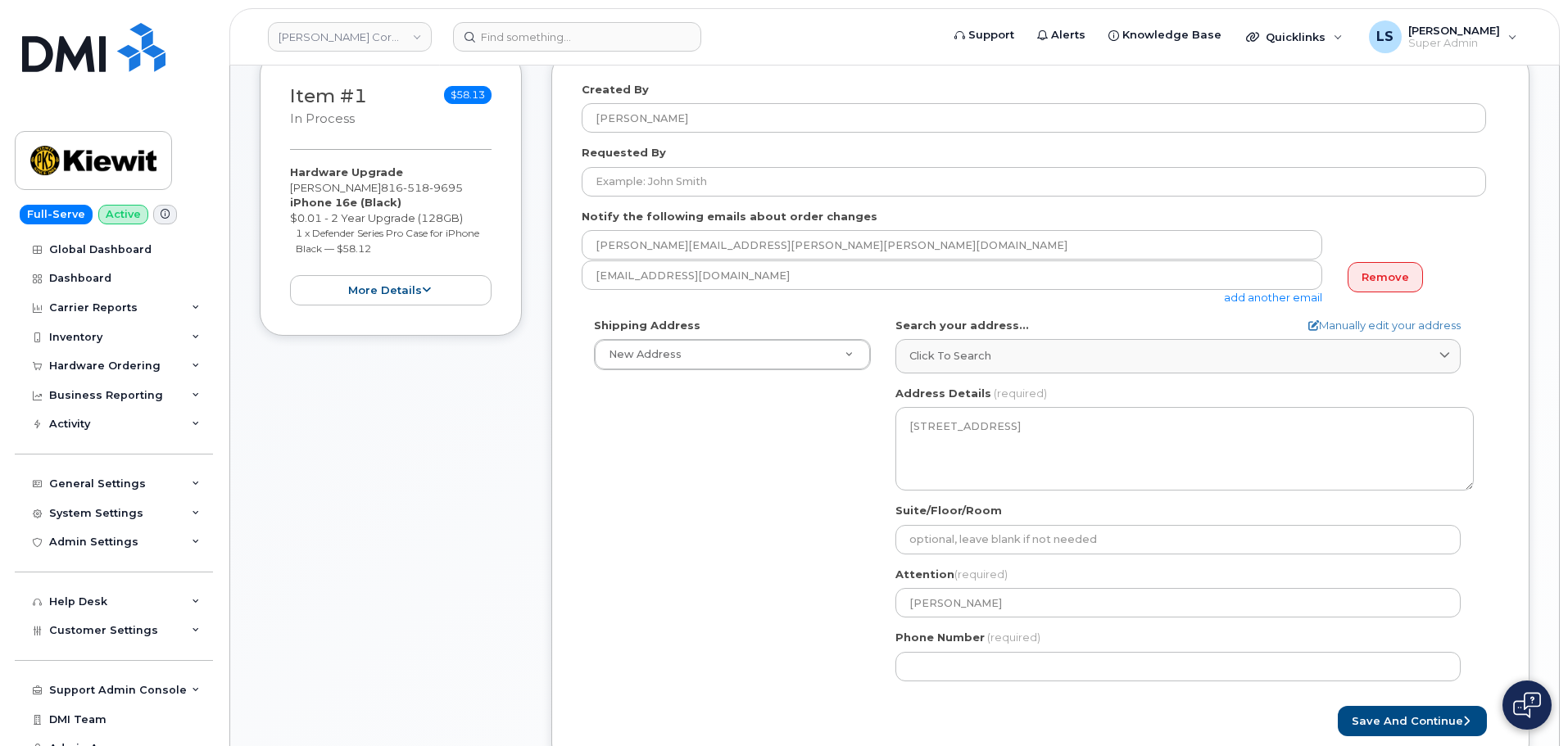
drag, startPoint x: 729, startPoint y: 596, endPoint x: 737, endPoint y: 583, distance: 15.3
click at [733, 594] on div "Shipping Address New Address New Address 103 Henry O Mills Blvd 4650 Business C…" at bounding box center [1033, 505] width 905 height 376
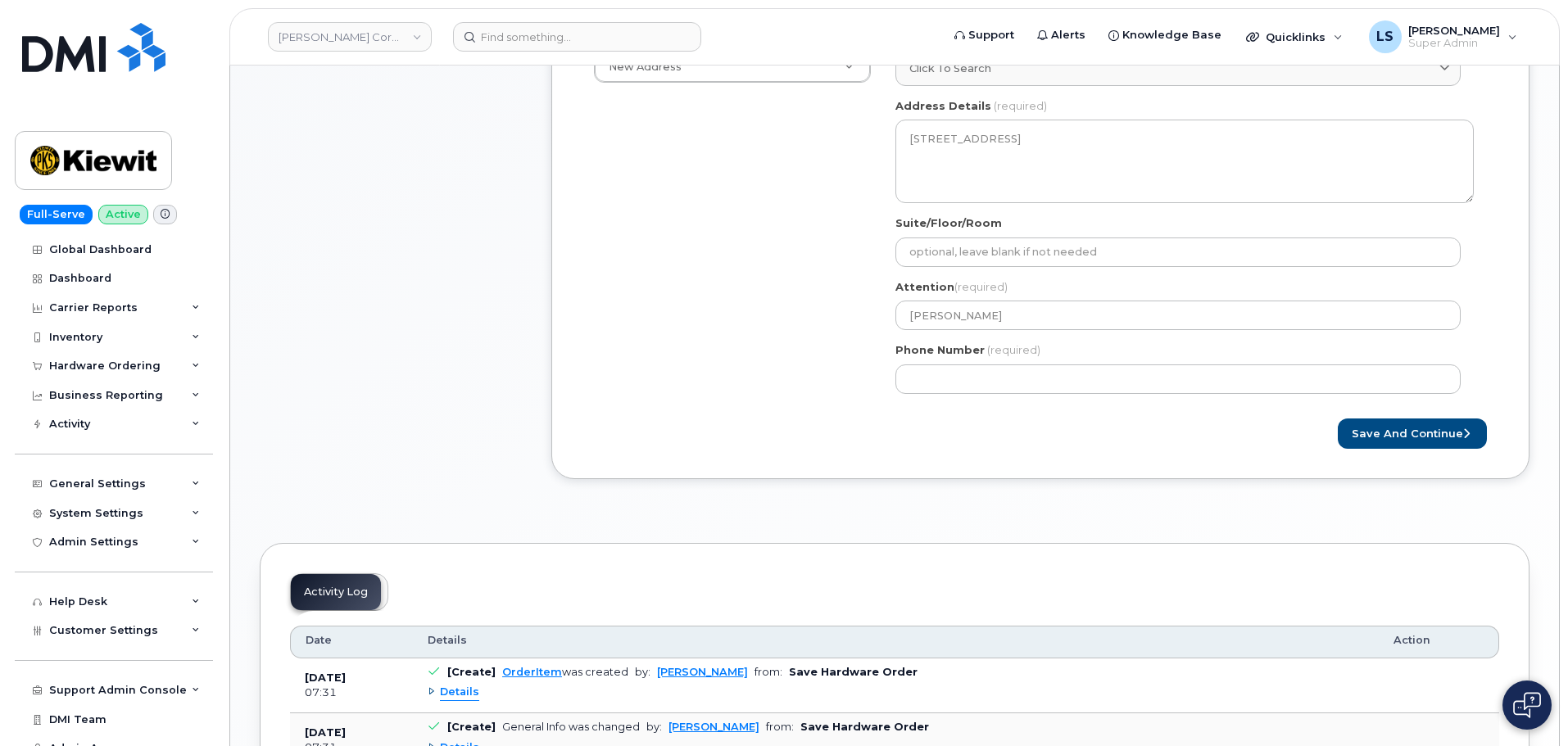
scroll to position [573, 0]
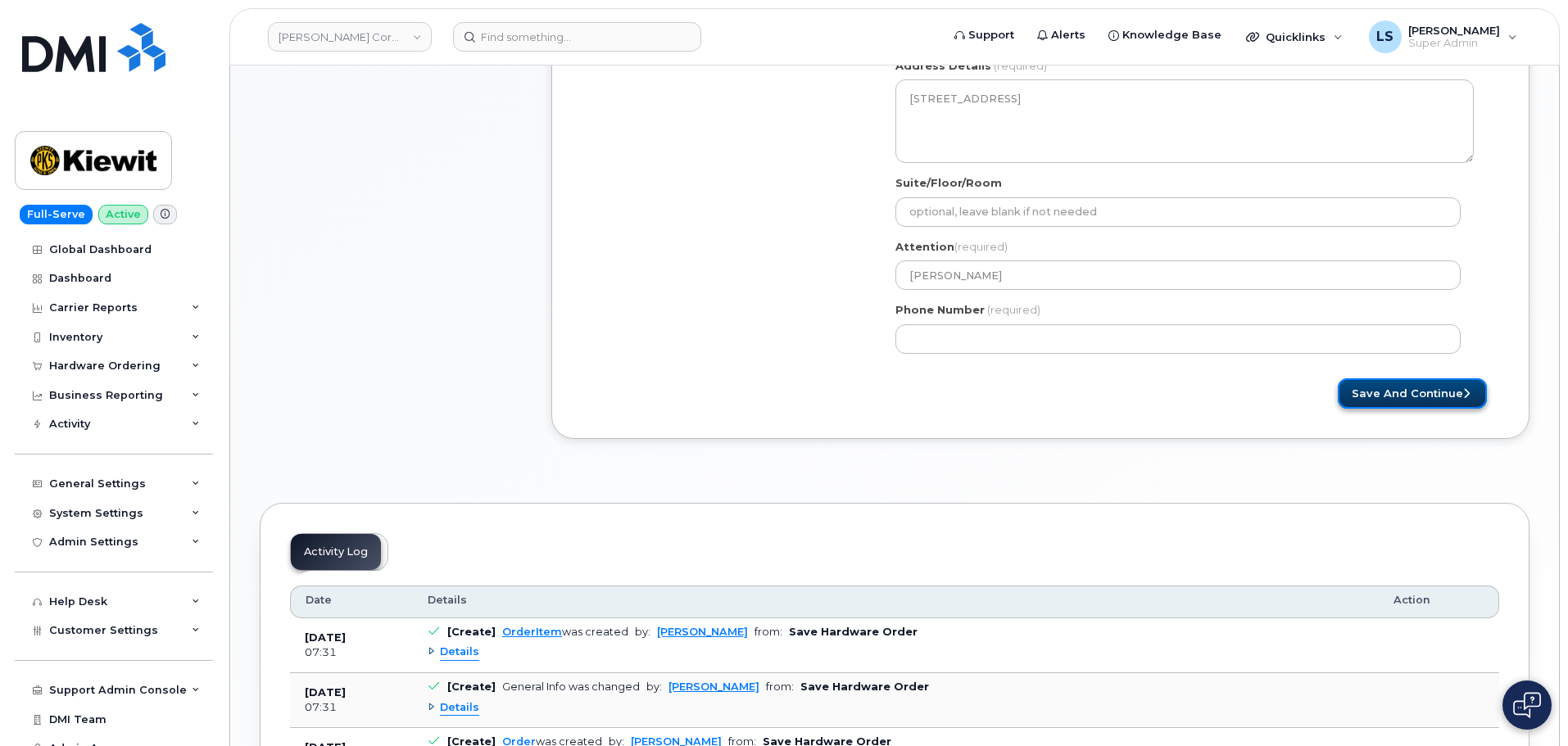
click at [1403, 401] on button "Save and Continue" at bounding box center [1412, 394] width 149 height 30
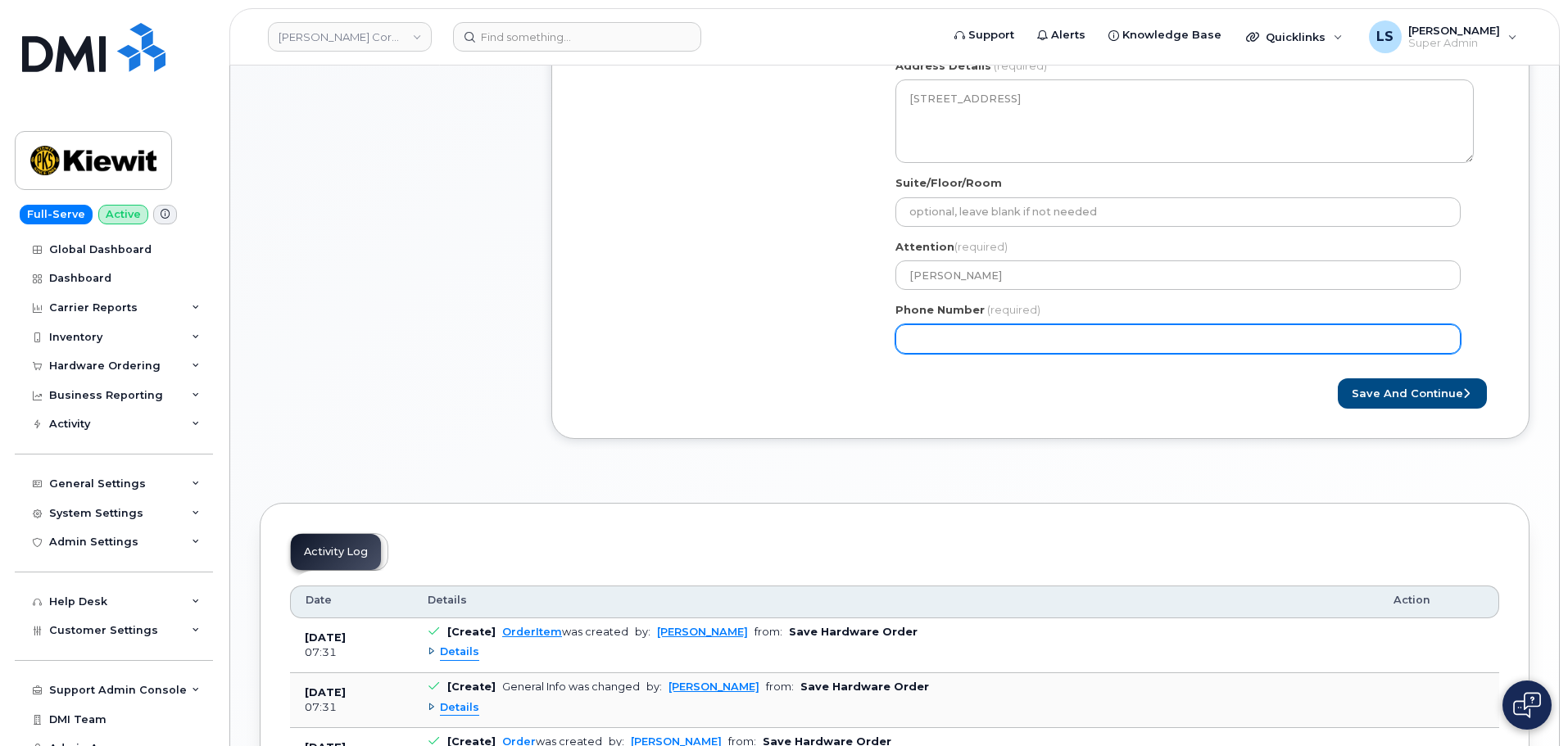
drag, startPoint x: 972, startPoint y: 395, endPoint x: 997, endPoint y: 350, distance: 51.5
click at [976, 392] on div "Save and Continue" at bounding box center [1040, 394] width 918 height 30
click at [964, 341] on input "Phone Number" at bounding box center [1178, 338] width 566 height 29
click at [935, 338] on input "Phone Number" at bounding box center [1178, 338] width 566 height 29
select select
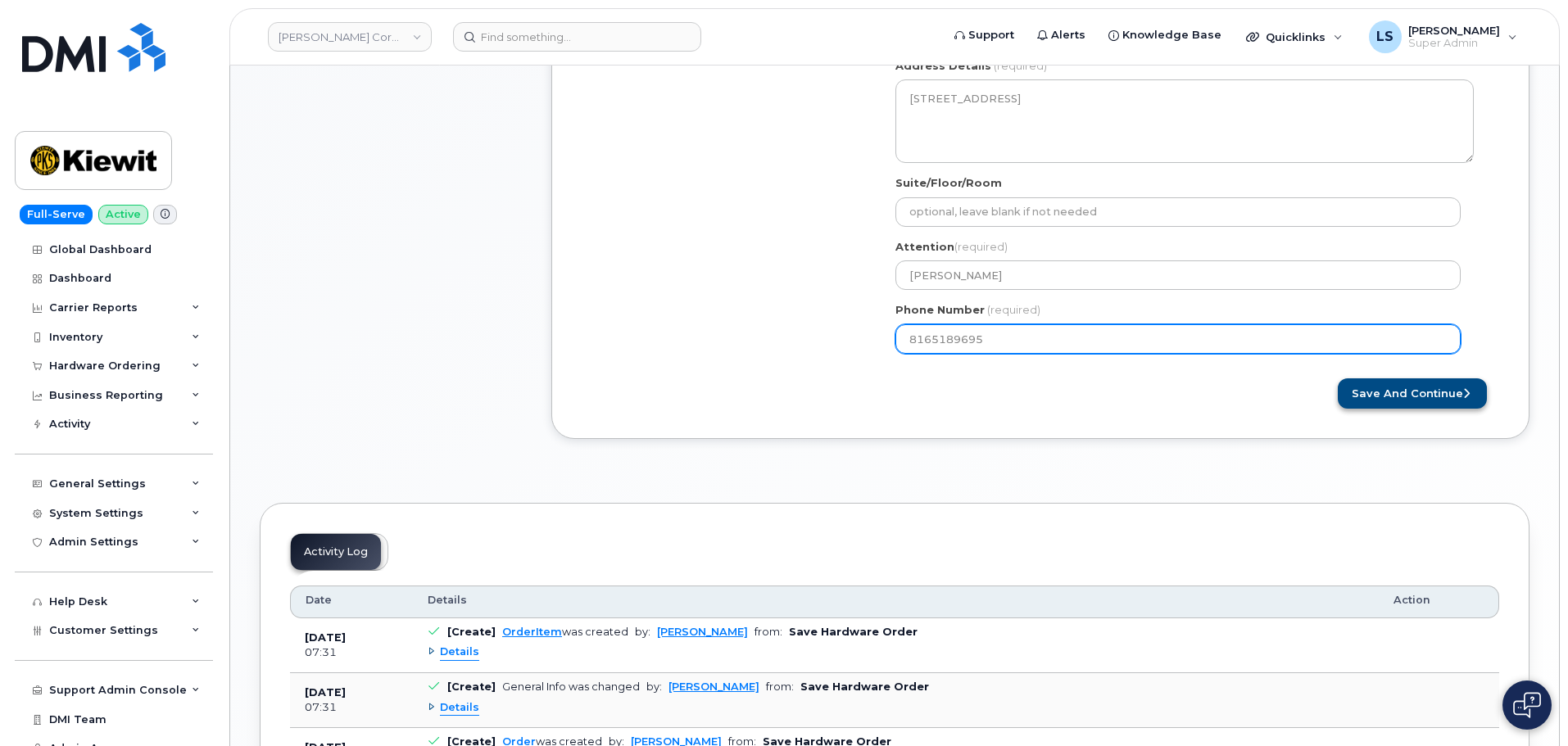
type input "8165189695"
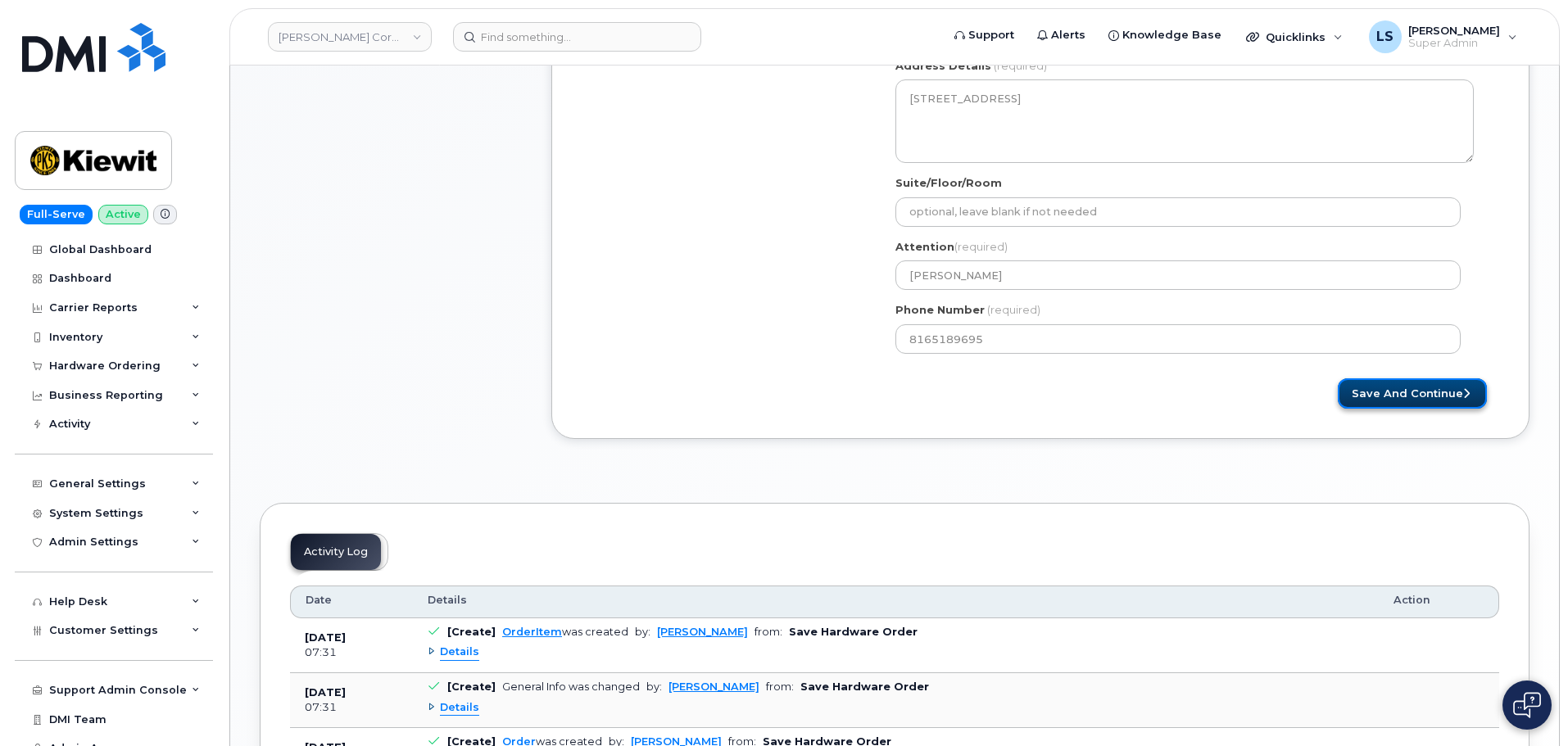
click at [1465, 403] on button "Save and Continue" at bounding box center [1412, 394] width 149 height 30
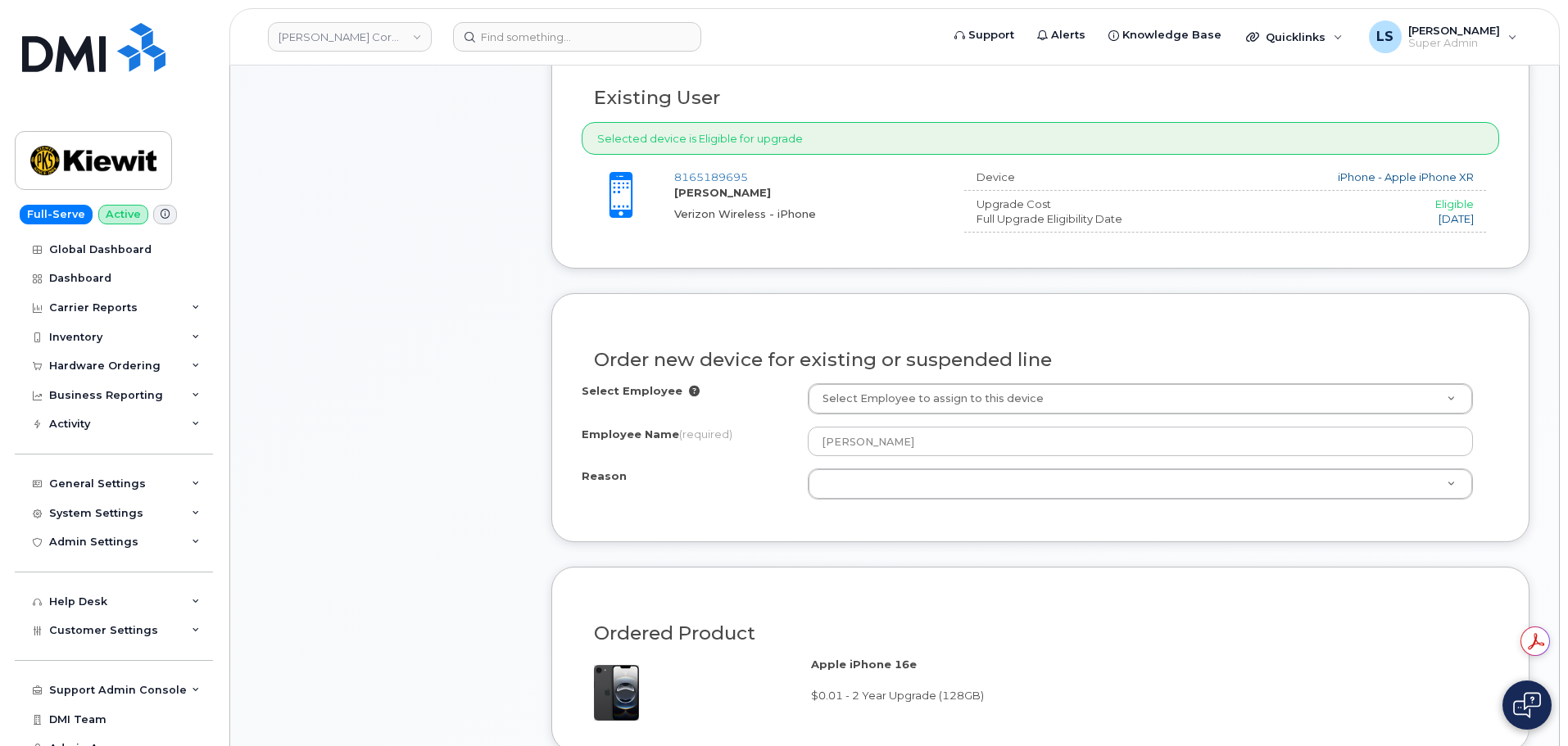
scroll to position [573, 0]
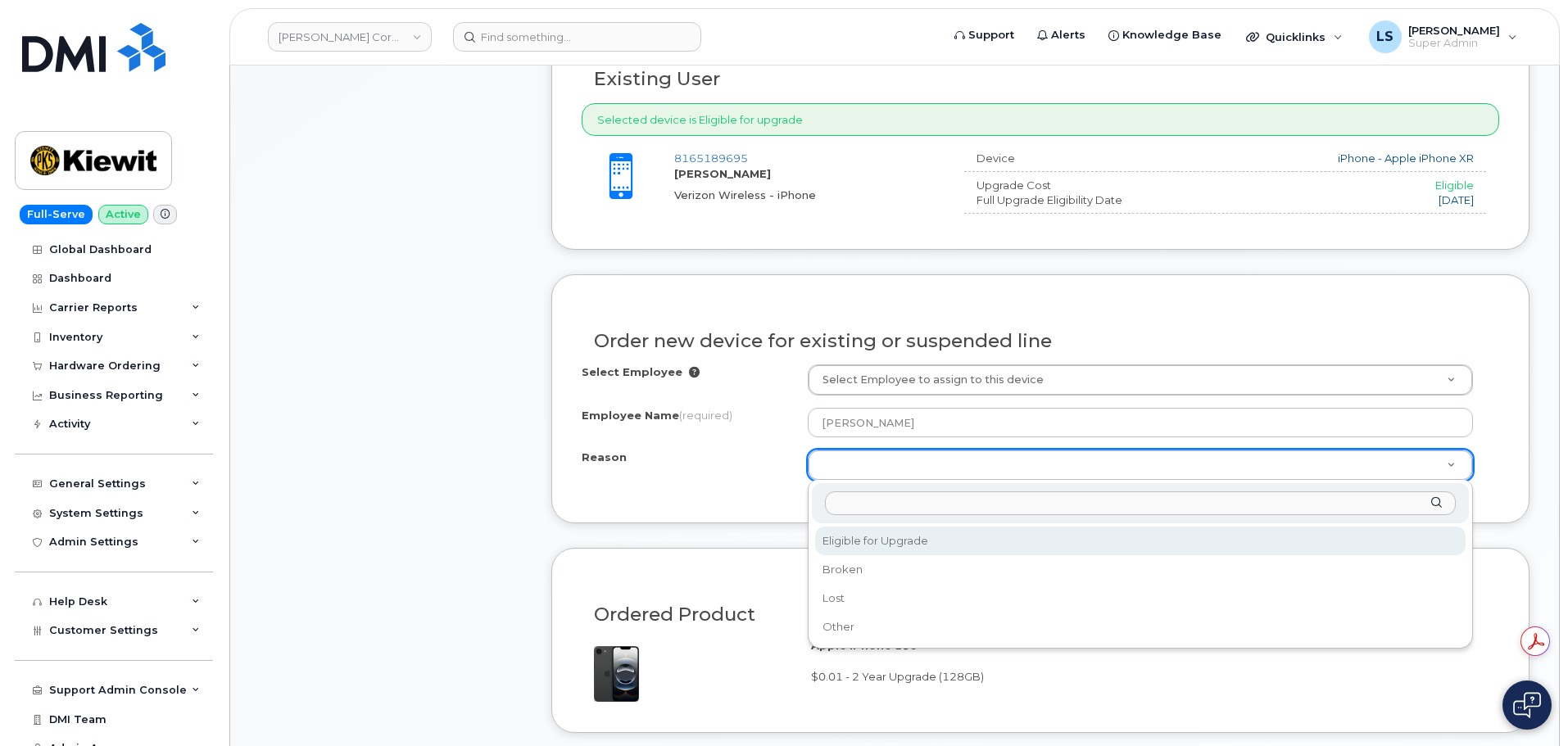
select select "eligible_for_upgrade"
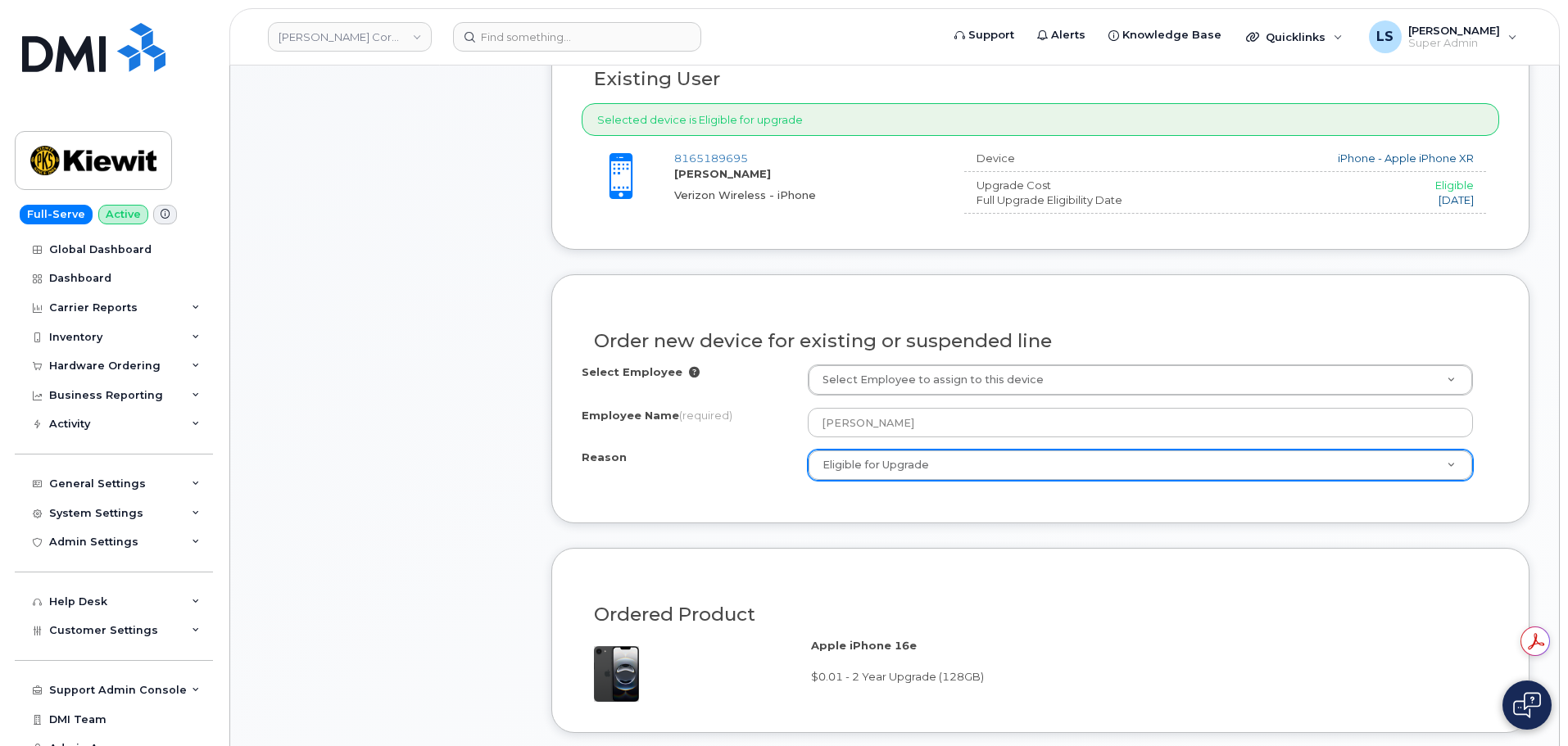
click at [778, 484] on div "Select Employee Select Employee to assign to this device Employee Name (require…" at bounding box center [1040, 428] width 918 height 129
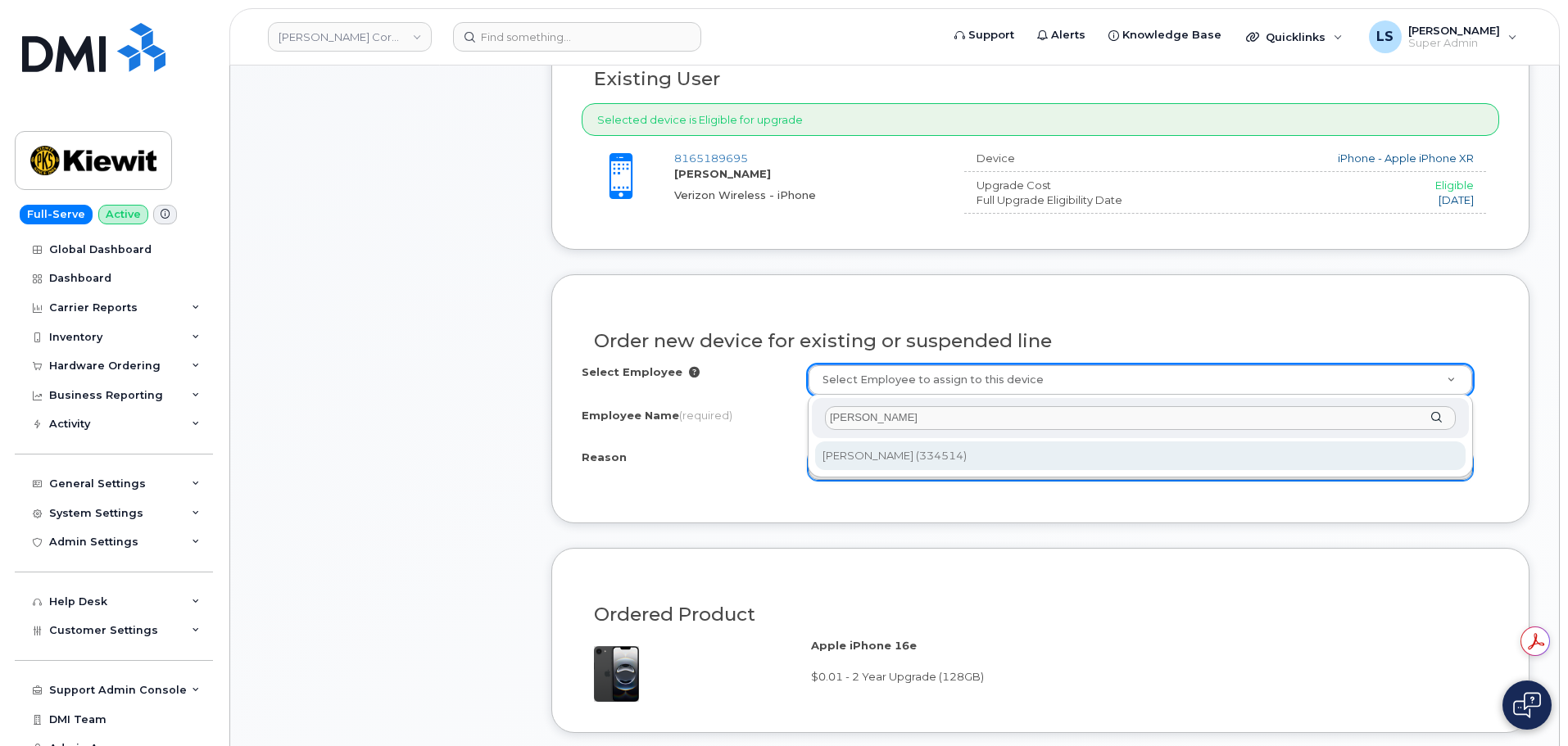
type input "[PERSON_NAME]"
type input "2150386"
type input "[PERSON_NAME]"
select select
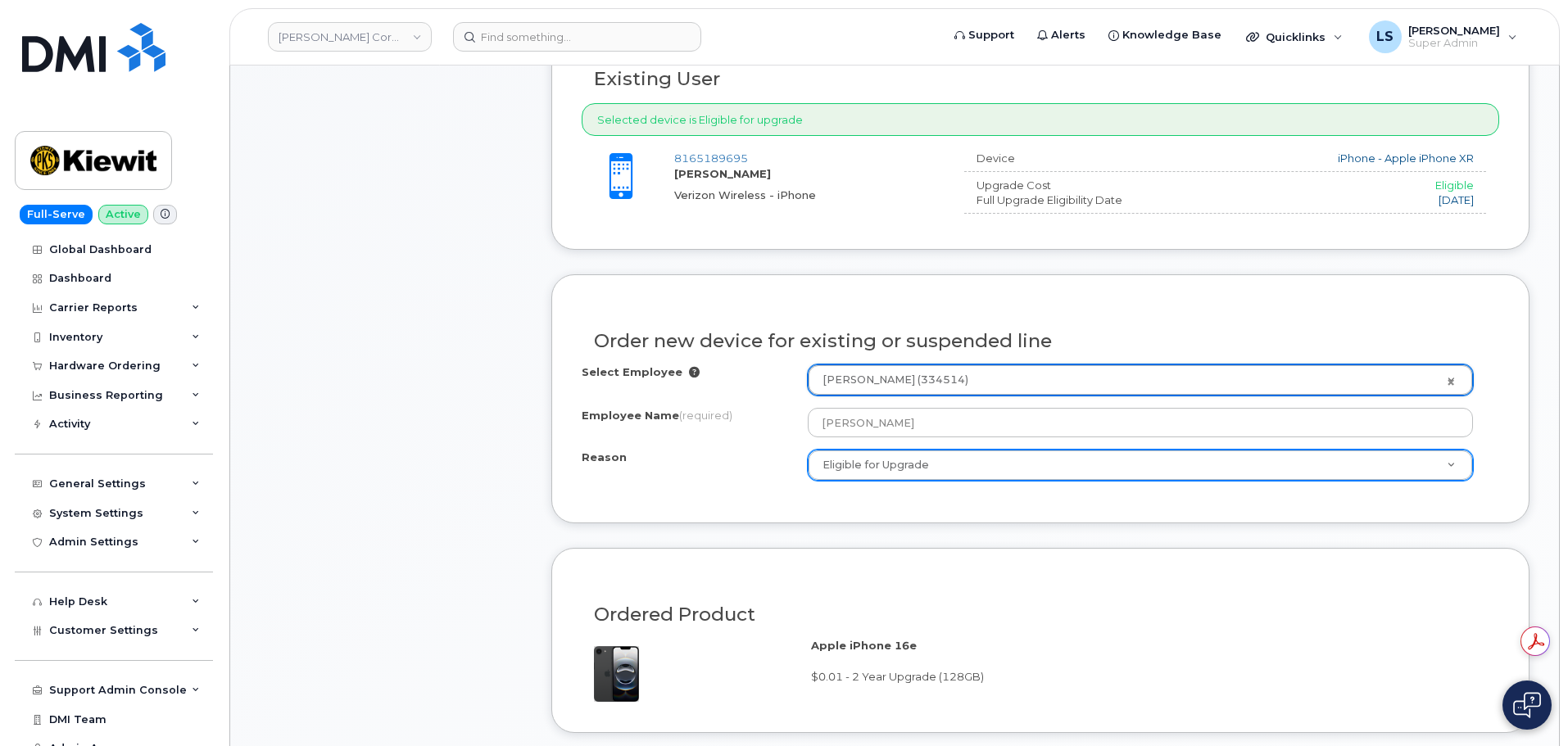
click at [837, 520] on div "Order new device for existing or suspended line Select Employee [PERSON_NAME] (…" at bounding box center [1040, 398] width 978 height 249
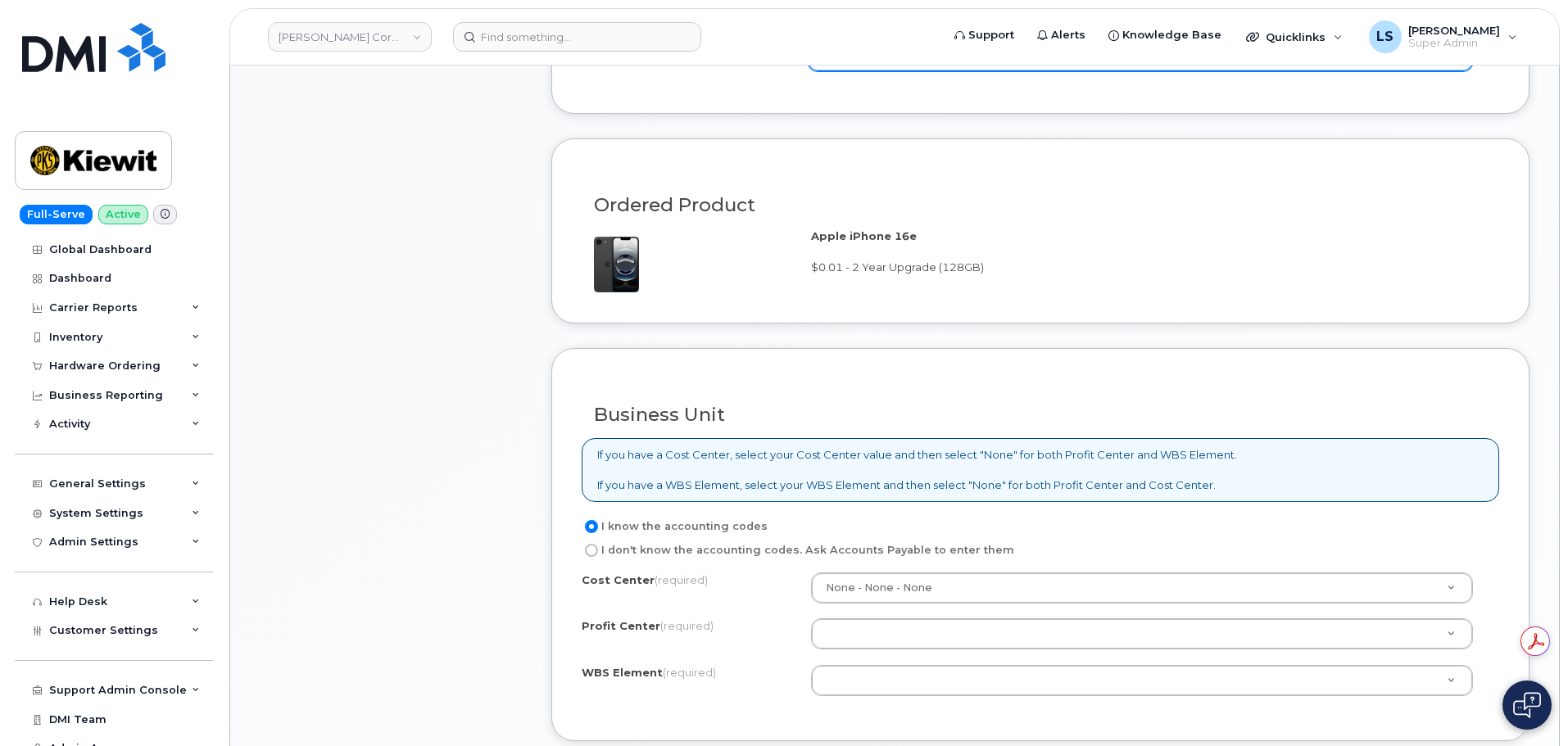
scroll to position [1065, 0]
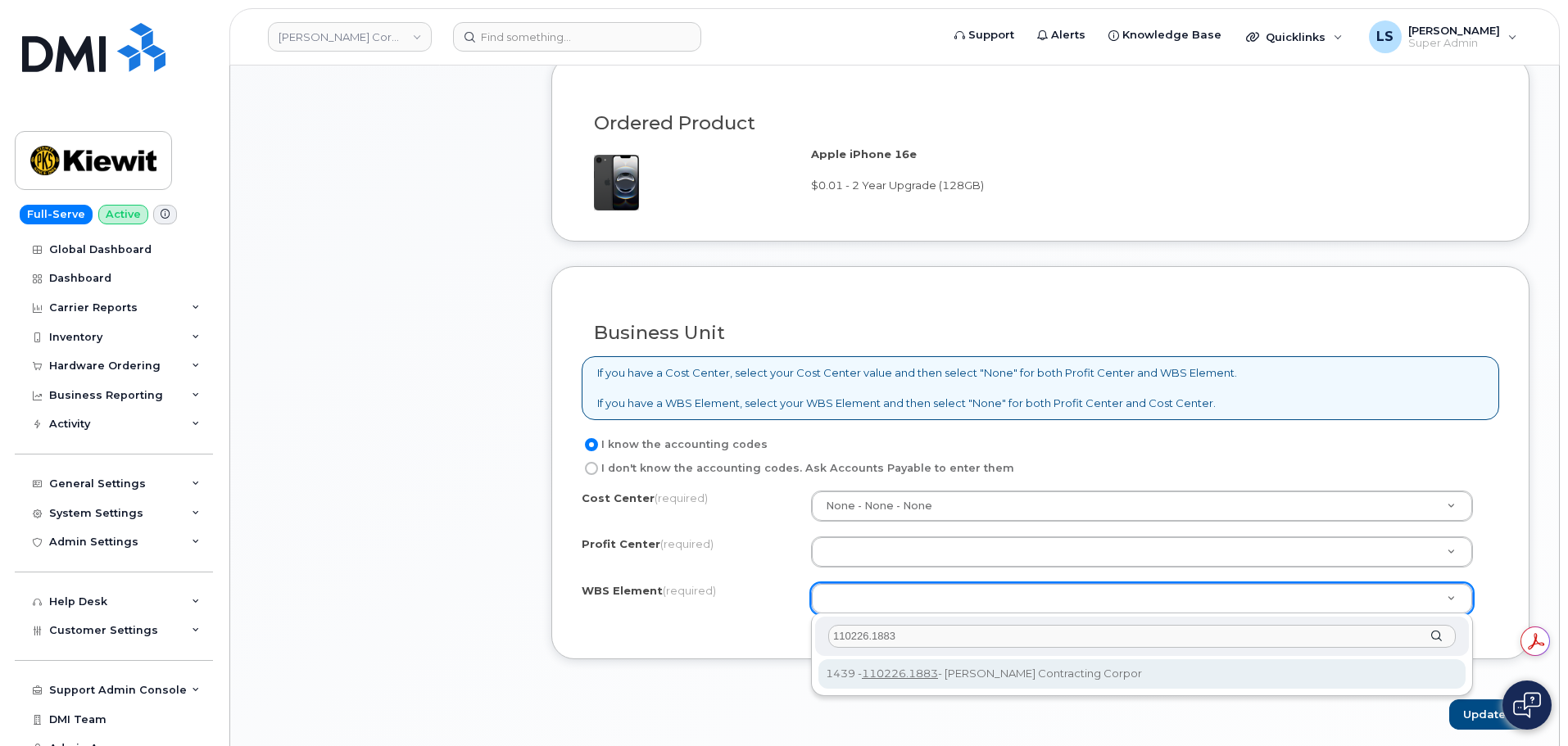
type input "110226.1883"
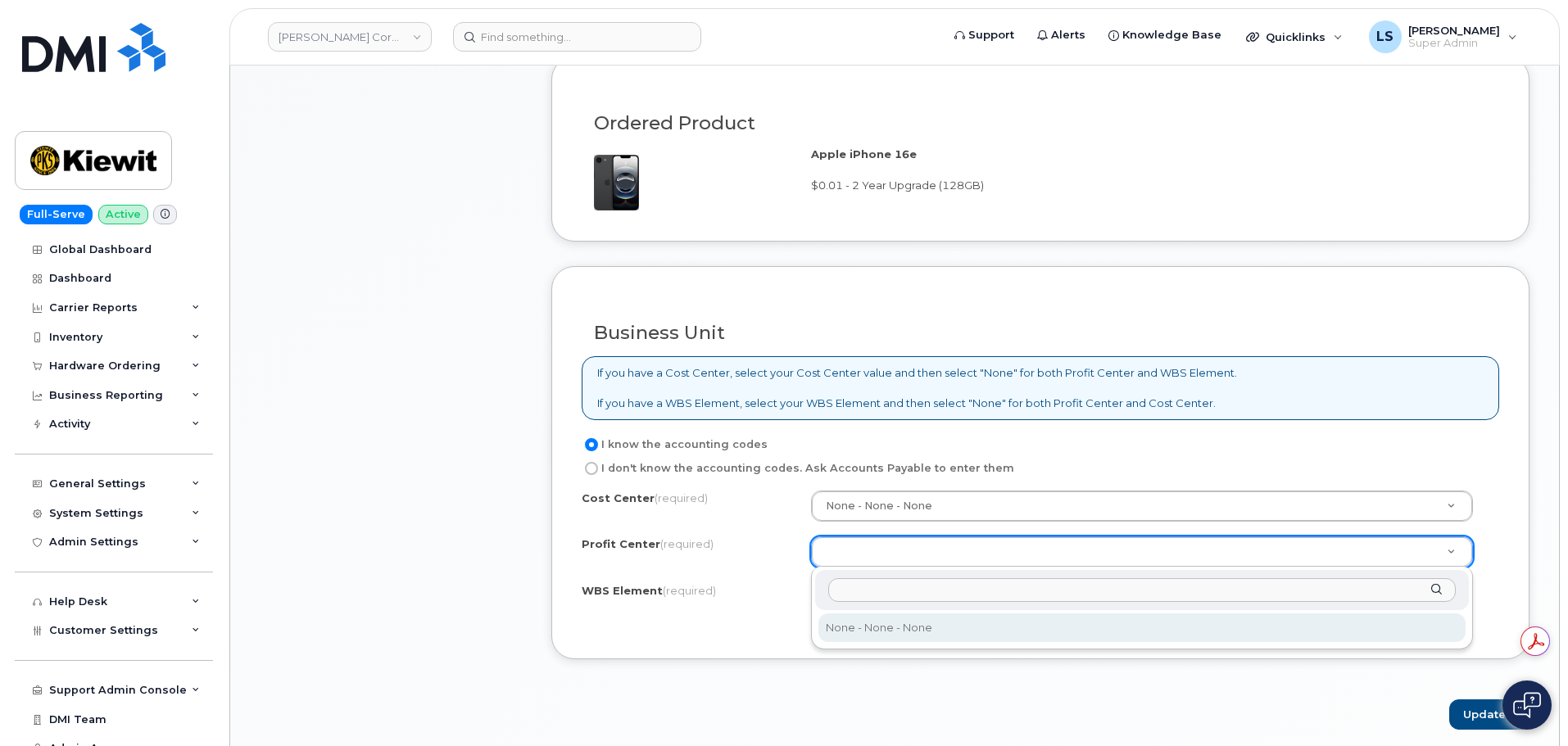
select select "None"
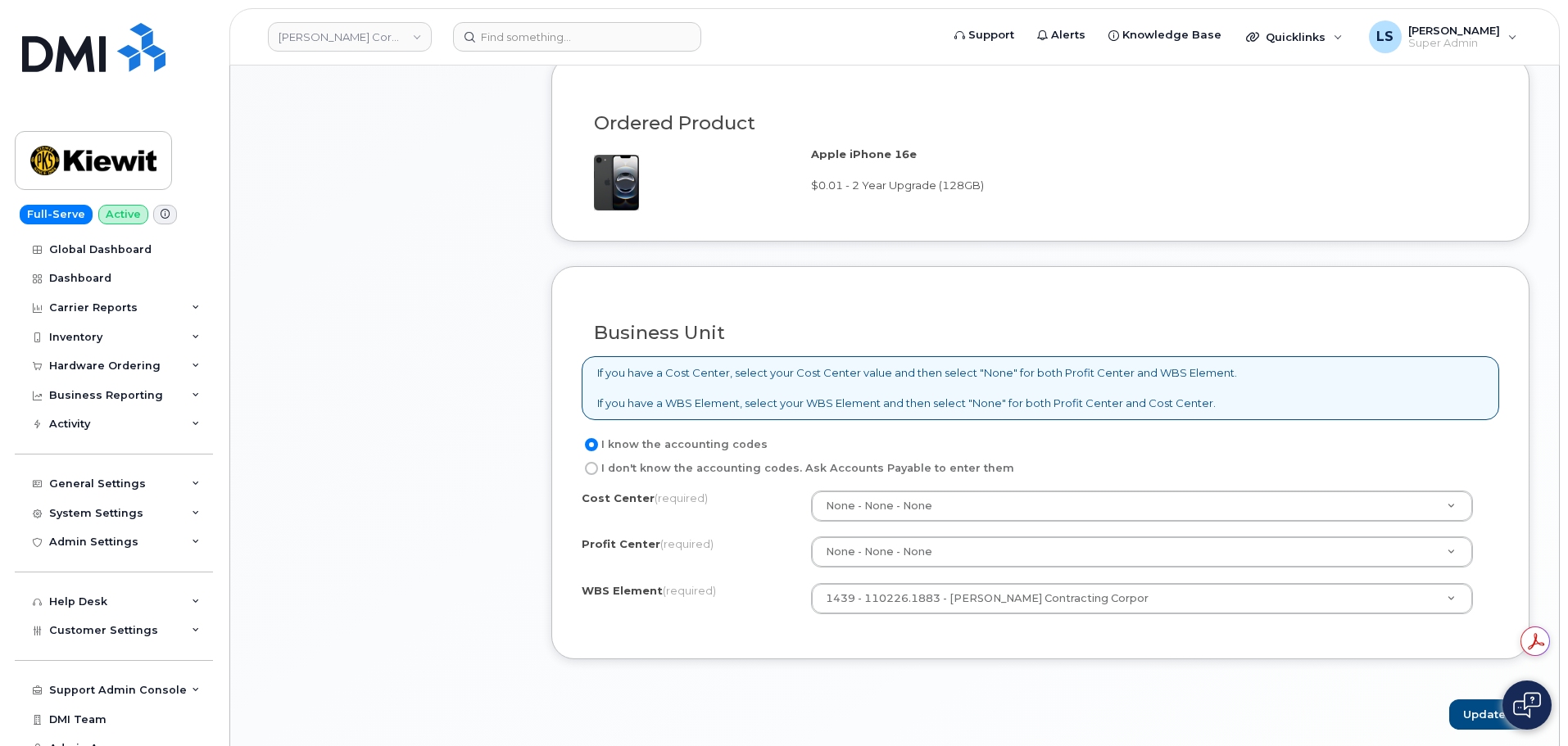
click at [892, 490] on div "I know the accounting codes I don't know the accounting codes. Ask Accounts Pay…" at bounding box center [1040, 533] width 918 height 195
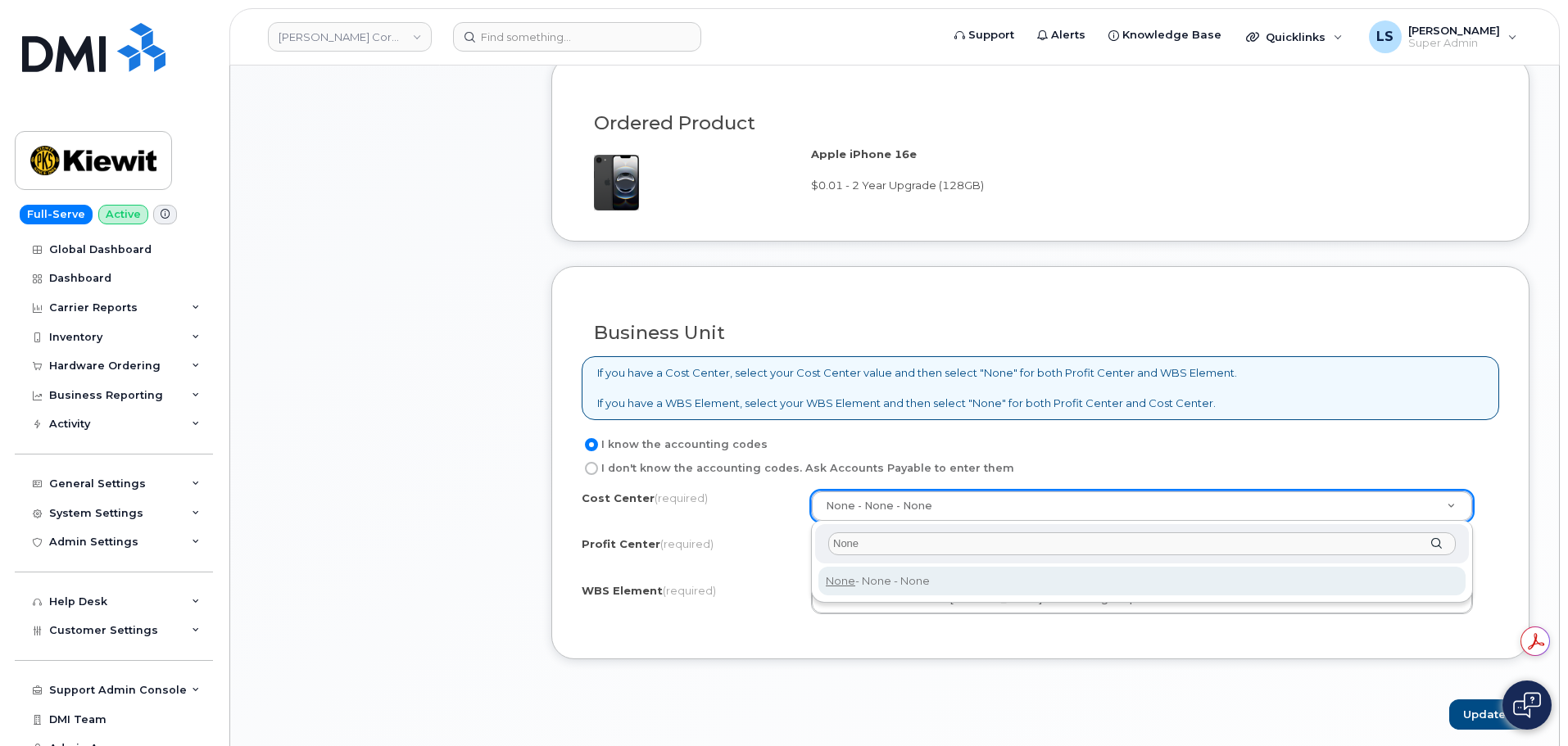
type input "None"
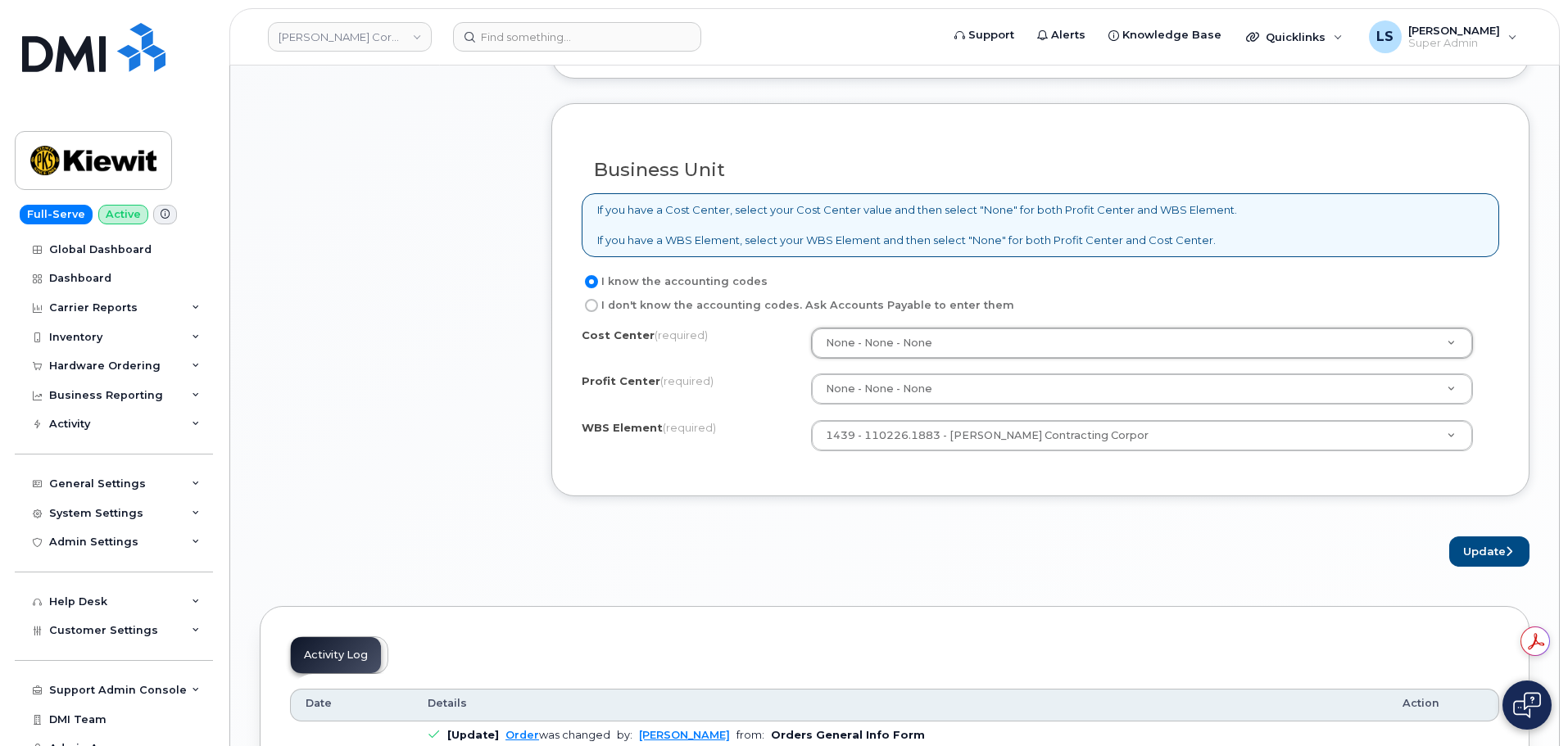
scroll to position [1229, 0]
click at [1463, 536] on button "Update" at bounding box center [1489, 551] width 80 height 30
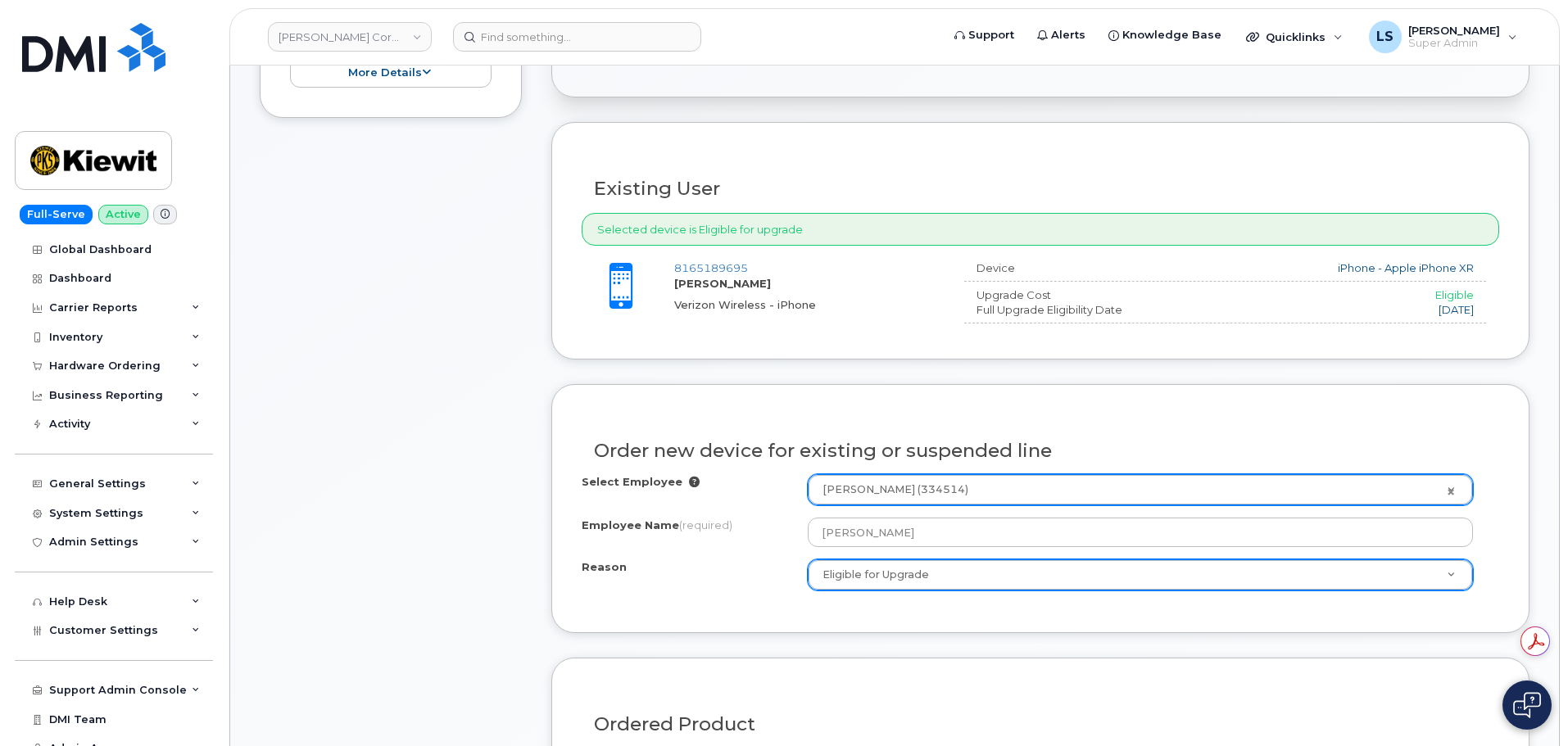
scroll to position [246, 0]
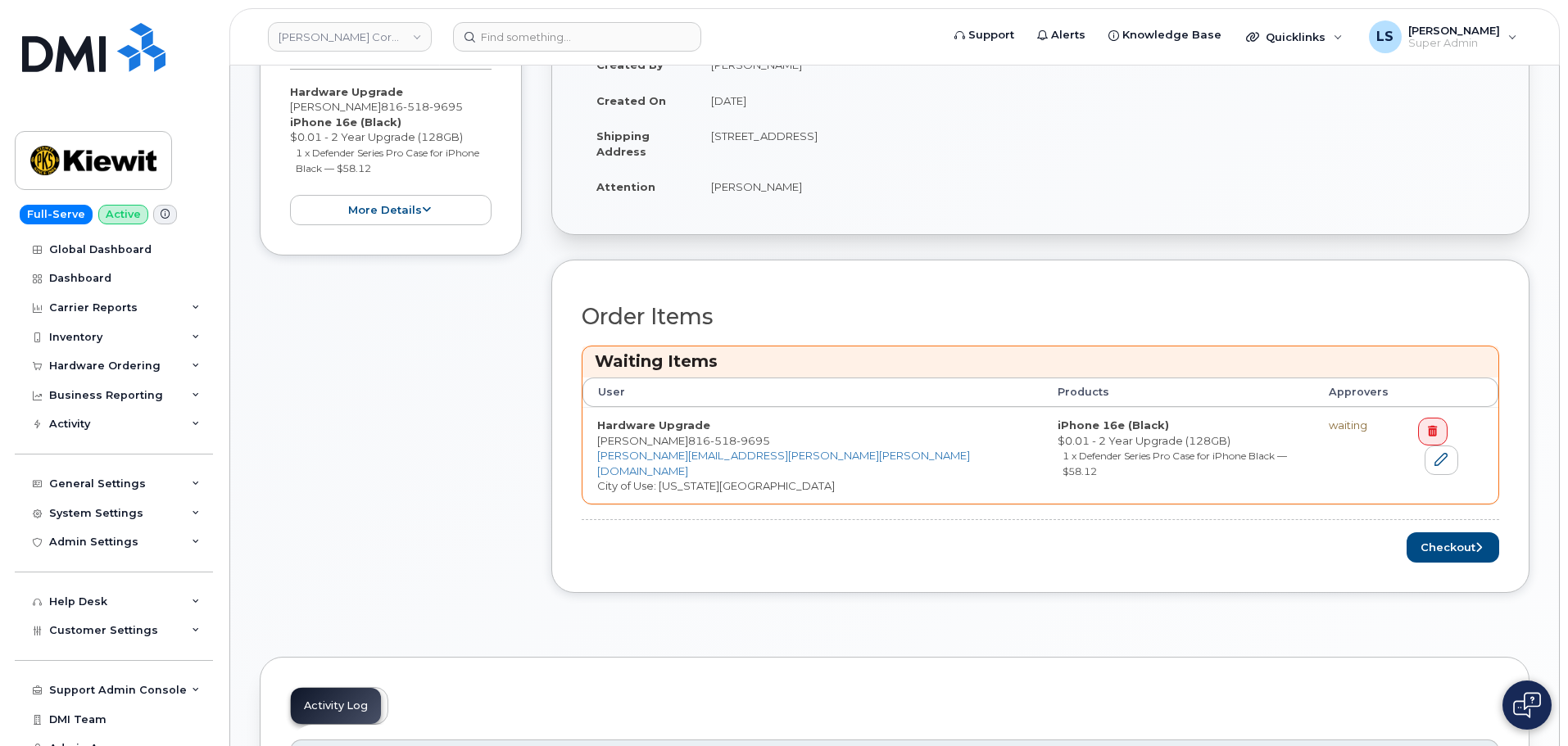
scroll to position [491, 0]
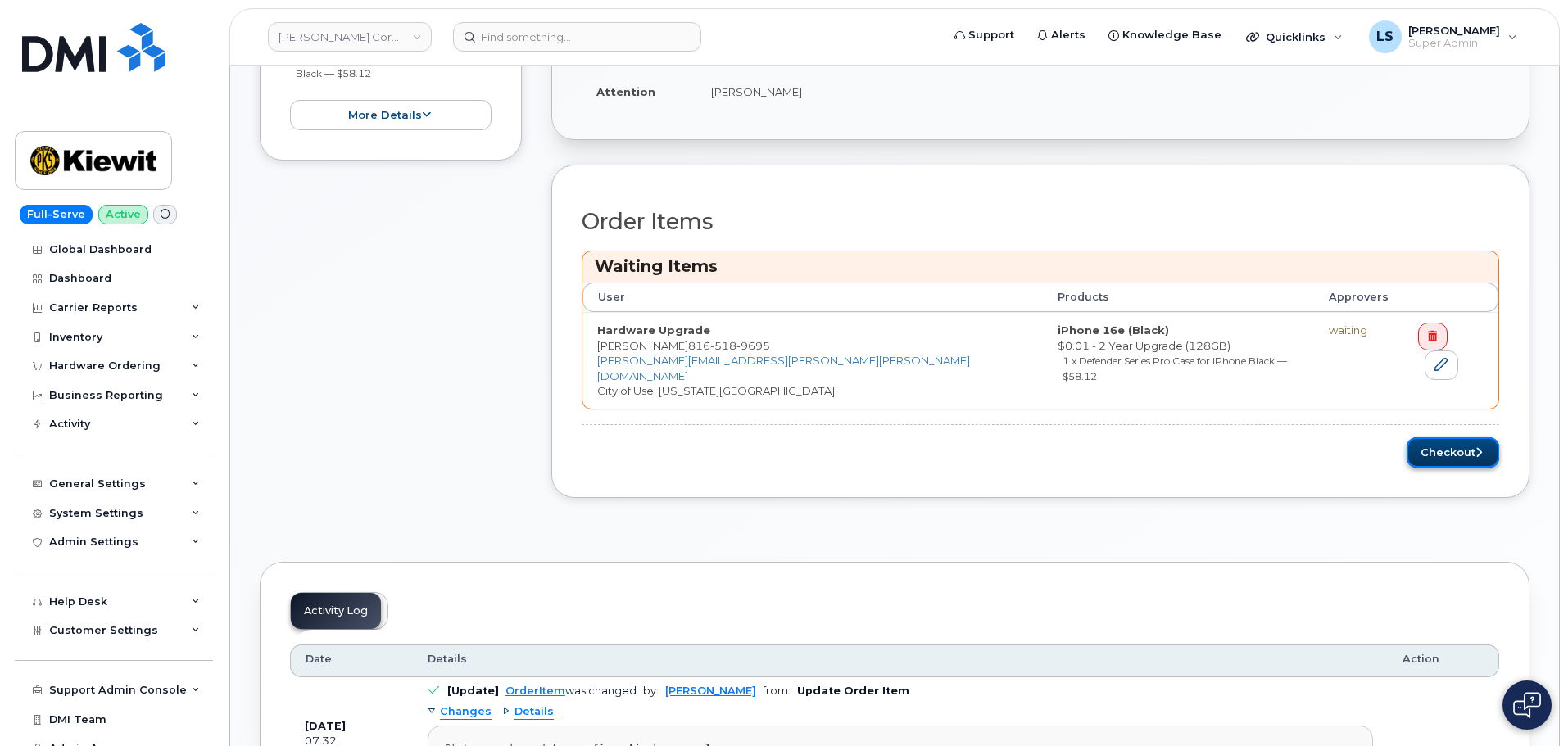
click at [1490, 442] on button "Checkout" at bounding box center [1452, 453] width 93 height 30
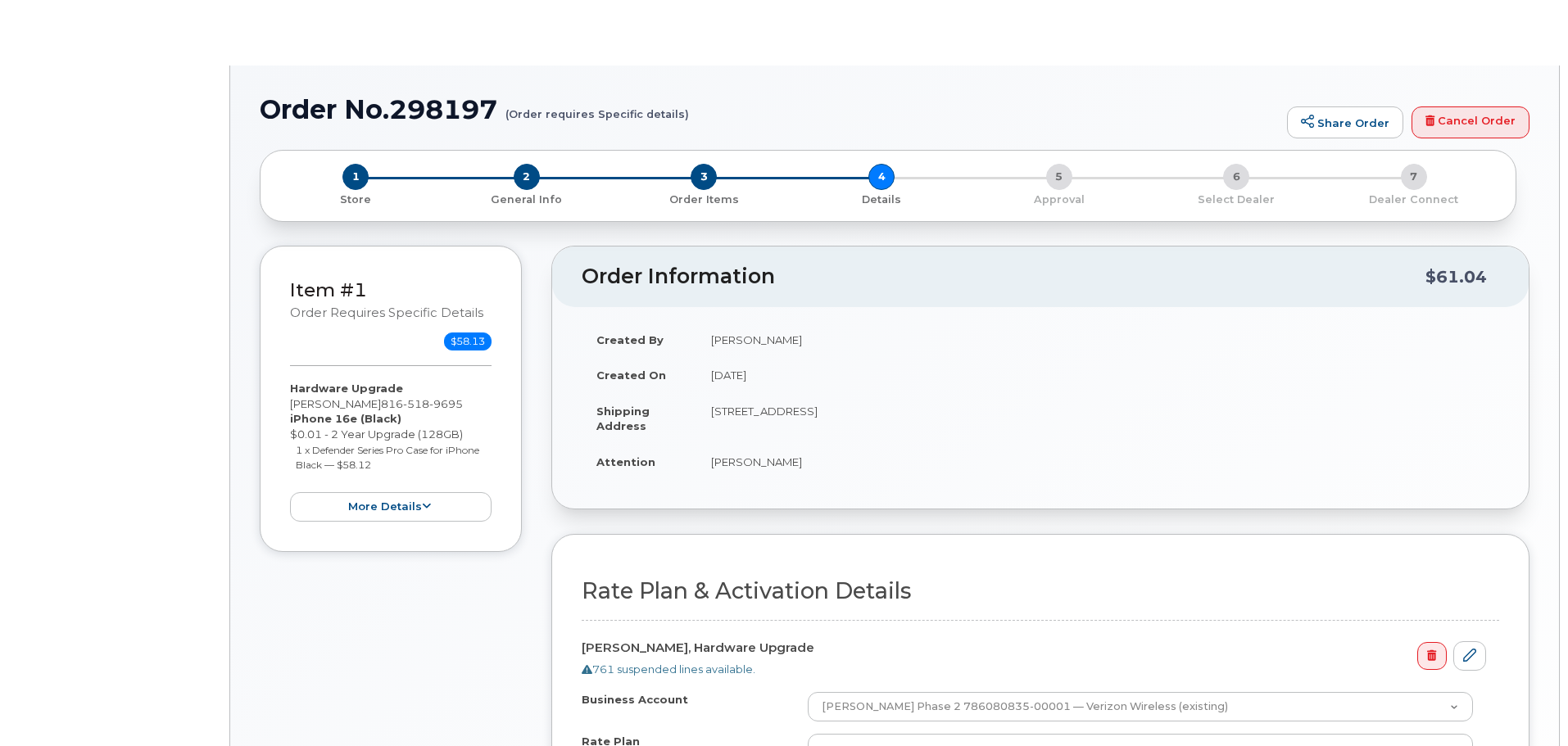
select select "Business Unlimited Smartphone"
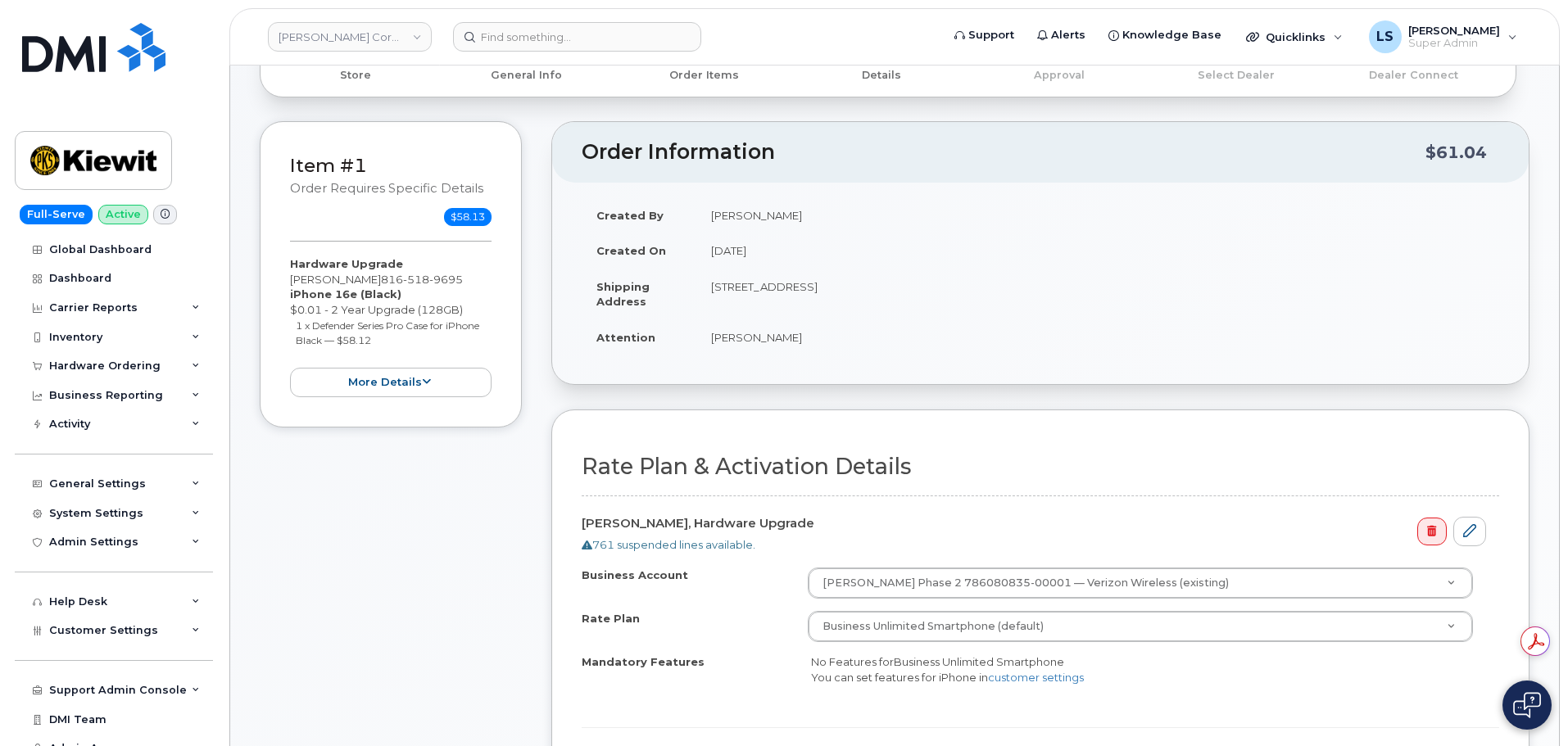
scroll to position [410, 0]
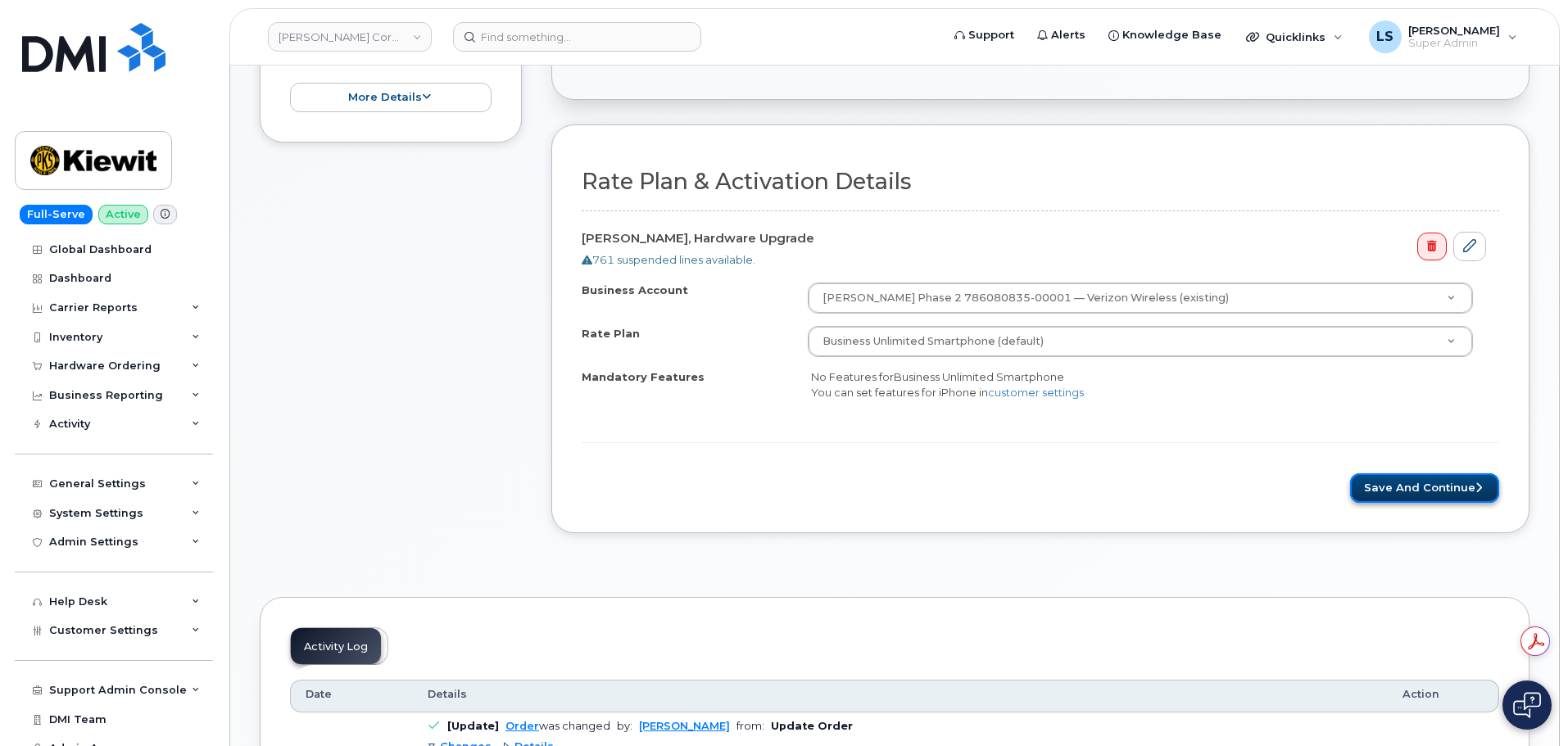
click at [1453, 491] on button "Save and Continue" at bounding box center [1424, 489] width 149 height 30
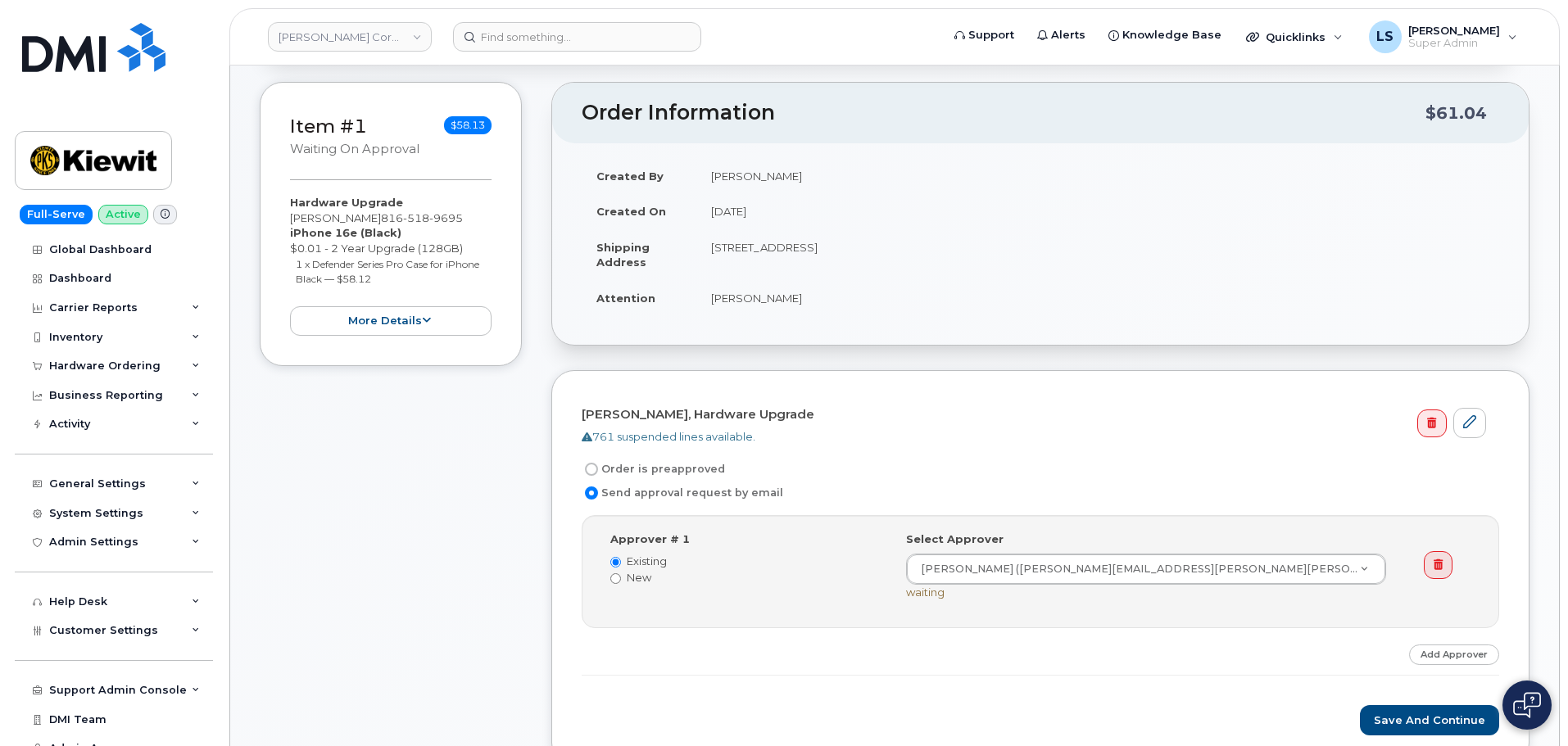
scroll to position [246, 0]
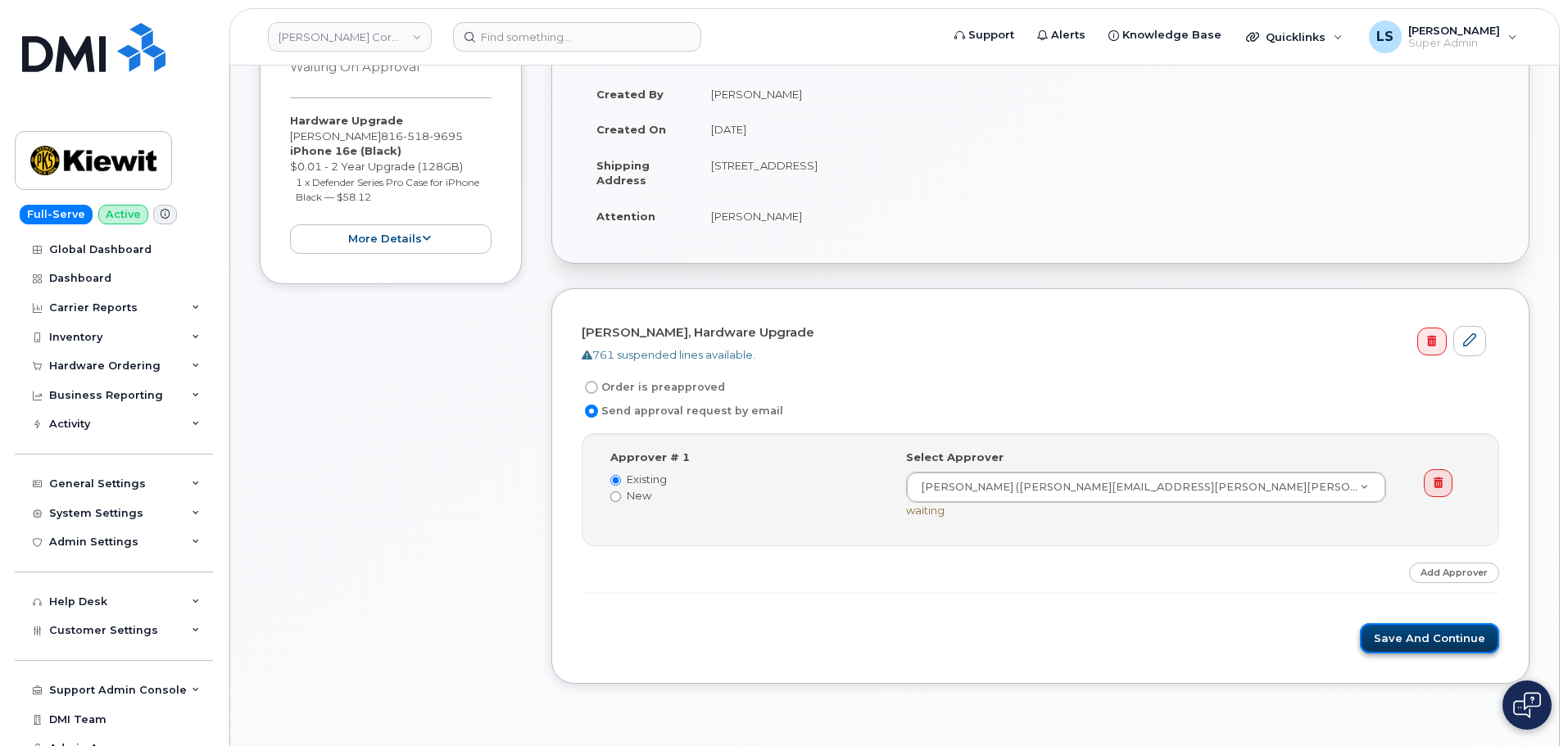
click at [1432, 631] on button "Save and Continue" at bounding box center [1430, 639] width 139 height 30
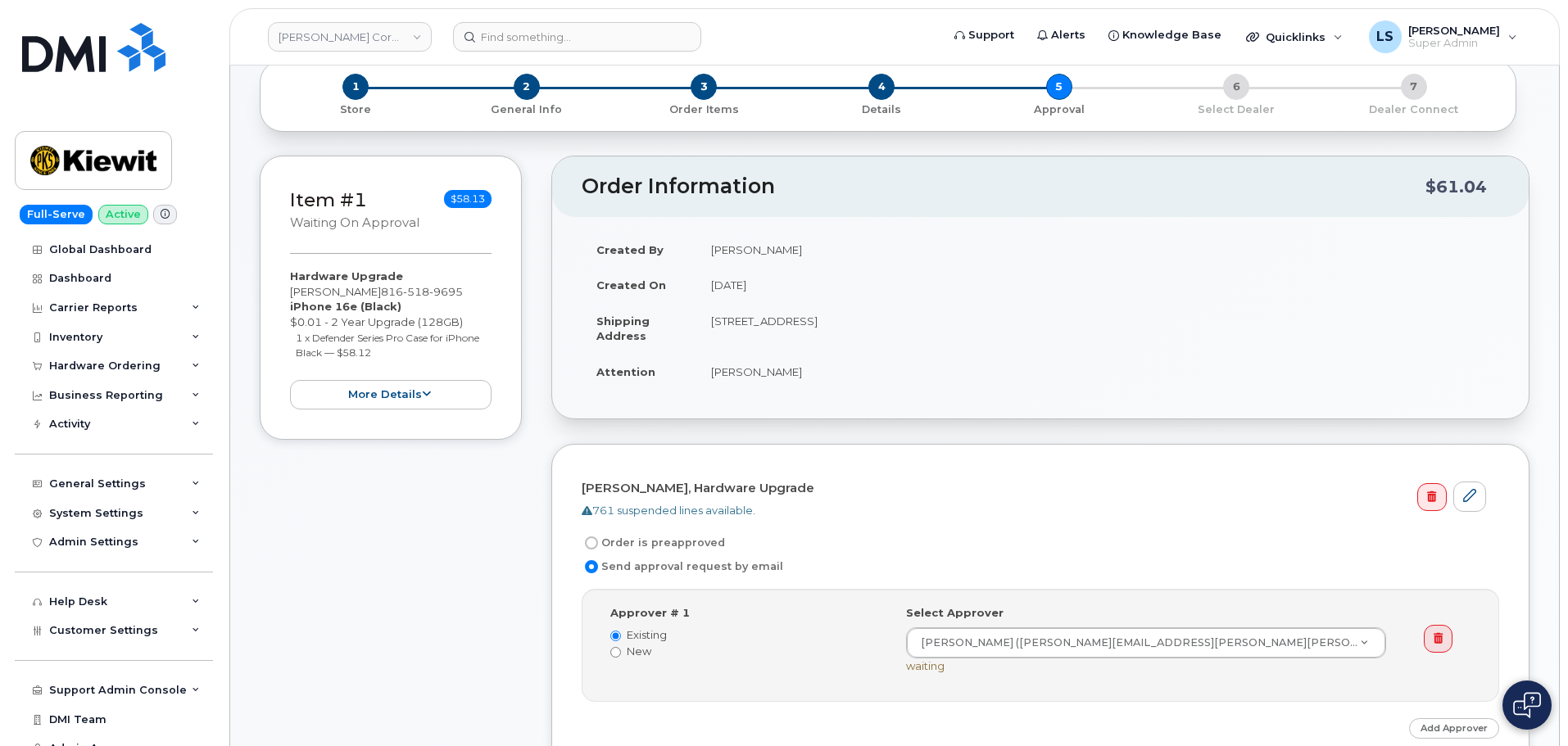
scroll to position [0, 0]
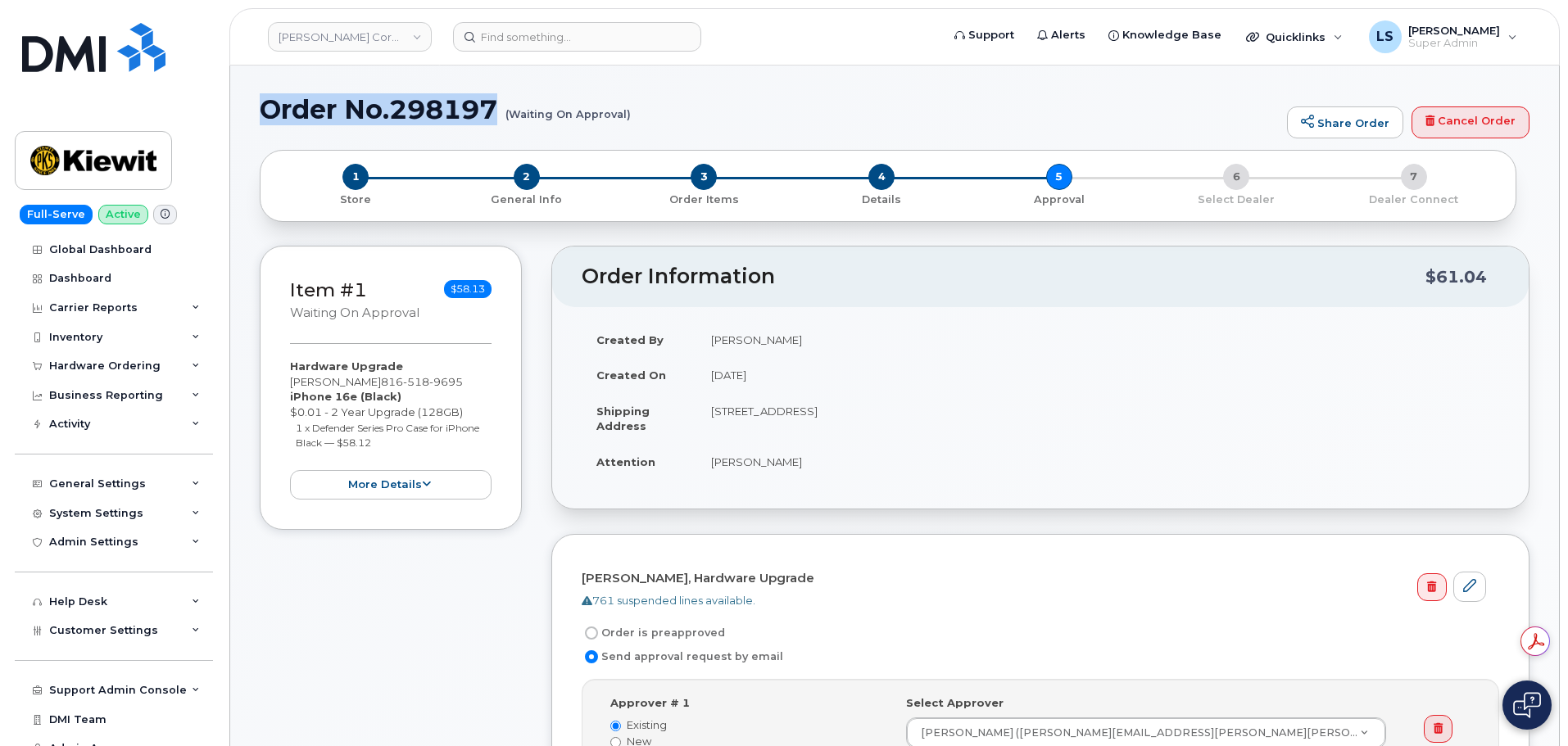
drag, startPoint x: 266, startPoint y: 100, endPoint x: 493, endPoint y: 125, distance: 228.4
click at [493, 124] on h1 "Order No.298197 (Waiting On Approval)" at bounding box center [768, 109] width 1019 height 29
copy h1 "Order No.298197"
click at [315, 37] on link "[PERSON_NAME] Corporation" at bounding box center [349, 37] width 163 height 29
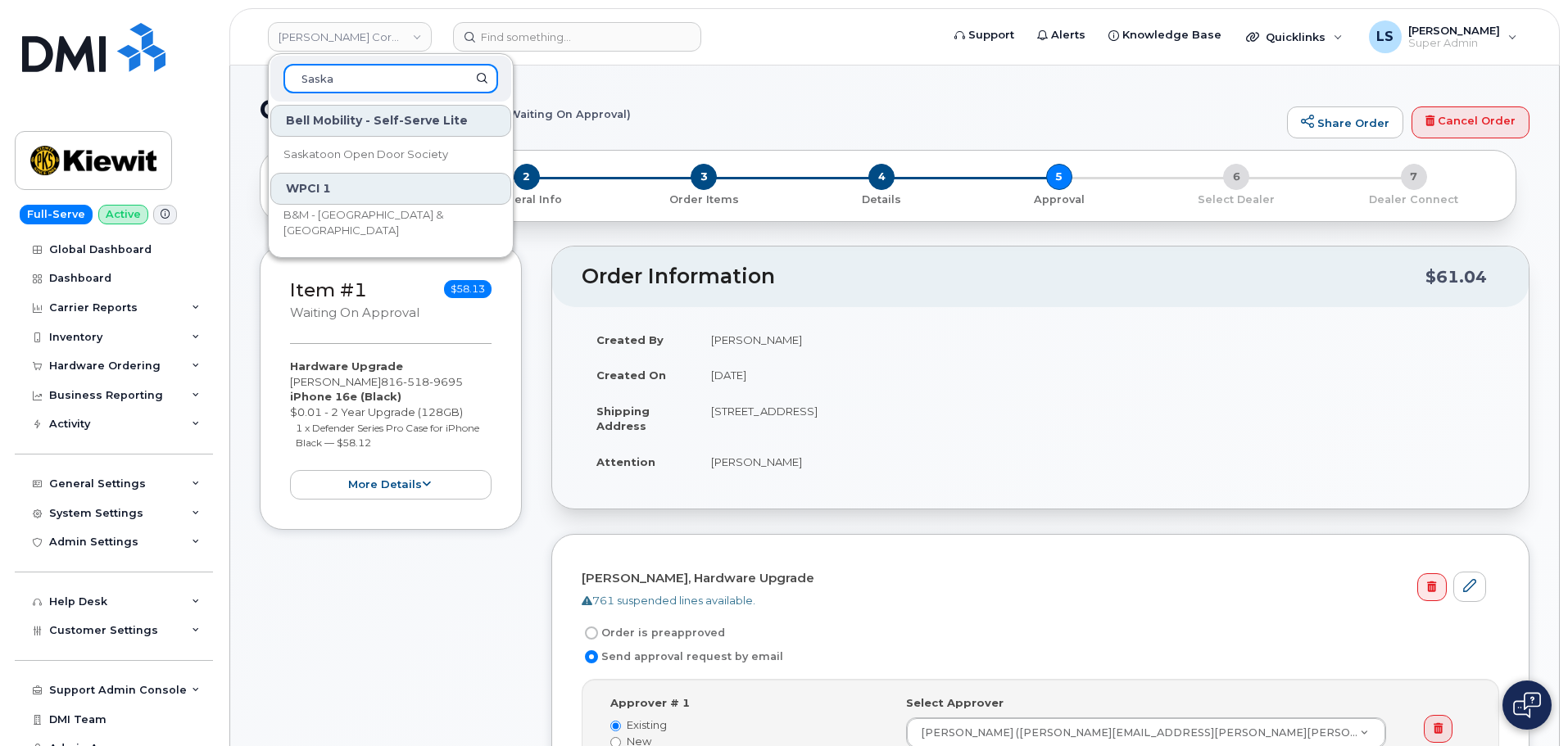
click at [369, 70] on input "Saska" at bounding box center [391, 78] width 214 height 29
paste input "tchewan"
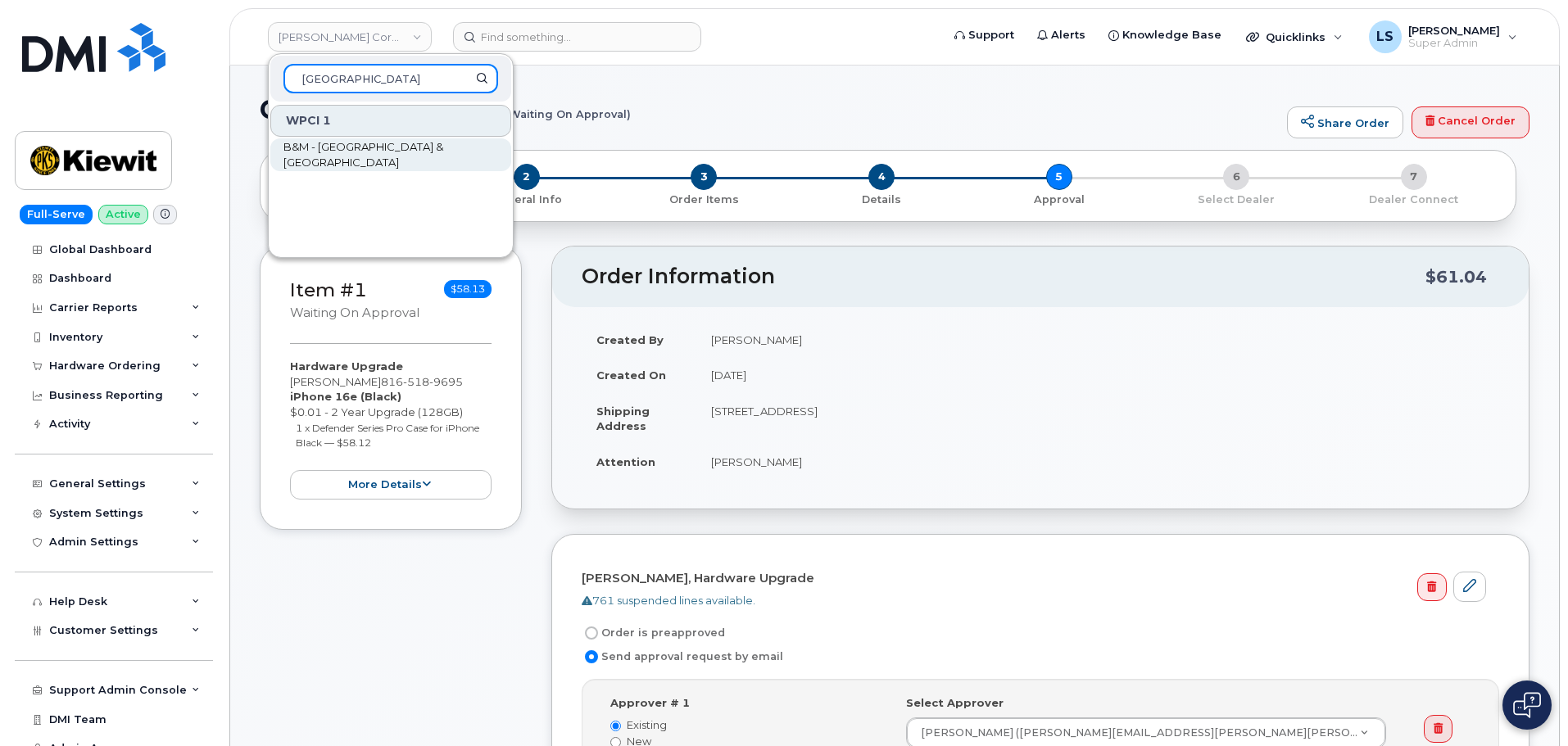
type input "[GEOGRAPHIC_DATA]"
click at [340, 158] on span "B&M - [GEOGRAPHIC_DATA] & [GEOGRAPHIC_DATA]" at bounding box center [378, 155] width 189 height 32
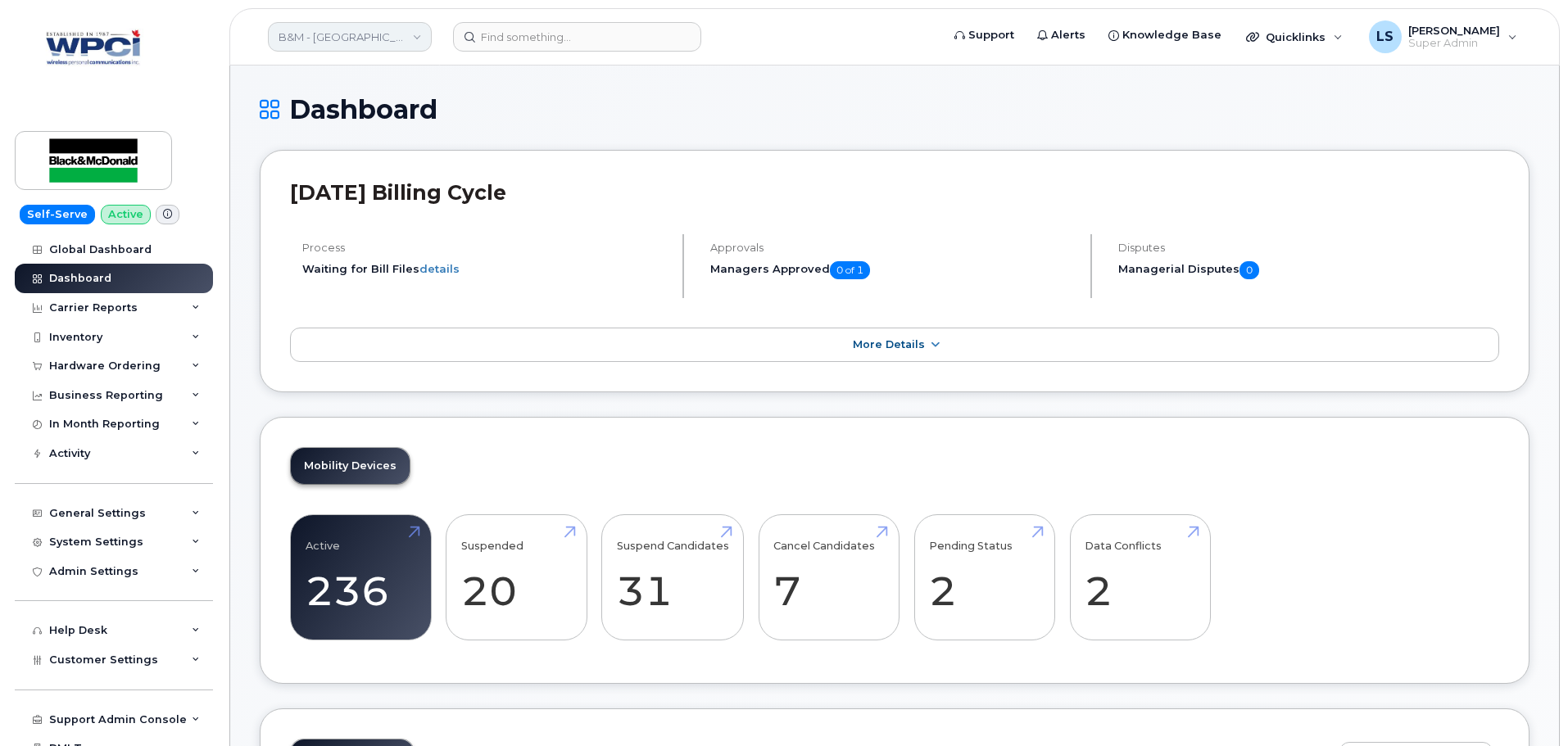
click at [362, 32] on link "B&M - [GEOGRAPHIC_DATA] & [GEOGRAPHIC_DATA]" at bounding box center [349, 37] width 163 height 29
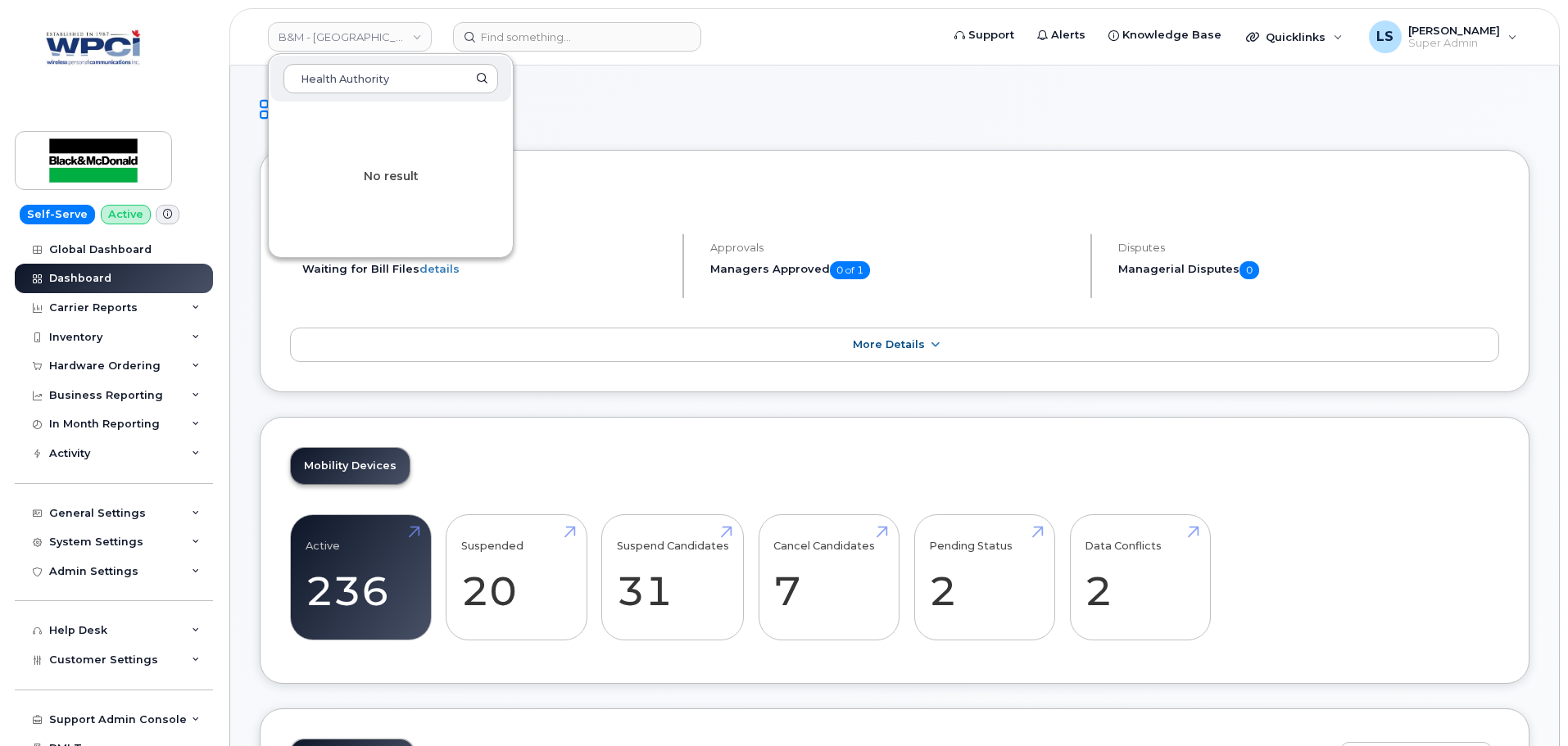
type input "Health Authority"
click at [605, 41] on input at bounding box center [577, 37] width 248 height 29
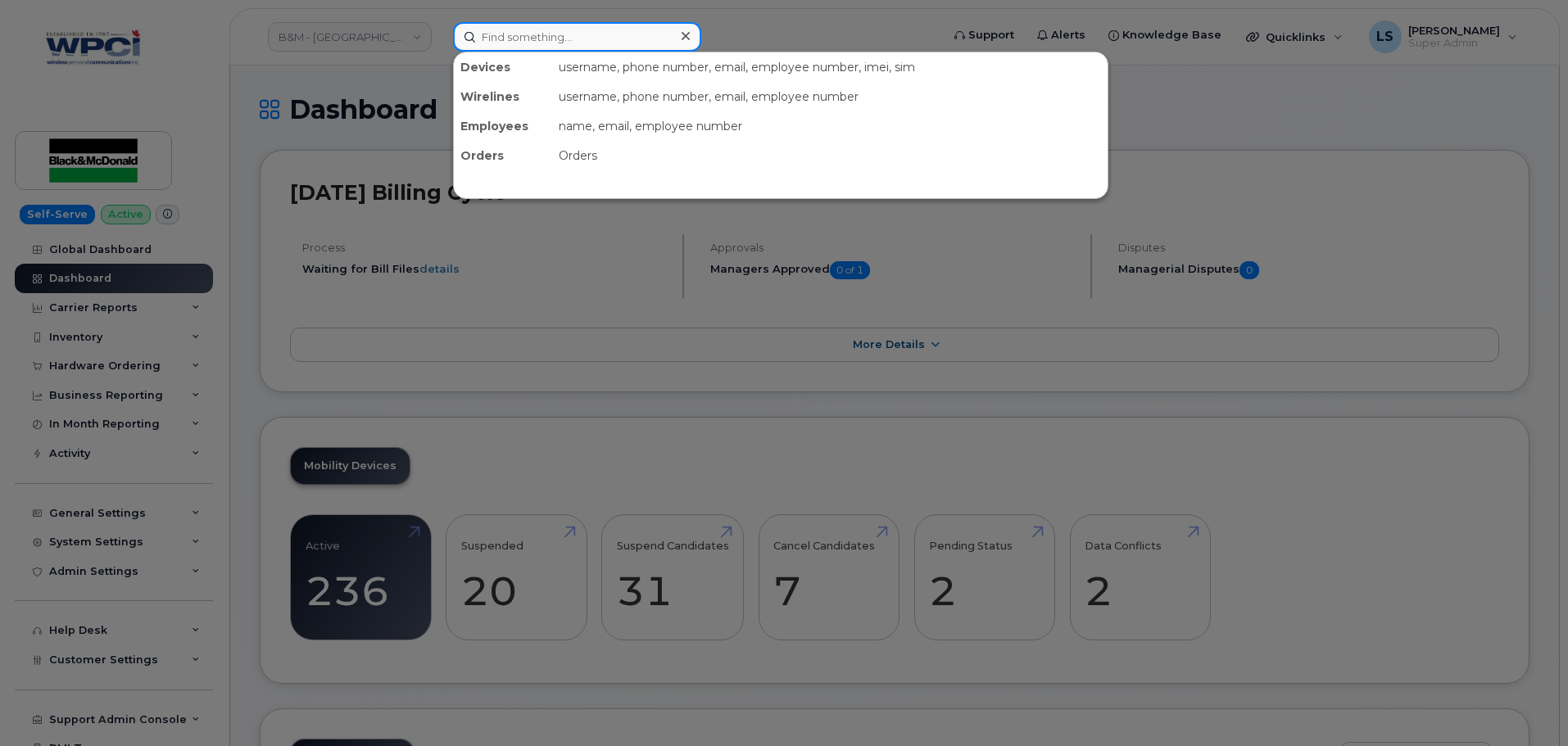
paste input "[PHONE_NUMBER]"
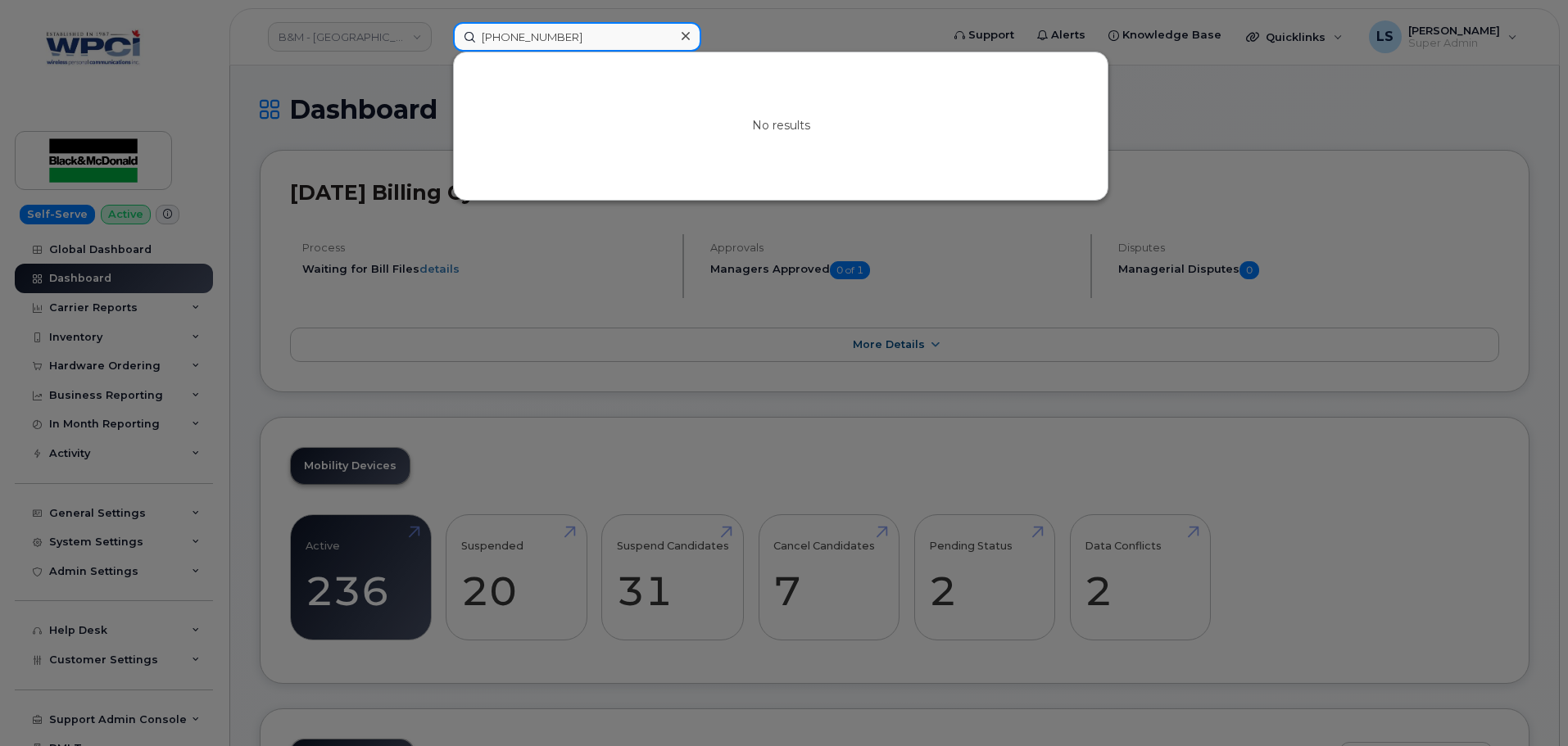
type input "[PHONE_NUMBER]"
click at [688, 29] on div at bounding box center [685, 36] width 23 height 23
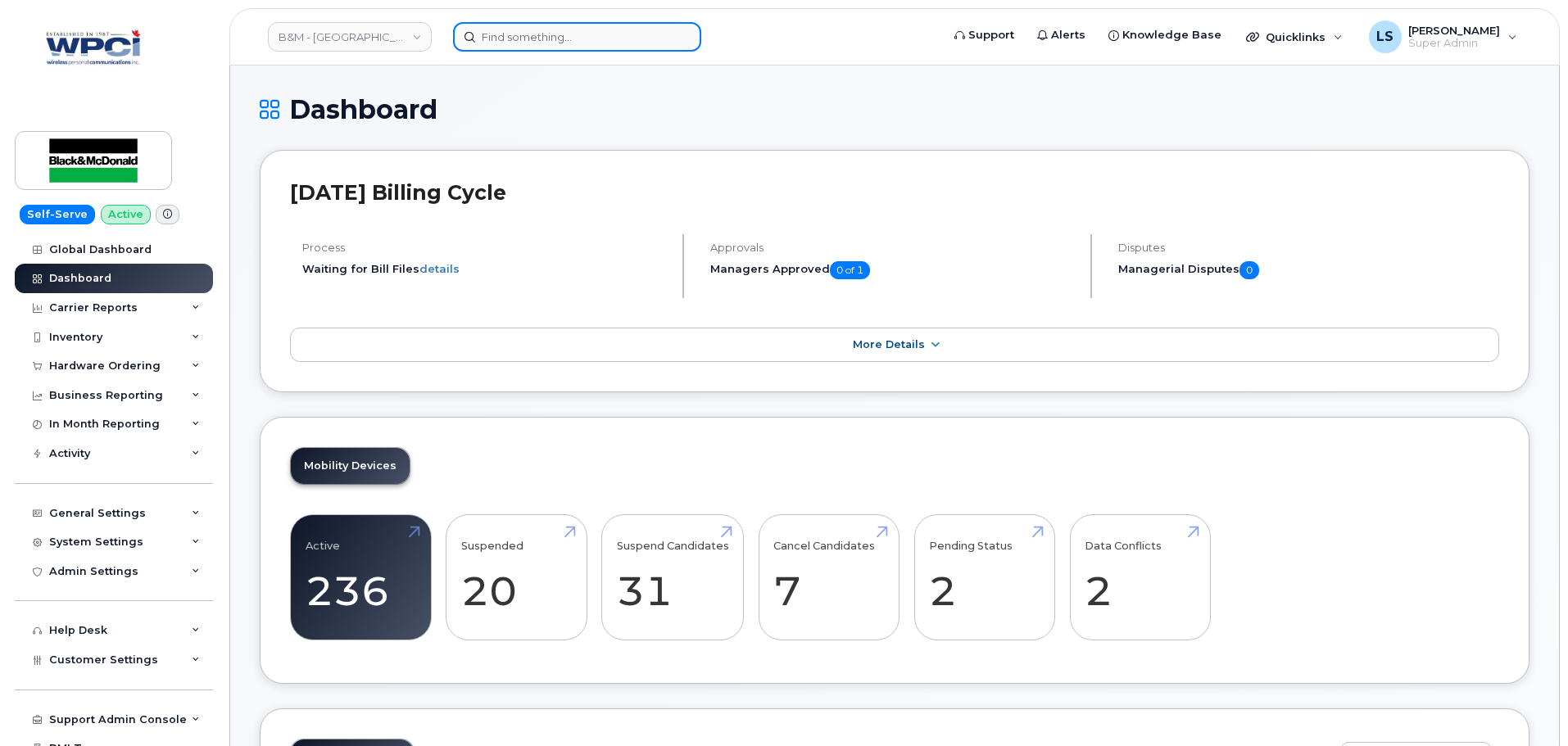
click at [537, 40] on input at bounding box center [577, 37] width 248 height 29
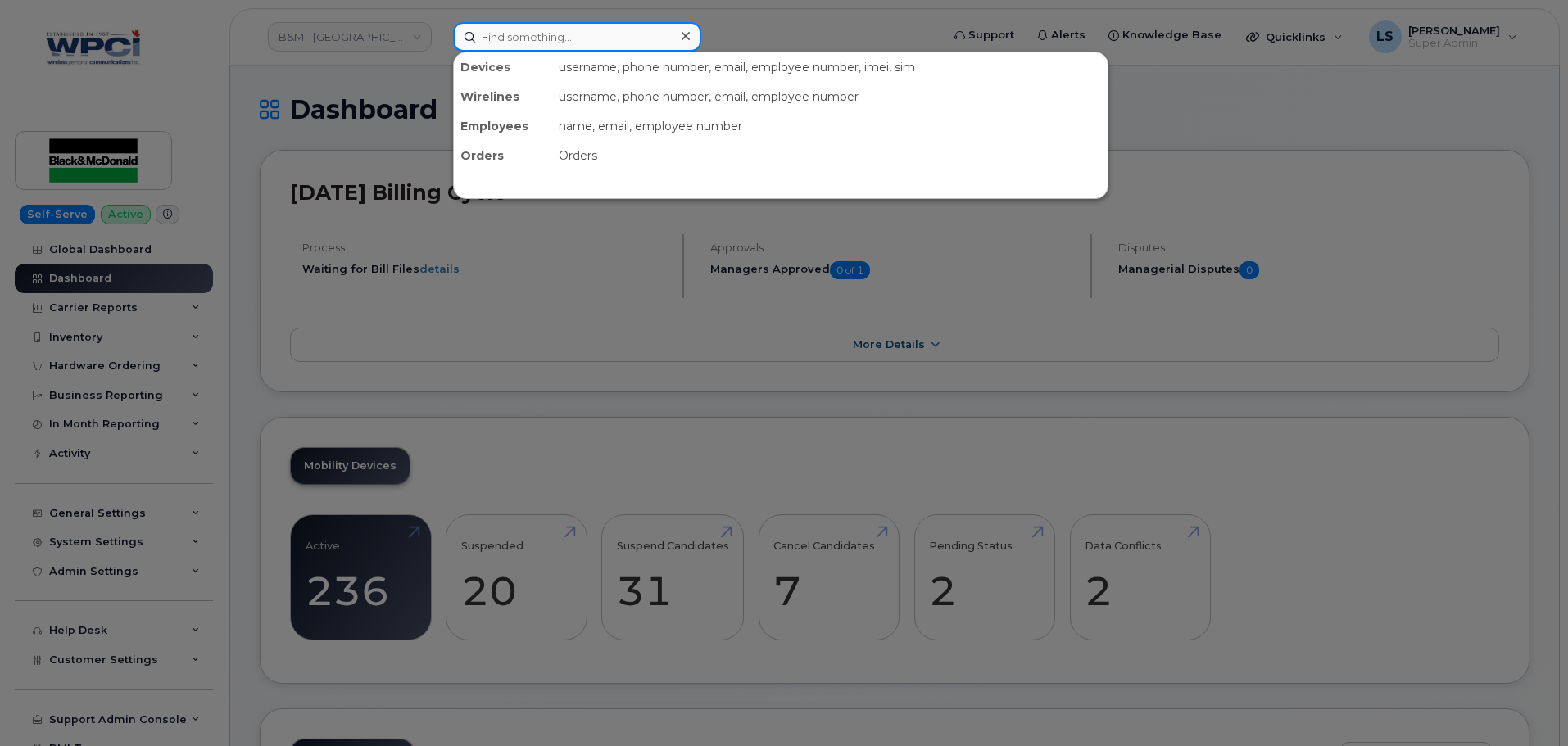
paste input "(864) 783-6907"
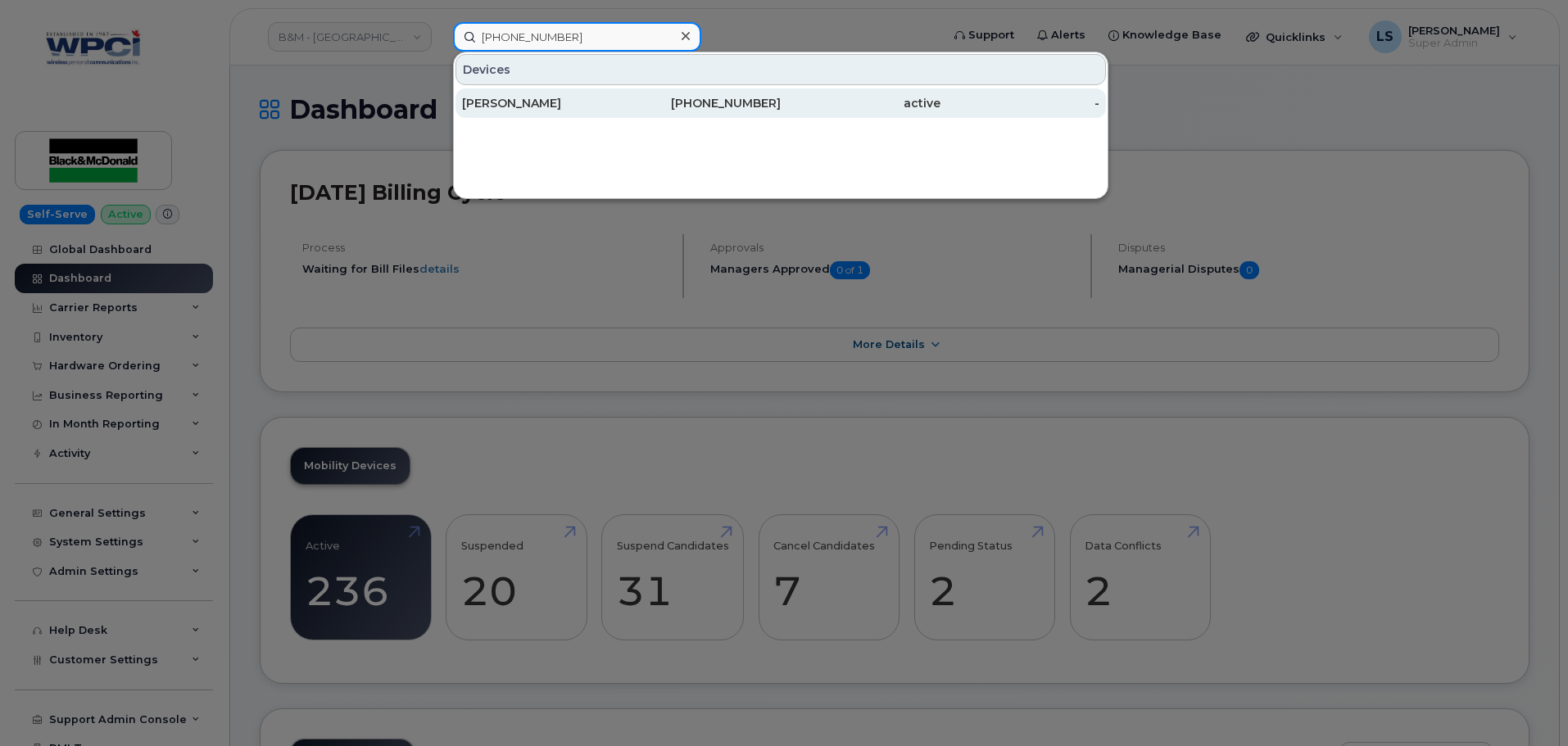
type input "(864) 783-6907"
click at [551, 108] on div "[PERSON_NAME]" at bounding box center [542, 102] width 160 height 16
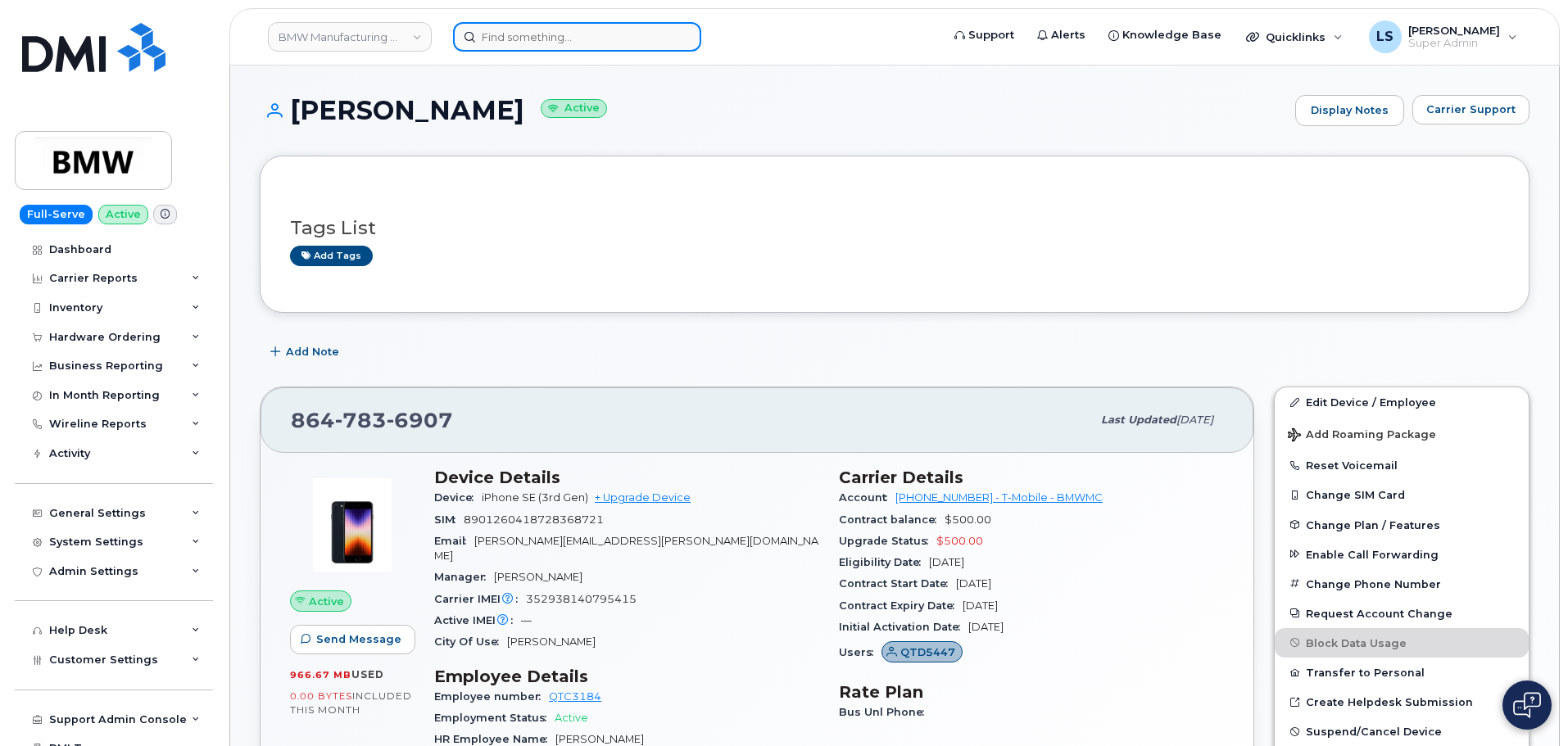
click at [580, 38] on input at bounding box center [577, 37] width 248 height 29
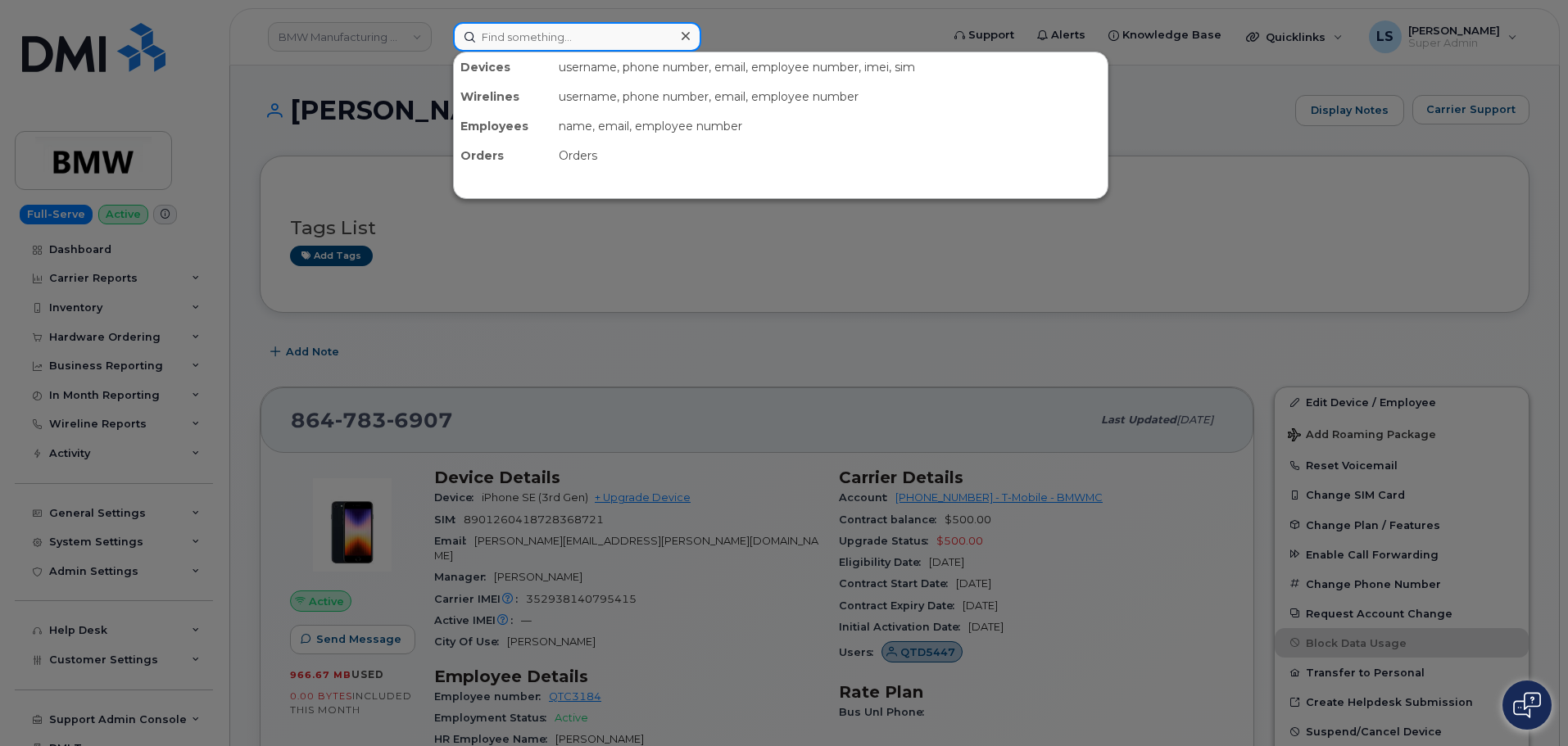
paste input "298176"
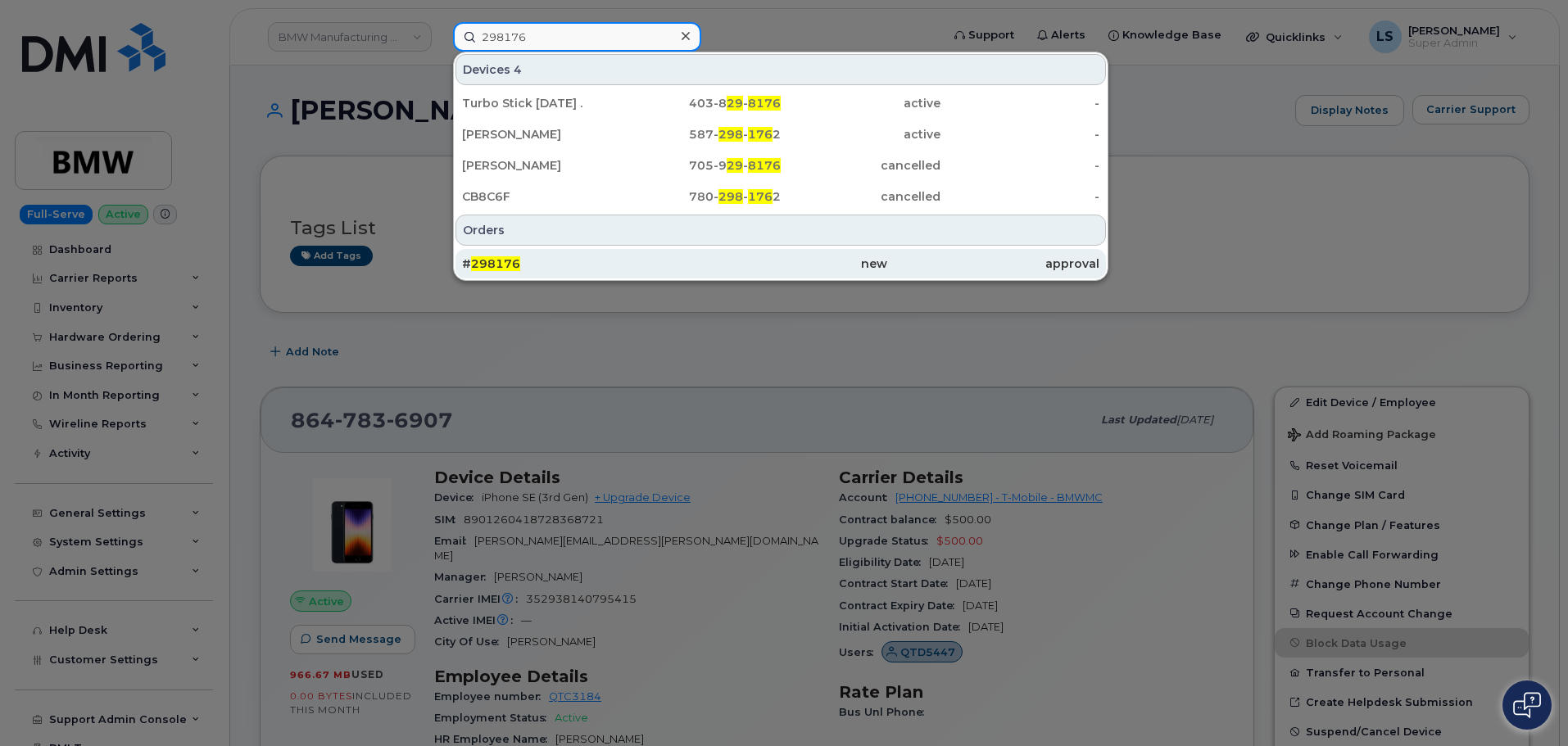
type input "298176"
click at [675, 255] on div "# 298176" at bounding box center [781, 263] width 212 height 29
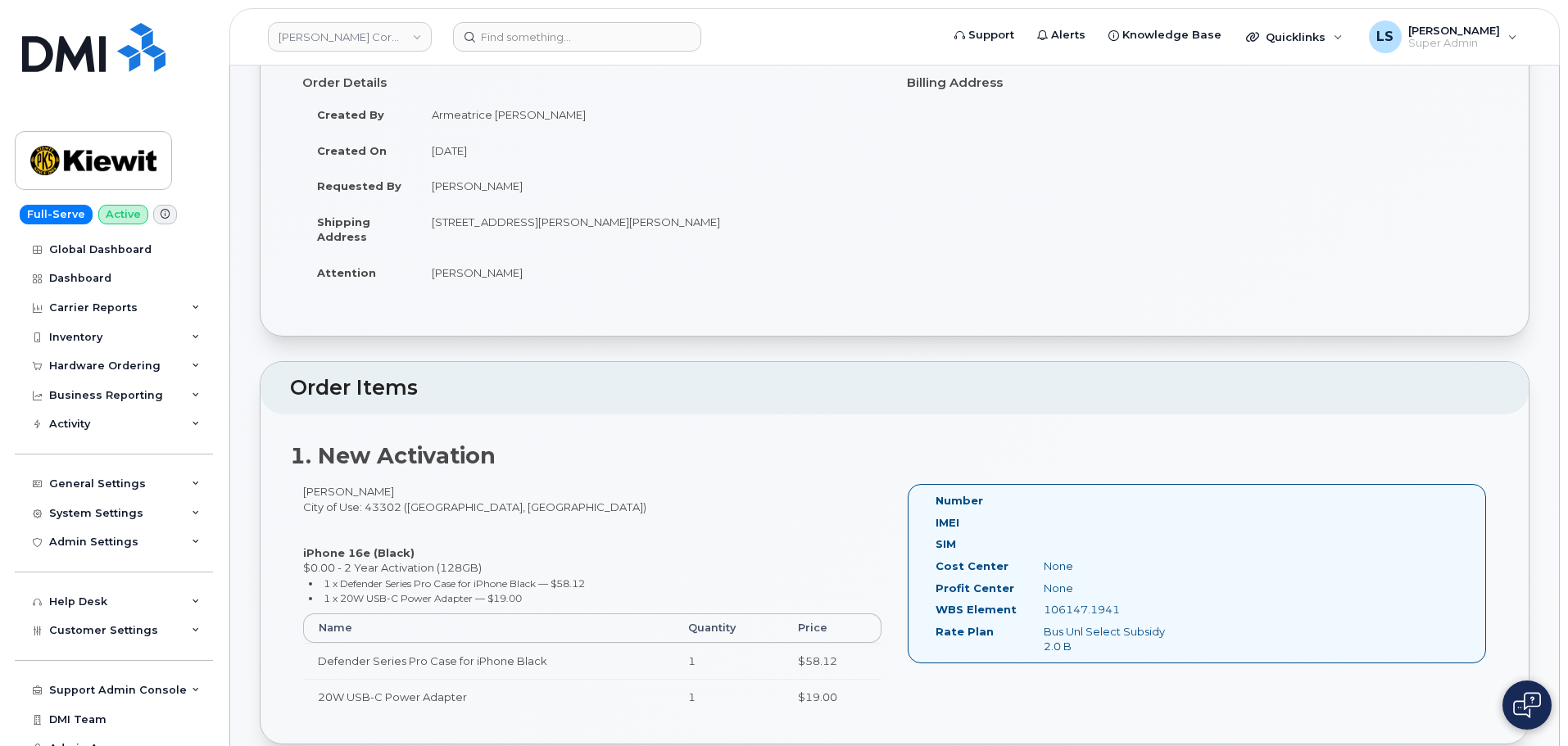
scroll to position [410, 0]
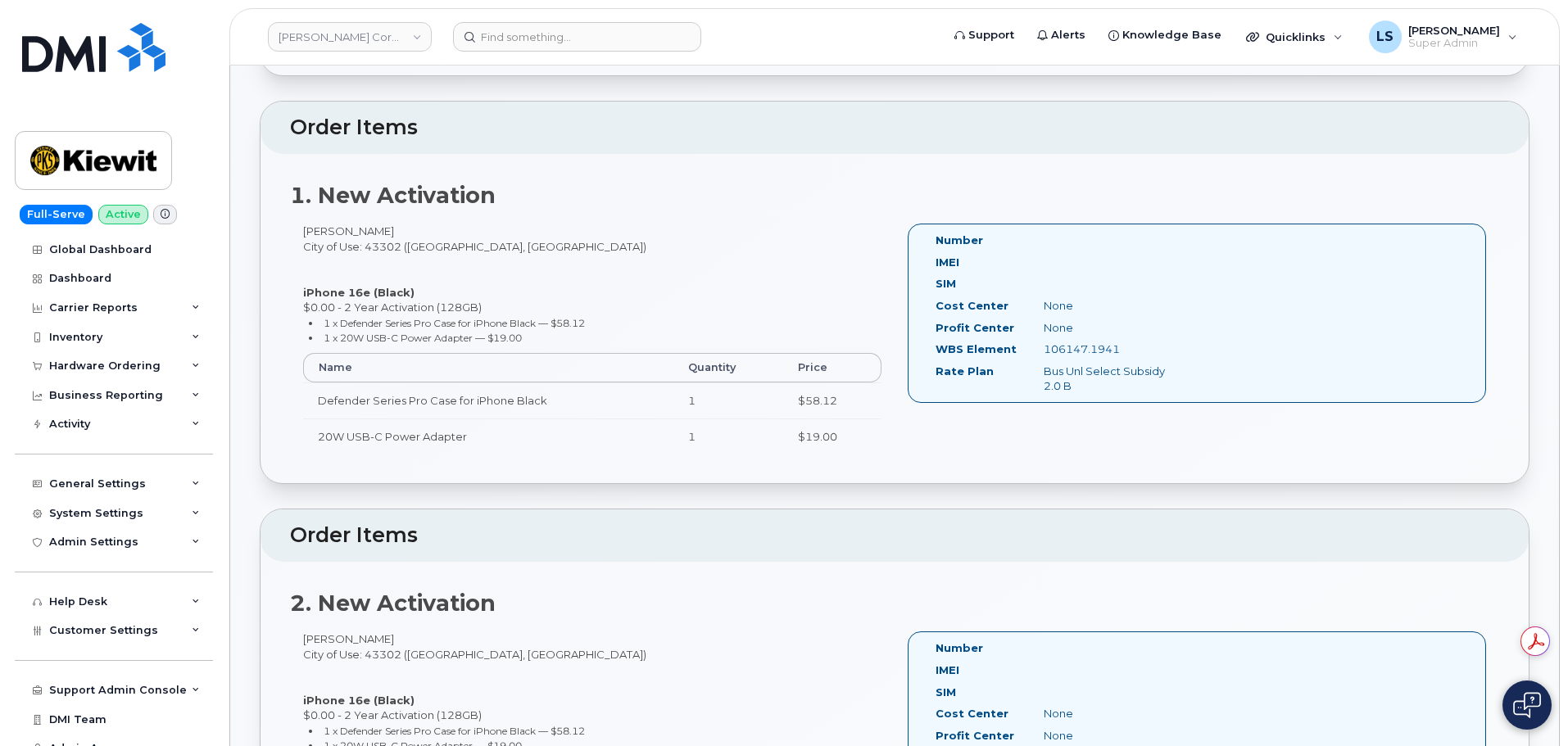
click at [572, 54] on header "[PERSON_NAME] Corporation Support Alerts Knowledge Base Quicklinks Suspend / Ca…" at bounding box center [894, 37] width 1330 height 57
click at [565, 39] on input at bounding box center [577, 37] width 248 height 29
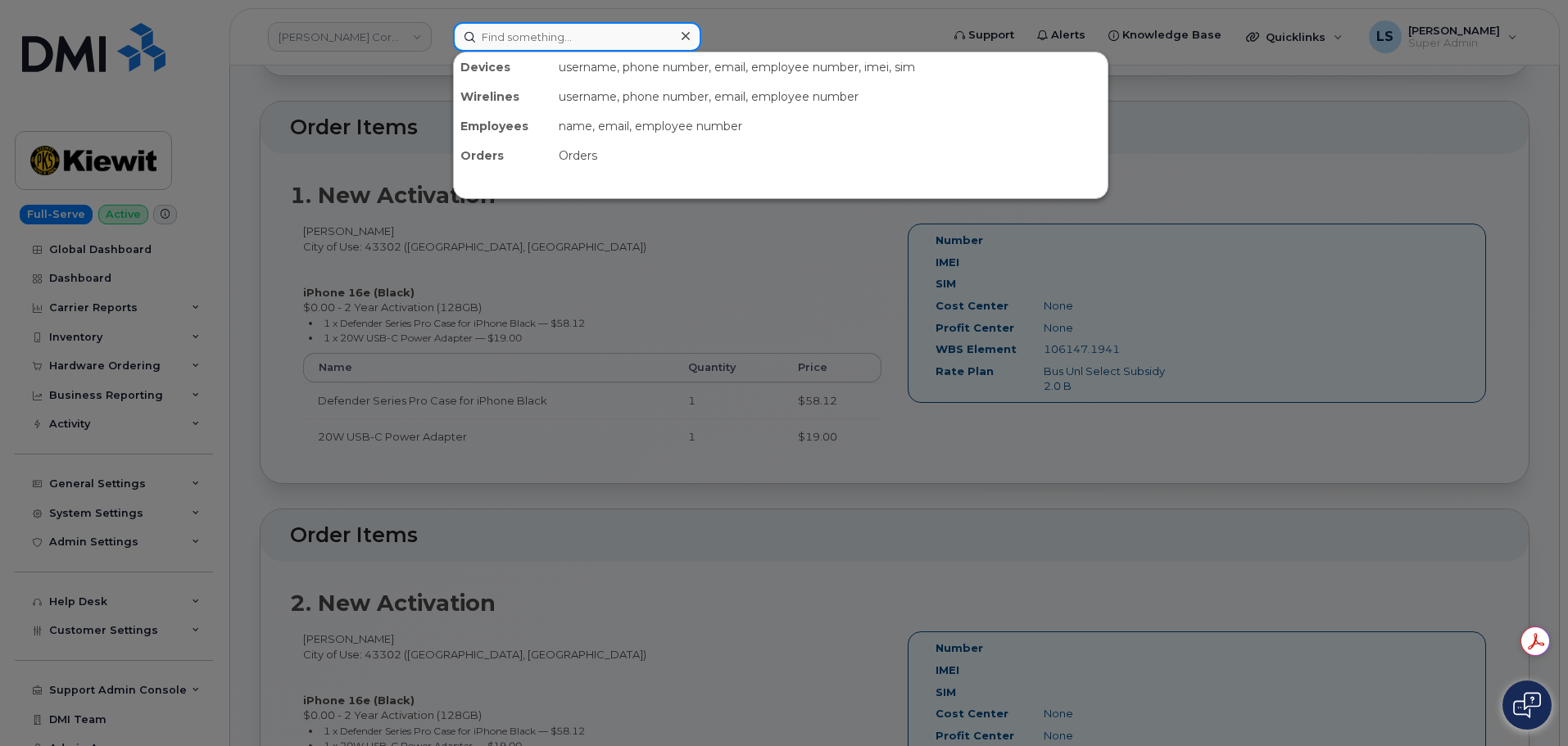
paste input "[PERSON_NAME]"
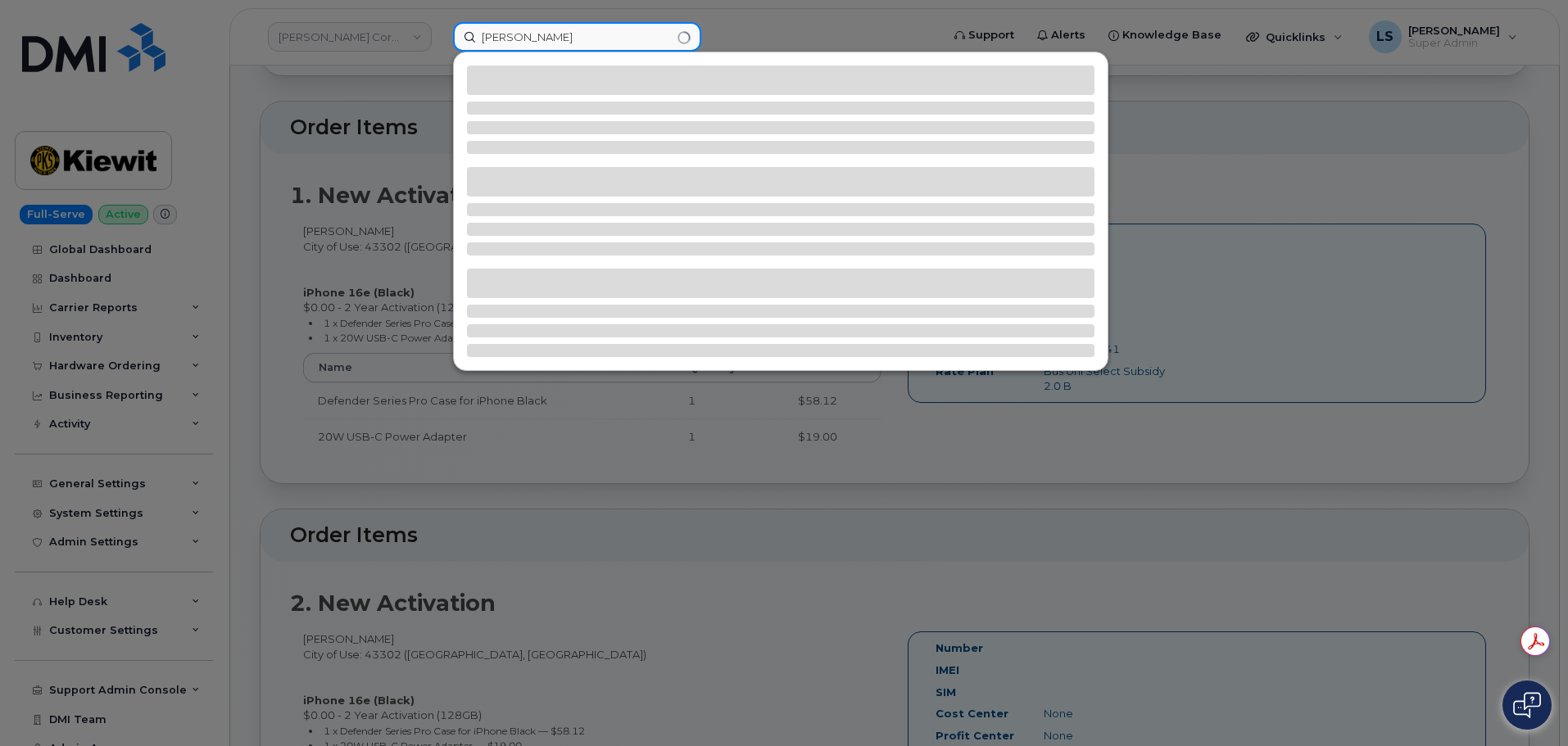
type input "[PERSON_NAME]"
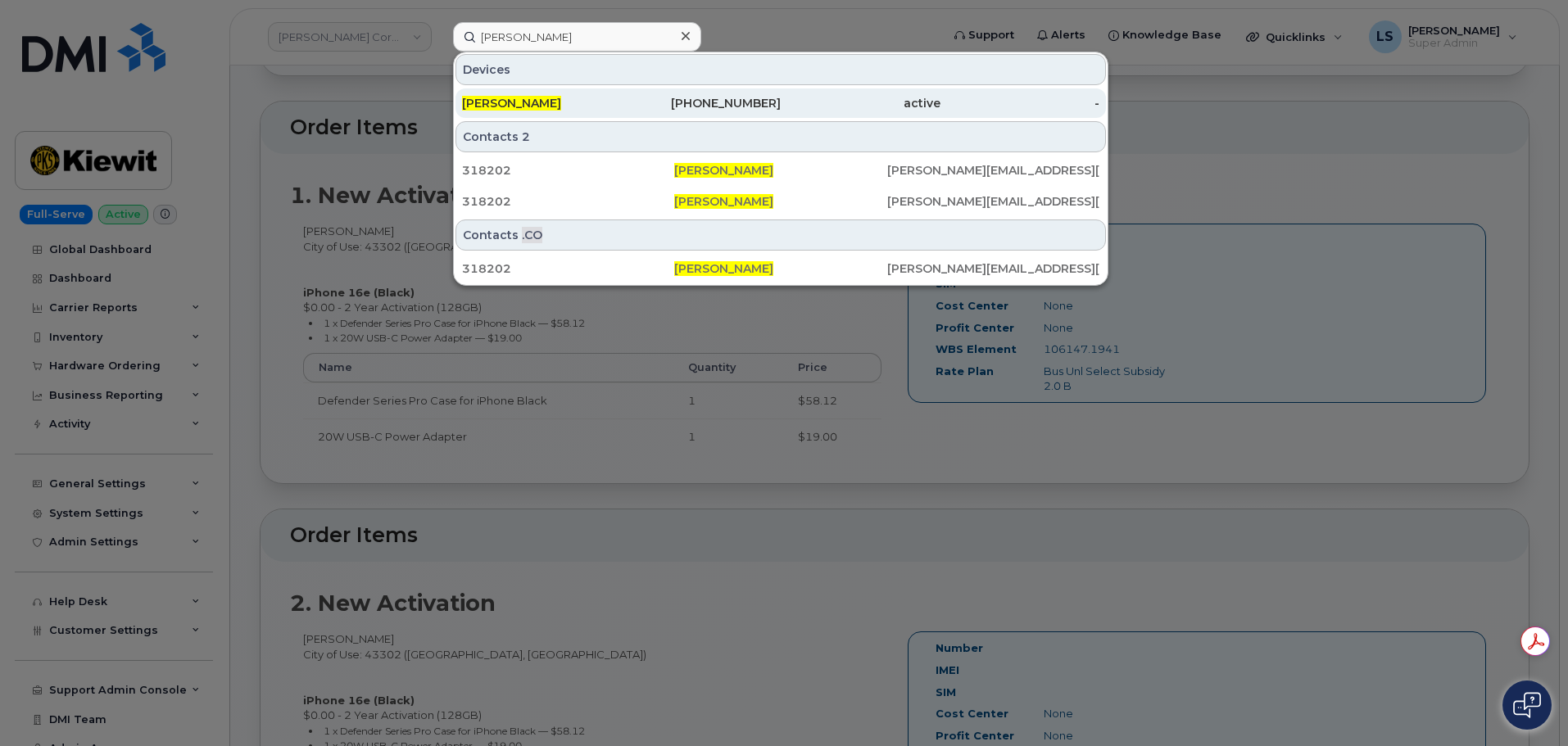
click at [495, 110] on span "[PERSON_NAME]" at bounding box center [512, 103] width 100 height 15
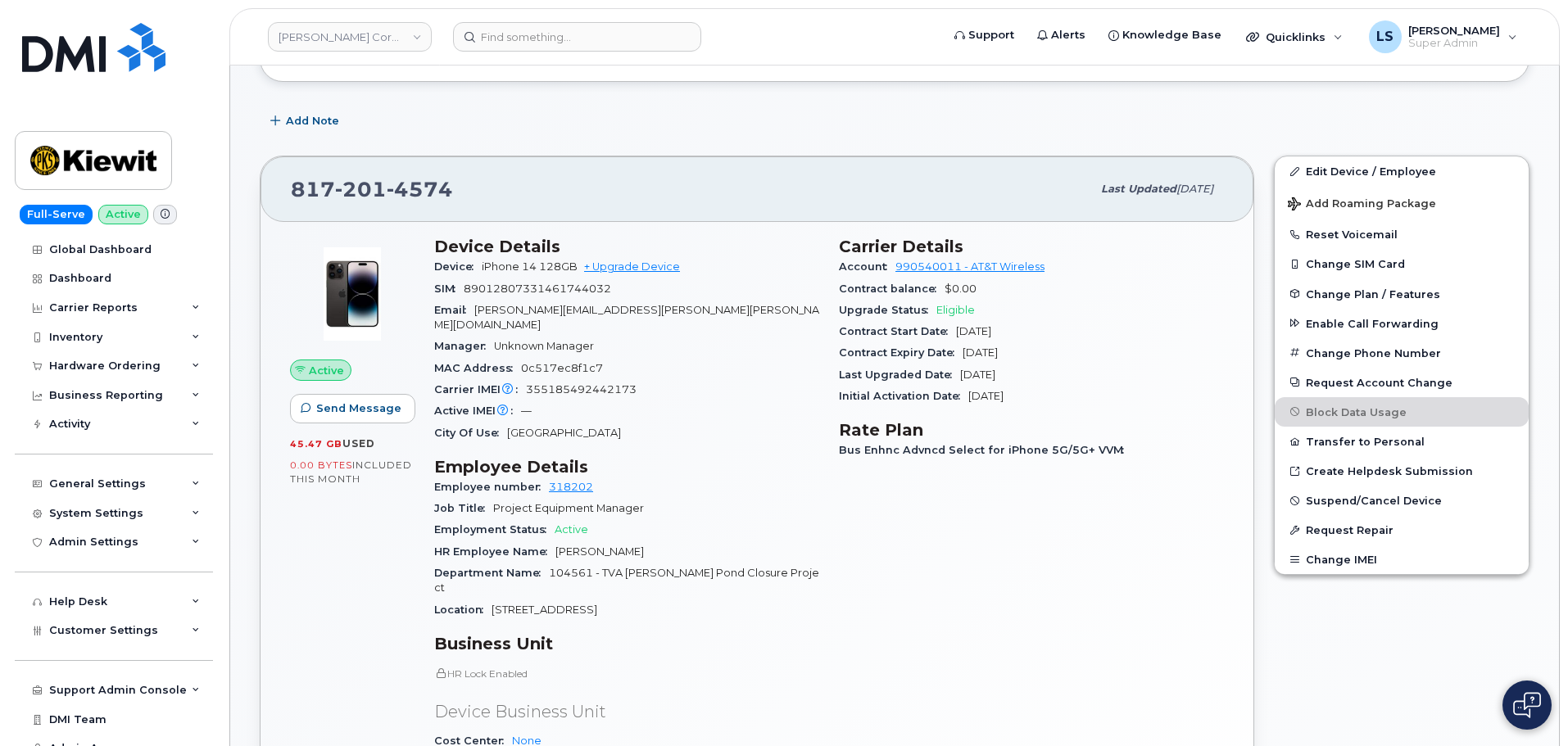
scroll to position [82, 0]
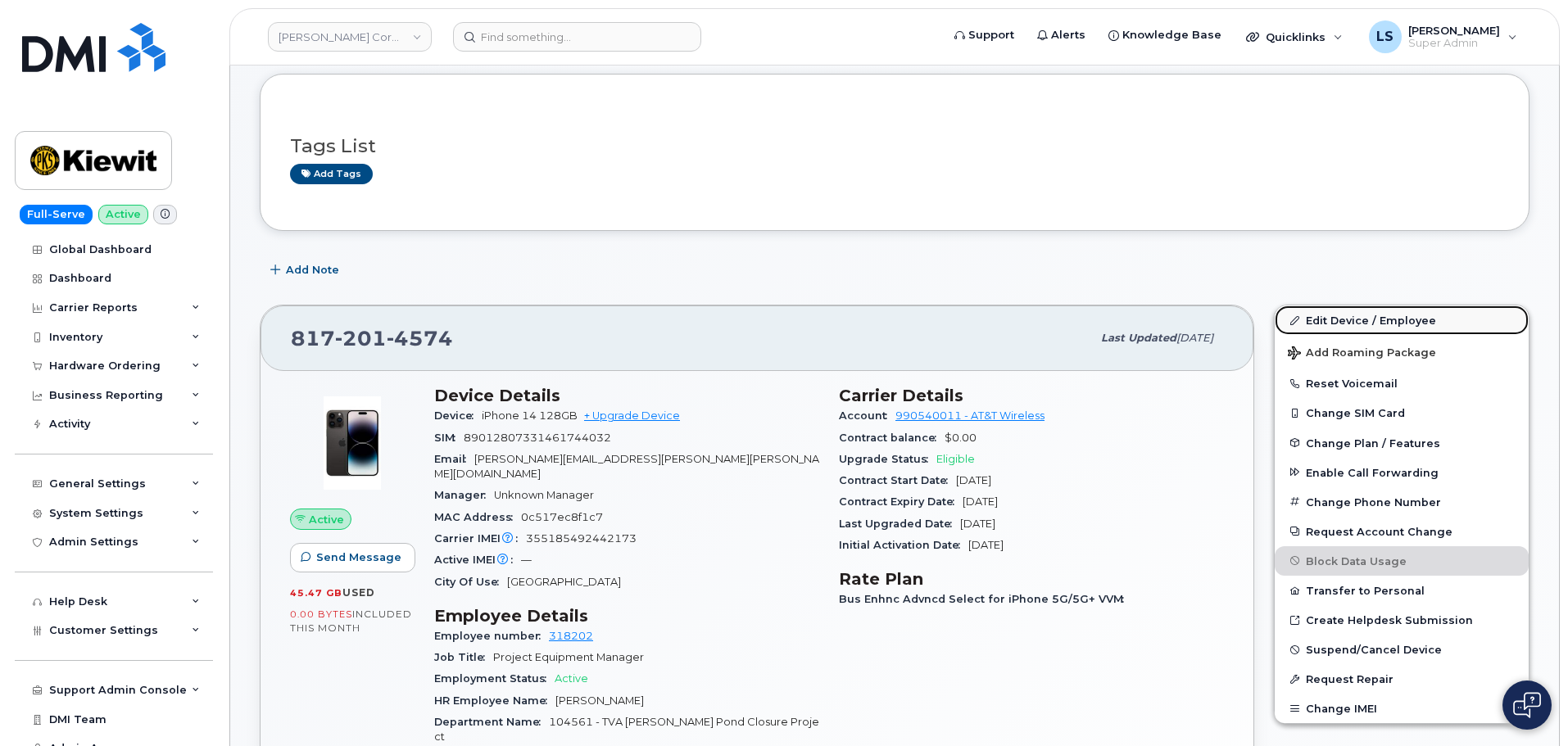
click at [1328, 317] on link "Edit Device / Employee" at bounding box center [1402, 319] width 254 height 29
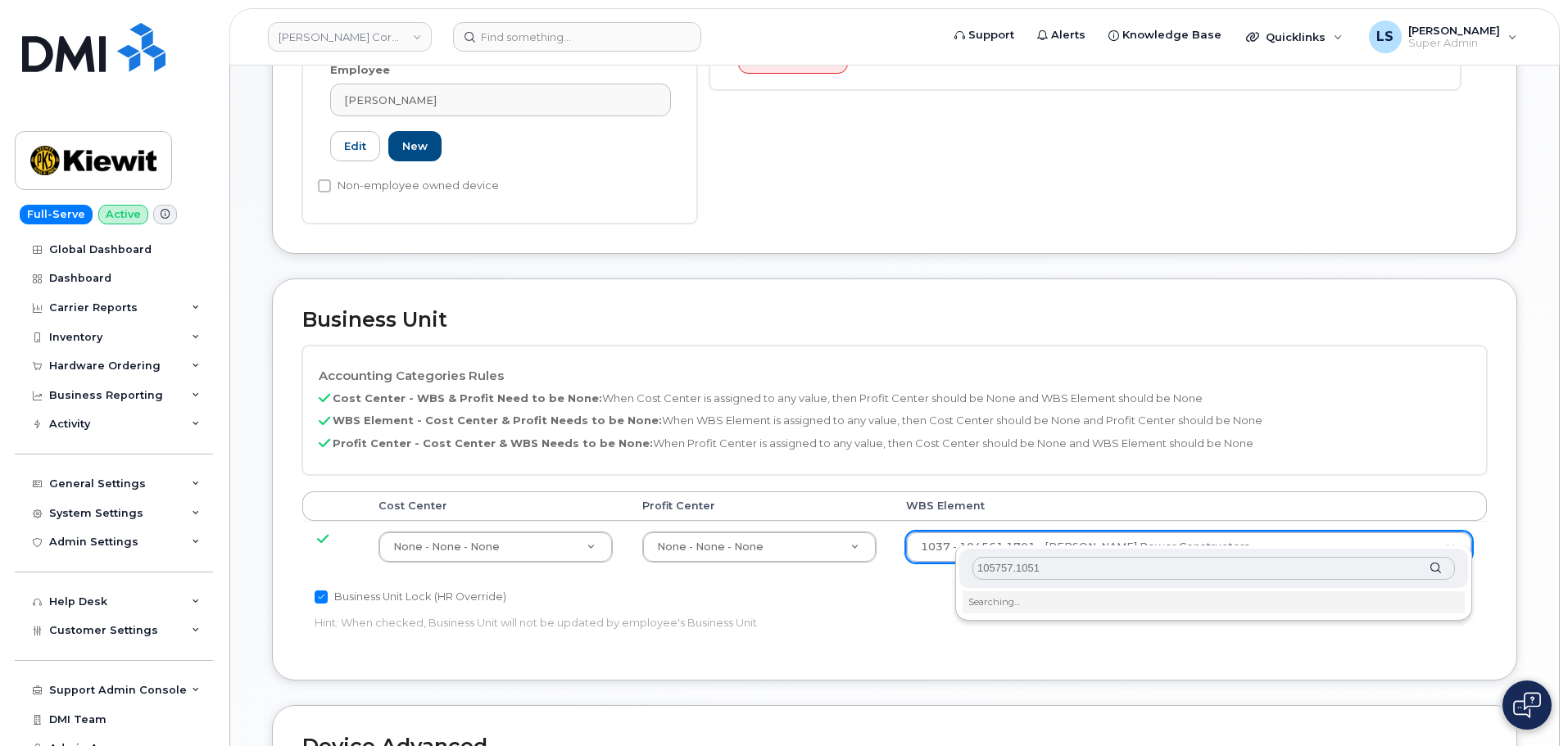
scroll to position [656, 0]
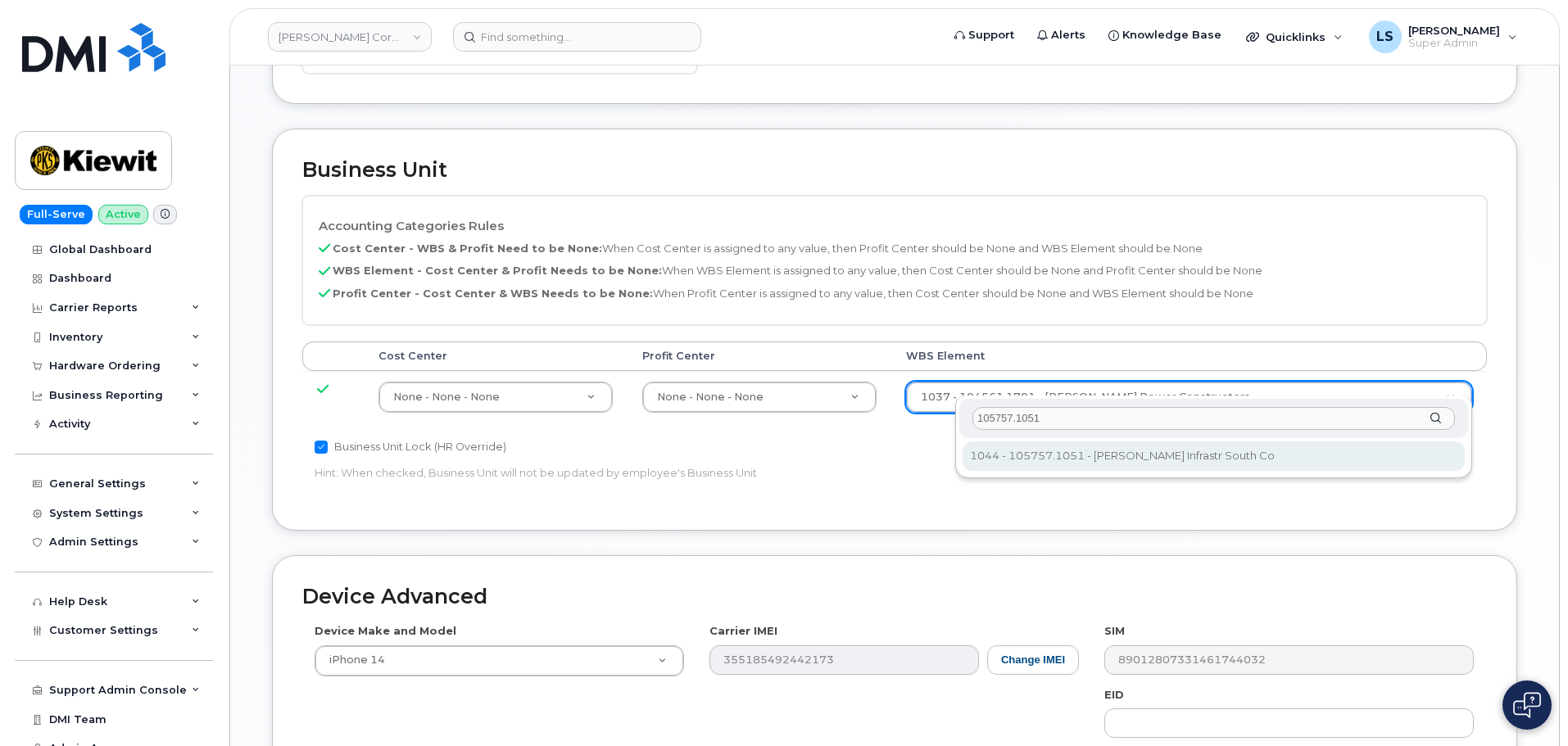
type input "105757.1051"
type input "29955283"
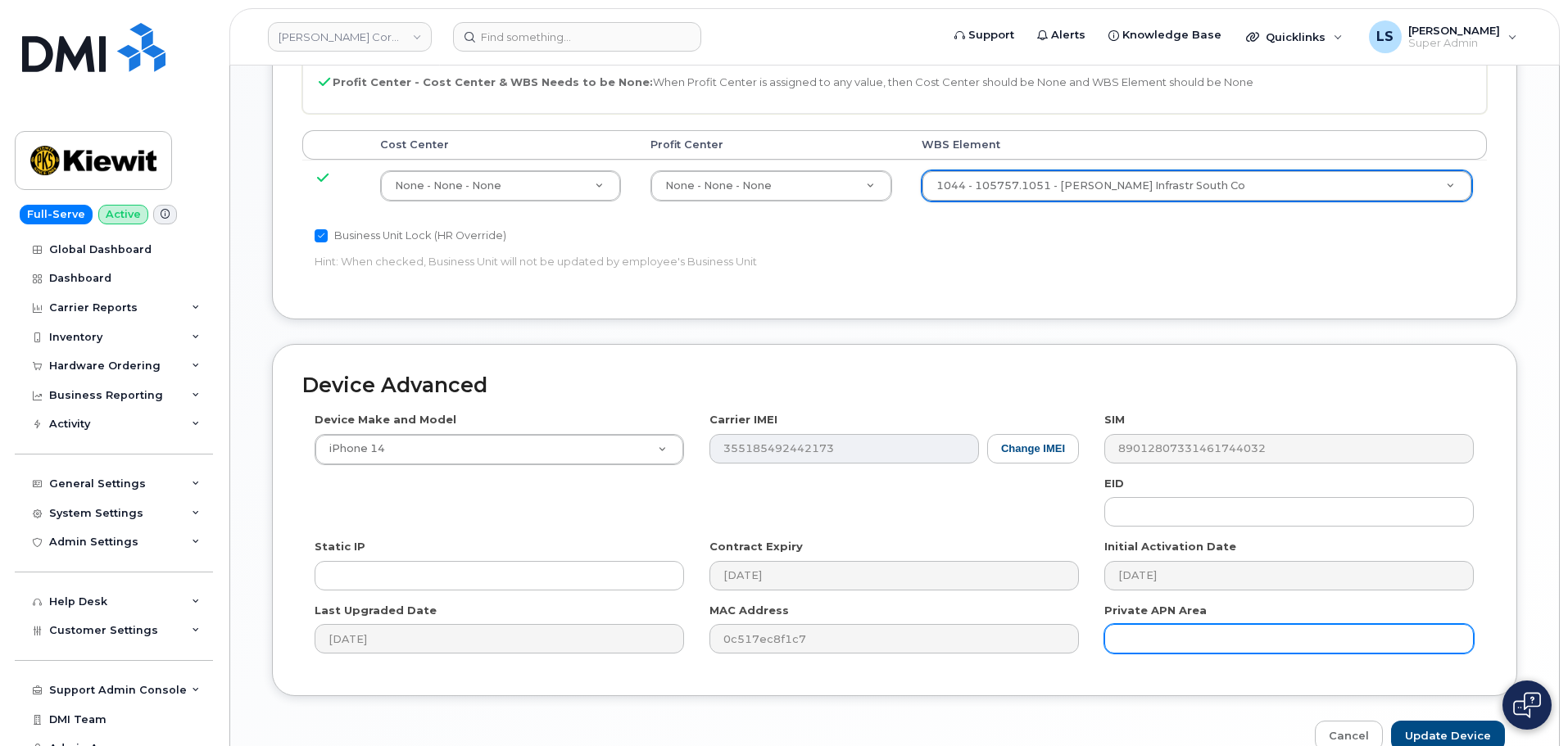
scroll to position [938, 0]
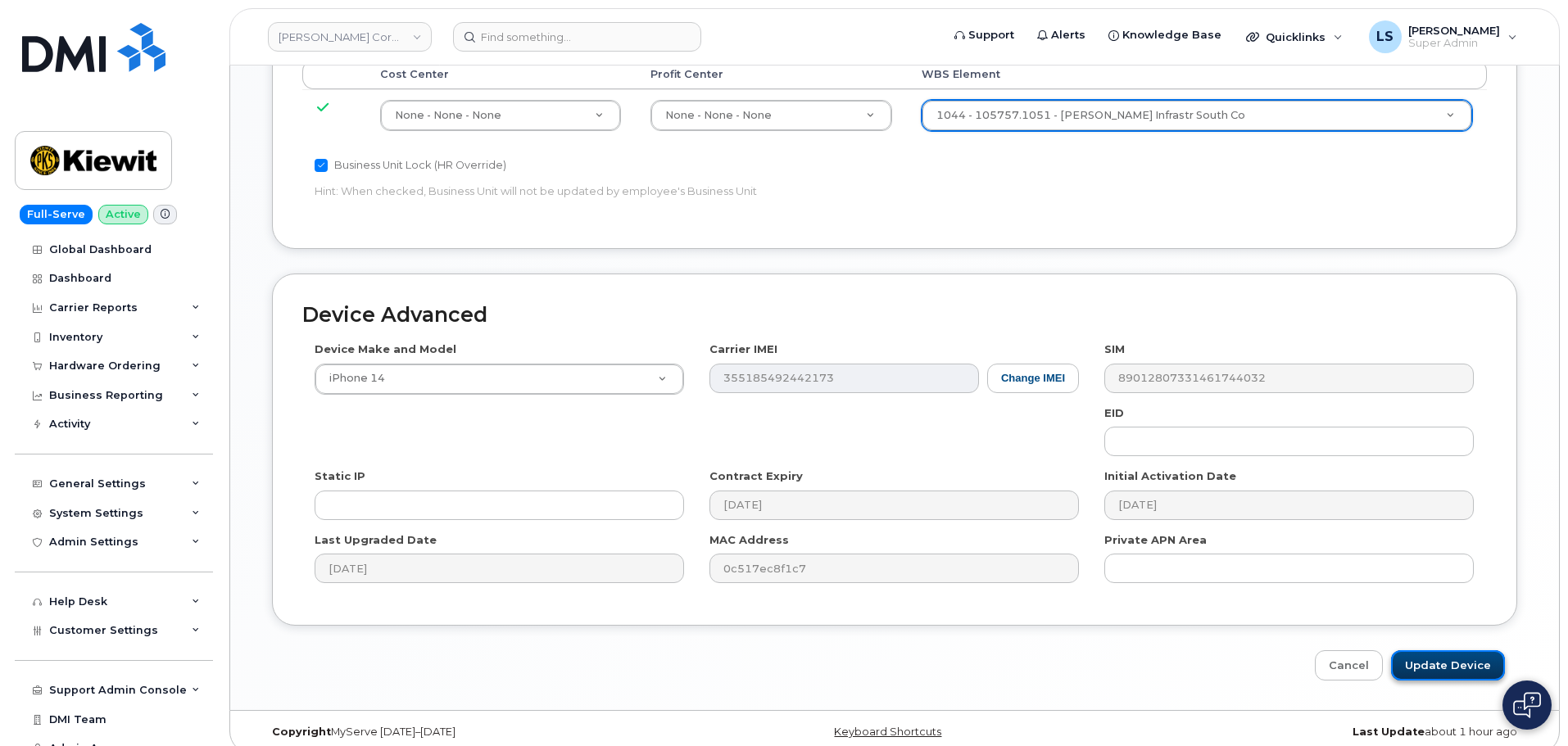
click at [1452, 660] on input "Update Device" at bounding box center [1448, 665] width 114 height 30
type input "Saving..."
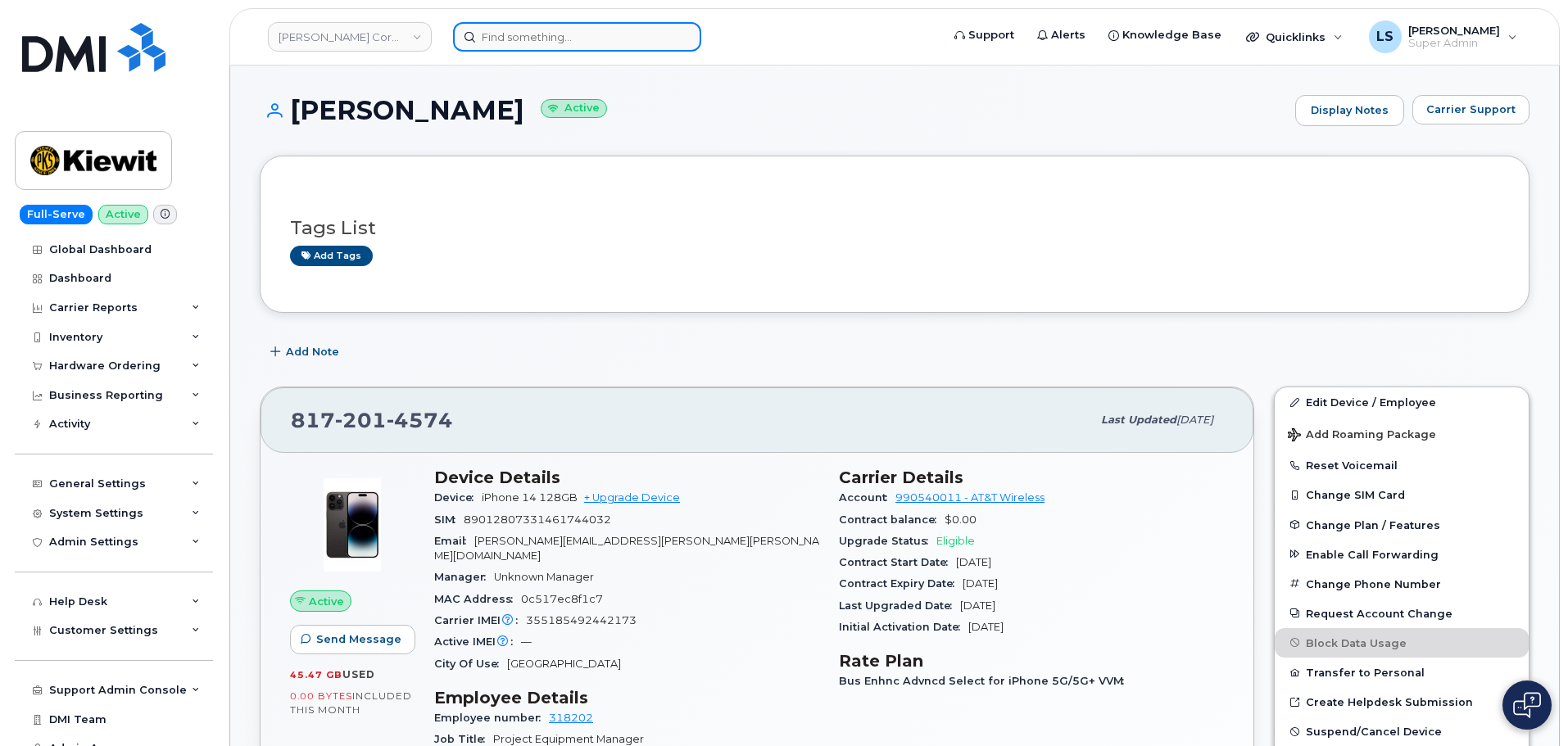
click at [522, 40] on input at bounding box center [577, 37] width 248 height 29
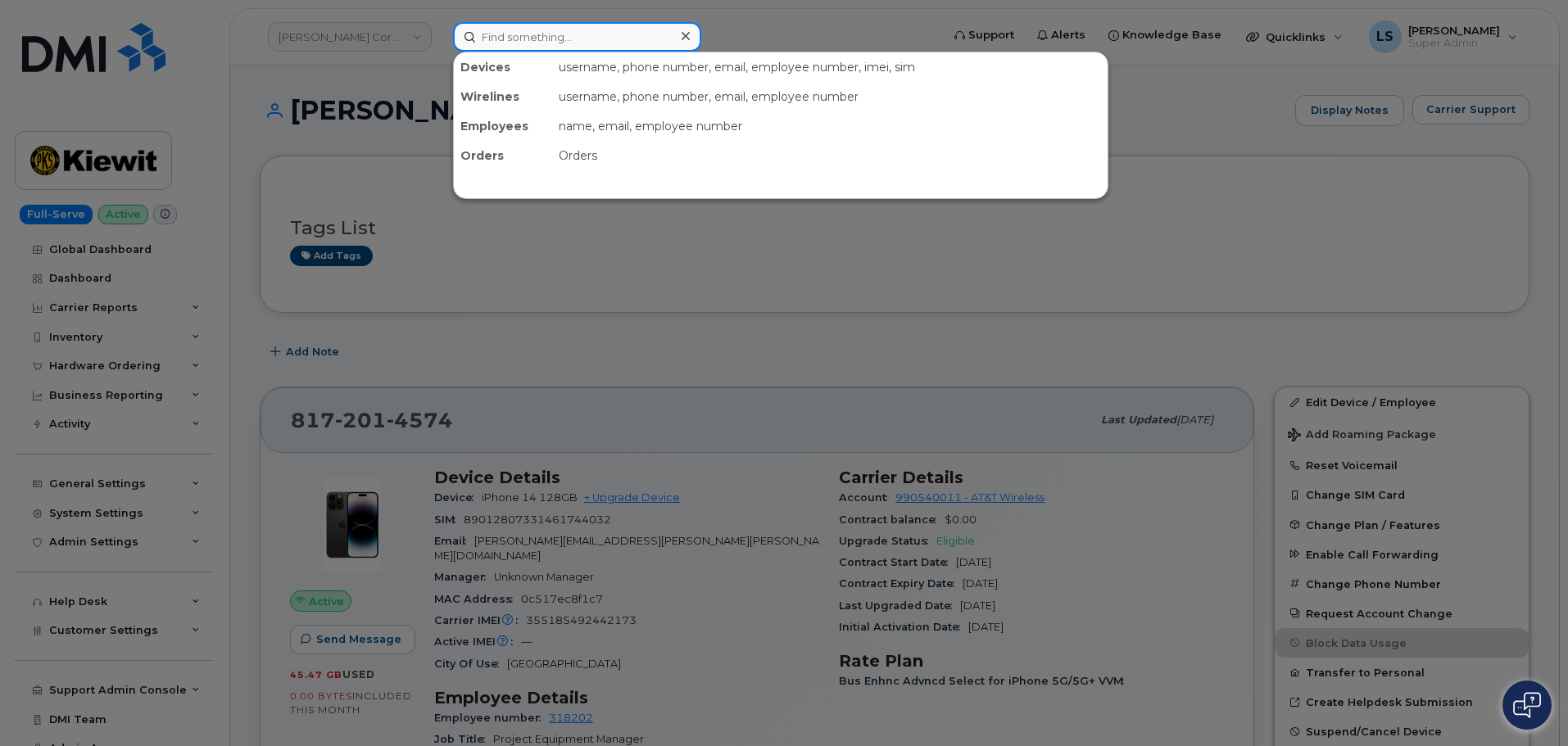
paste input "Cary Sager"
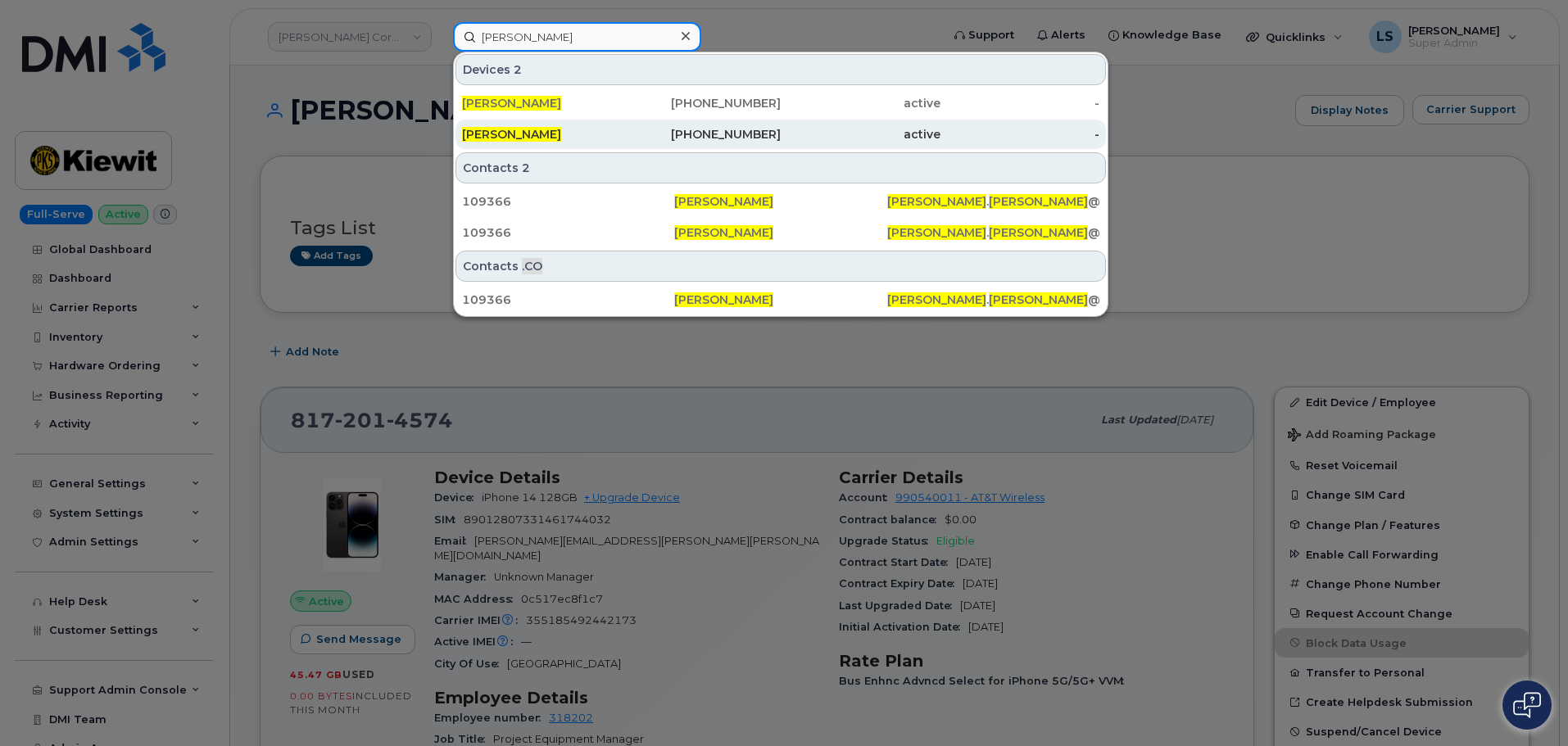
type input "Cary Sager"
click at [622, 125] on div "CARY SAGER" at bounding box center [702, 133] width 160 height 29
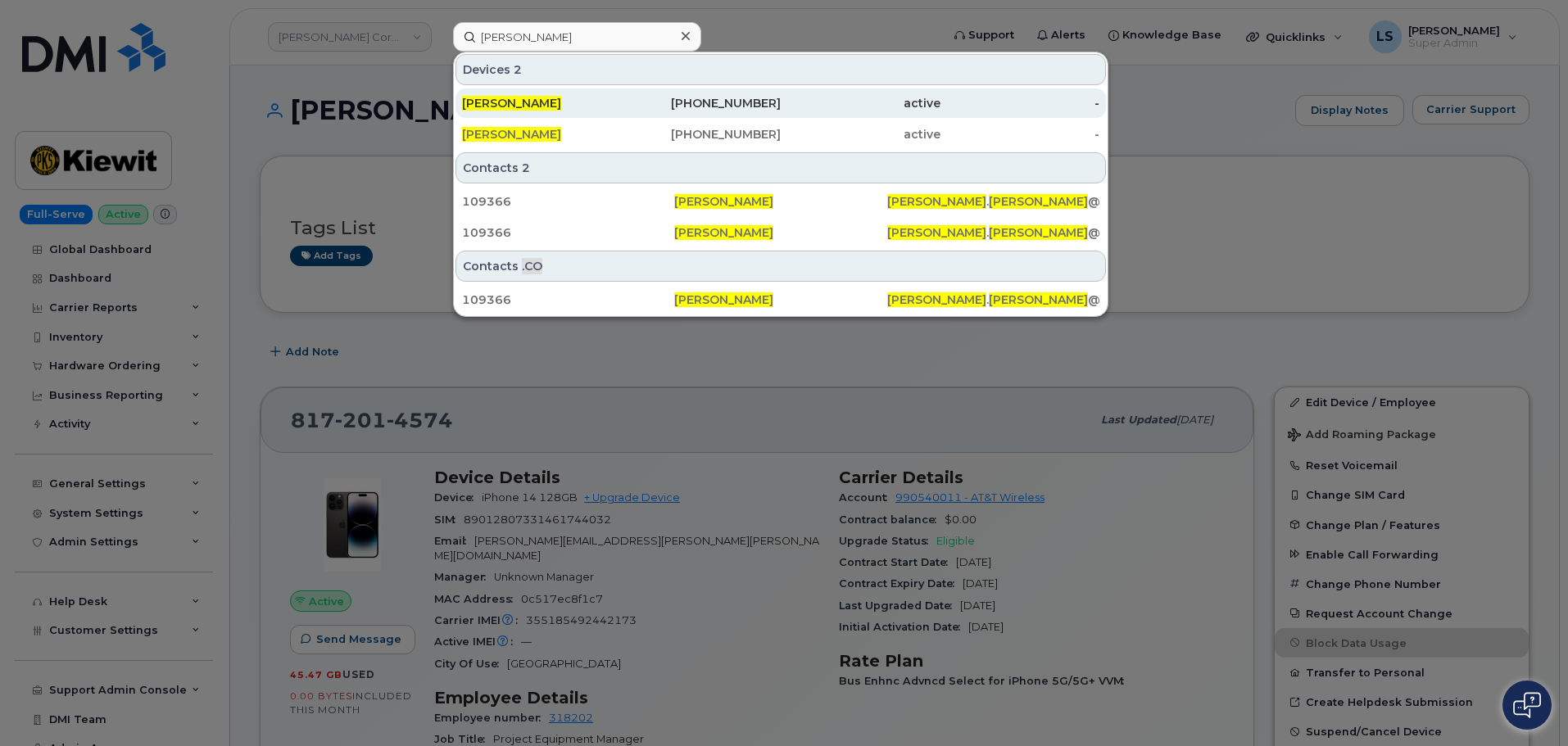
click at [530, 103] on div "Cary Sager" at bounding box center [542, 102] width 160 height 16
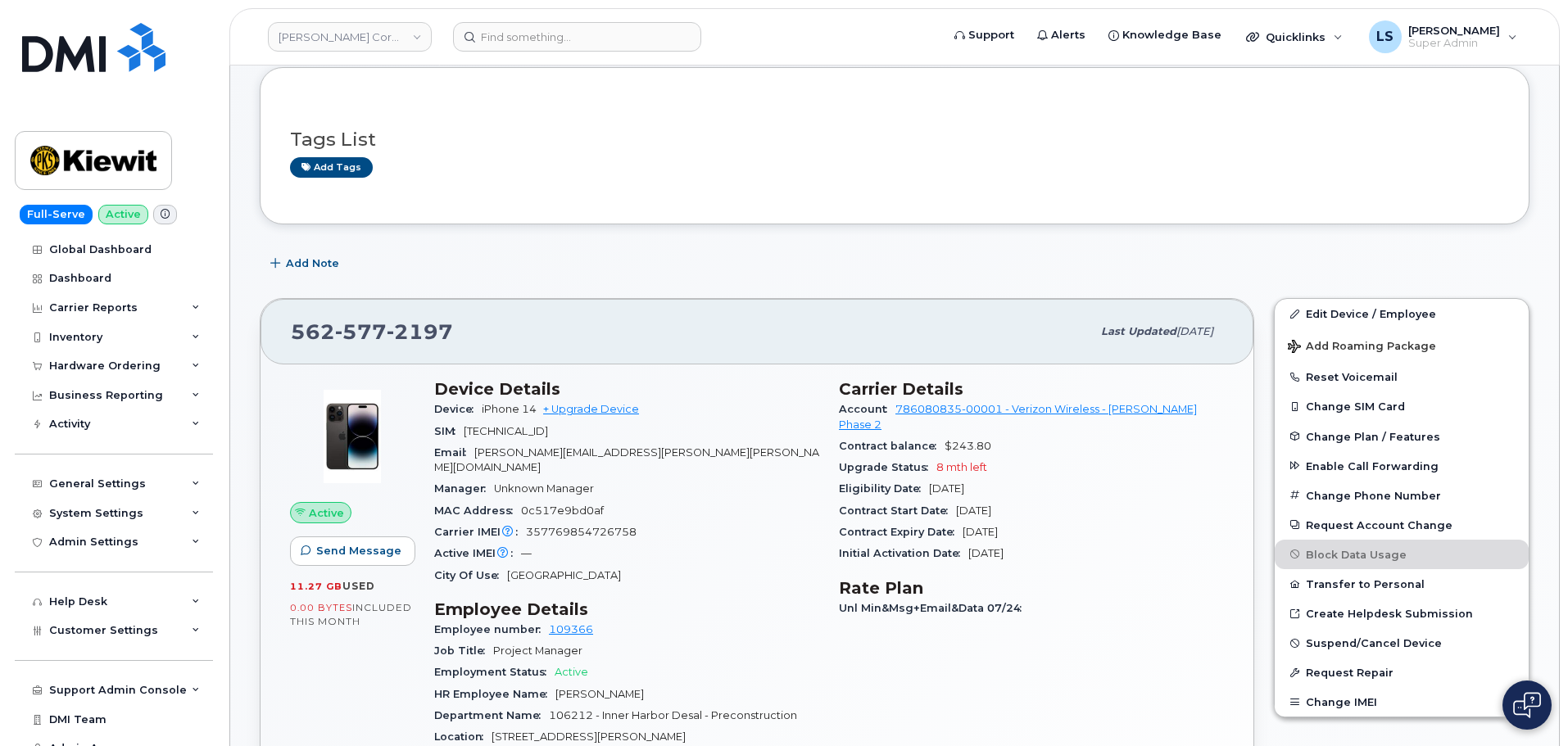
scroll to position [82, 0]
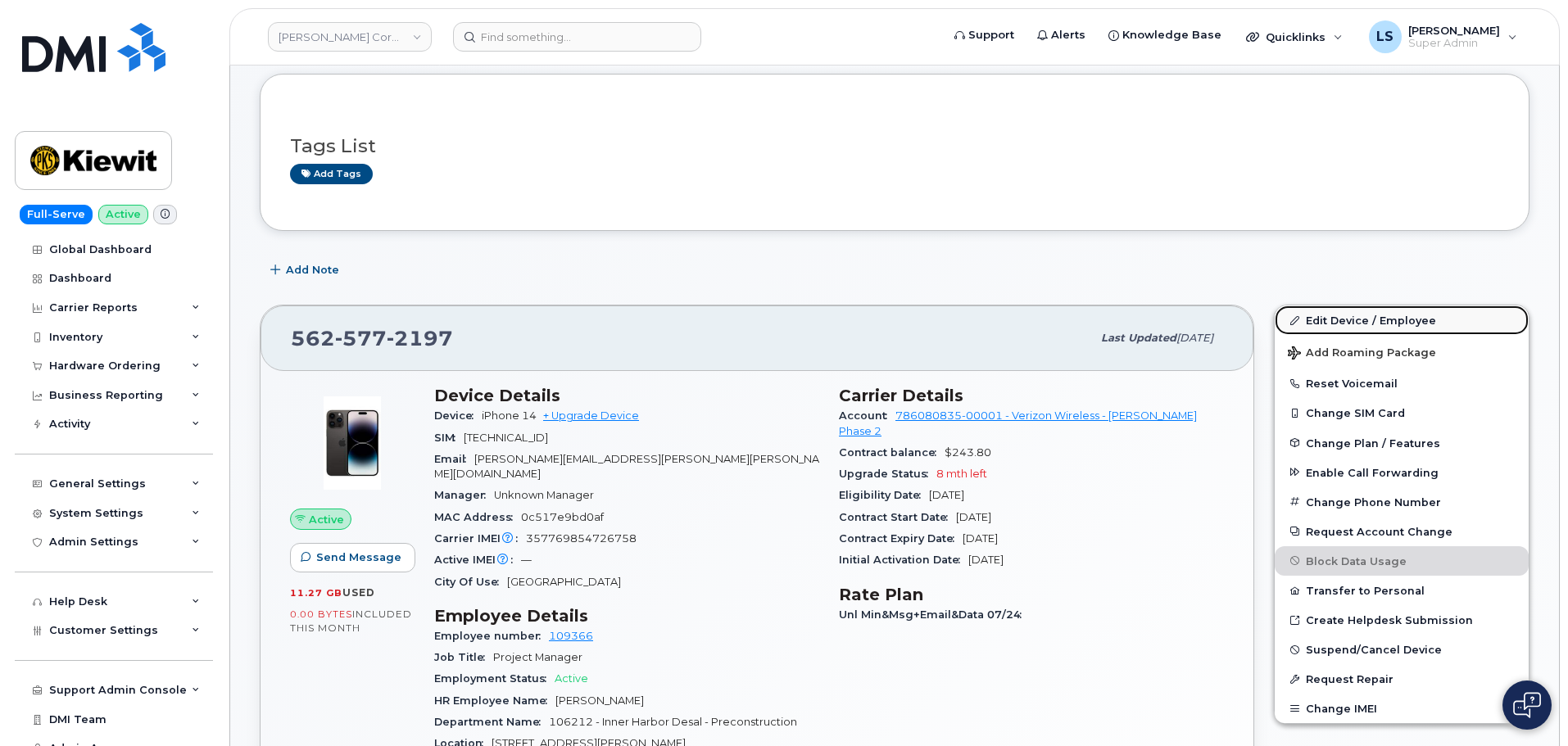
click at [1320, 312] on link "Edit Device / Employee" at bounding box center [1402, 319] width 254 height 29
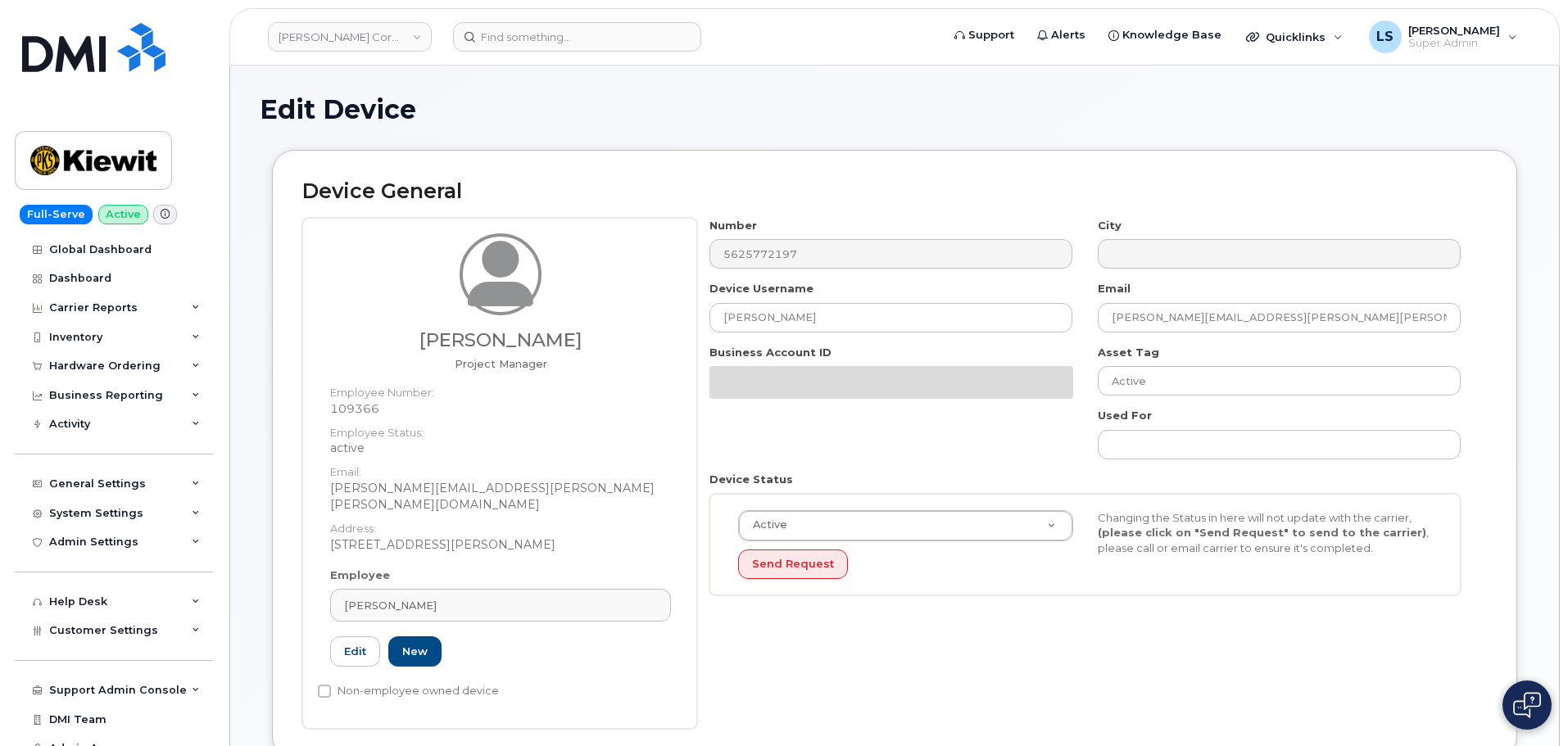
scroll to position [573, 0]
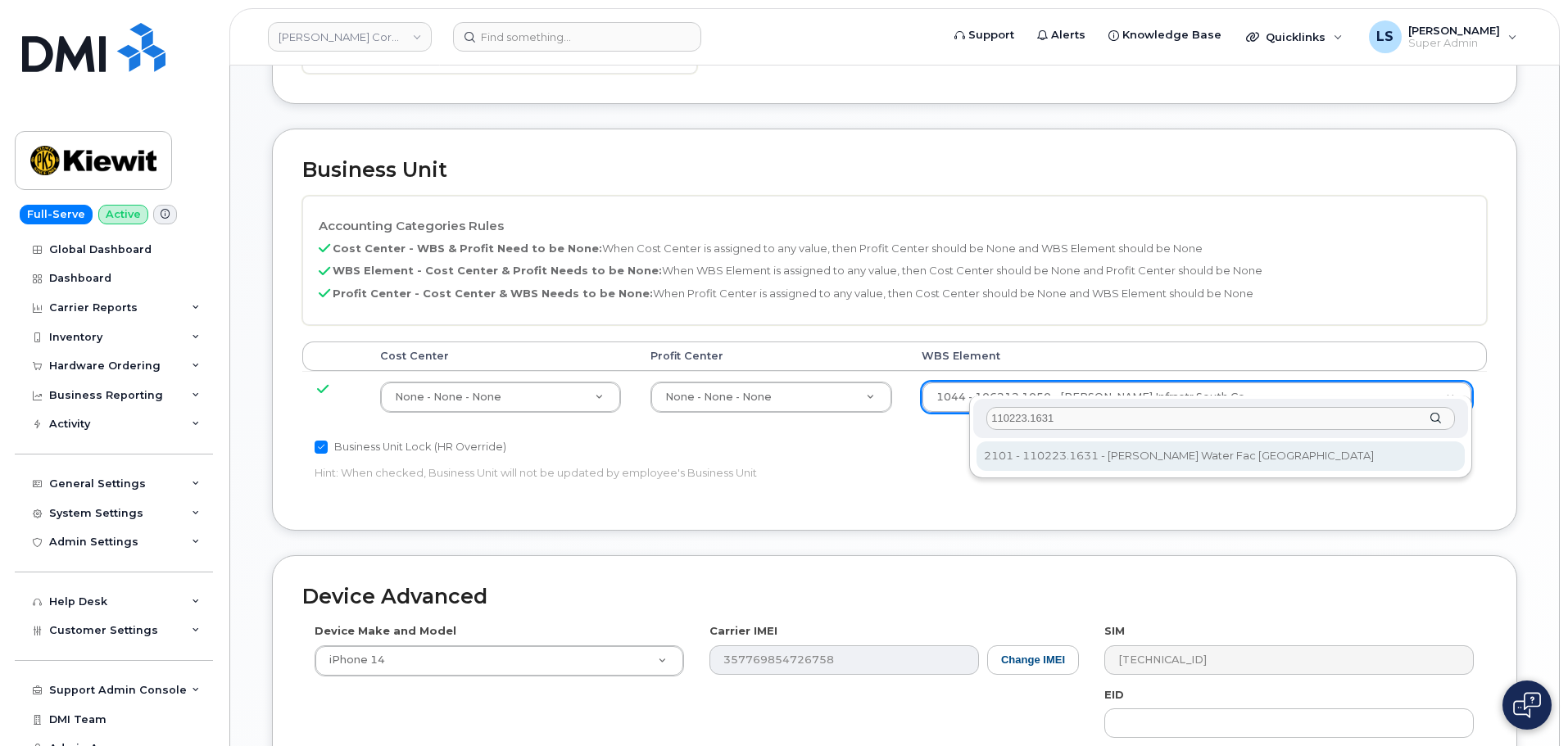
type input "110223.1631"
type input "33468723"
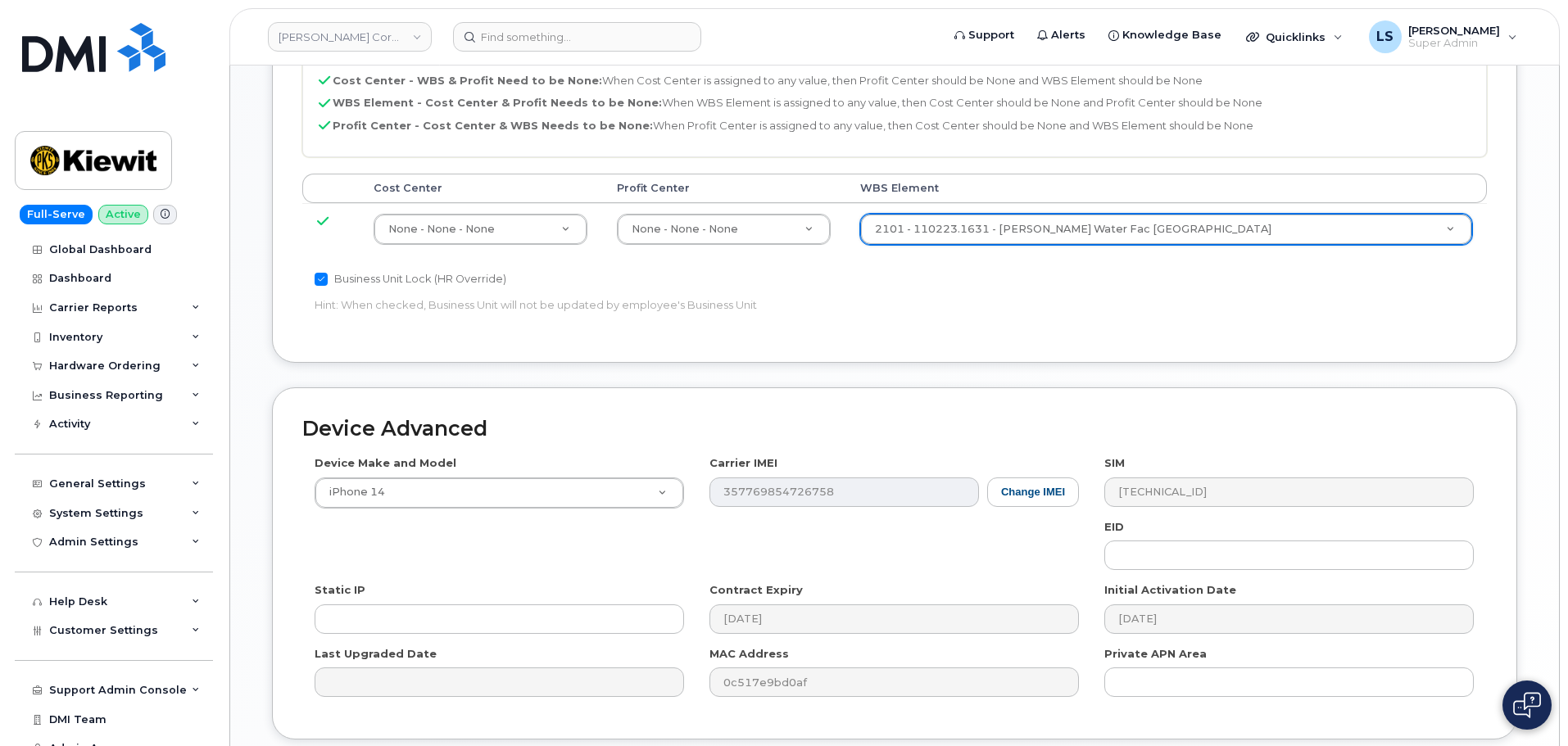
scroll to position [938, 0]
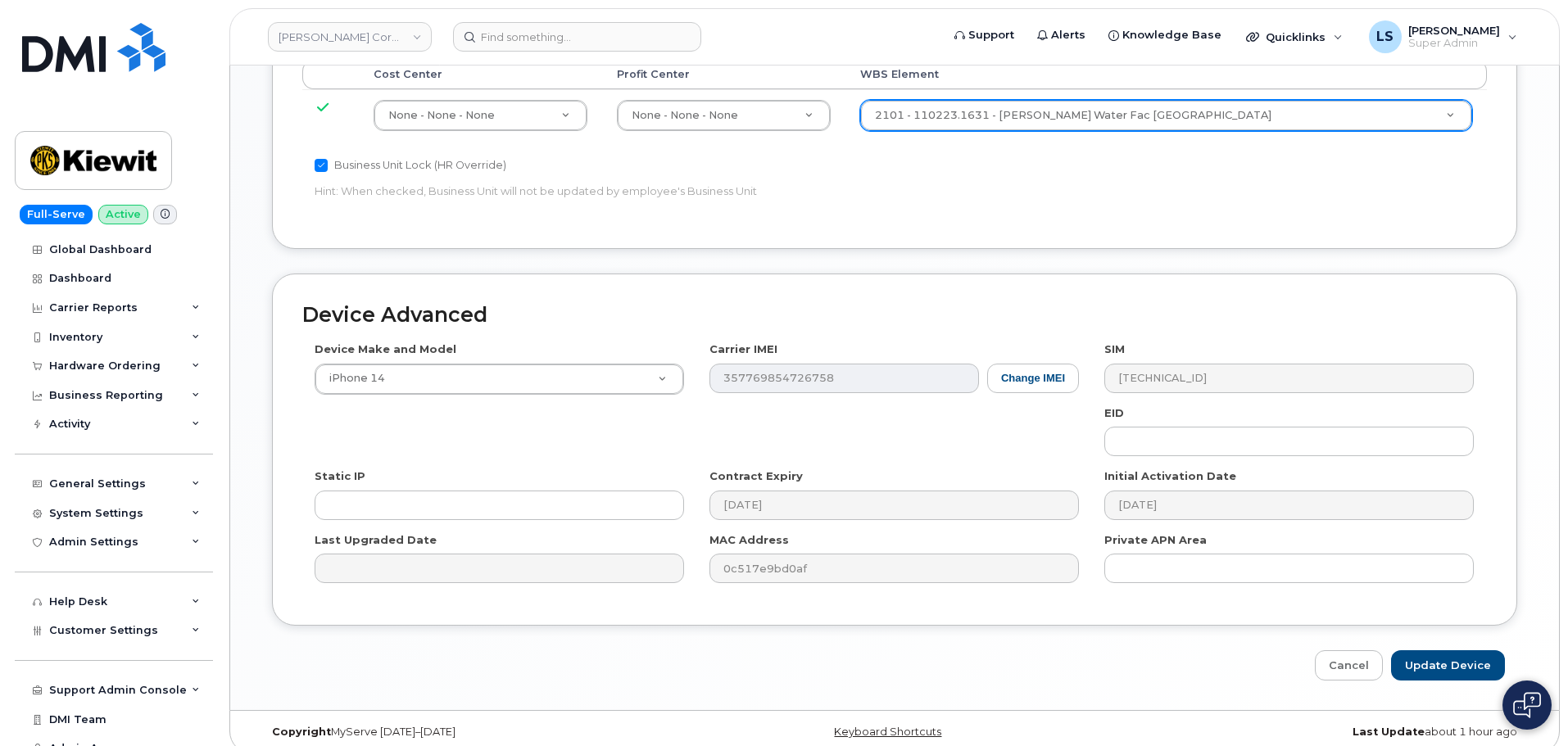
click at [1424, 631] on div "Device Advanced Device Make and Model iPhone 14 Android TCL 502 Watch Apple Wat…" at bounding box center [894, 476] width 1270 height 407
drag, startPoint x: 1421, startPoint y: 641, endPoint x: 451, endPoint y: 586, distance: 971.6
click at [1421, 650] on input "Update Device" at bounding box center [1448, 665] width 114 height 30
type input "Saving..."
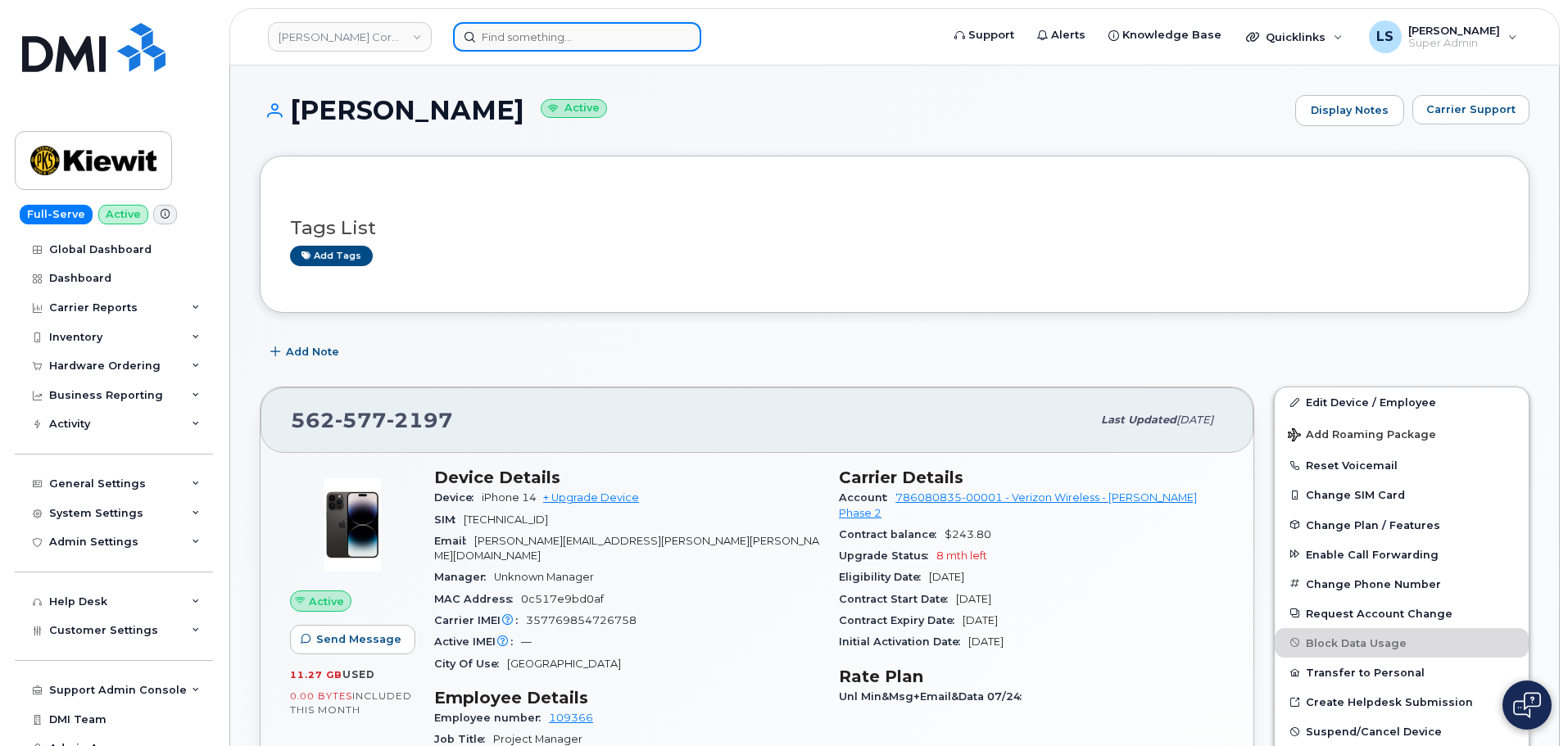
click at [592, 43] on input at bounding box center [577, 37] width 248 height 29
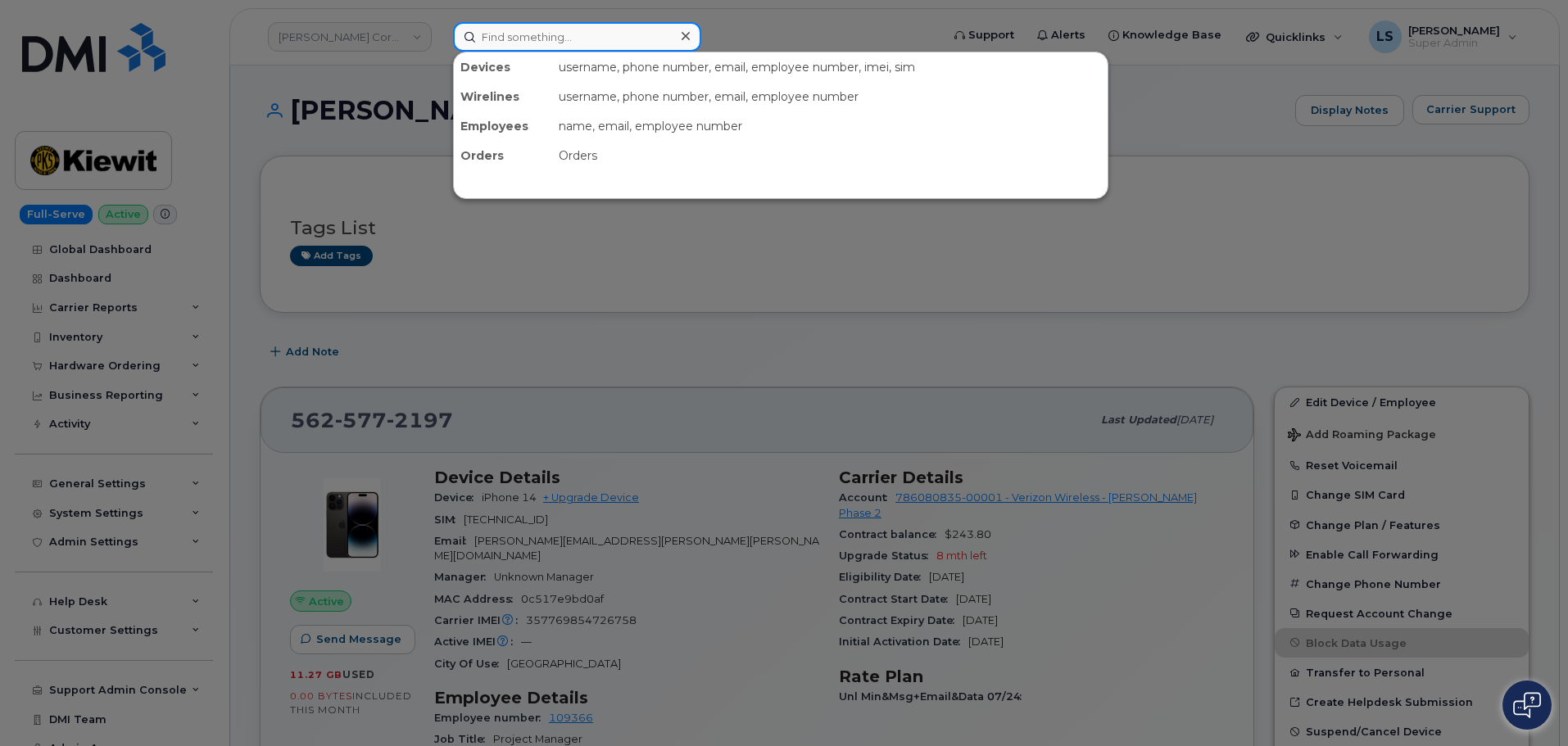
paste input "Amanda Tennyson"
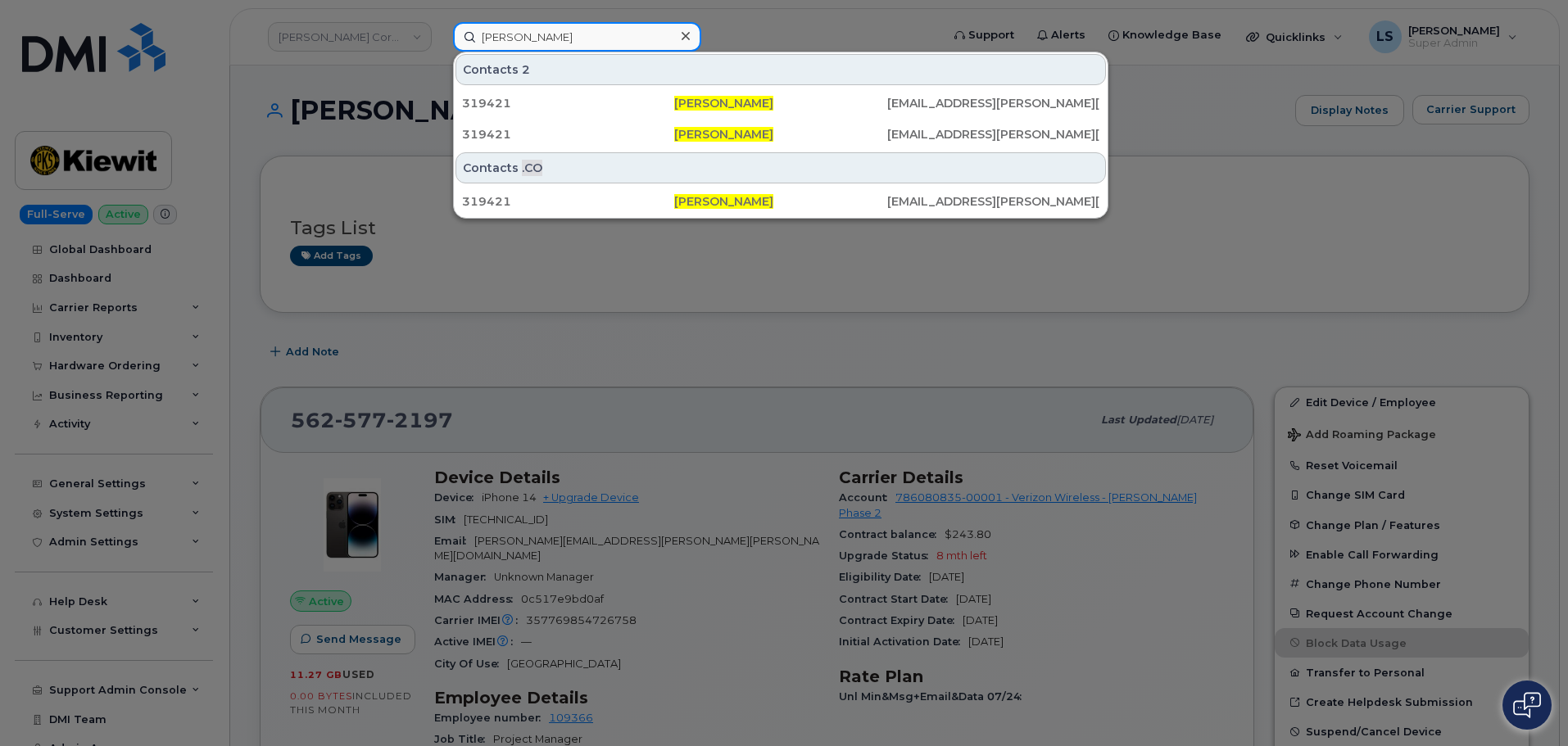
drag, startPoint x: 524, startPoint y: 39, endPoint x: 467, endPoint y: 40, distance: 57.0
click at [465, 41] on input "Amanda Tennyson" at bounding box center [577, 37] width 248 height 29
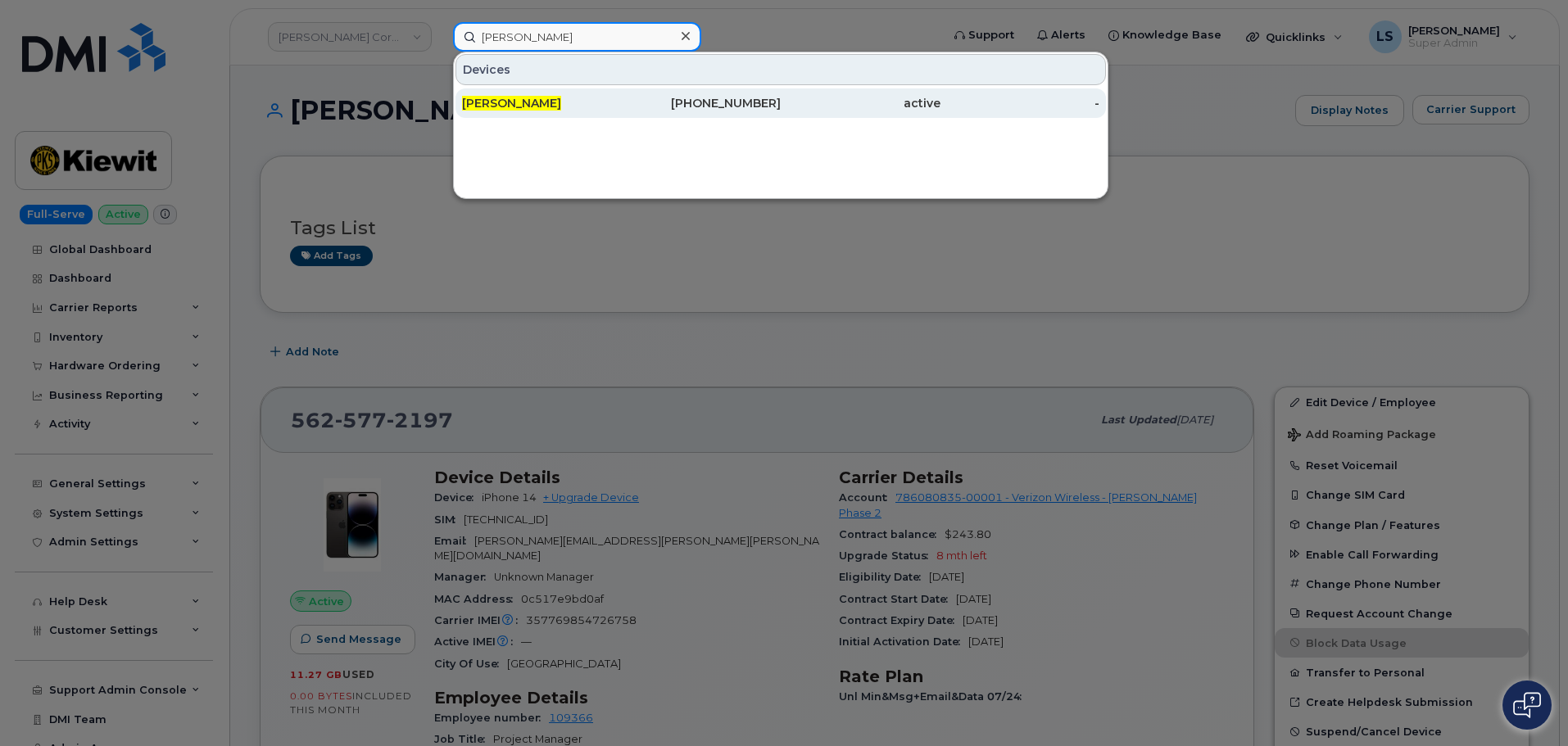
type input "Mandi Tennyson"
click at [644, 108] on div "770-402-9964" at bounding box center [702, 102] width 160 height 16
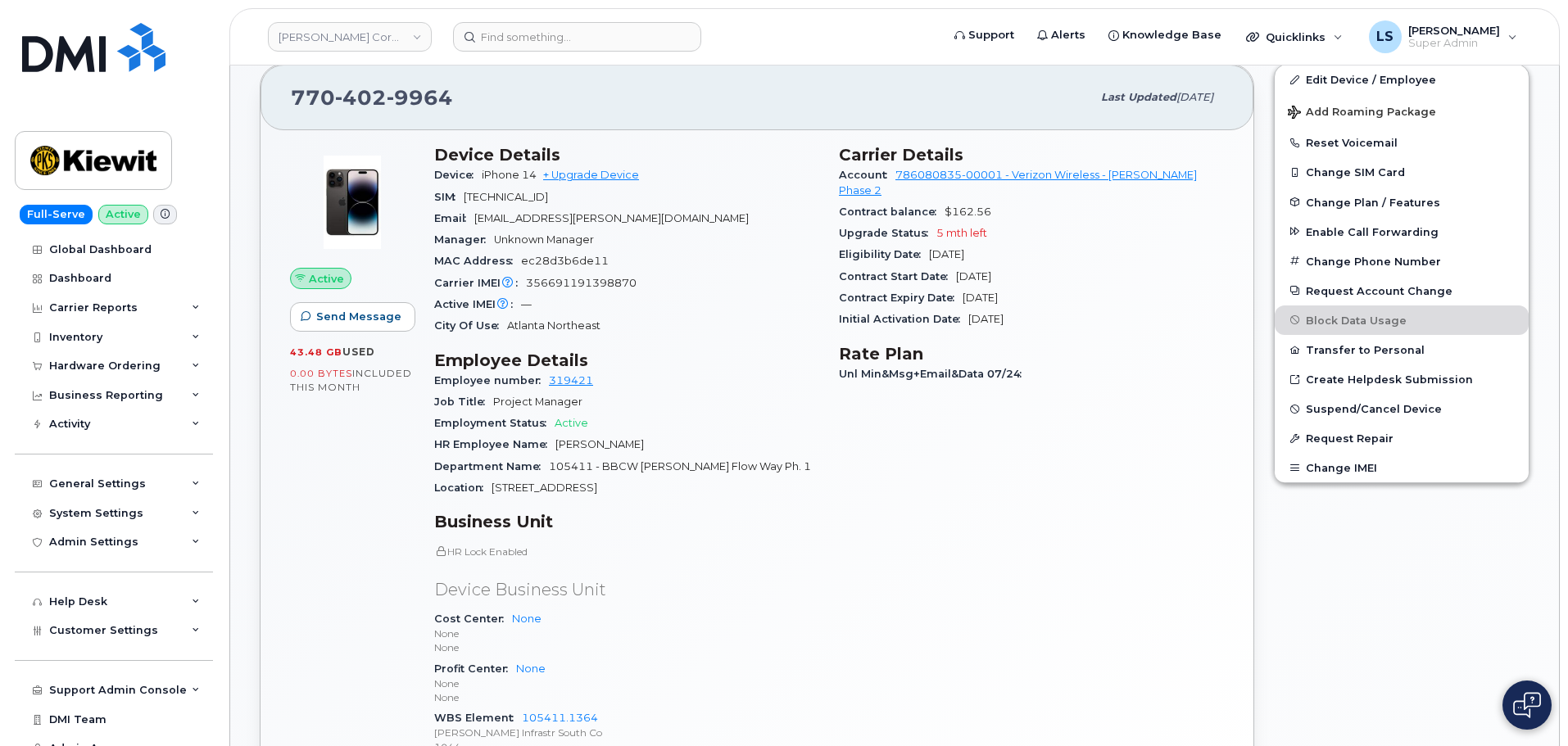
scroll to position [328, 0]
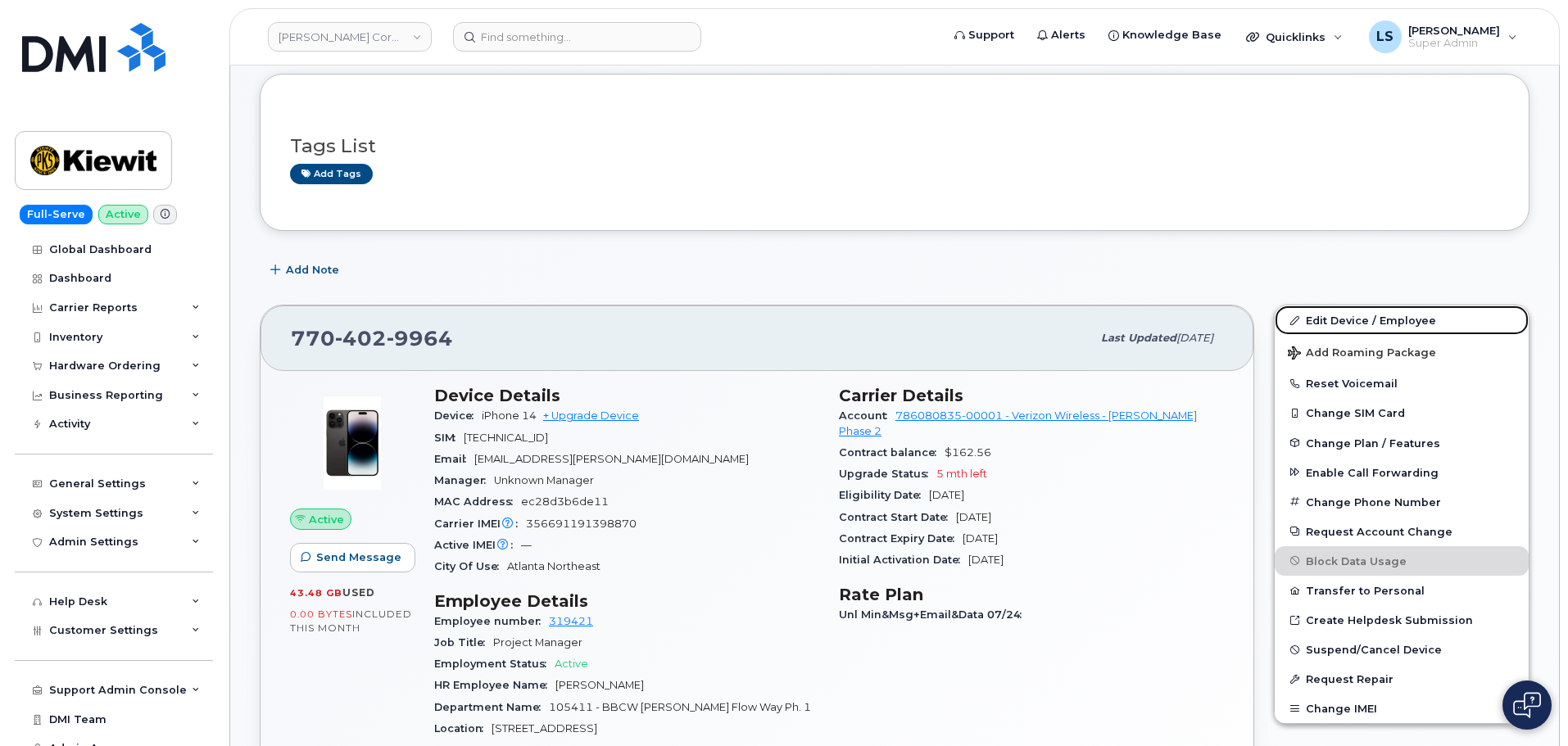
drag, startPoint x: 1303, startPoint y: 321, endPoint x: 1014, endPoint y: 324, distance: 289.0
click at [1303, 321] on link "Edit Device / Employee" at bounding box center [1402, 319] width 254 height 29
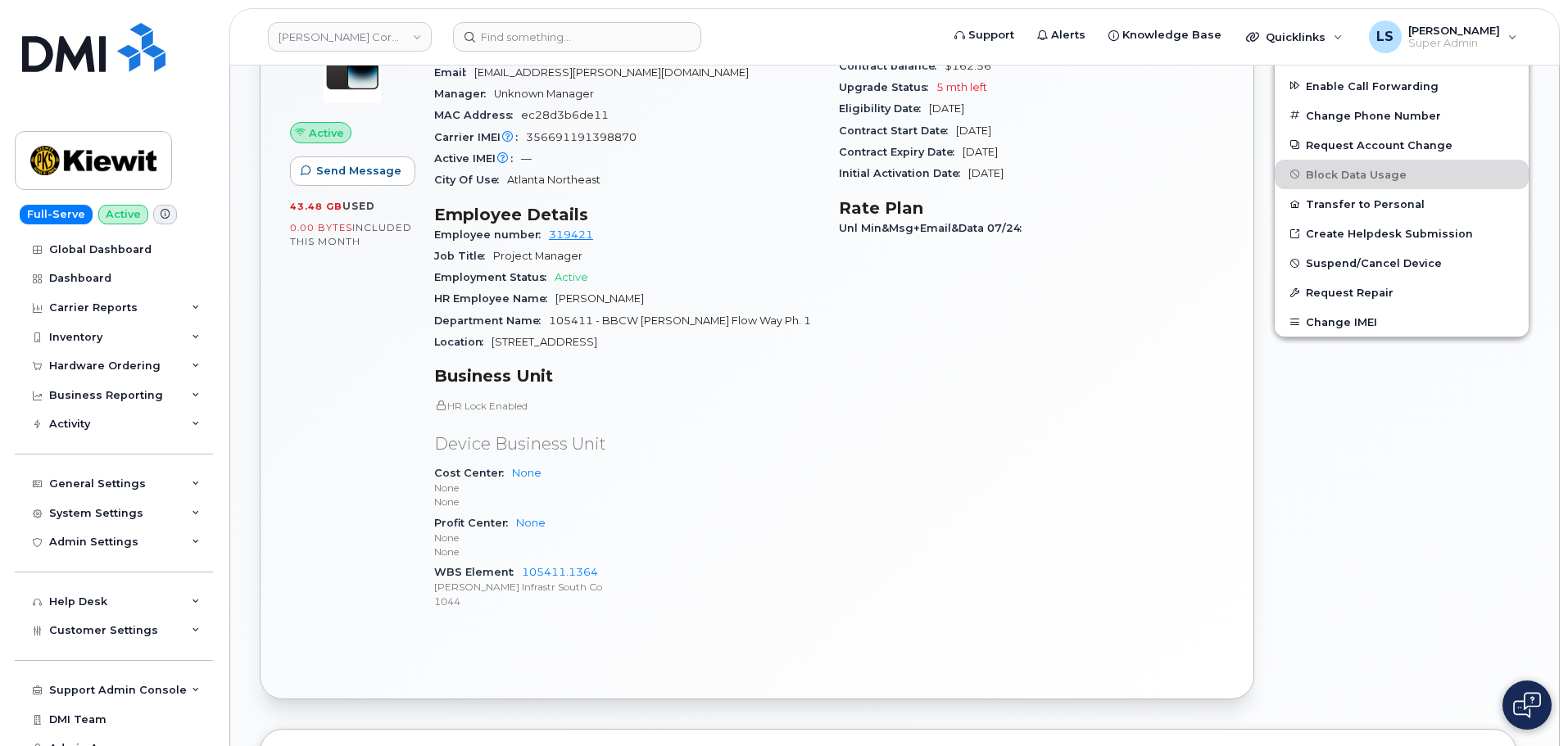
scroll to position [573, 0]
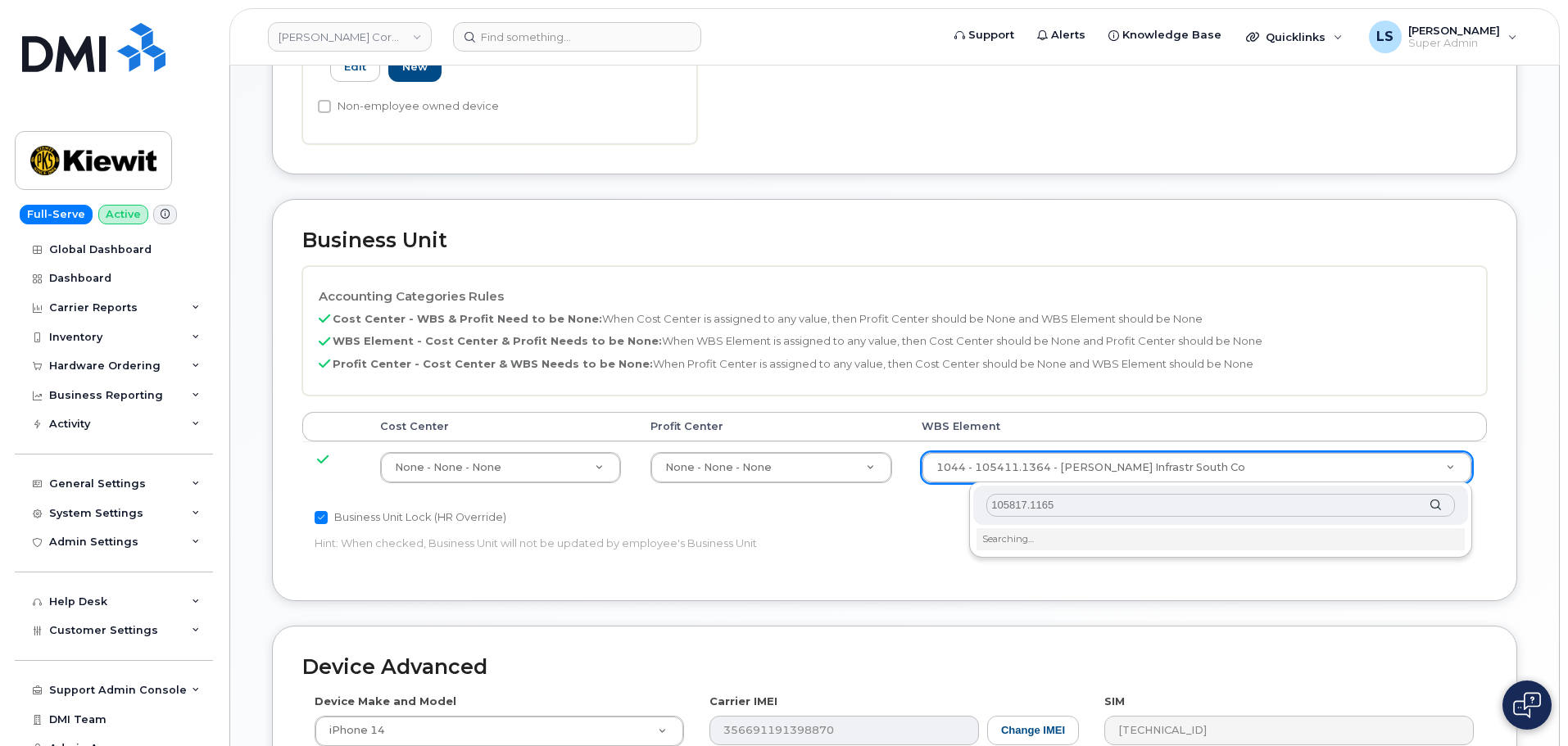
scroll to position [738, 0]
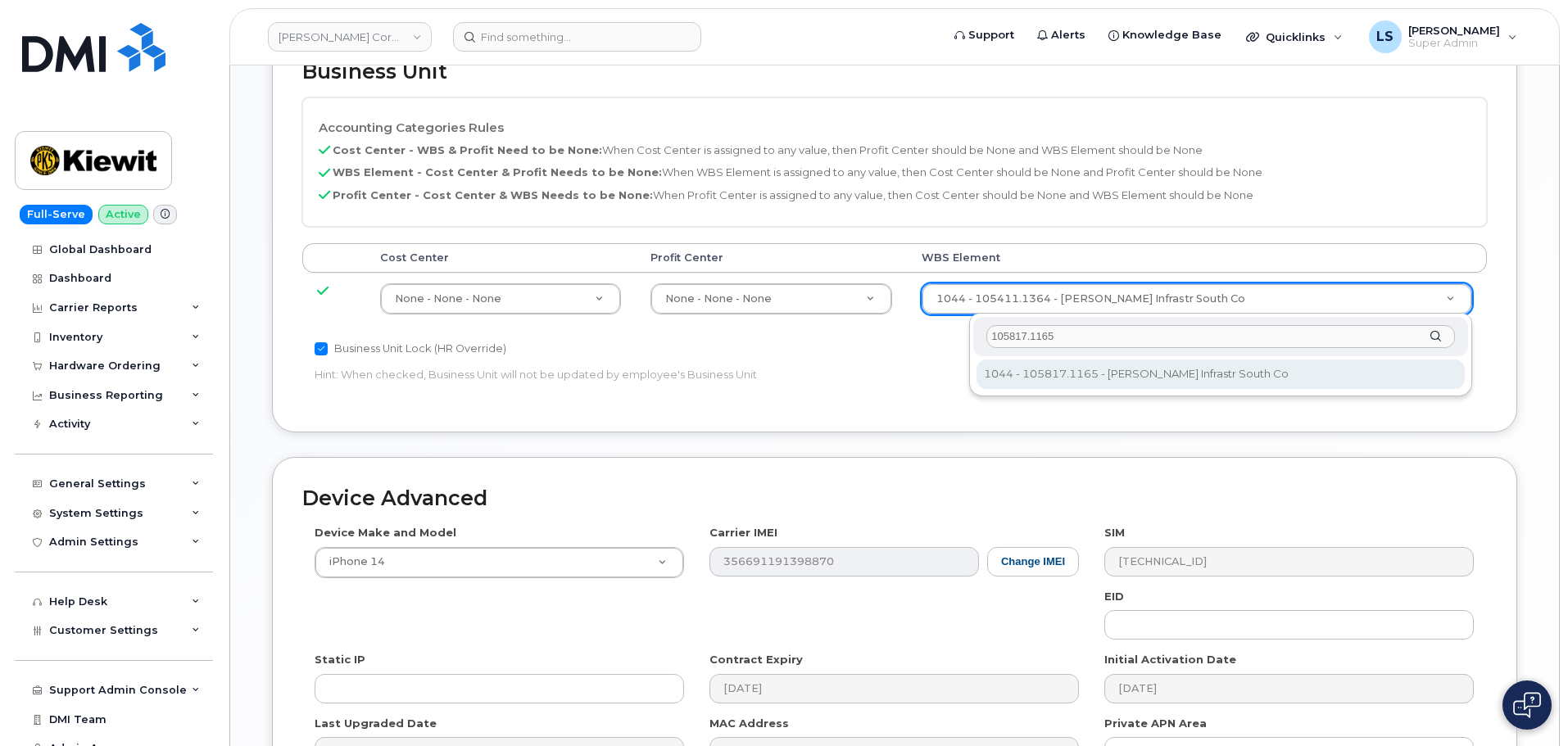
type input "105817.1165"
type input "33581986"
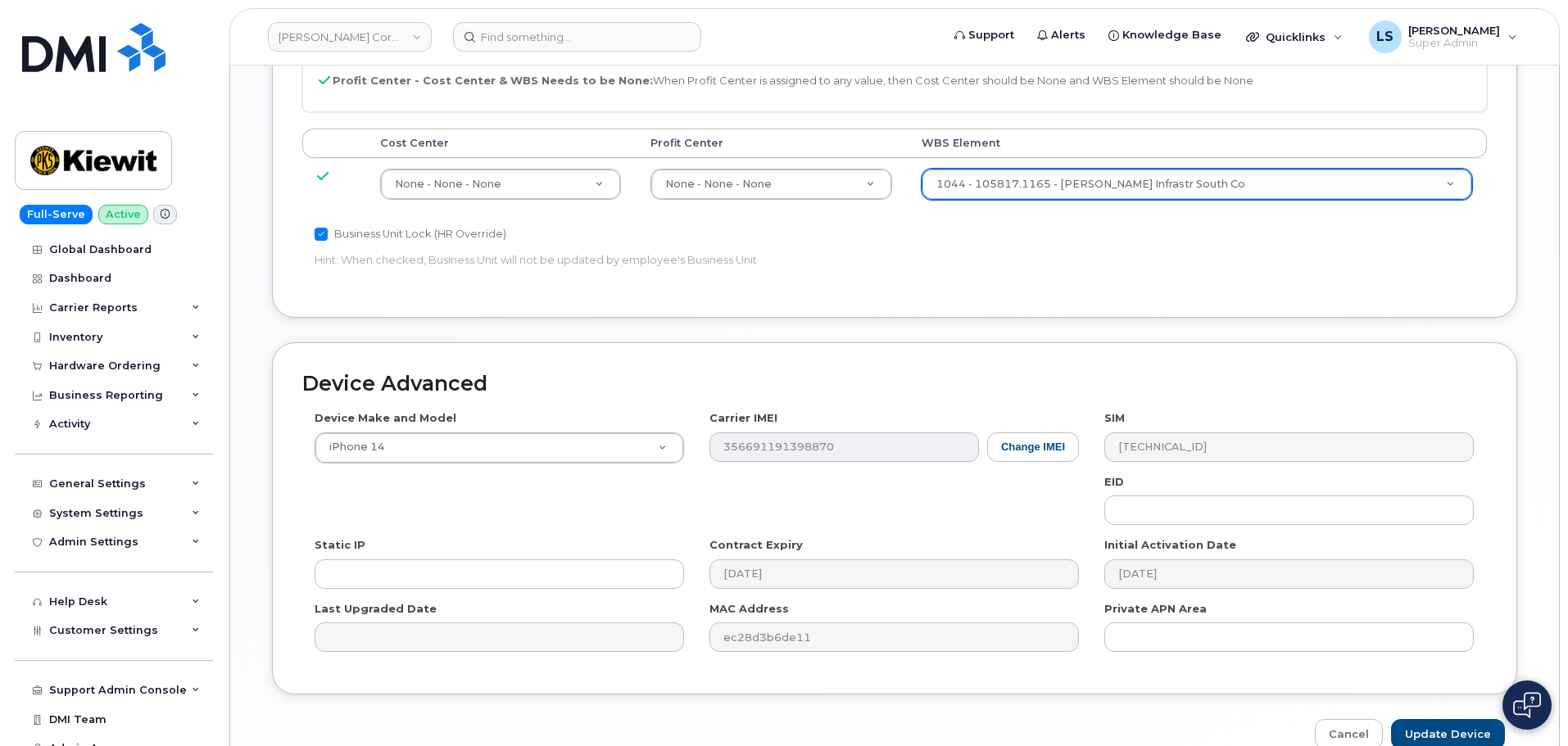
scroll to position [938, 0]
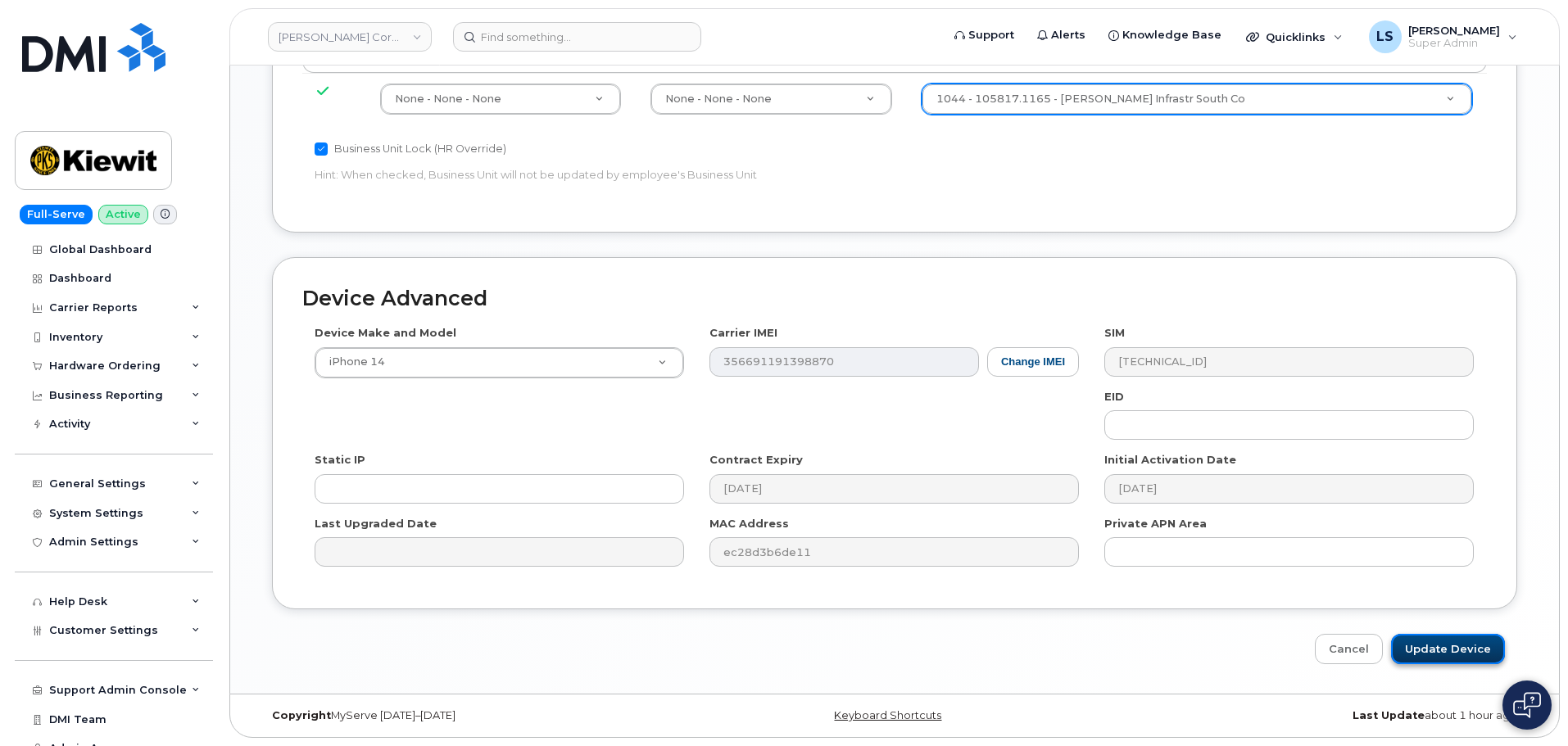
click at [1421, 648] on input "Update Device" at bounding box center [1448, 649] width 114 height 30
type input "Saving..."
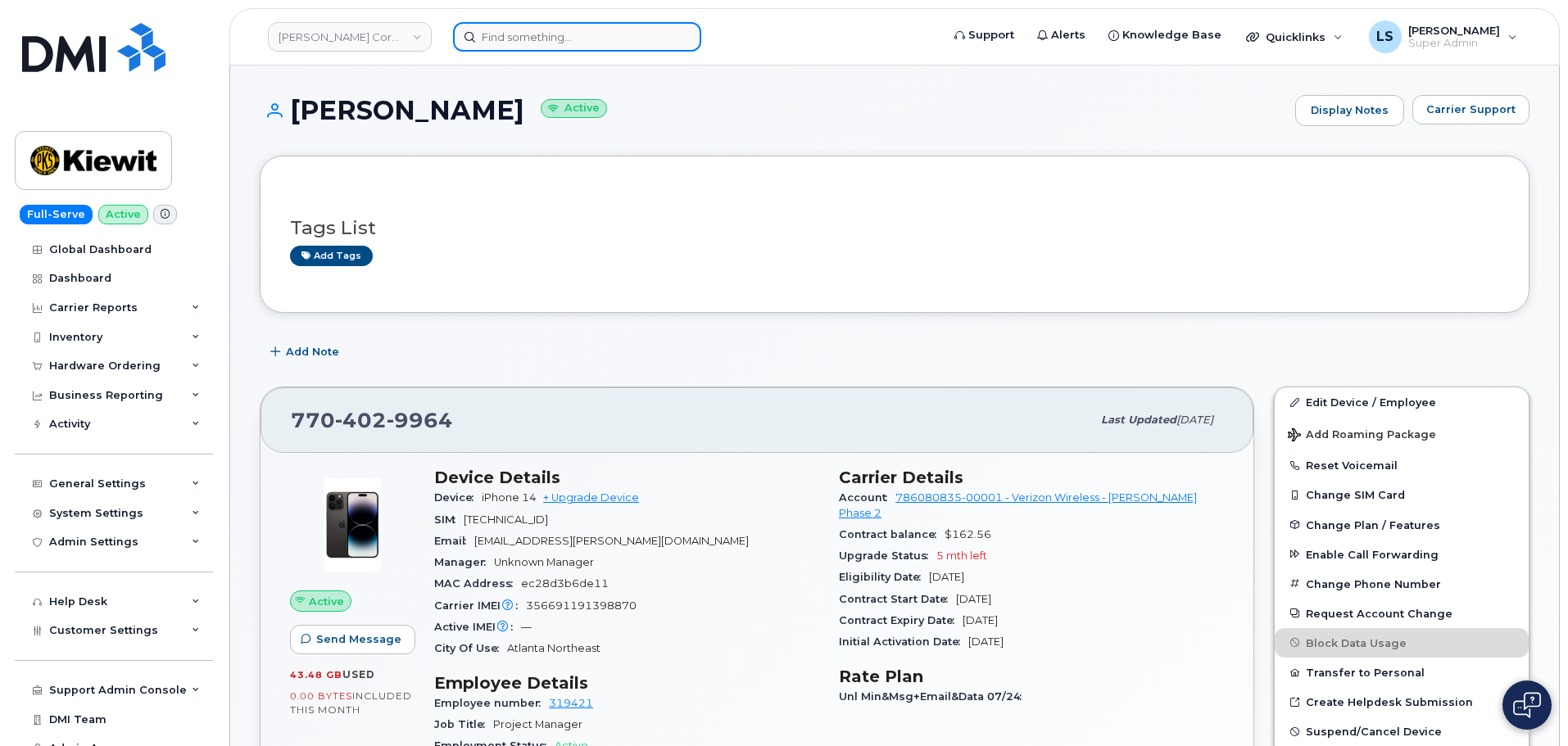
click at [542, 46] on input at bounding box center [577, 37] width 248 height 29
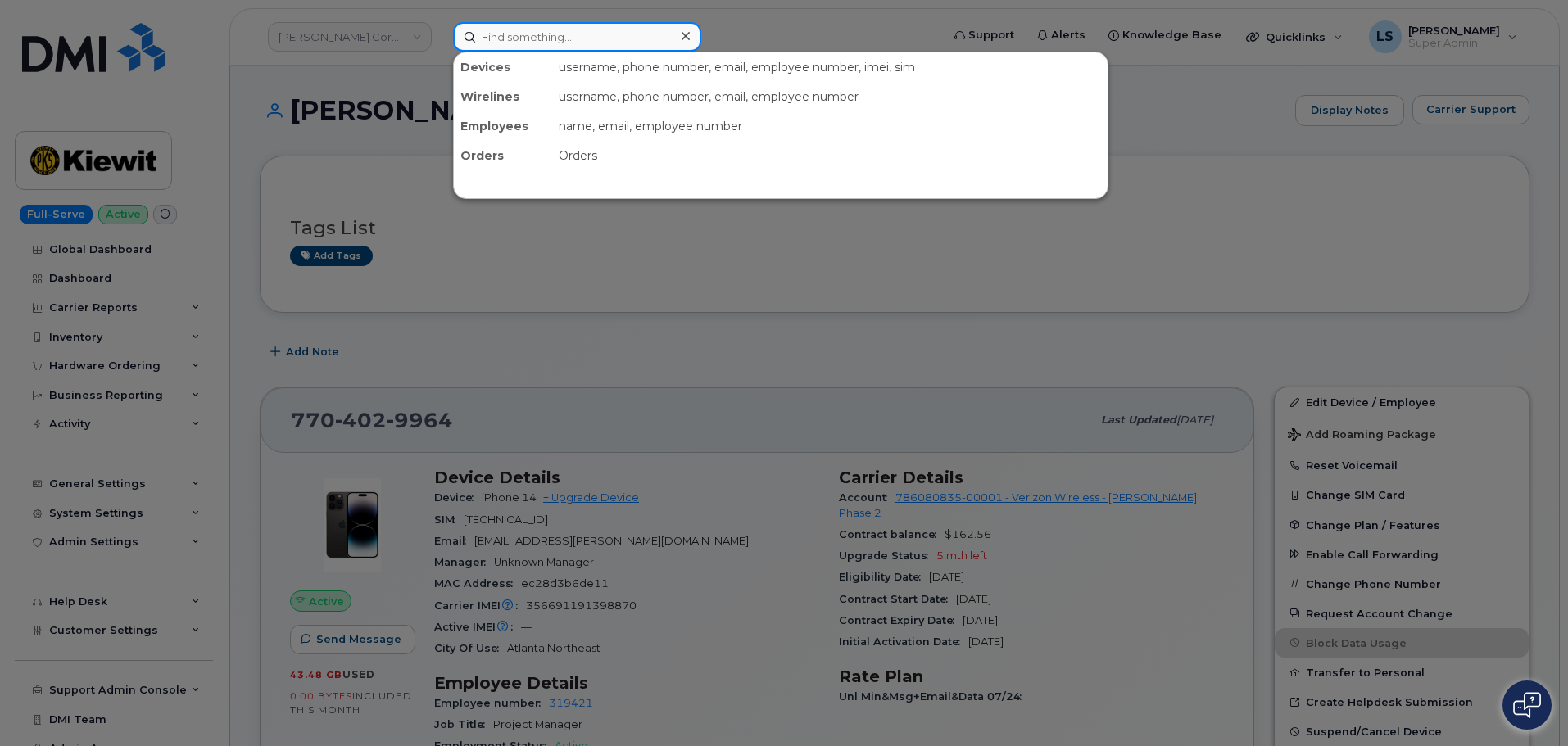
paste input "[PHONE_NUMBER]"
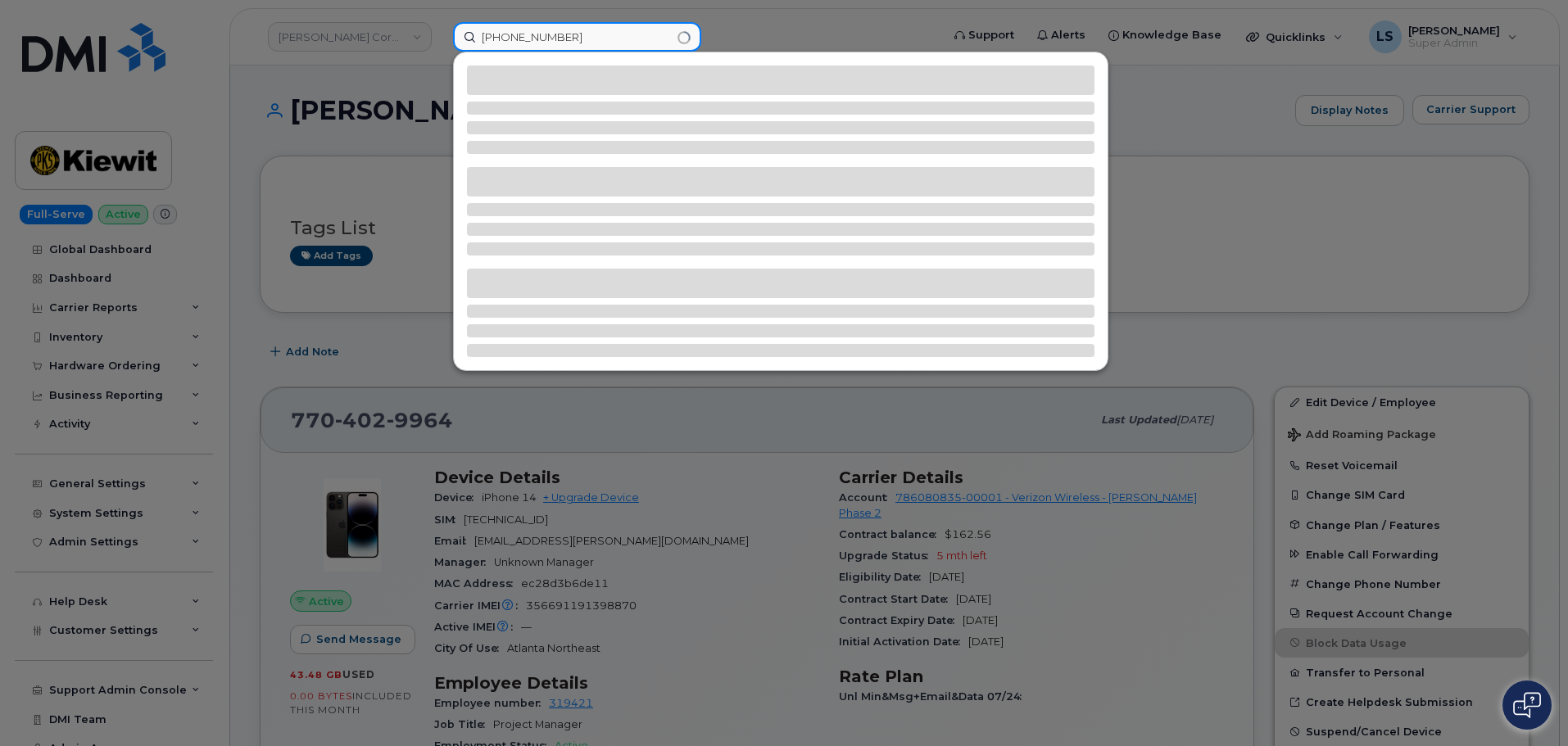
type input "[PHONE_NUMBER]"
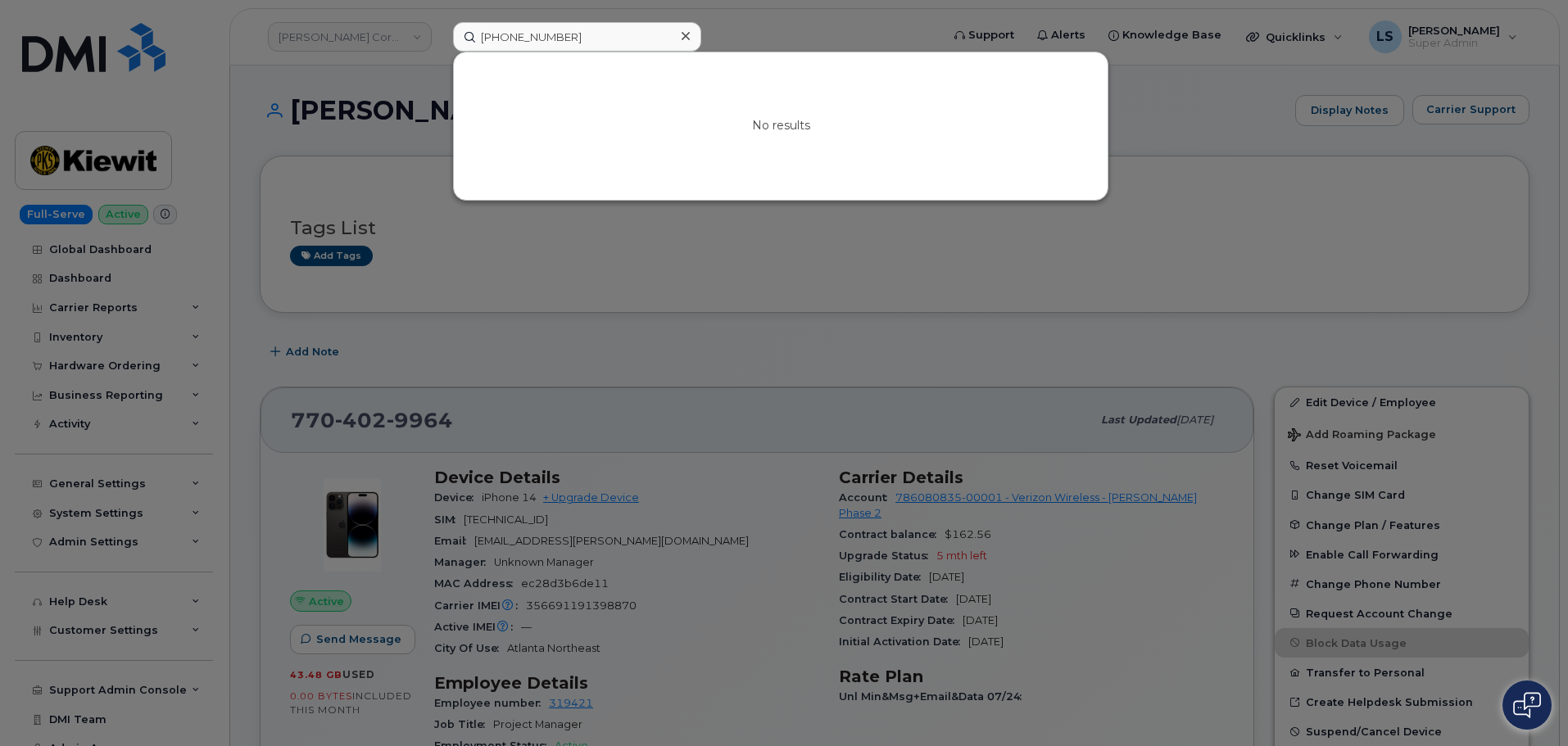
click at [680, 34] on div at bounding box center [685, 36] width 23 height 23
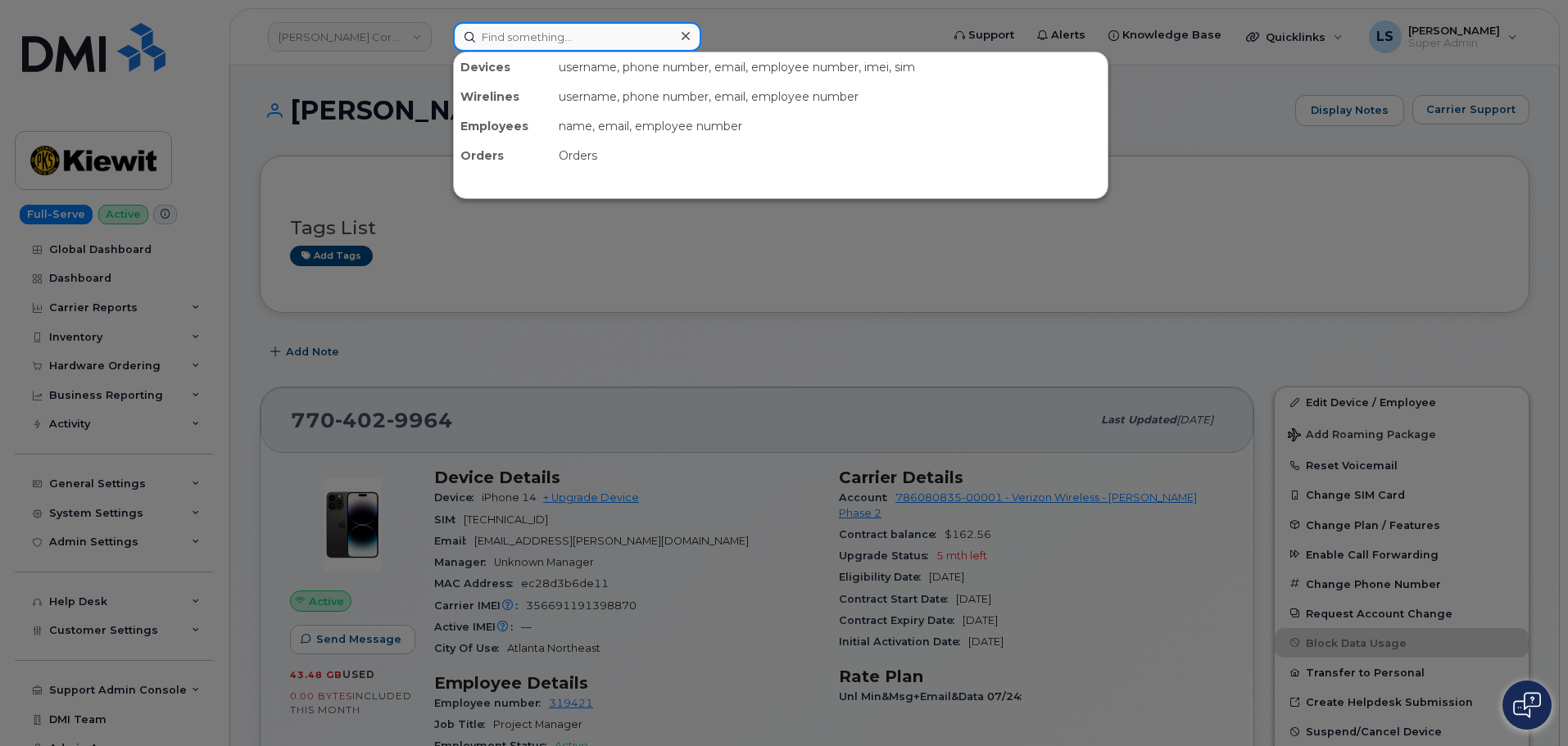
click at [616, 33] on input at bounding box center [577, 37] width 248 height 29
paste input "[PERSON_NAME]"
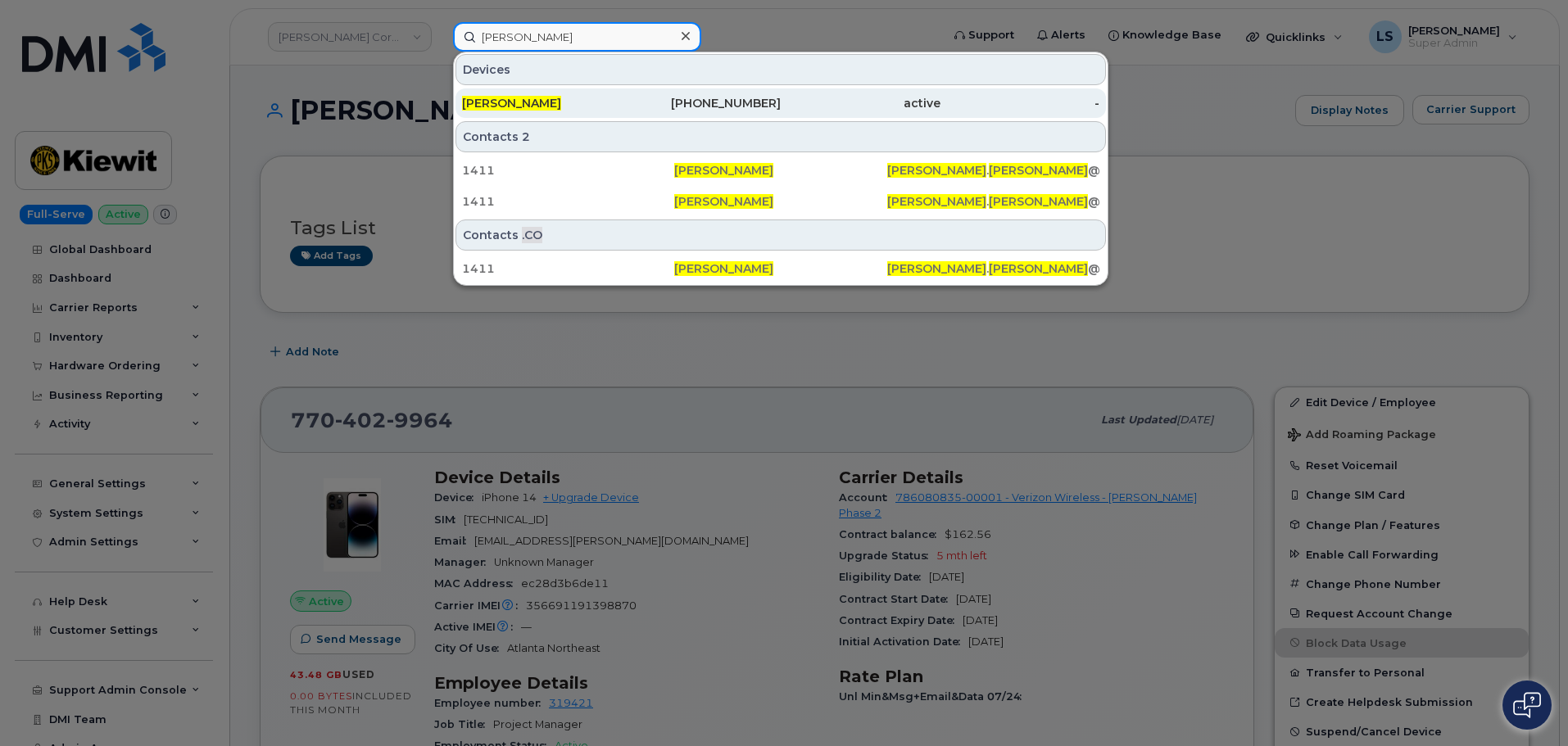
type input "[PERSON_NAME]"
click at [558, 101] on div "[PERSON_NAME]" at bounding box center [542, 102] width 160 height 16
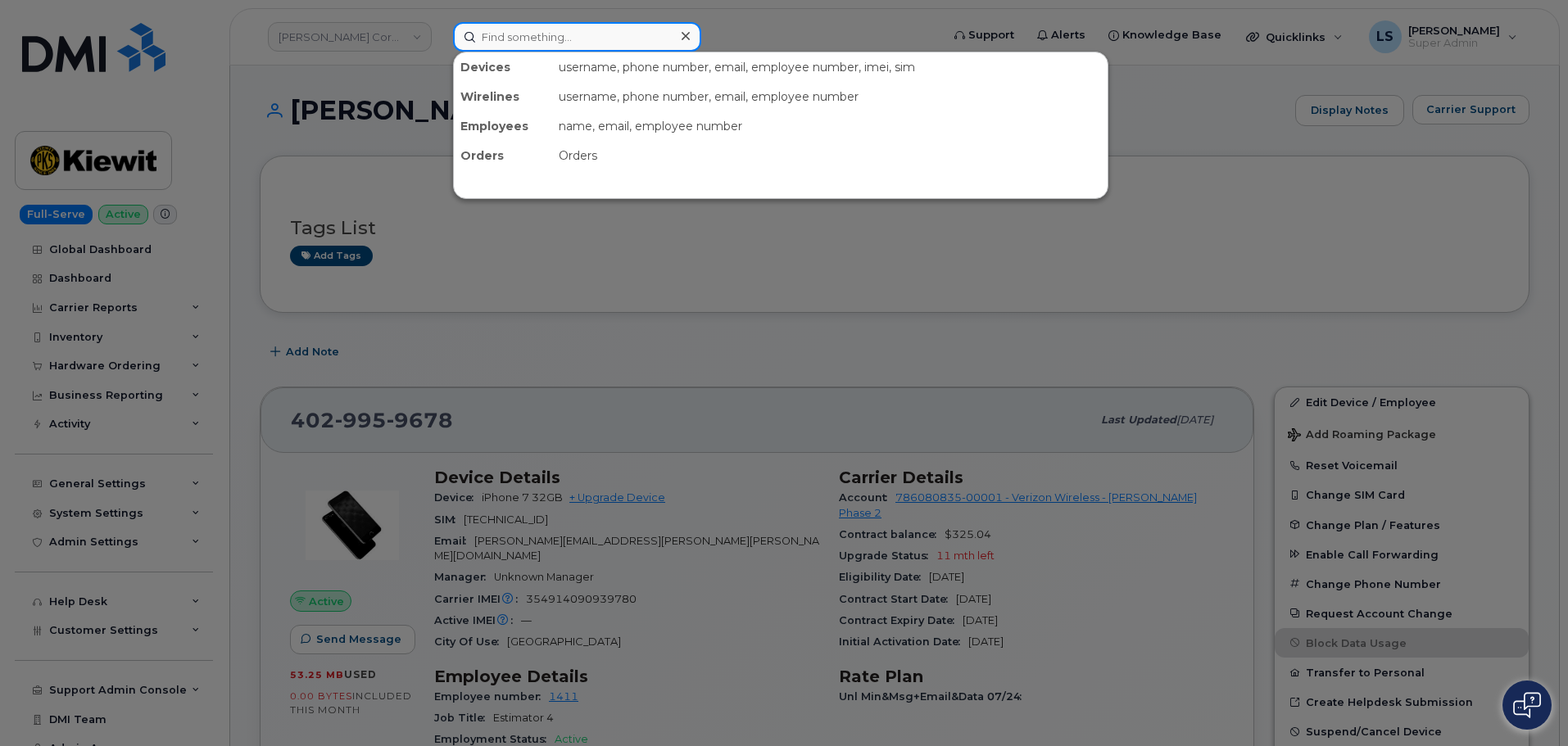
click at [548, 28] on input at bounding box center [577, 37] width 248 height 29
paste input "[PERSON_NAME]"
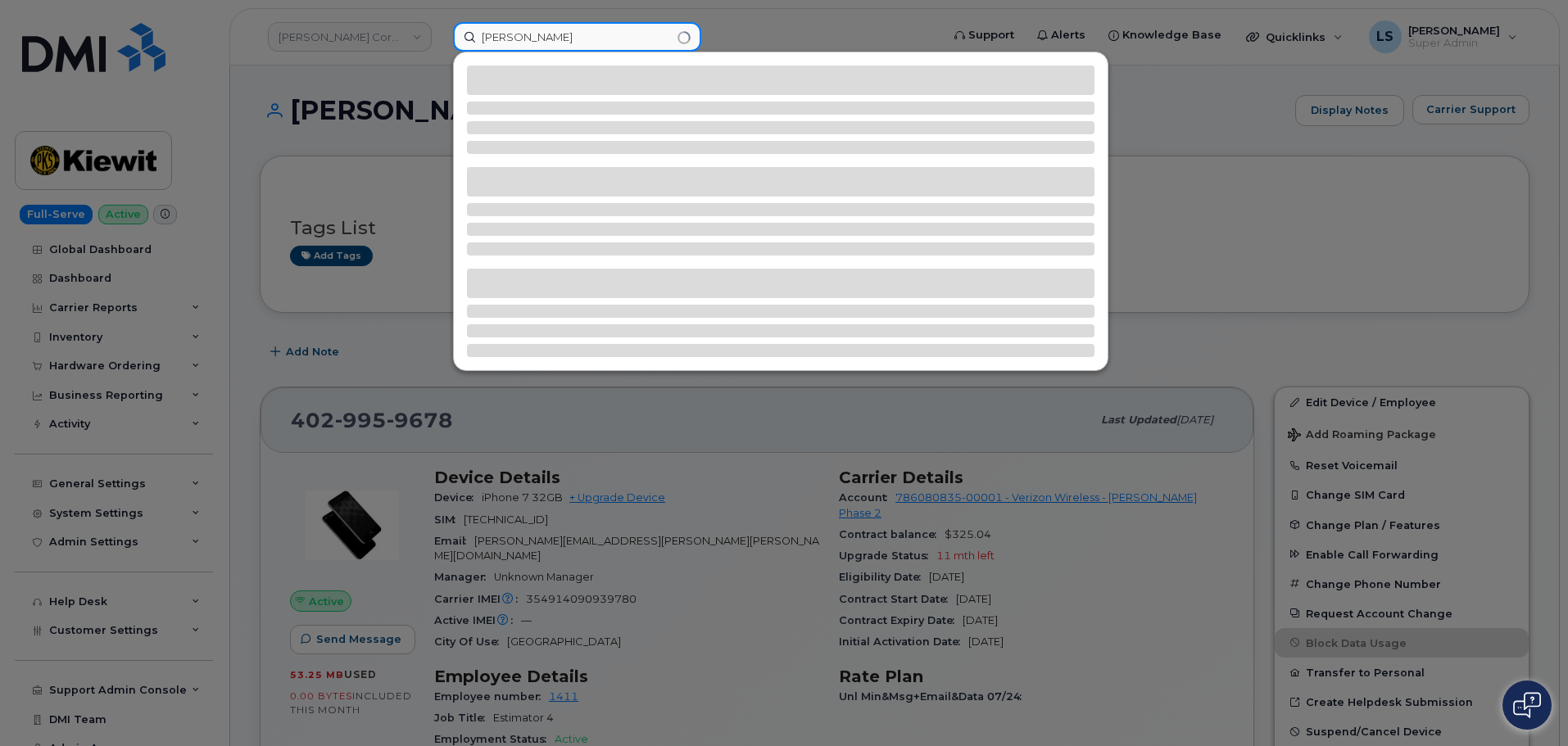
type input "[PERSON_NAME]"
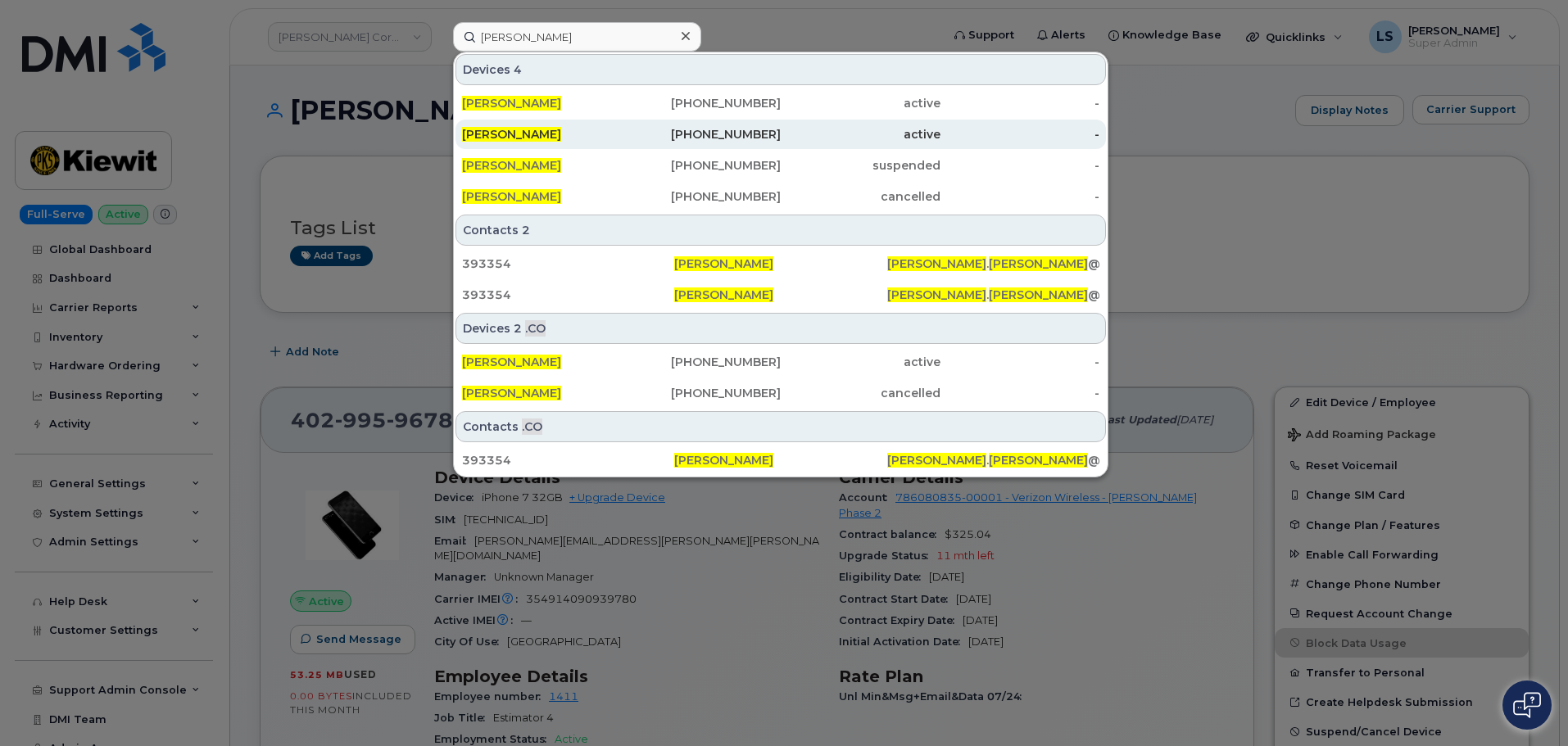
click at [537, 132] on span "[PERSON_NAME]" at bounding box center [512, 134] width 100 height 15
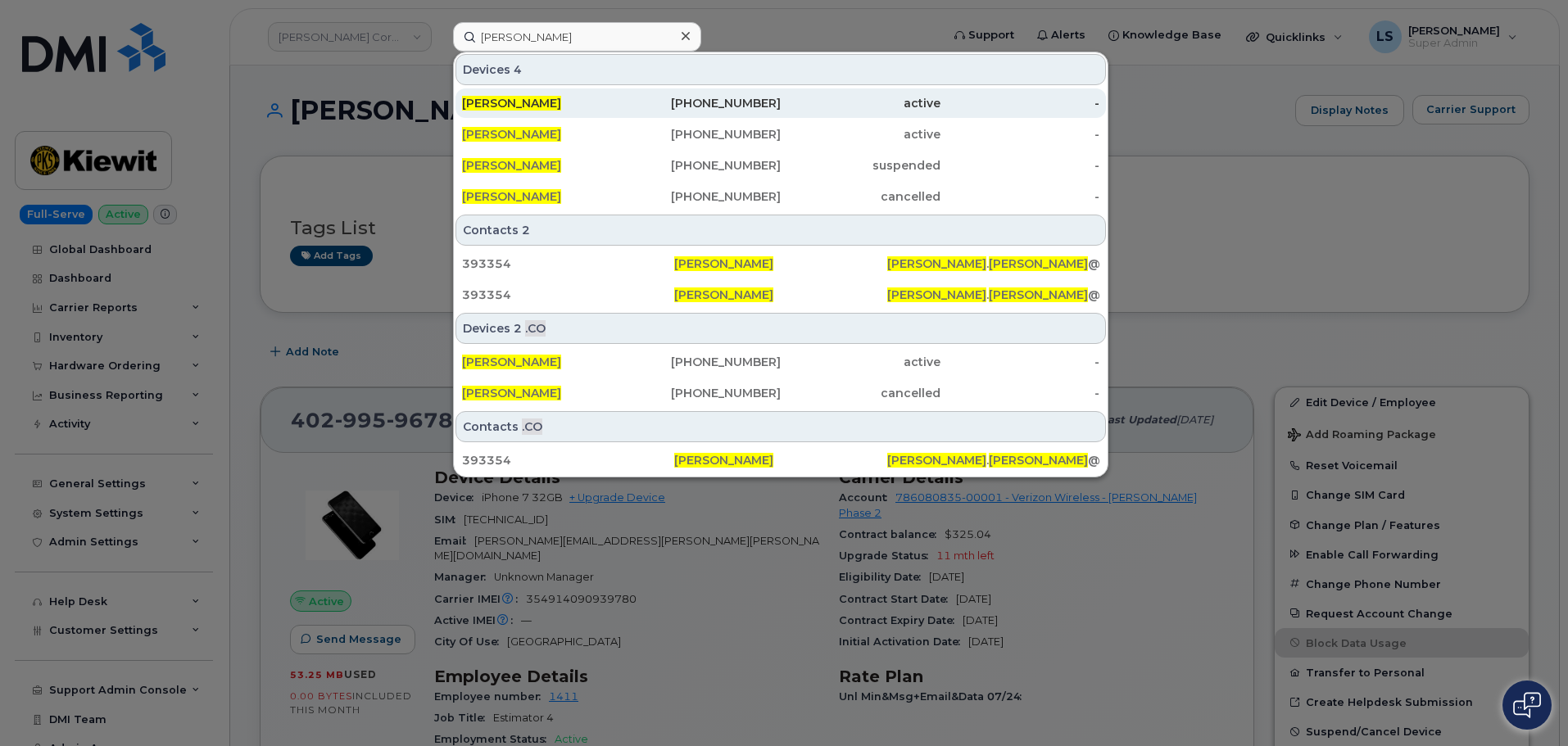
click at [622, 113] on div "[PERSON_NAME]" at bounding box center [702, 102] width 160 height 29
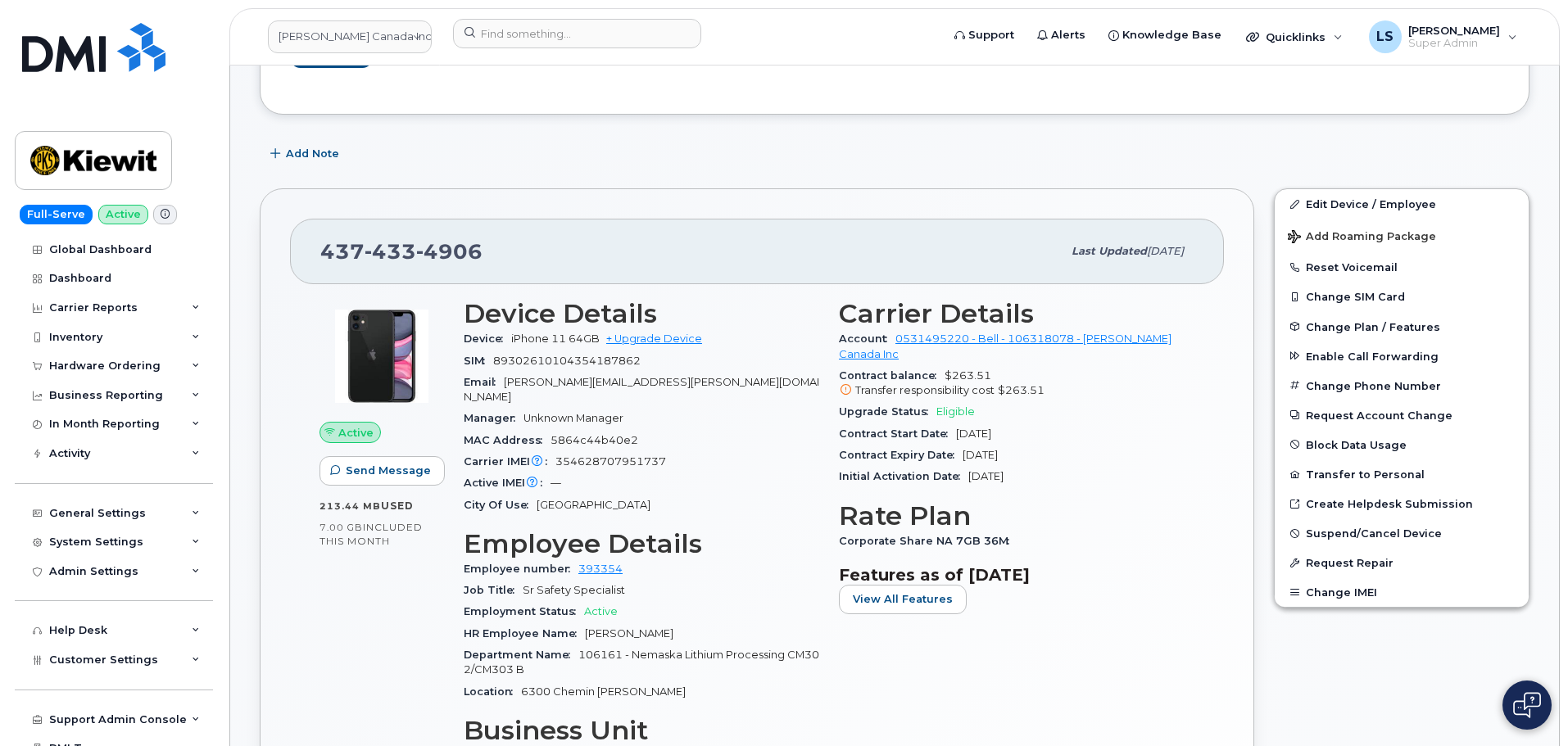
scroll to position [163, 0]
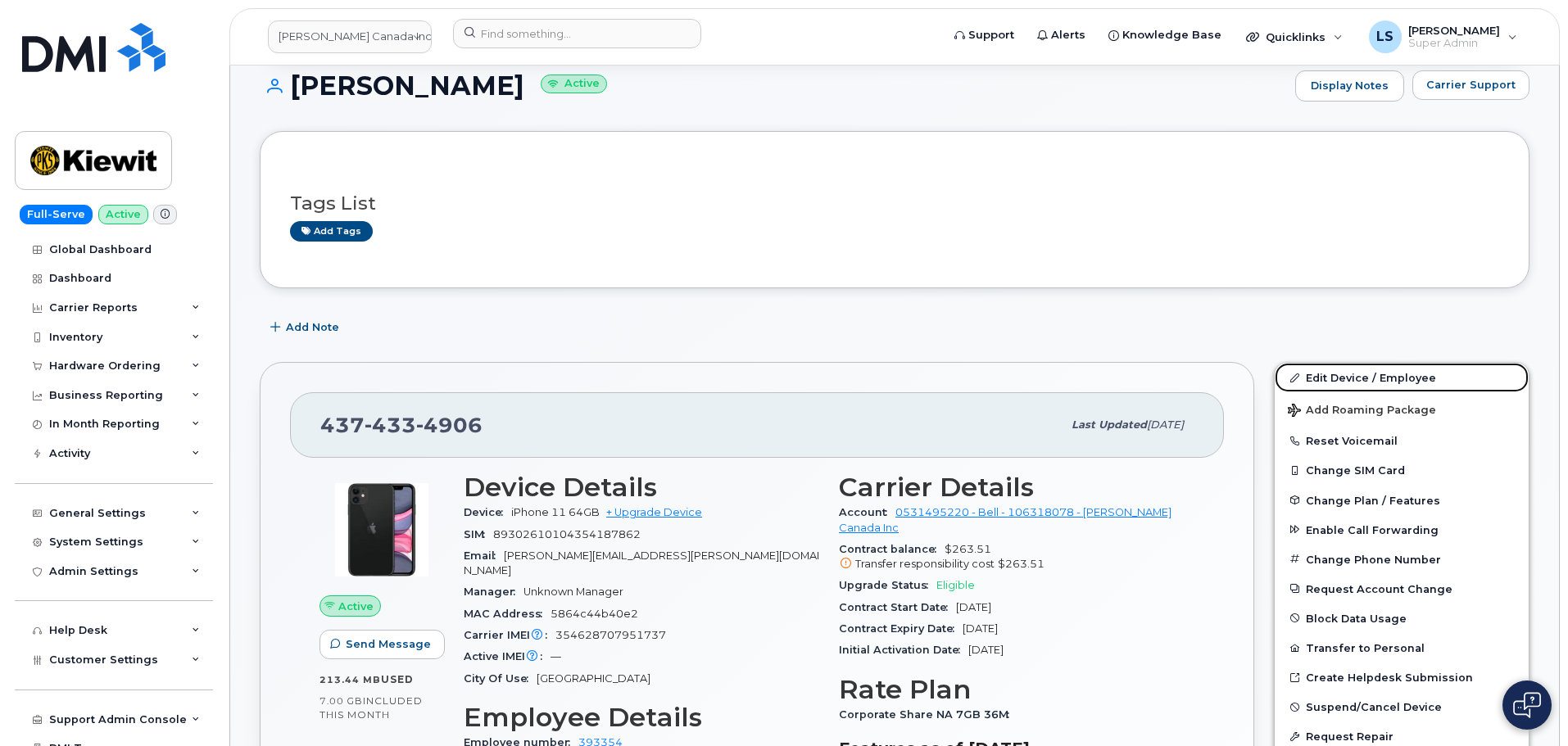
drag, startPoint x: 1301, startPoint y: 380, endPoint x: 299, endPoint y: 426, distance: 1003.1
click at [1303, 380] on link "Edit Device / Employee" at bounding box center [1402, 377] width 254 height 29
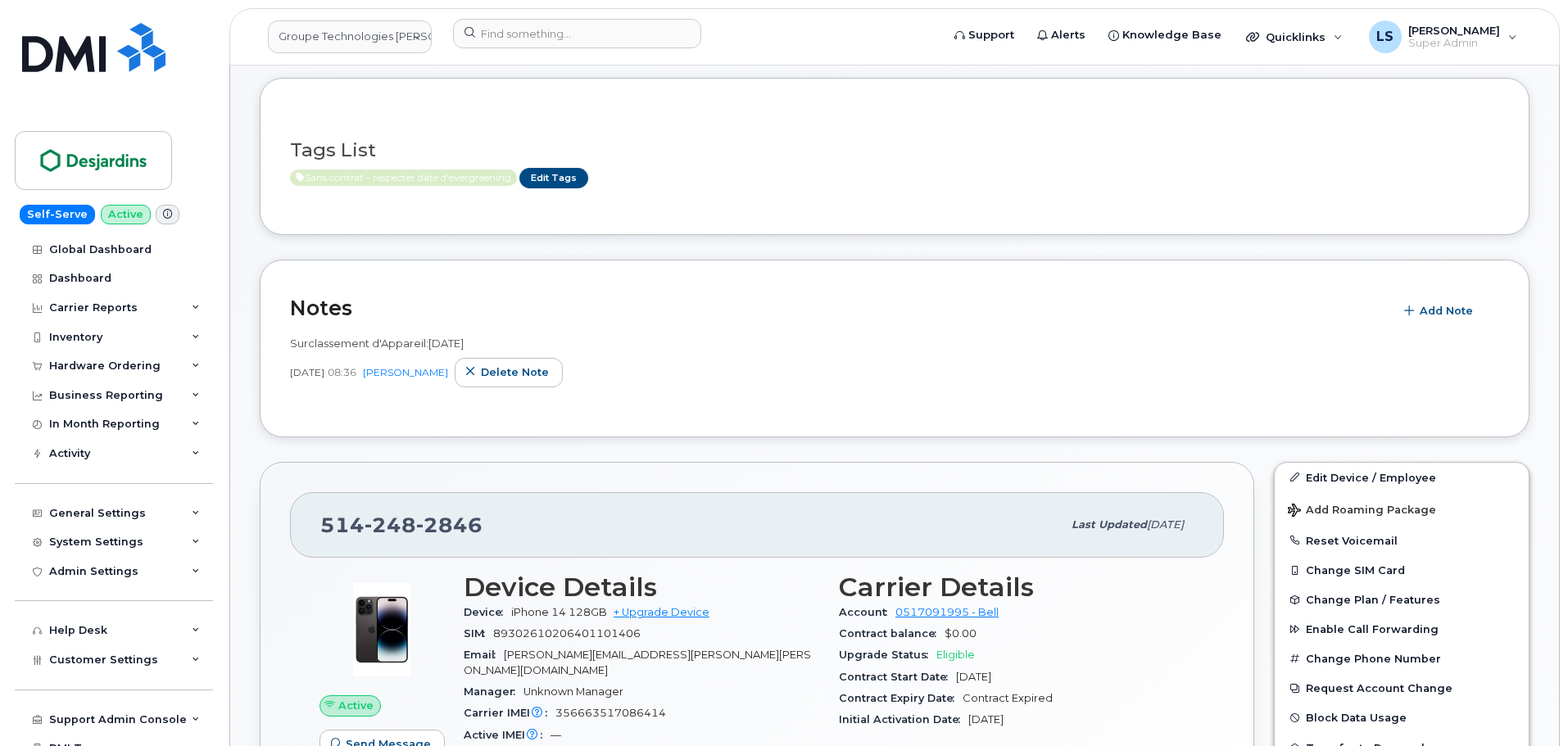
scroll to position [328, 0]
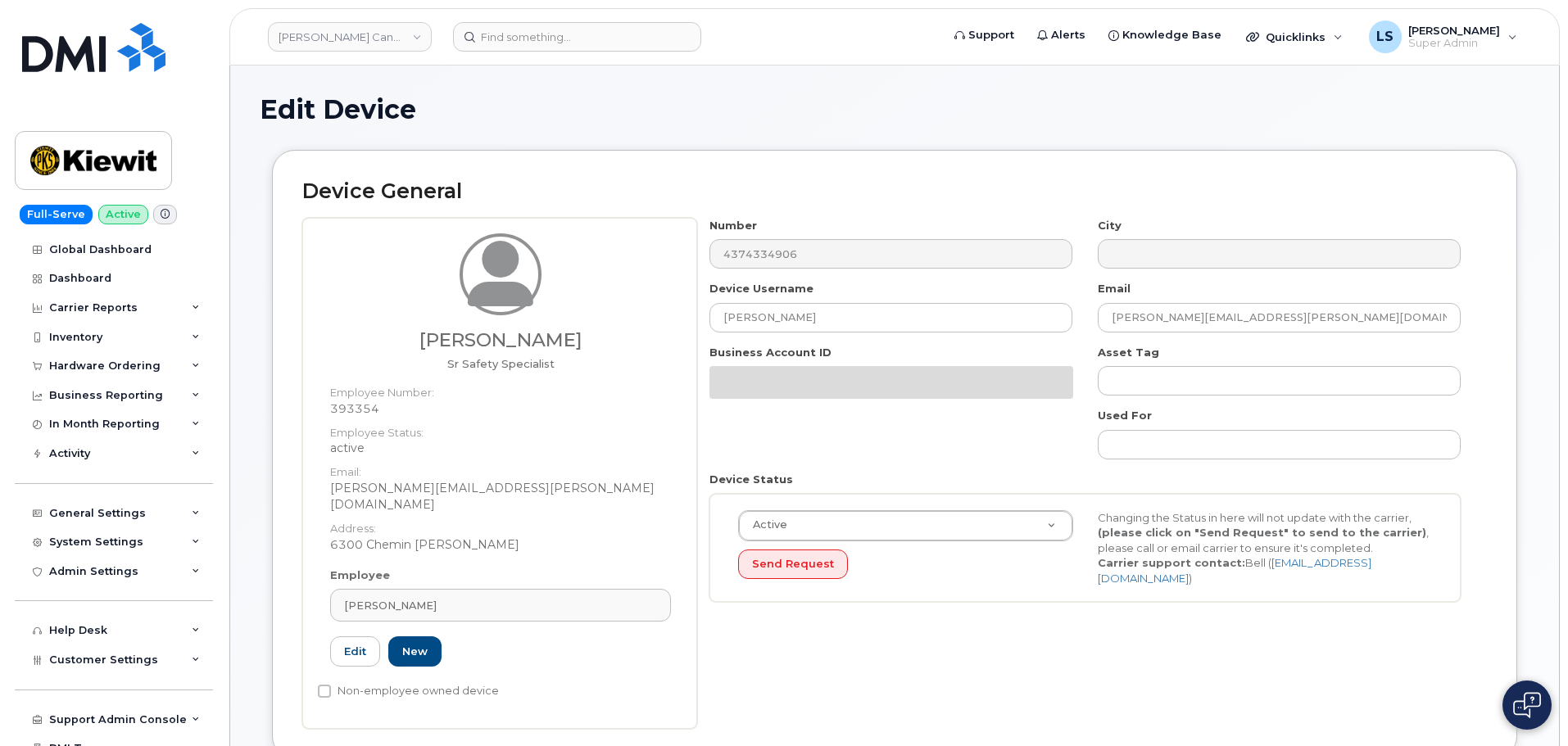
select select "14059"
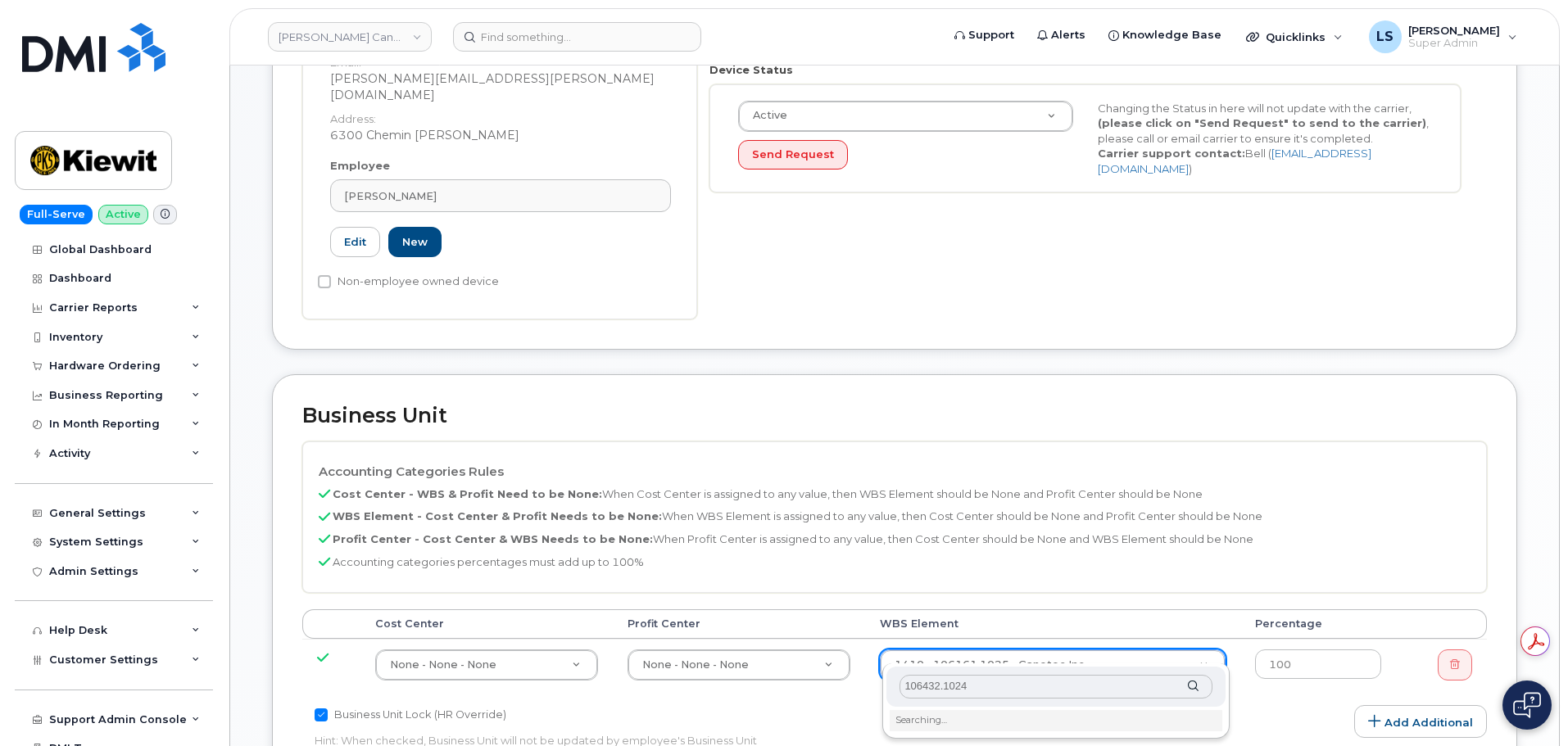
scroll to position [573, 0]
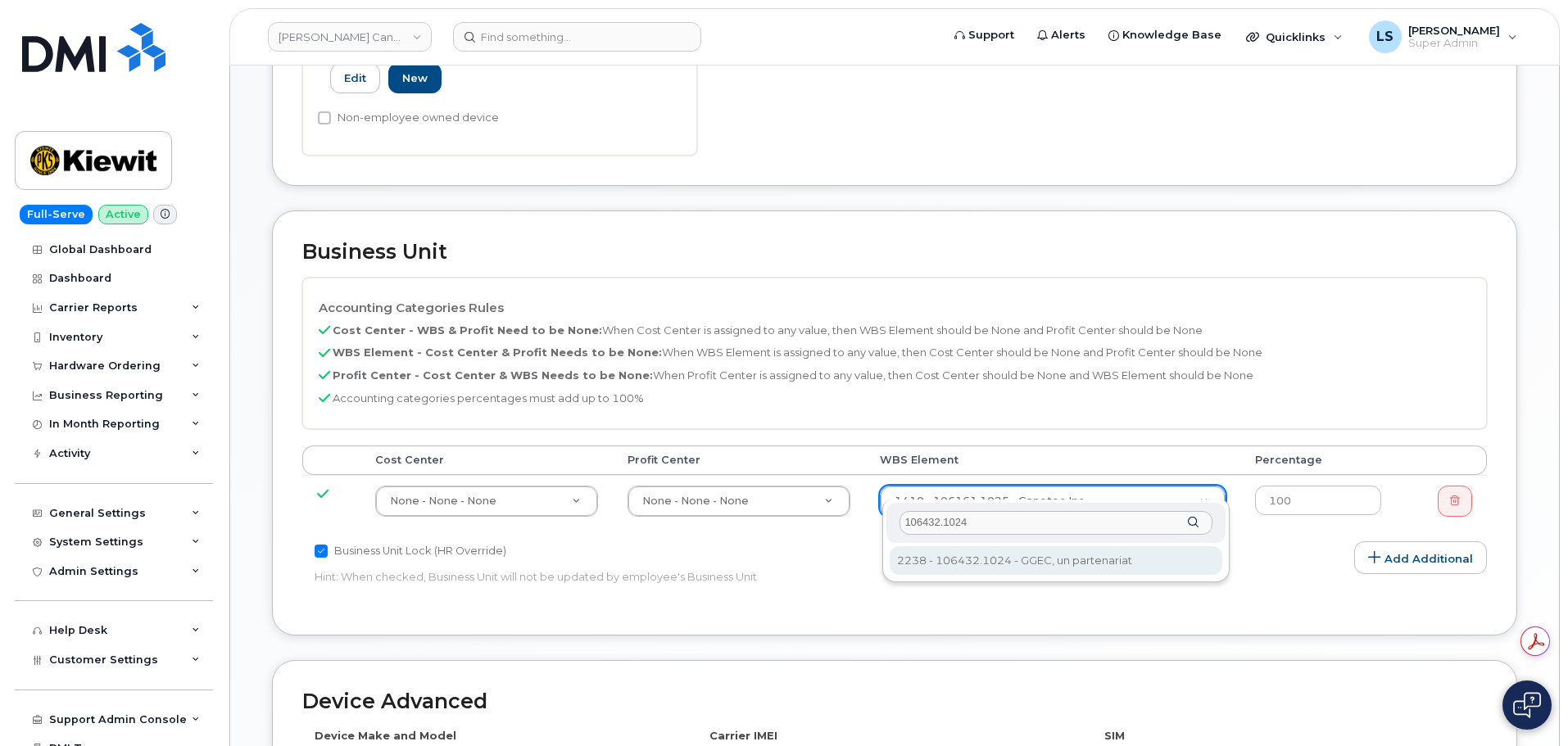
type input "106432.1024"
type input "35591570"
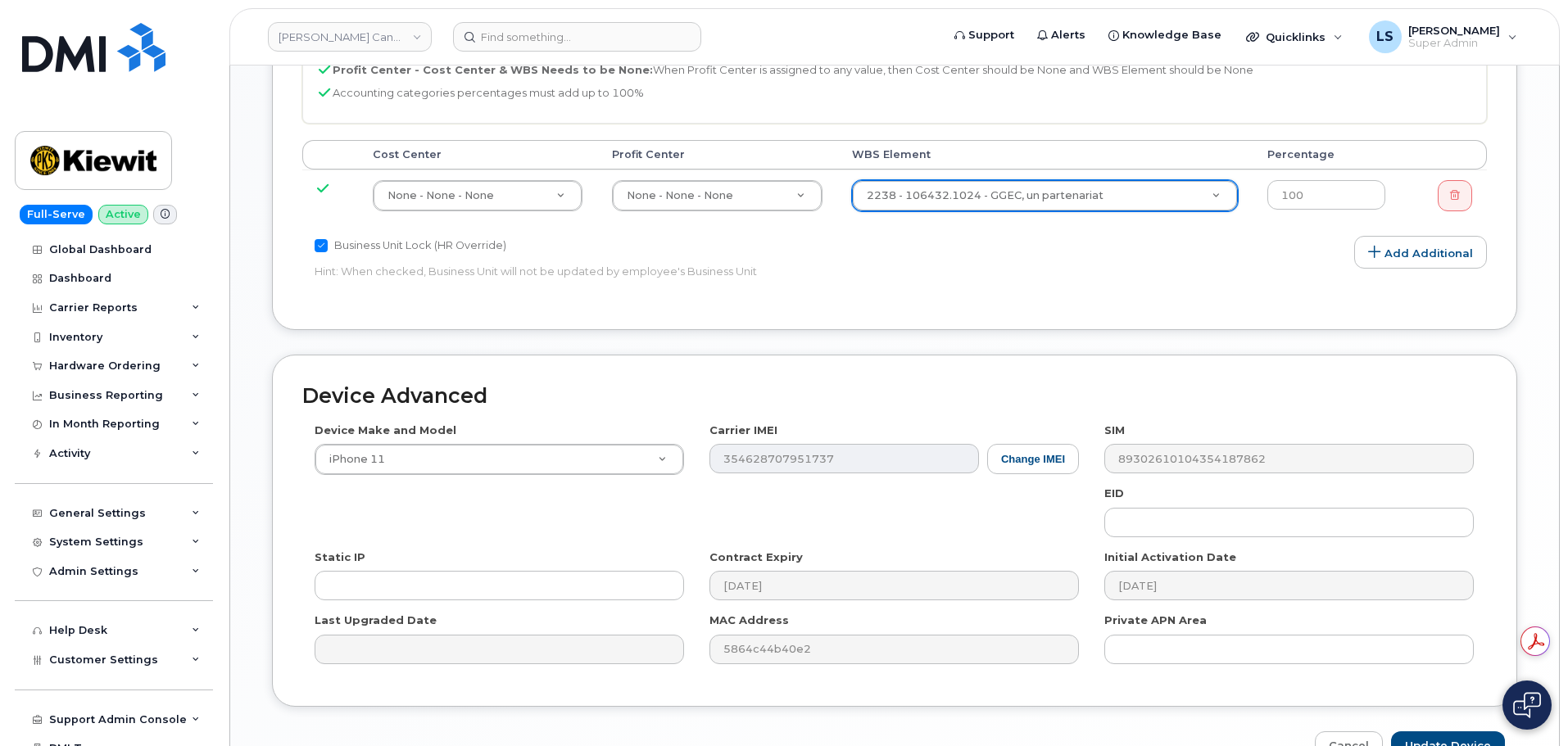
scroll to position [960, 0]
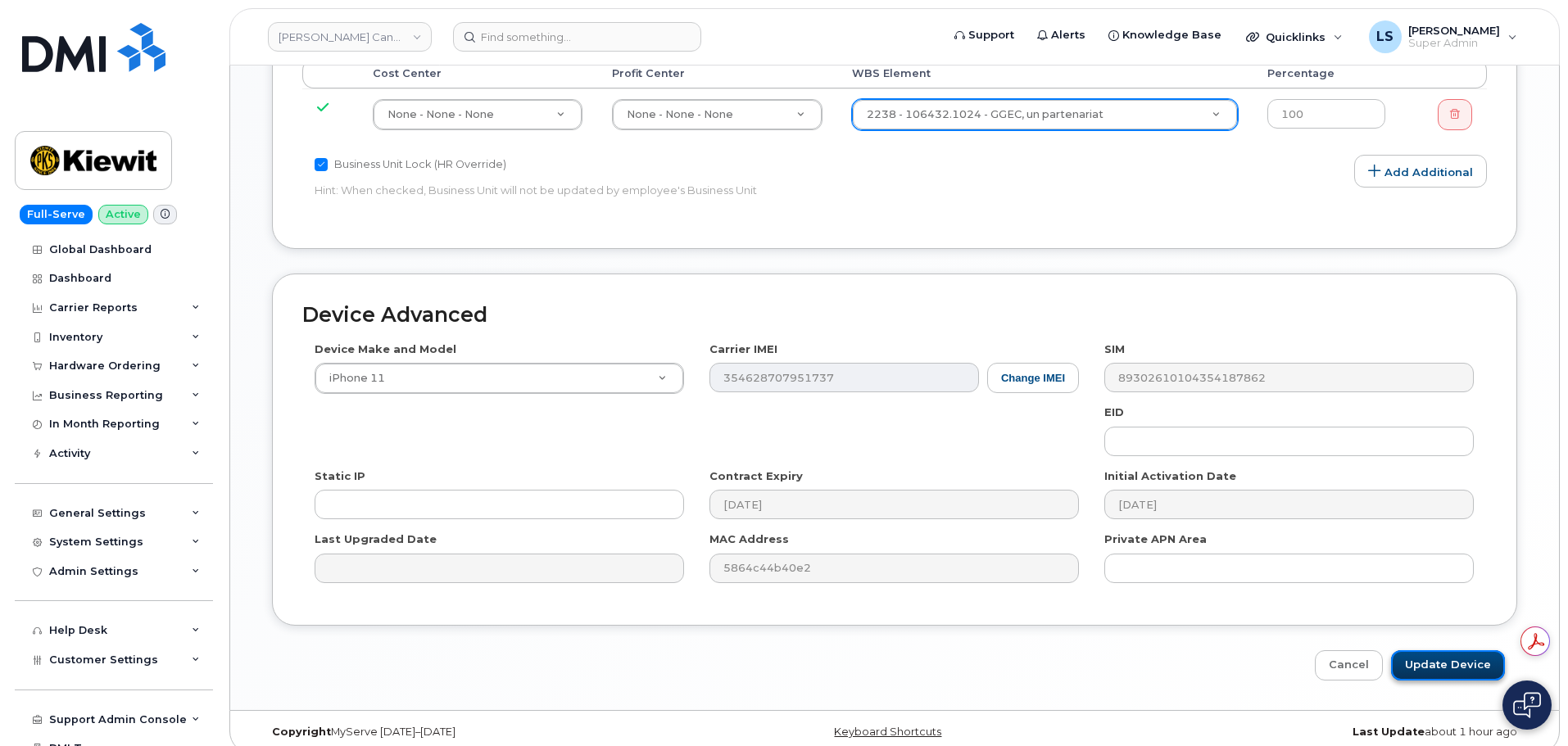
click at [1439, 660] on input "Update Device" at bounding box center [1448, 665] width 114 height 30
type input "Saving..."
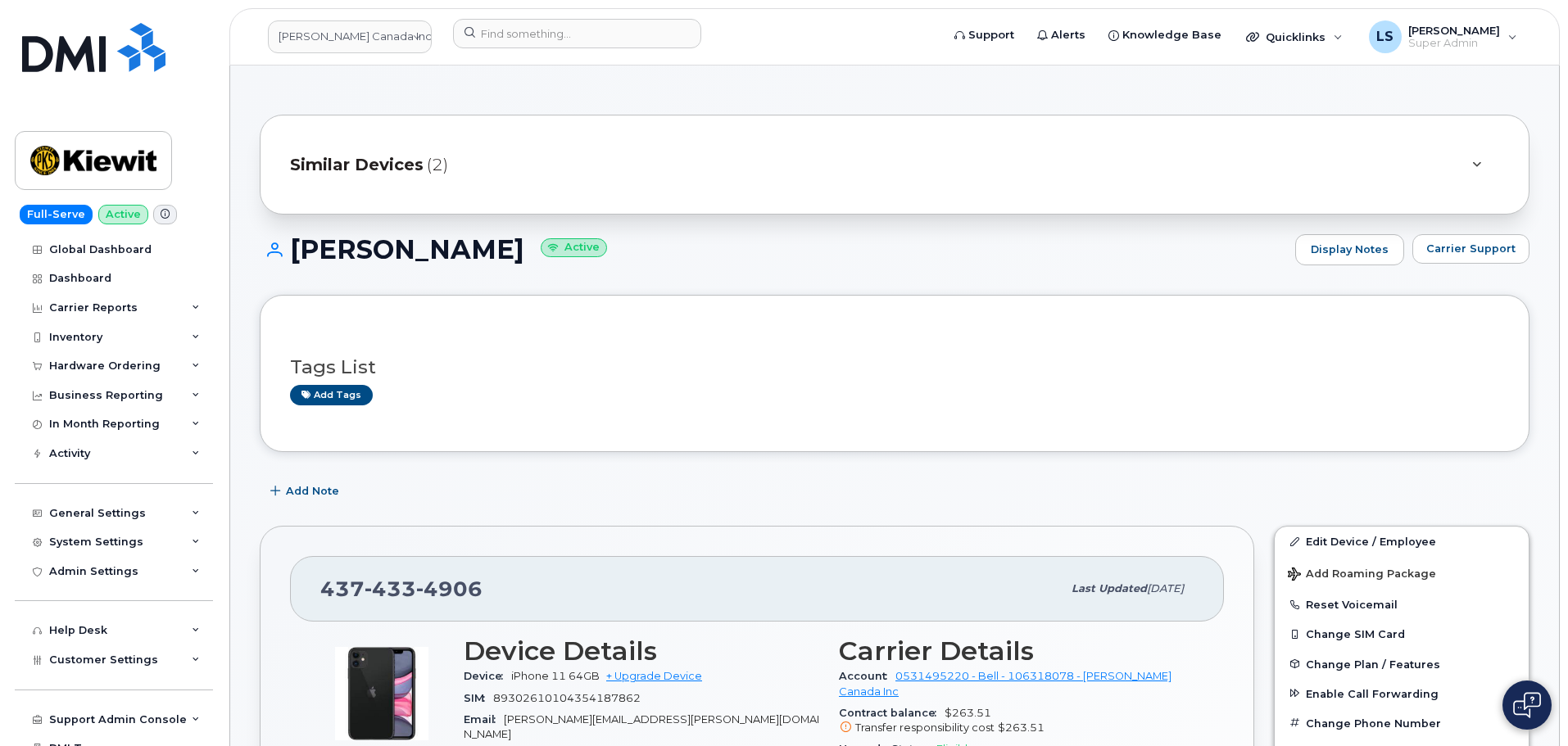
click at [500, 357] on h3 "Tags List" at bounding box center [894, 367] width 1209 height 21
click at [595, 47] on input at bounding box center [577, 33] width 248 height 29
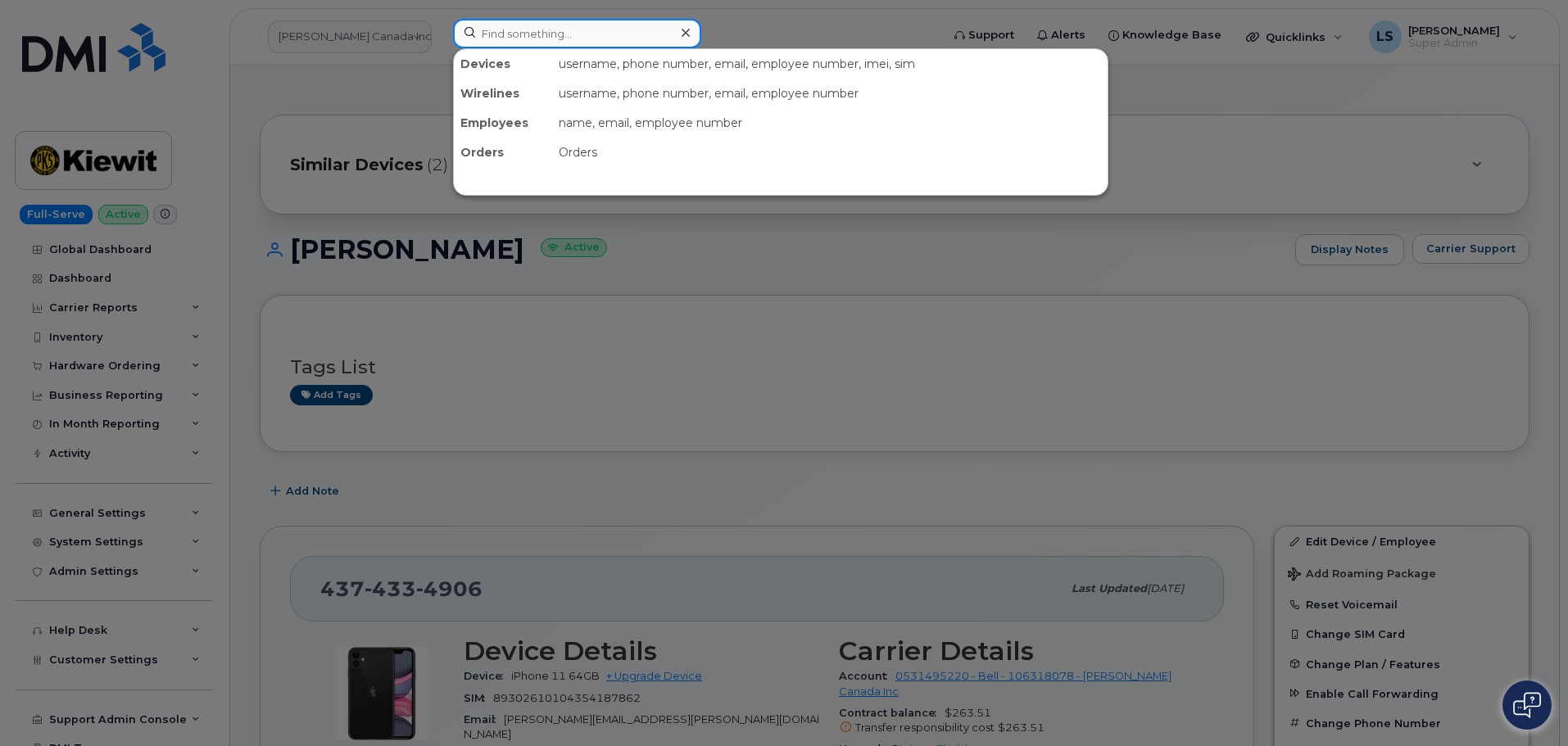
paste input "9022130628"
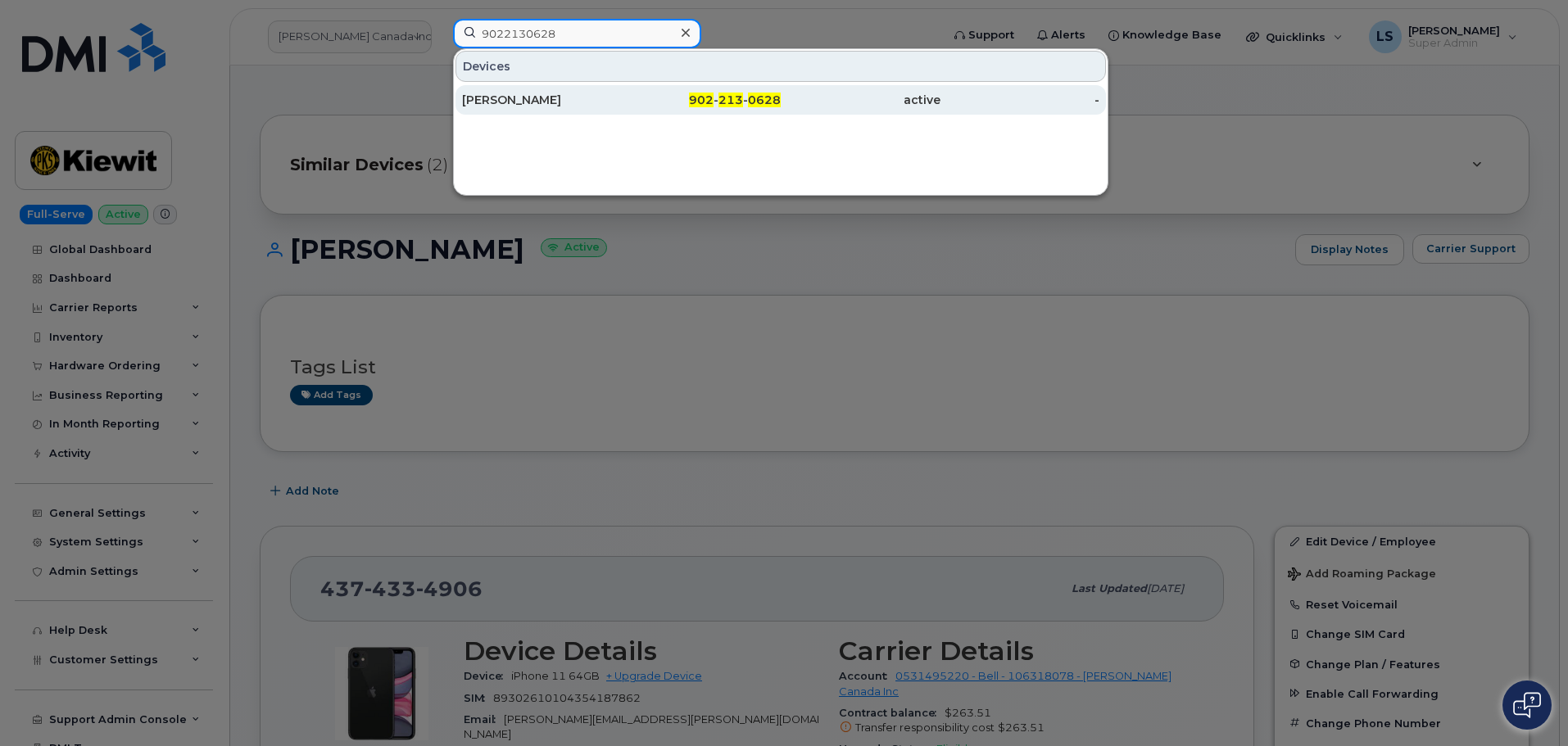
type input "9022130628"
click at [725, 102] on span "213" at bounding box center [731, 101] width 24 height 15
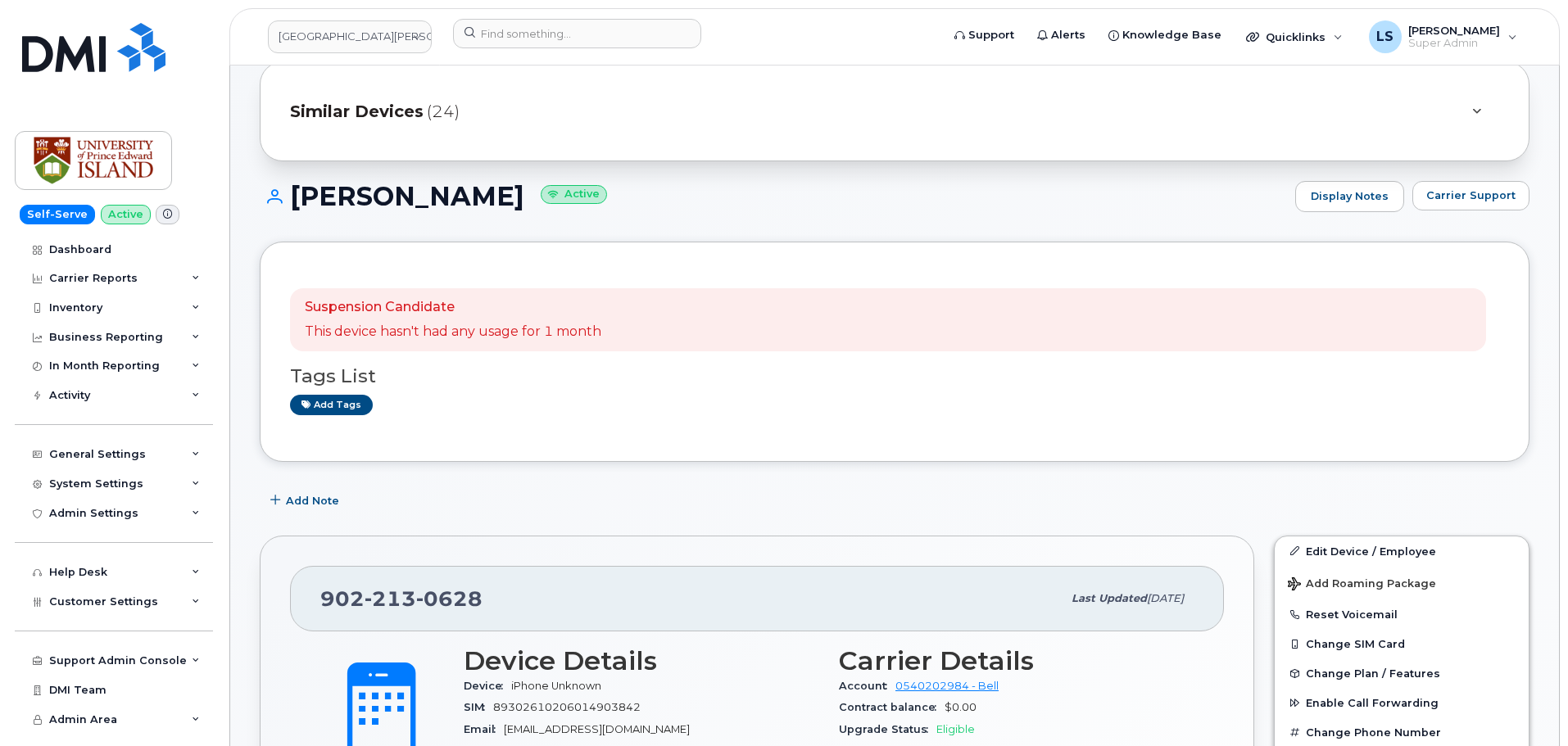
scroll to position [82, 0]
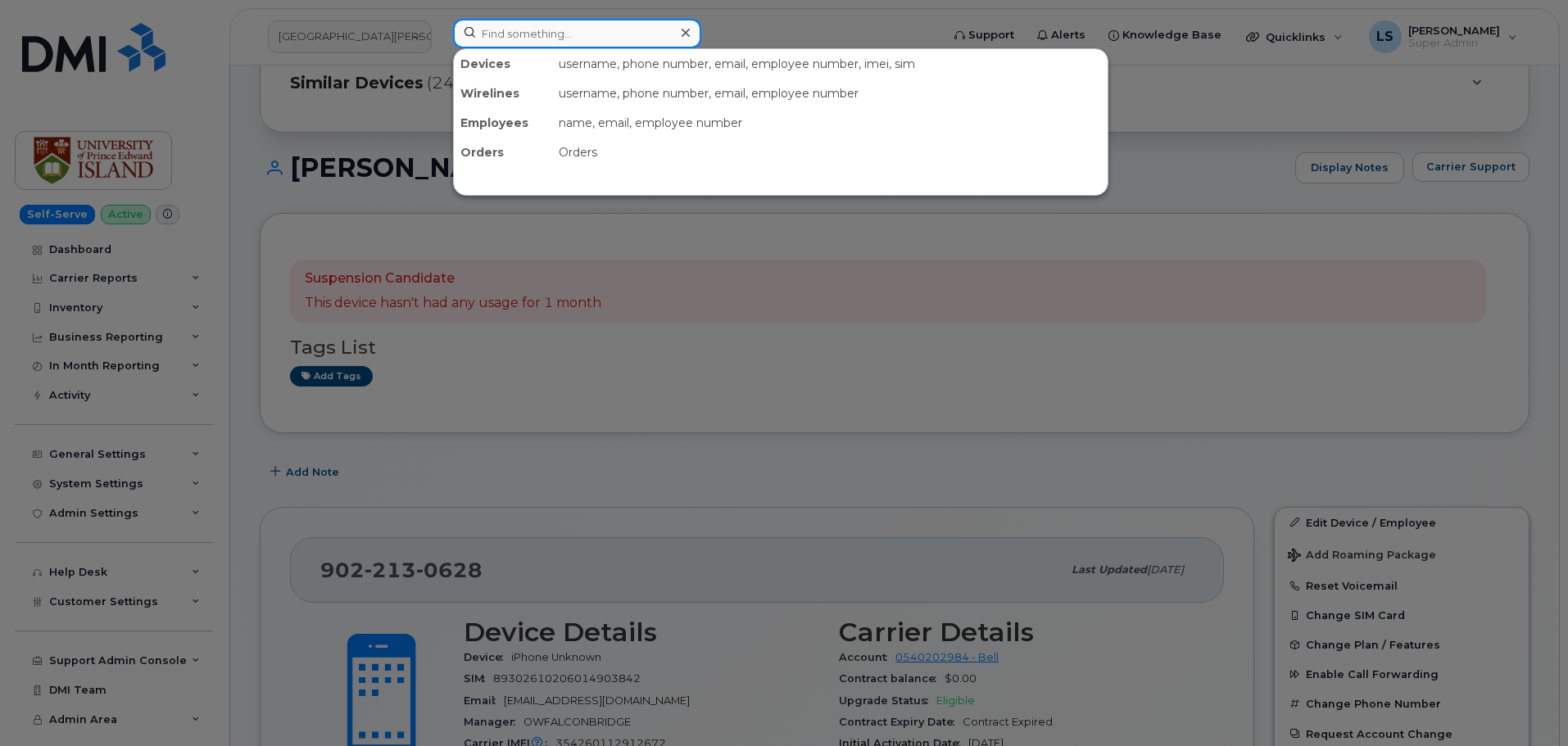
click at [482, 29] on input at bounding box center [577, 33] width 248 height 29
paste input "297520"
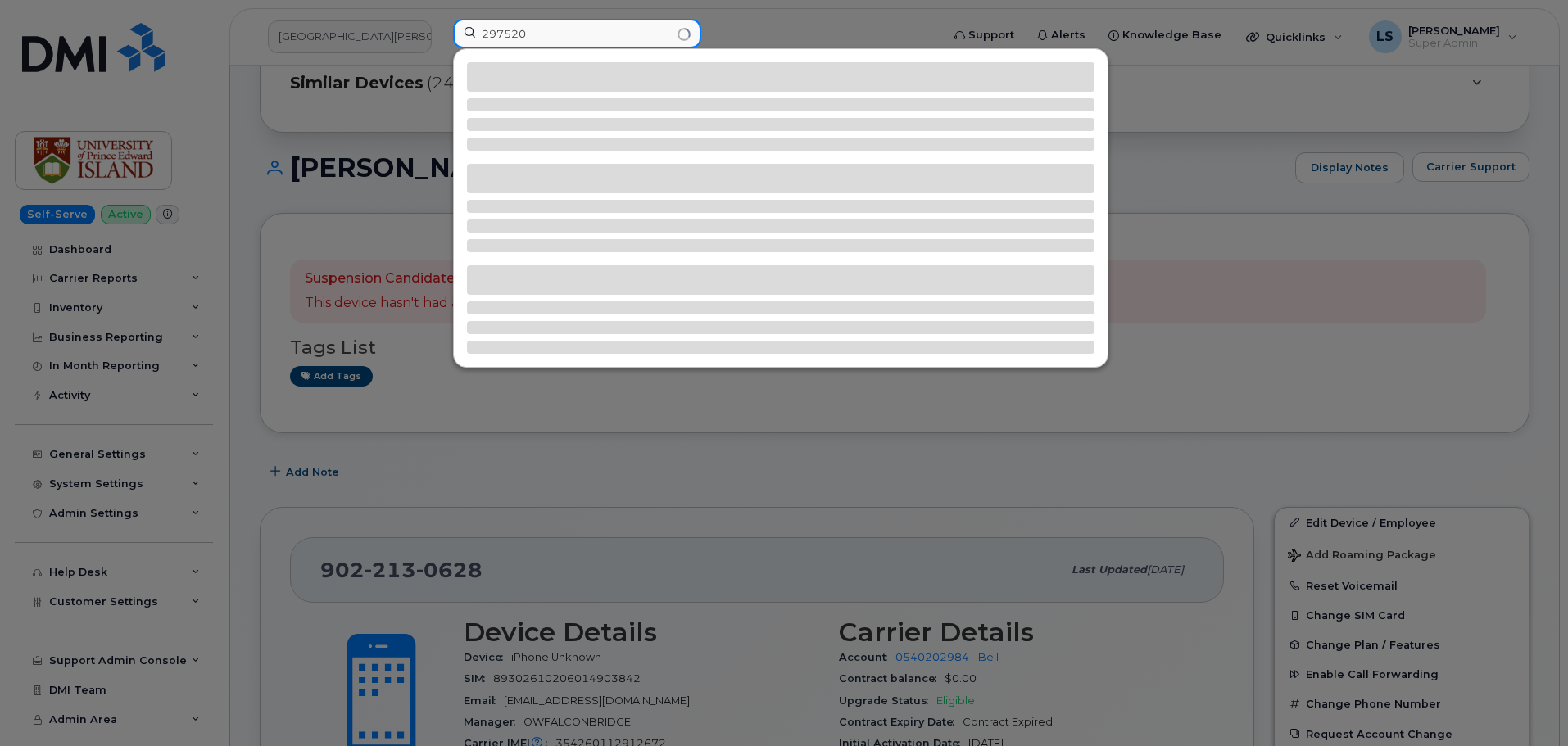
type input "297520"
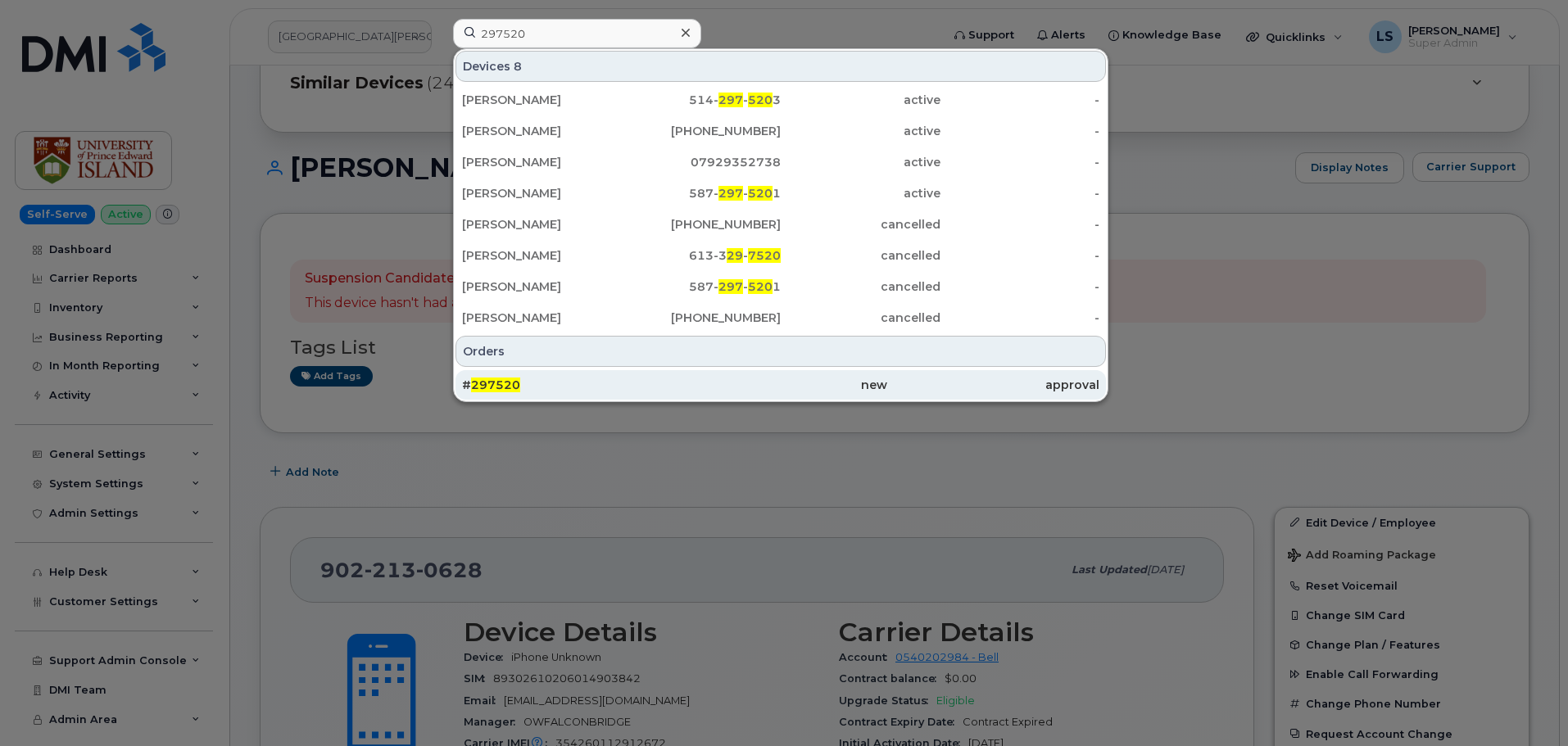
click at [539, 375] on div "# 297520" at bounding box center [568, 384] width 212 height 29
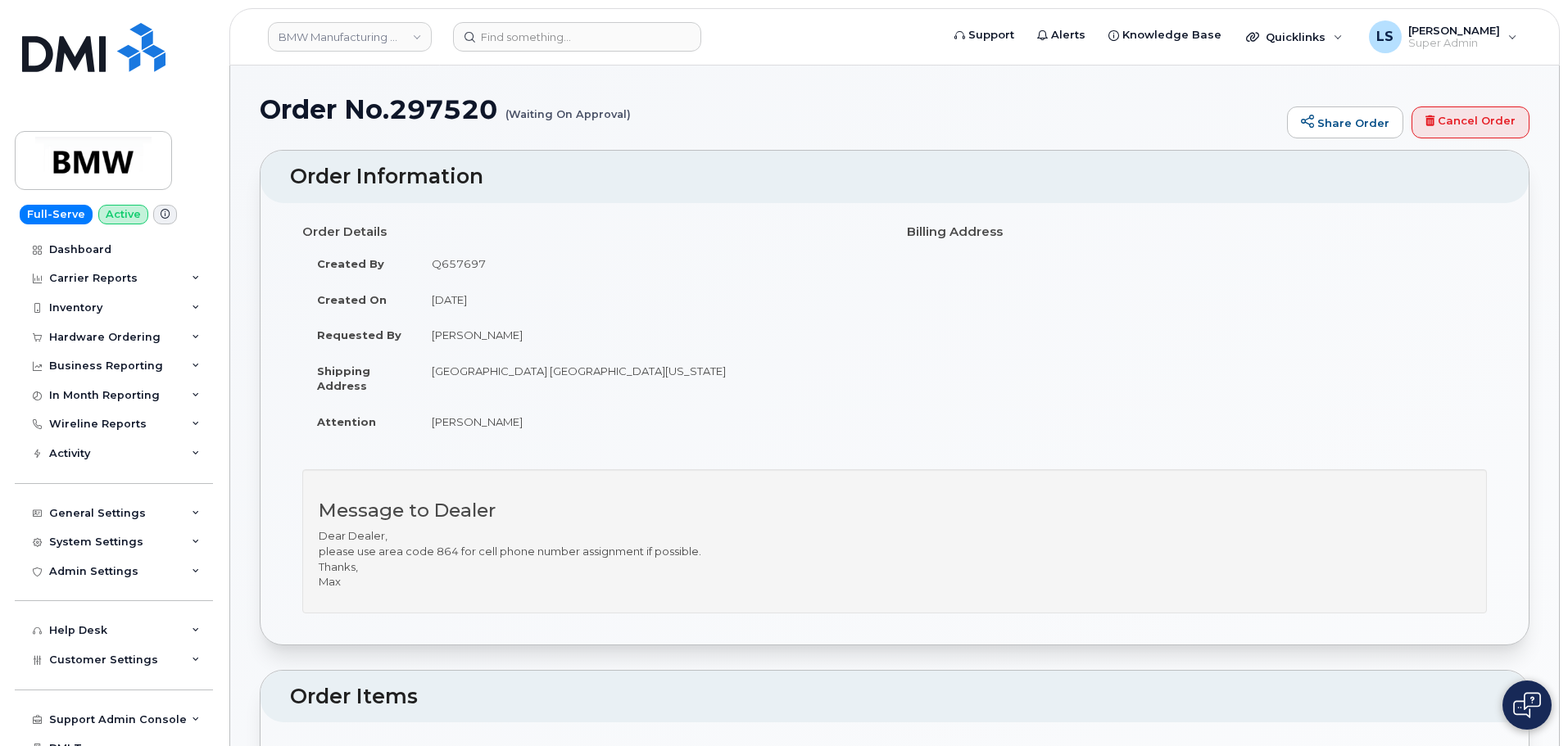
click at [439, 96] on h1 "Order No.297520 (Waiting On Approval)" at bounding box center [768, 109] width 1019 height 29
copy h1 "297520"
click at [118, 345] on div "Hardware Ordering" at bounding box center [114, 337] width 198 height 29
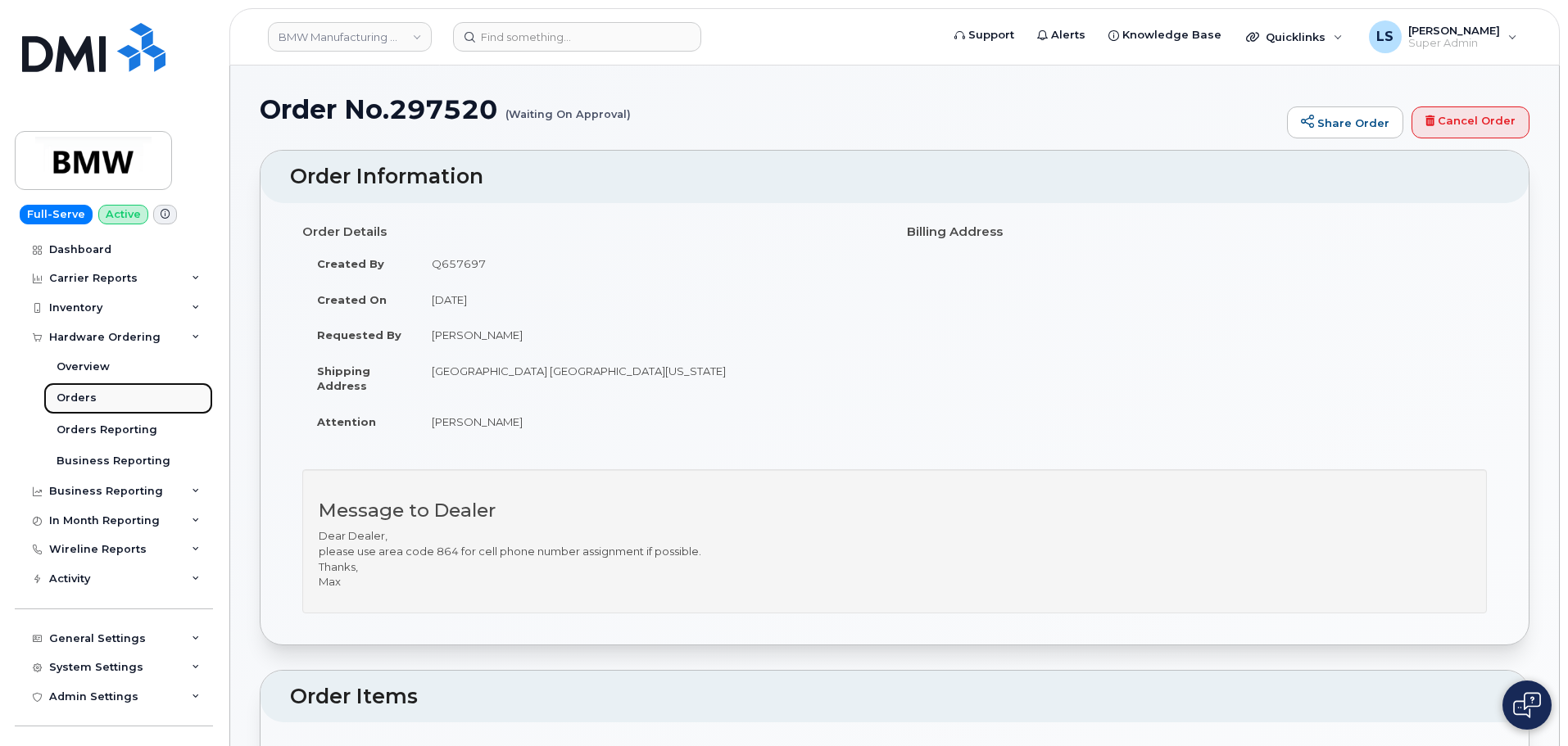
click at [107, 399] on link "Orders" at bounding box center [128, 397] width 170 height 31
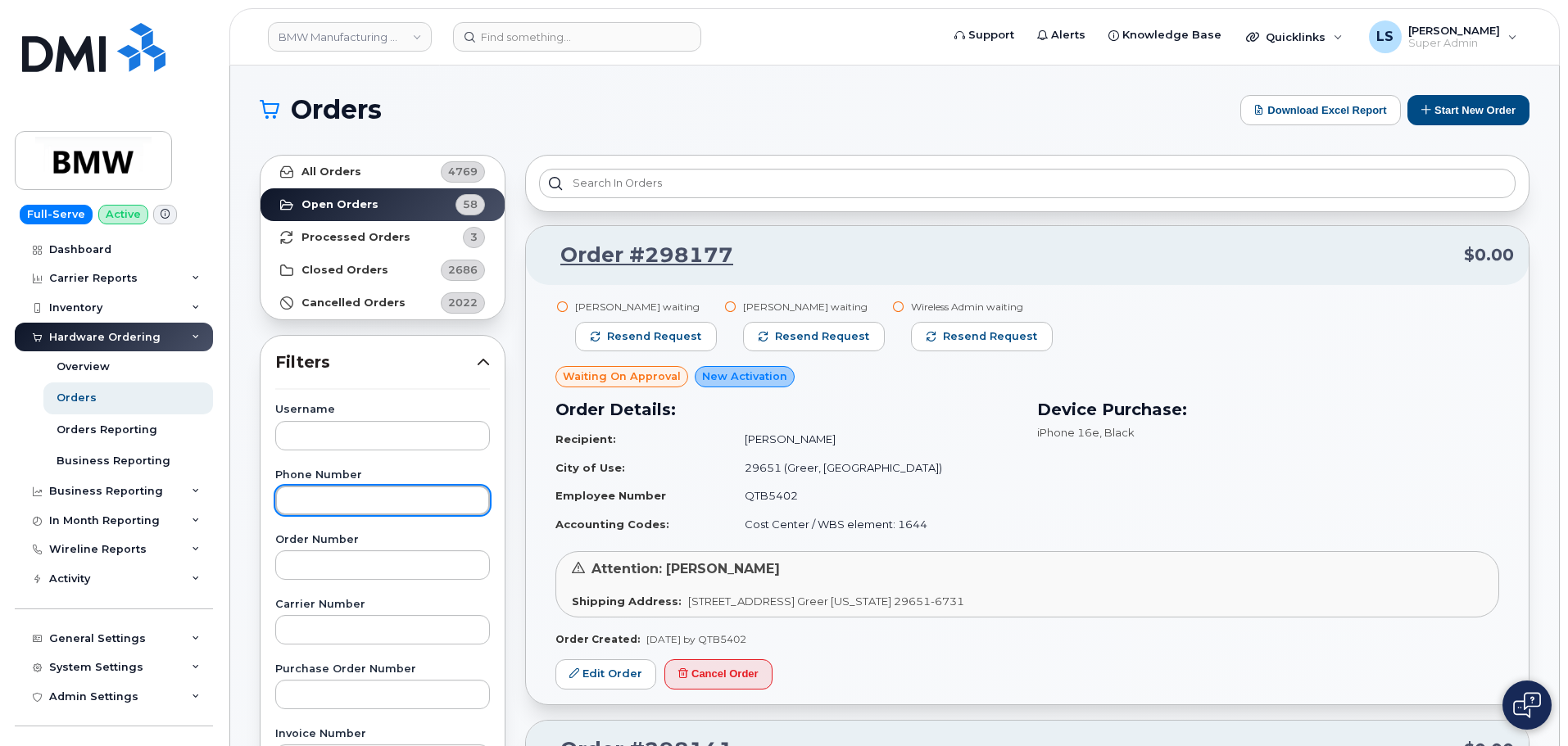
click at [321, 511] on input "text" at bounding box center [382, 500] width 214 height 29
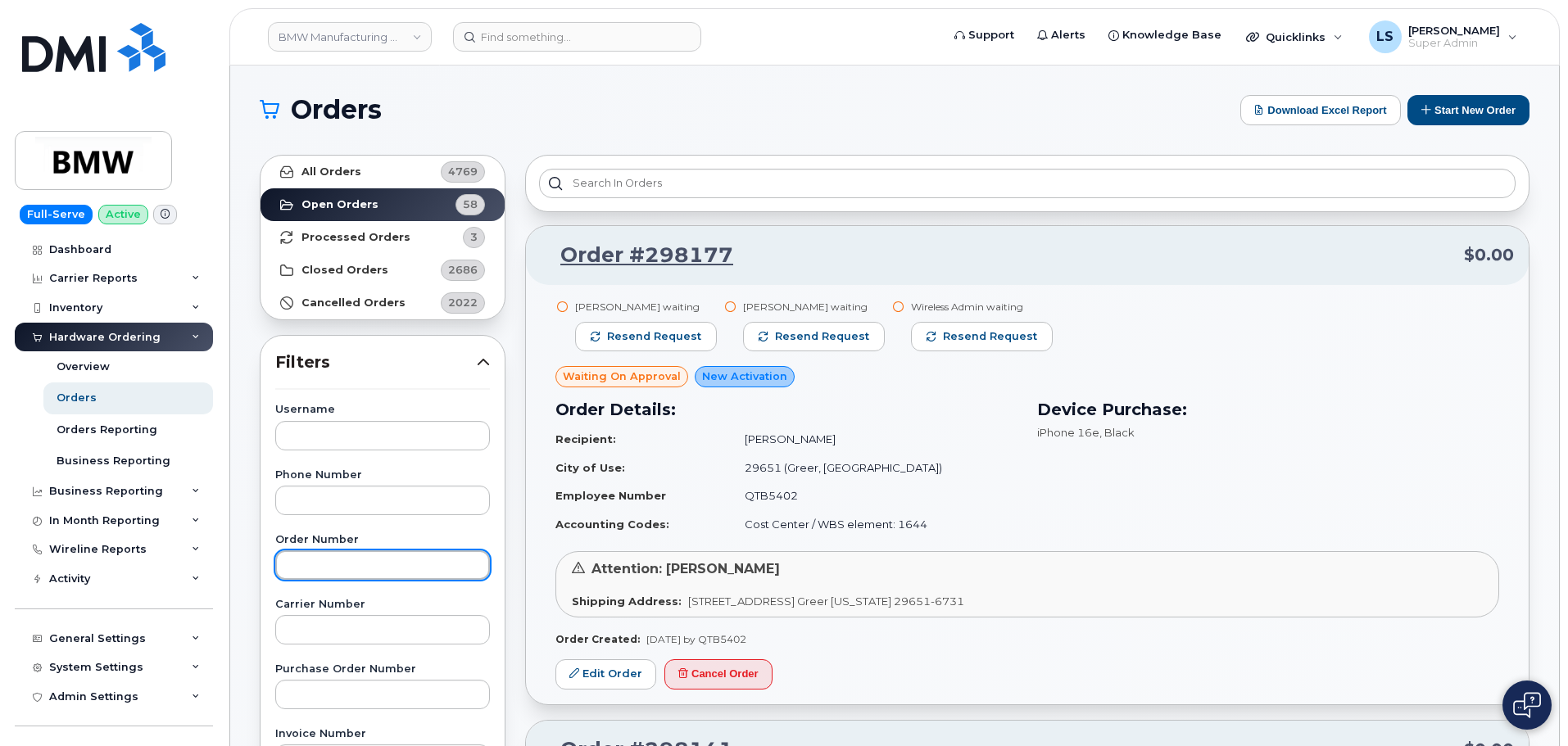
click at [309, 560] on input "text" at bounding box center [382, 565] width 214 height 29
paste input "297520"
type input "297520"
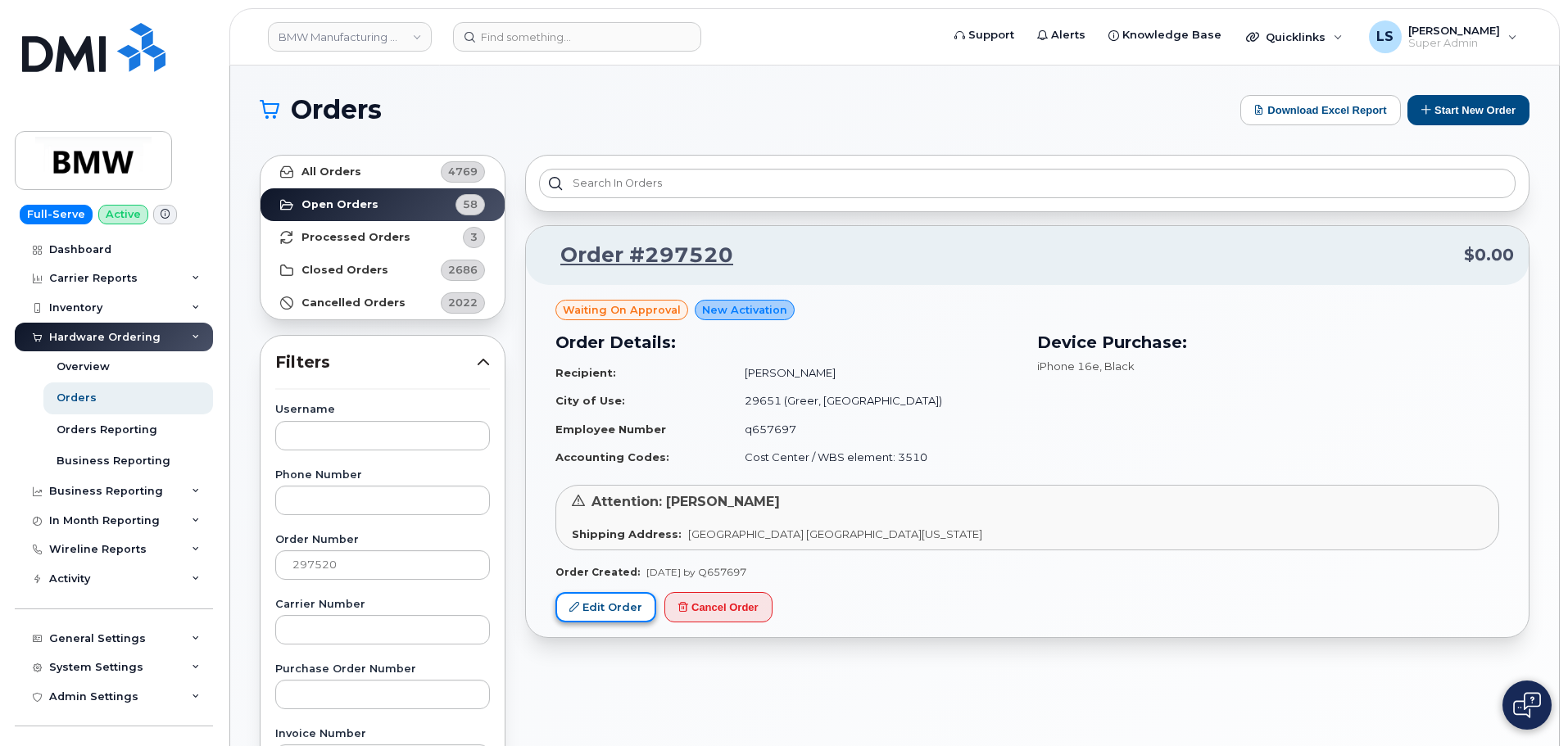
click at [590, 605] on link "Edit Order" at bounding box center [605, 607] width 101 height 30
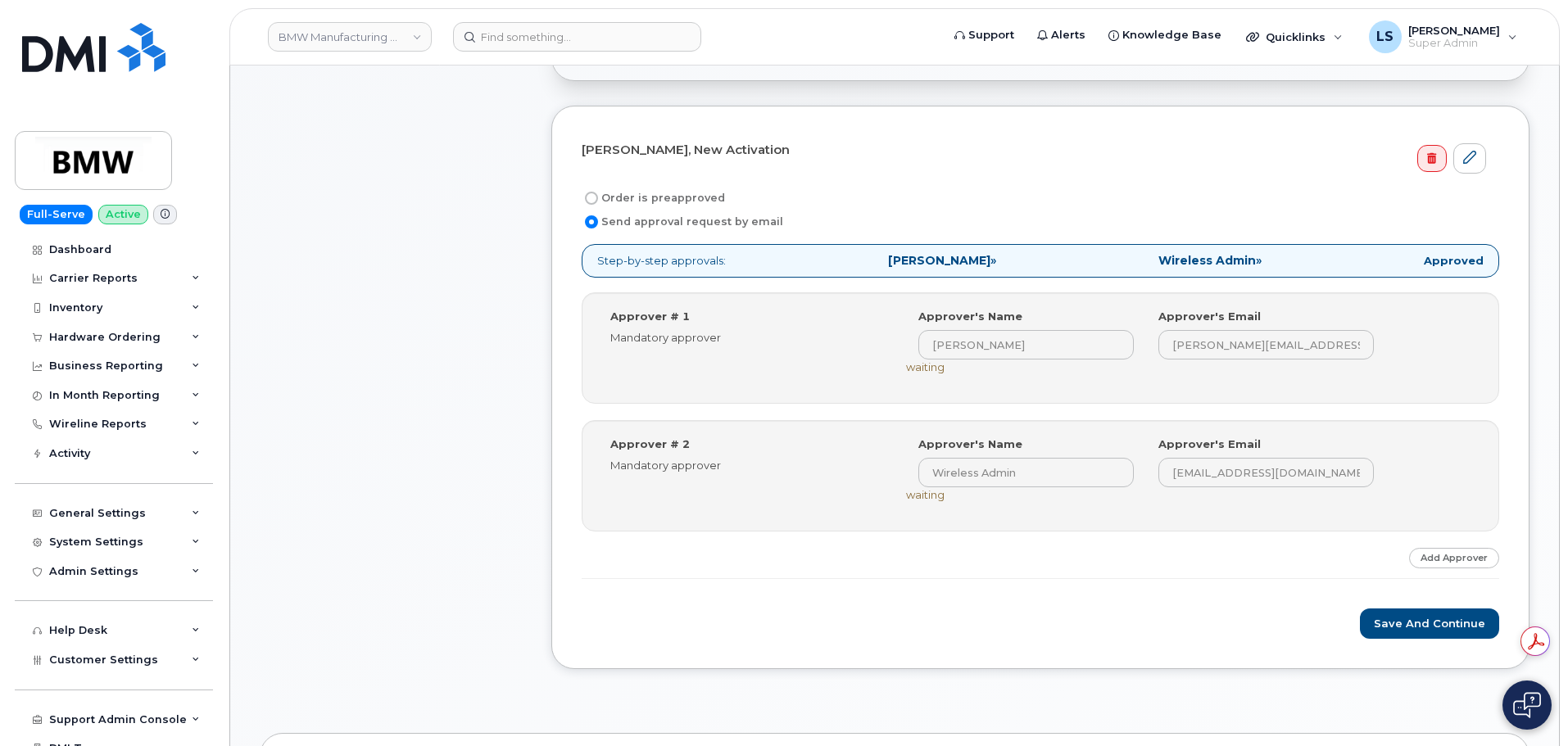
scroll to position [491, 0]
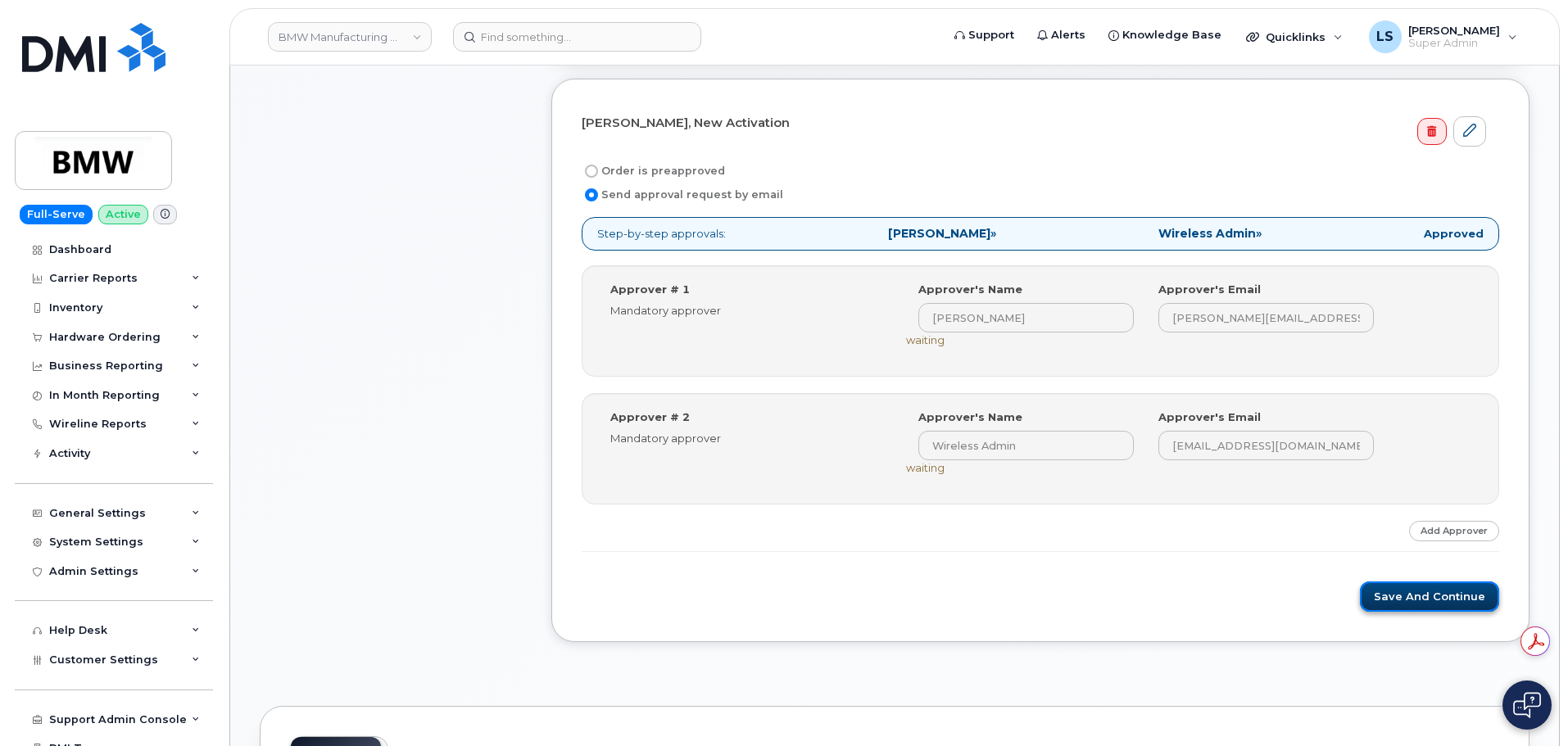
click at [1379, 597] on button "Save and Continue" at bounding box center [1430, 597] width 139 height 30
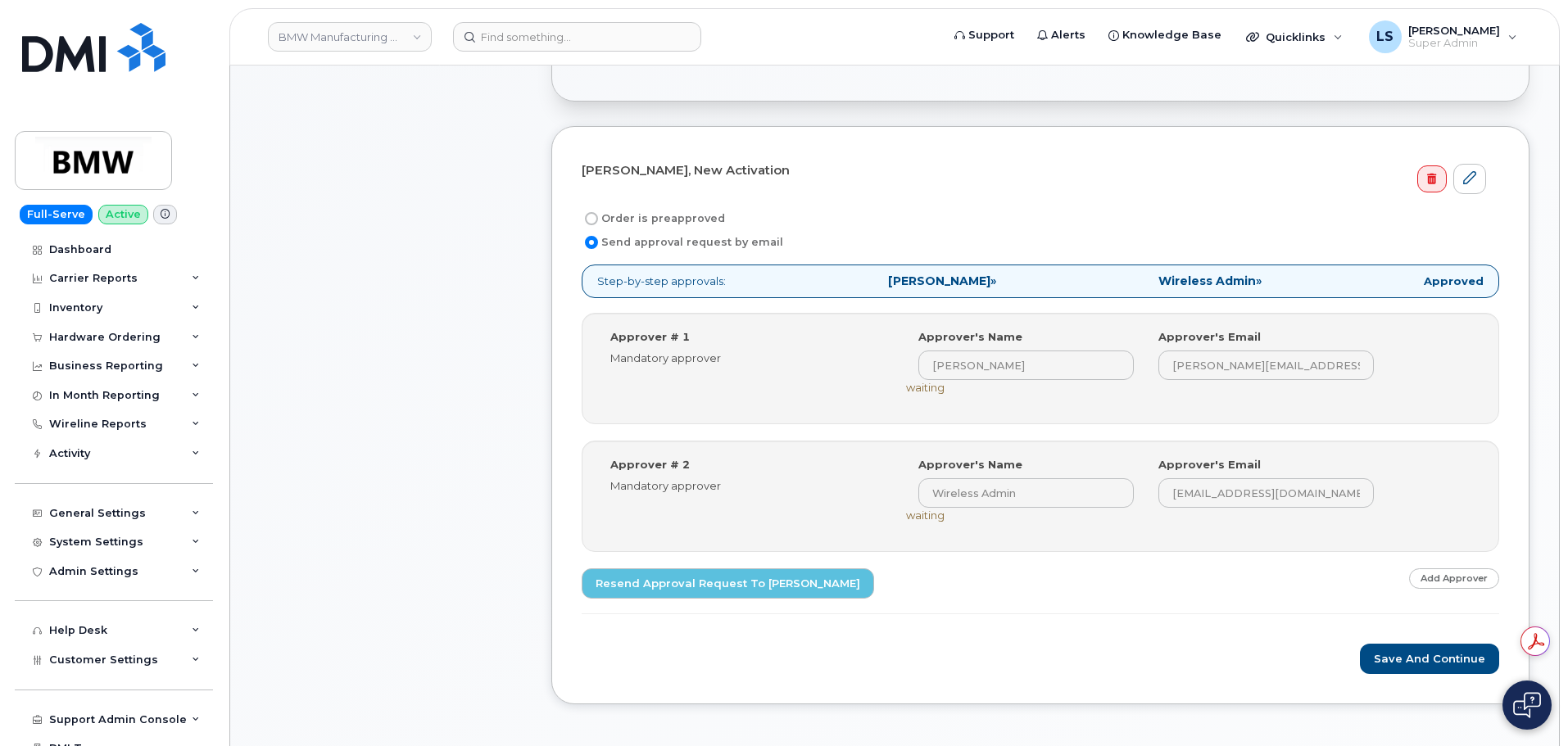
scroll to position [405, 0]
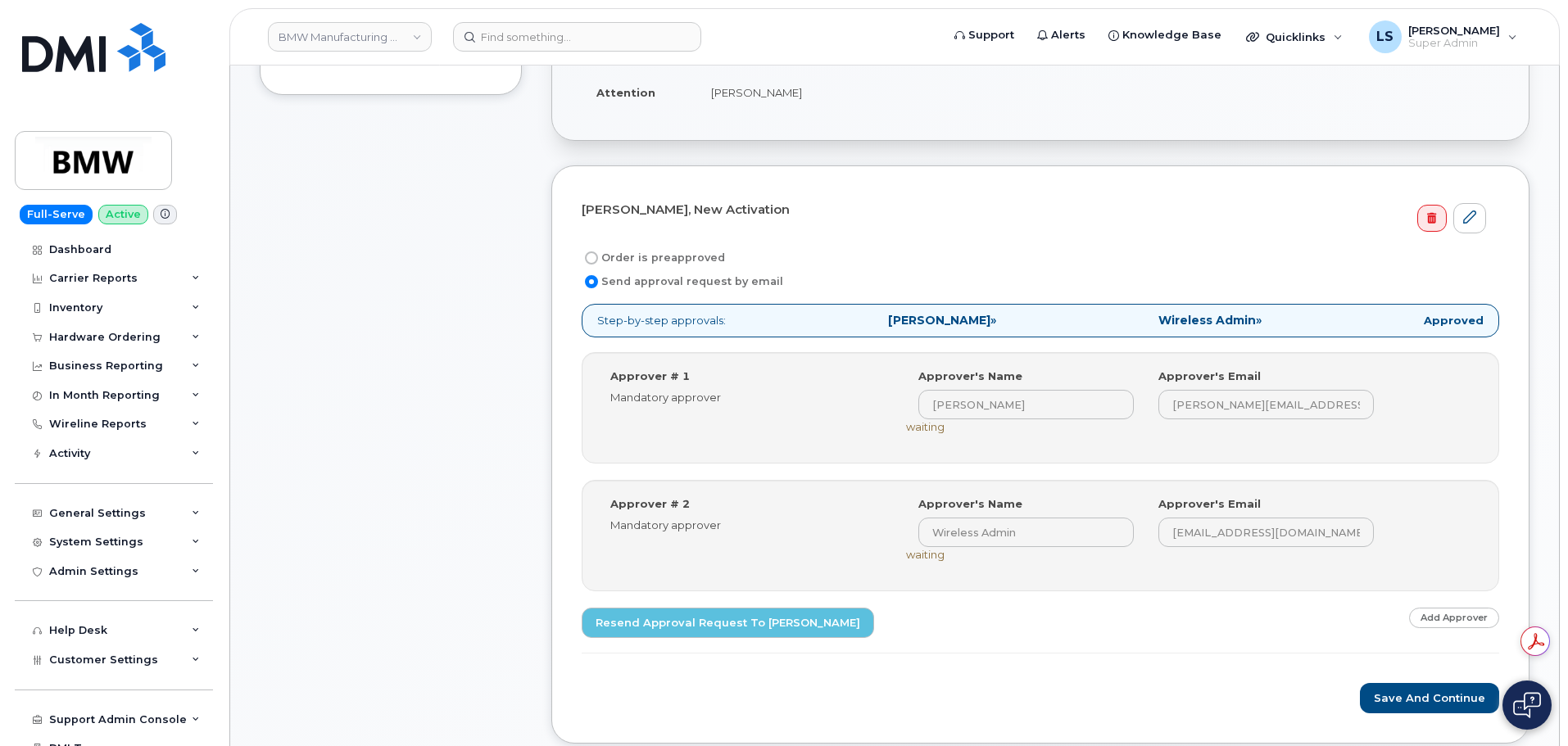
click at [865, 413] on div "Approver # 1 Mandatory approver Select Approver Ryan Pratt (ryan.pratt@bmwna.co…" at bounding box center [1042, 408] width 887 height 79
click at [691, 624] on link "Resend Approval Request to Ryan Pratt" at bounding box center [727, 623] width 292 height 30
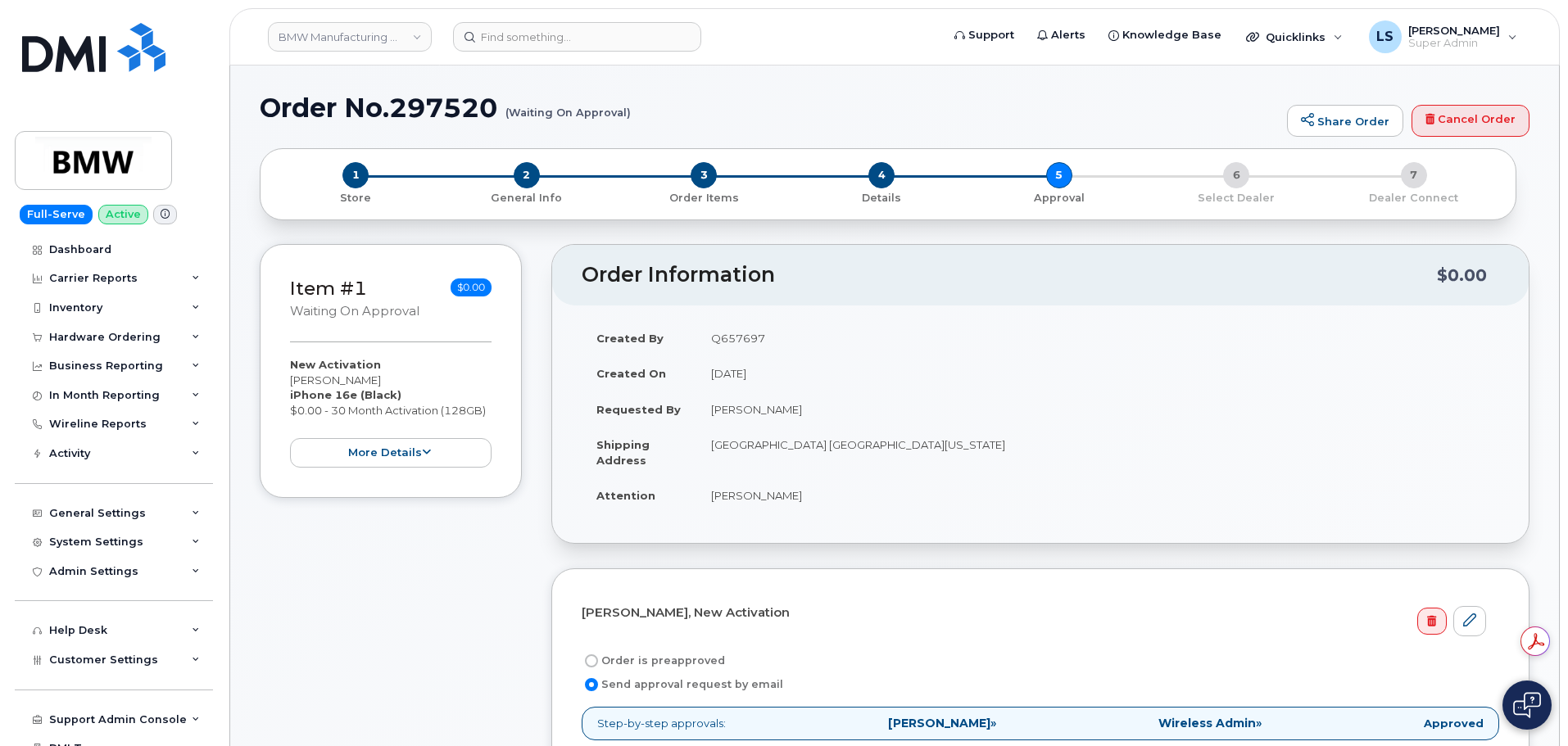
scroll to position [0, 0]
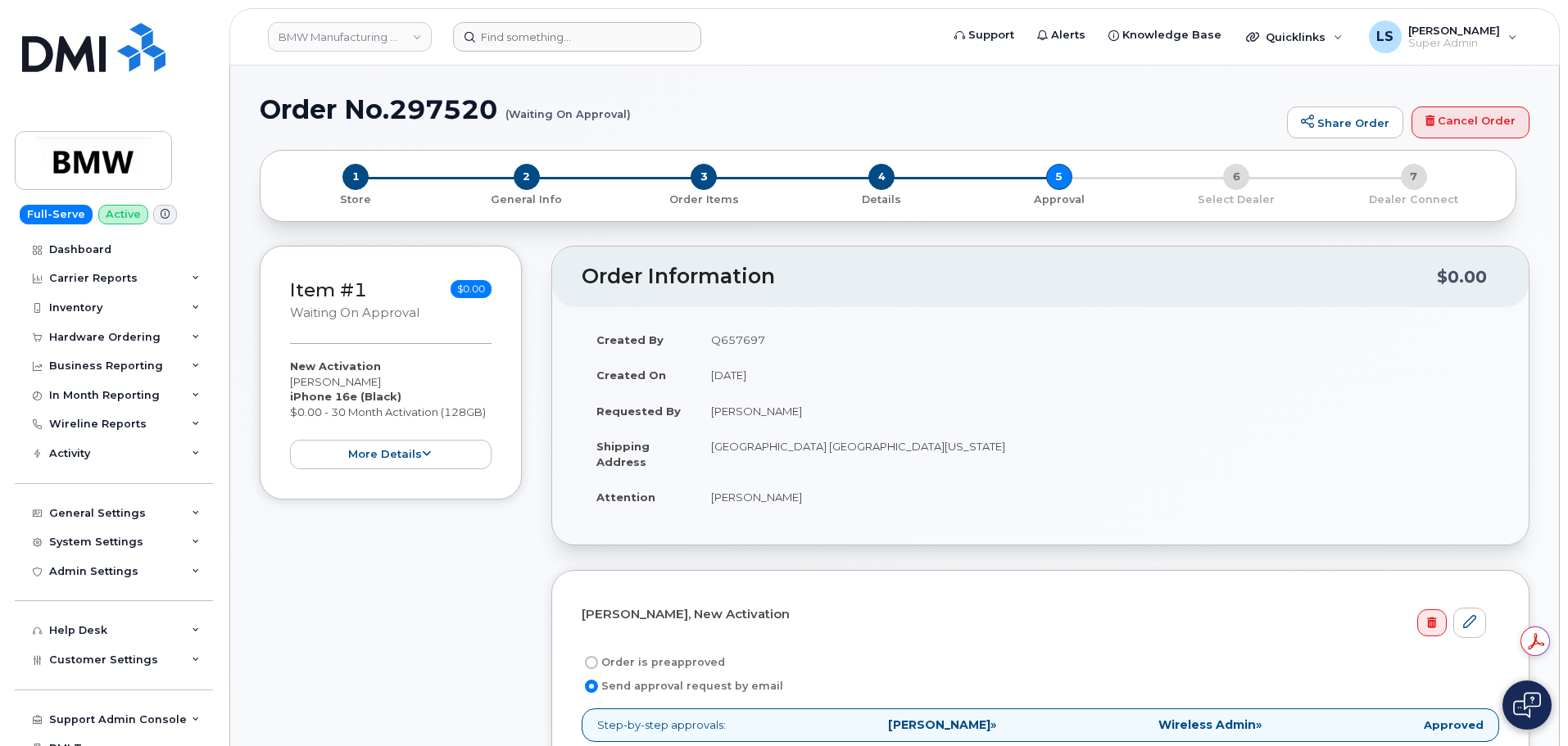
click at [509, 54] on header "BMW Manufacturing Co LLC Support Alerts Knowledge Base Quicklinks Suspend / Can…" at bounding box center [894, 37] width 1330 height 57
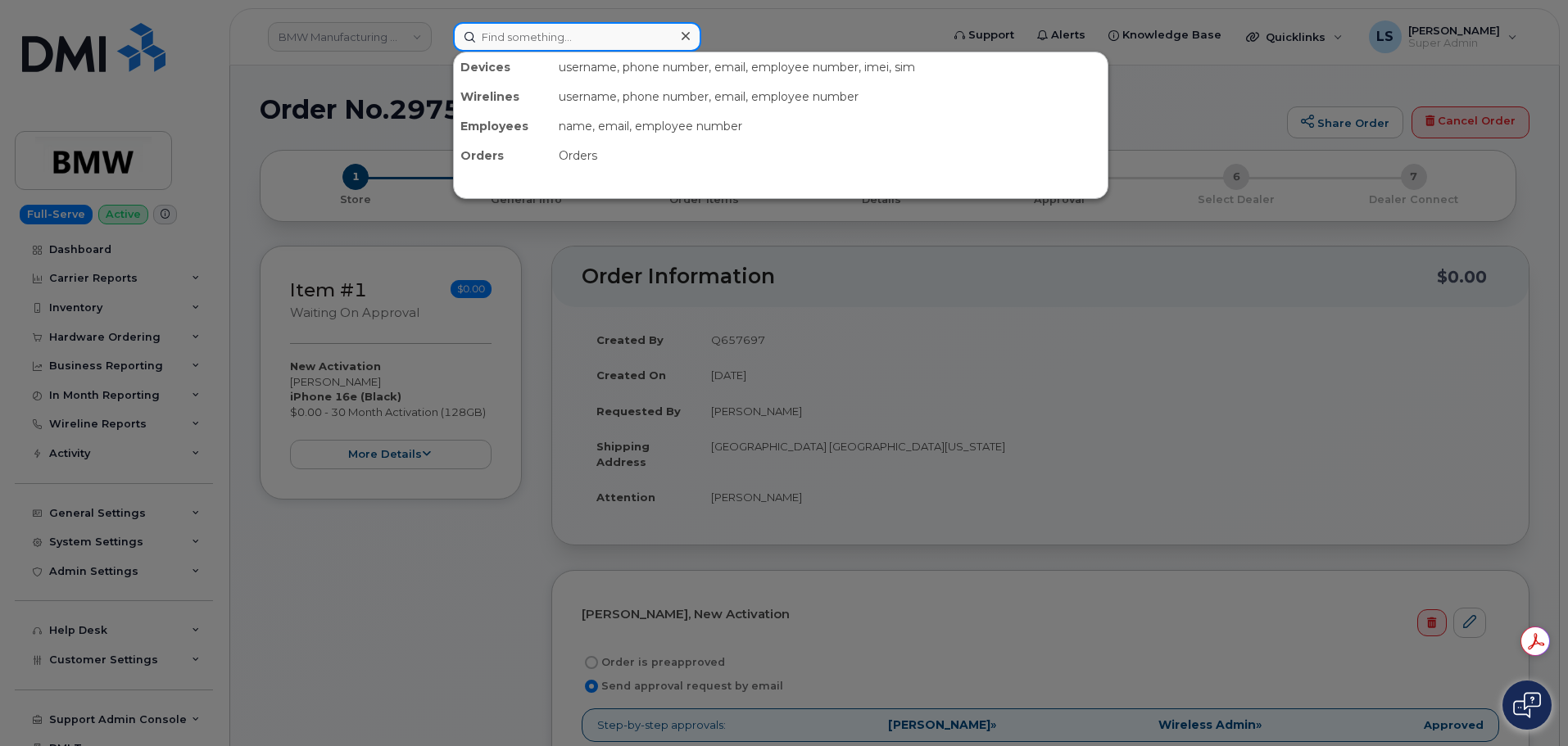
click at [509, 45] on input at bounding box center [577, 37] width 248 height 29
paste input "Joseph Shegas"
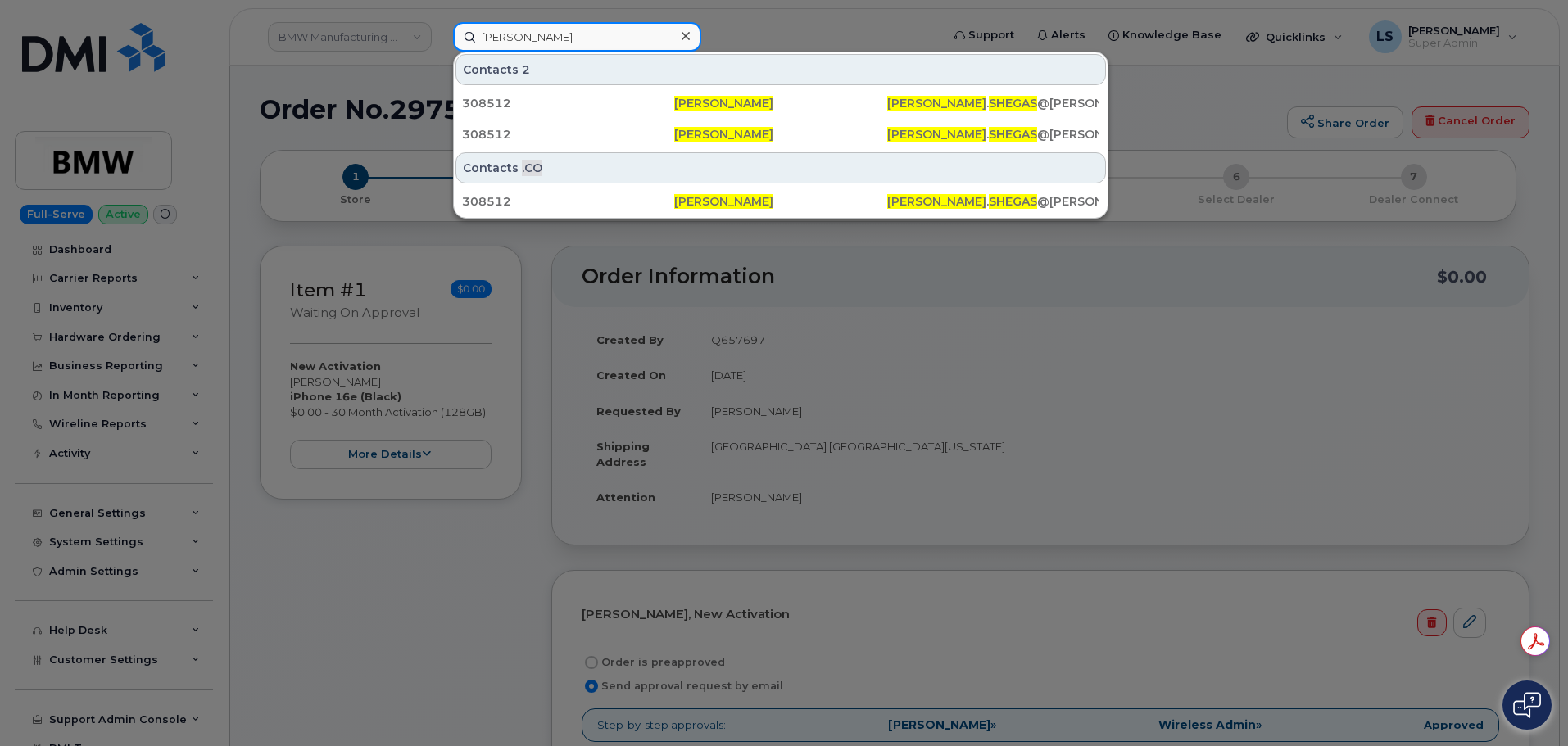
click at [564, 41] on input "Joseph Shegas" at bounding box center [577, 37] width 248 height 29
paste input "OSEPH.SHEGAS@KIEWIT.COM"
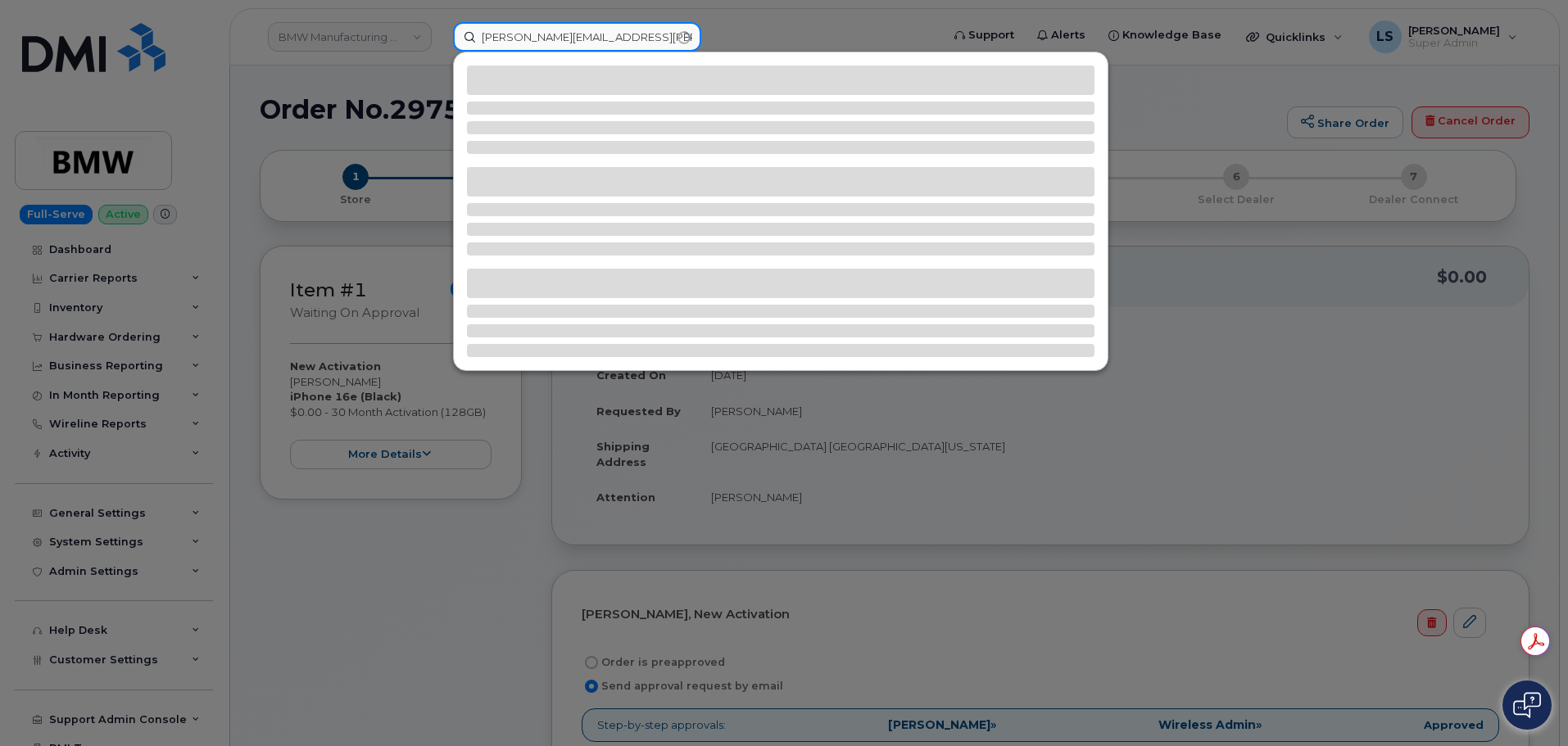
type input "JOSEPH.SHEGAS@KIEWIT.COM"
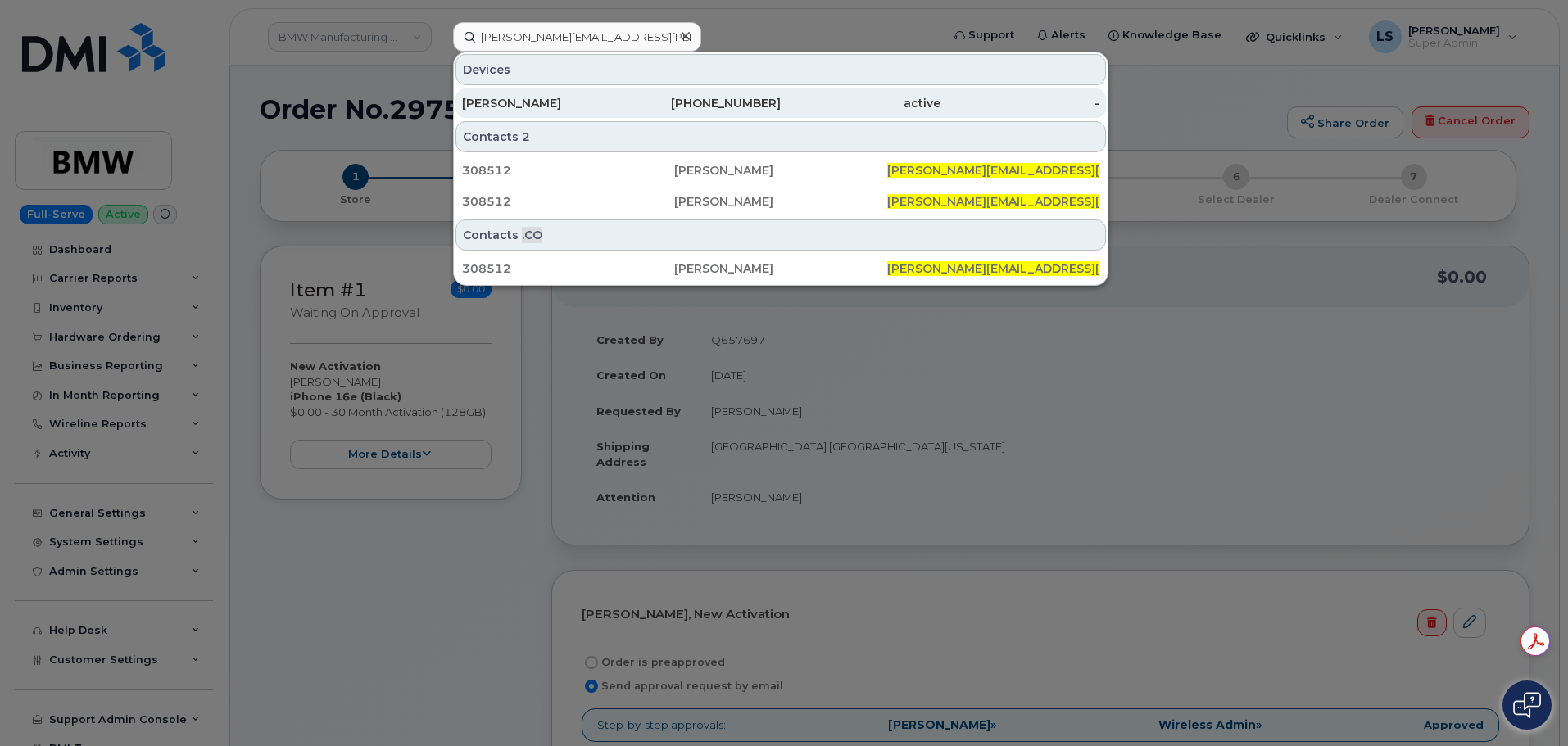
click at [781, 90] on div "213-725-1629" at bounding box center [861, 102] width 160 height 29
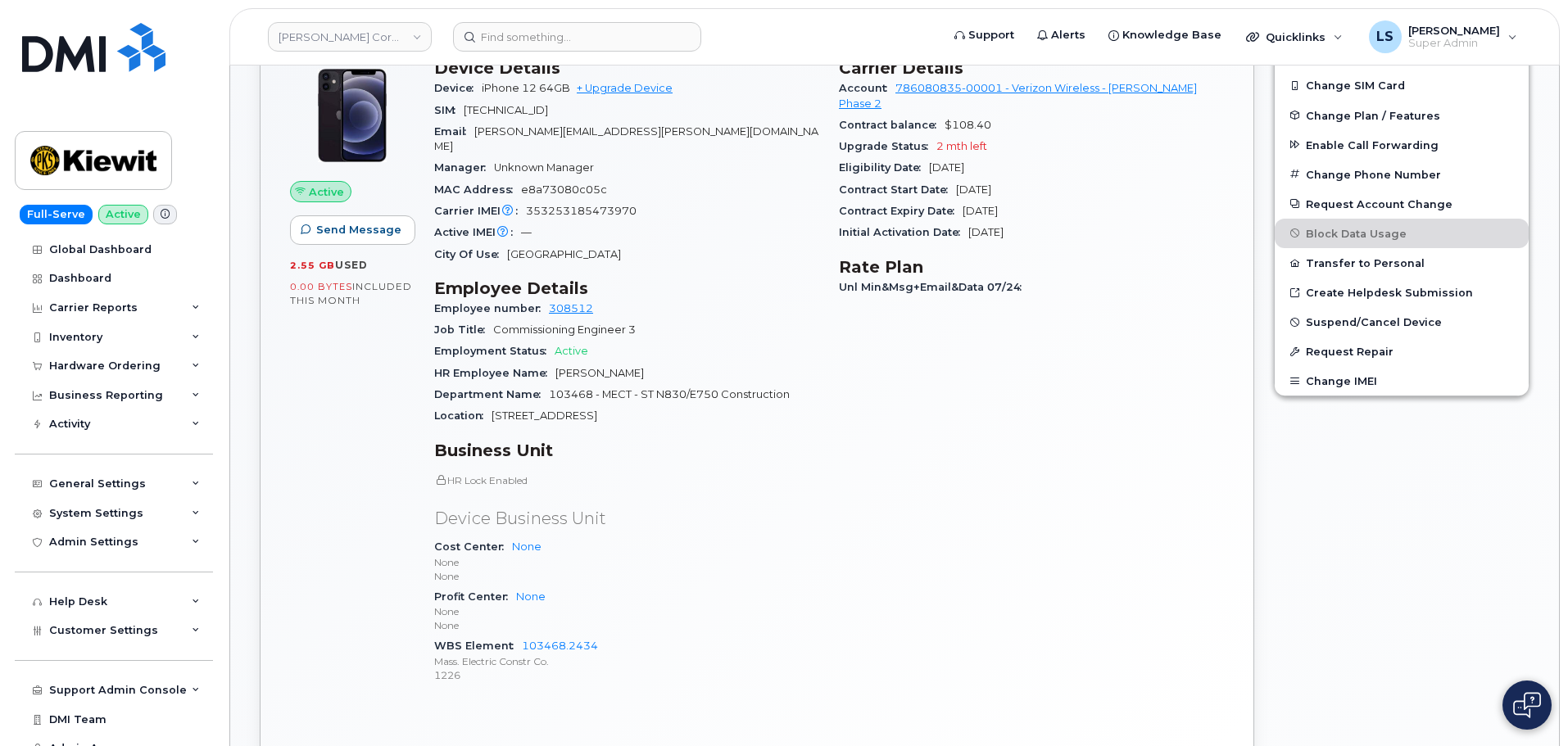
scroll to position [82, 0]
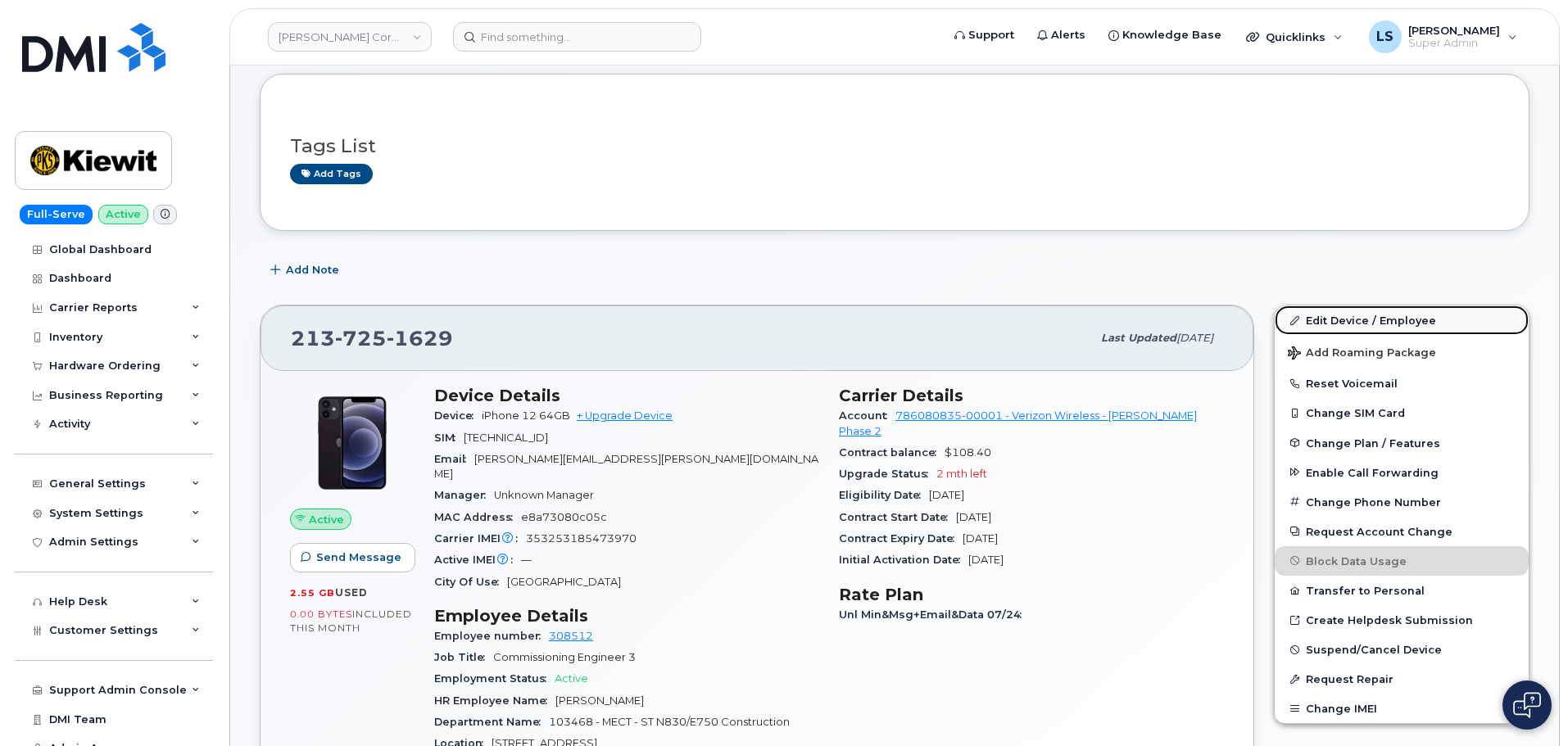
click at [1318, 311] on link "Edit Device / Employee" at bounding box center [1402, 319] width 254 height 29
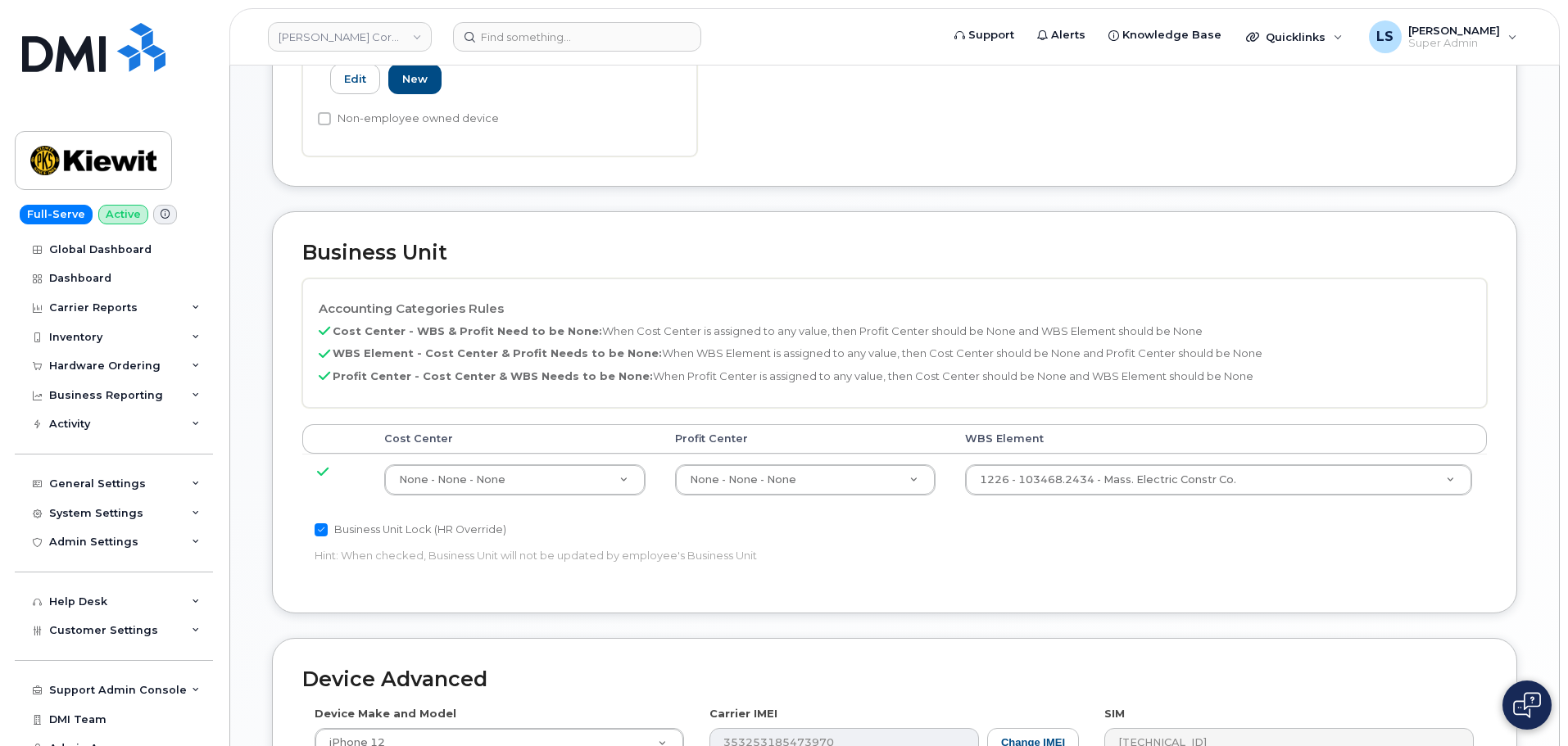
scroll to position [573, 0]
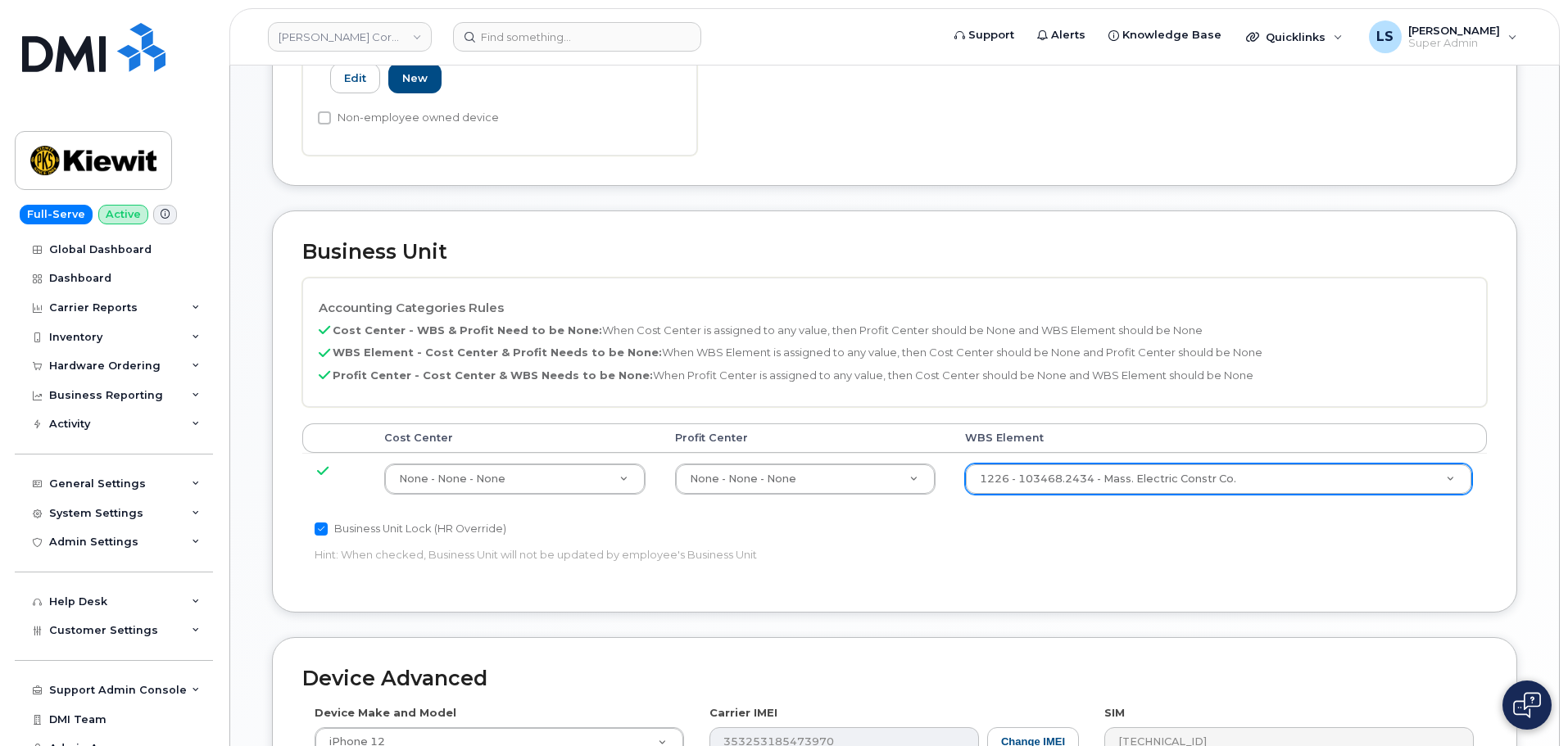
click at [1008, 481] on td "1226 - 103468.2434 - Mass. Electric Constr Co. 29949677" at bounding box center [1219, 478] width 536 height 52
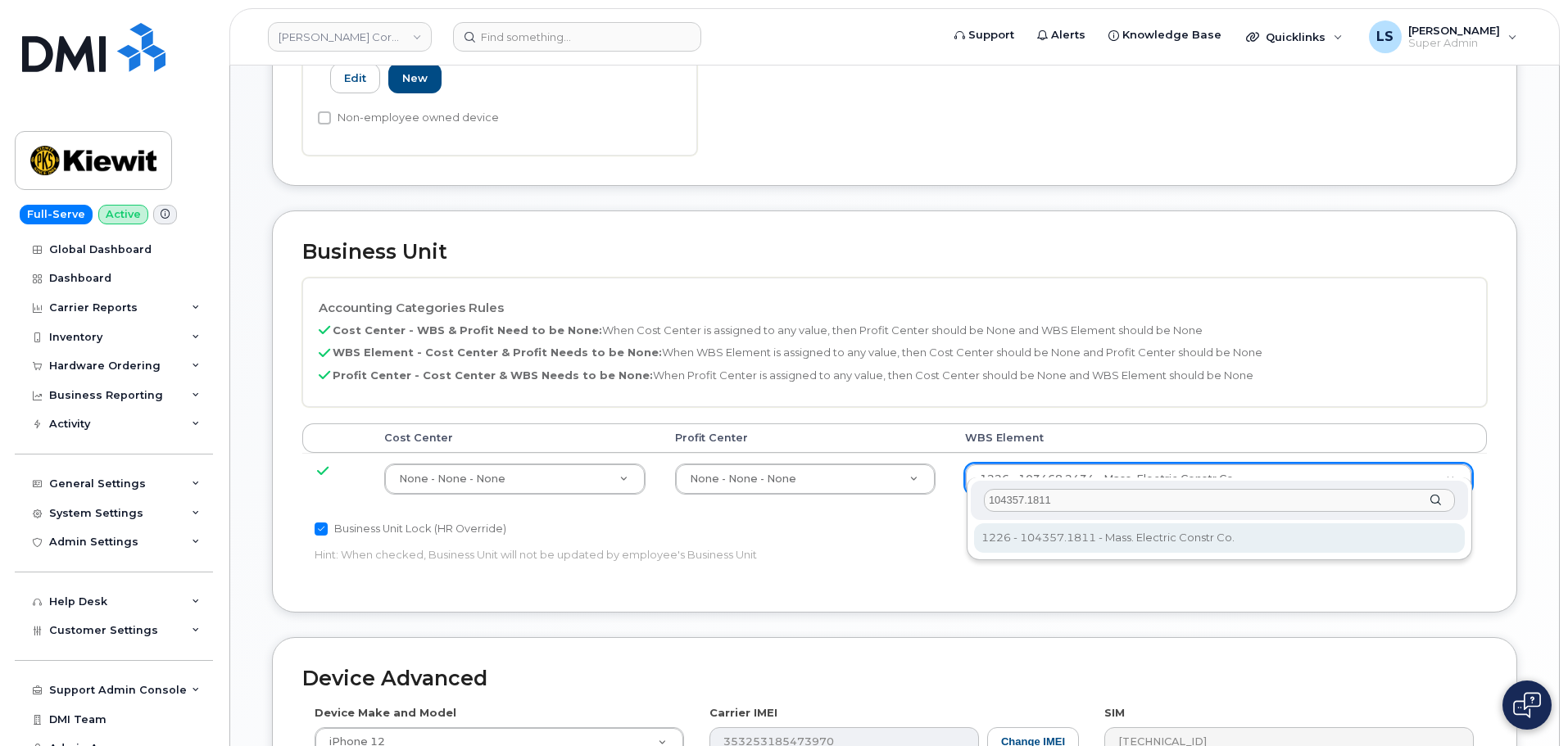
type input "104357.1811"
drag, startPoint x: 1025, startPoint y: 541, endPoint x: 991, endPoint y: 527, distance: 36.8
type input "35122909"
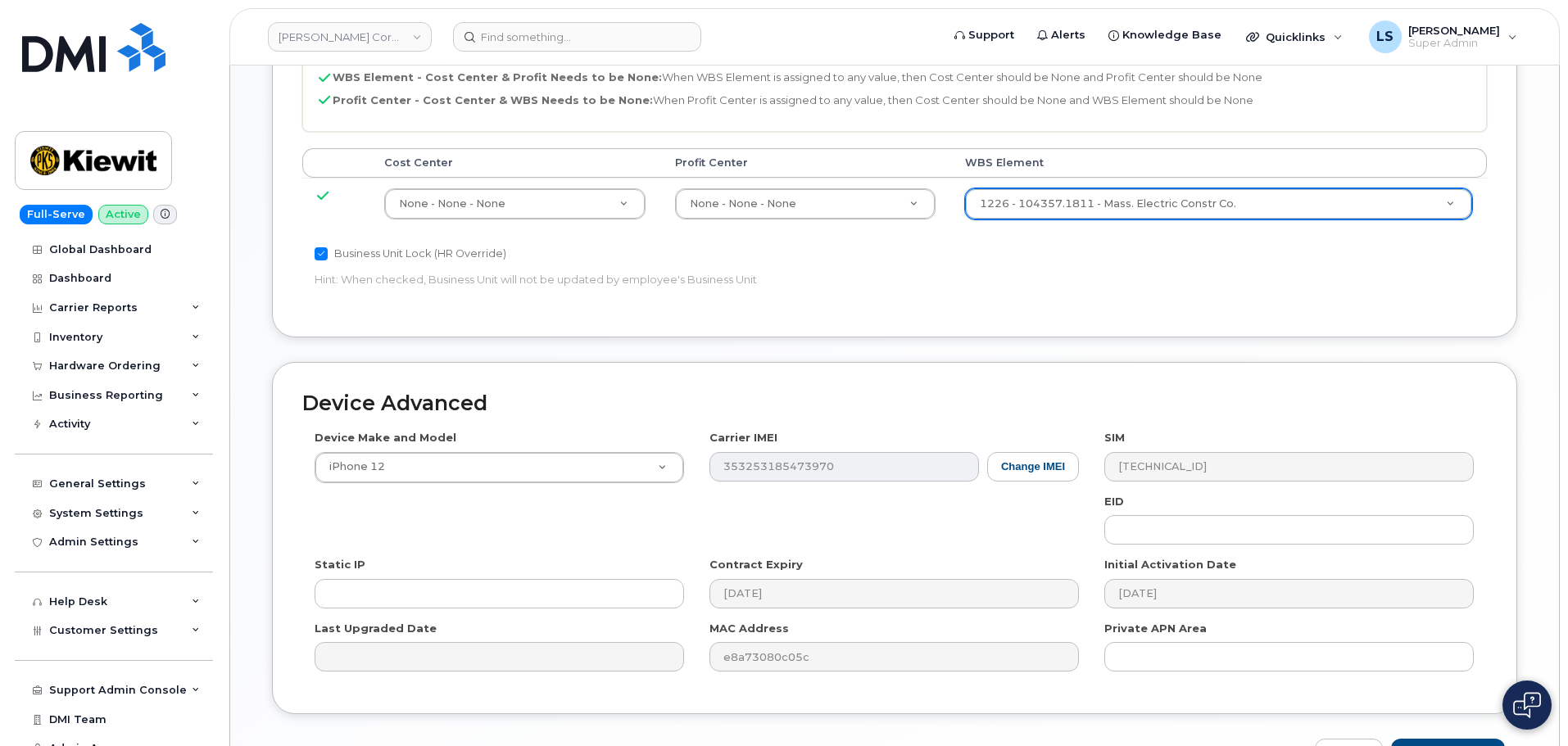
scroll to position [938, 0]
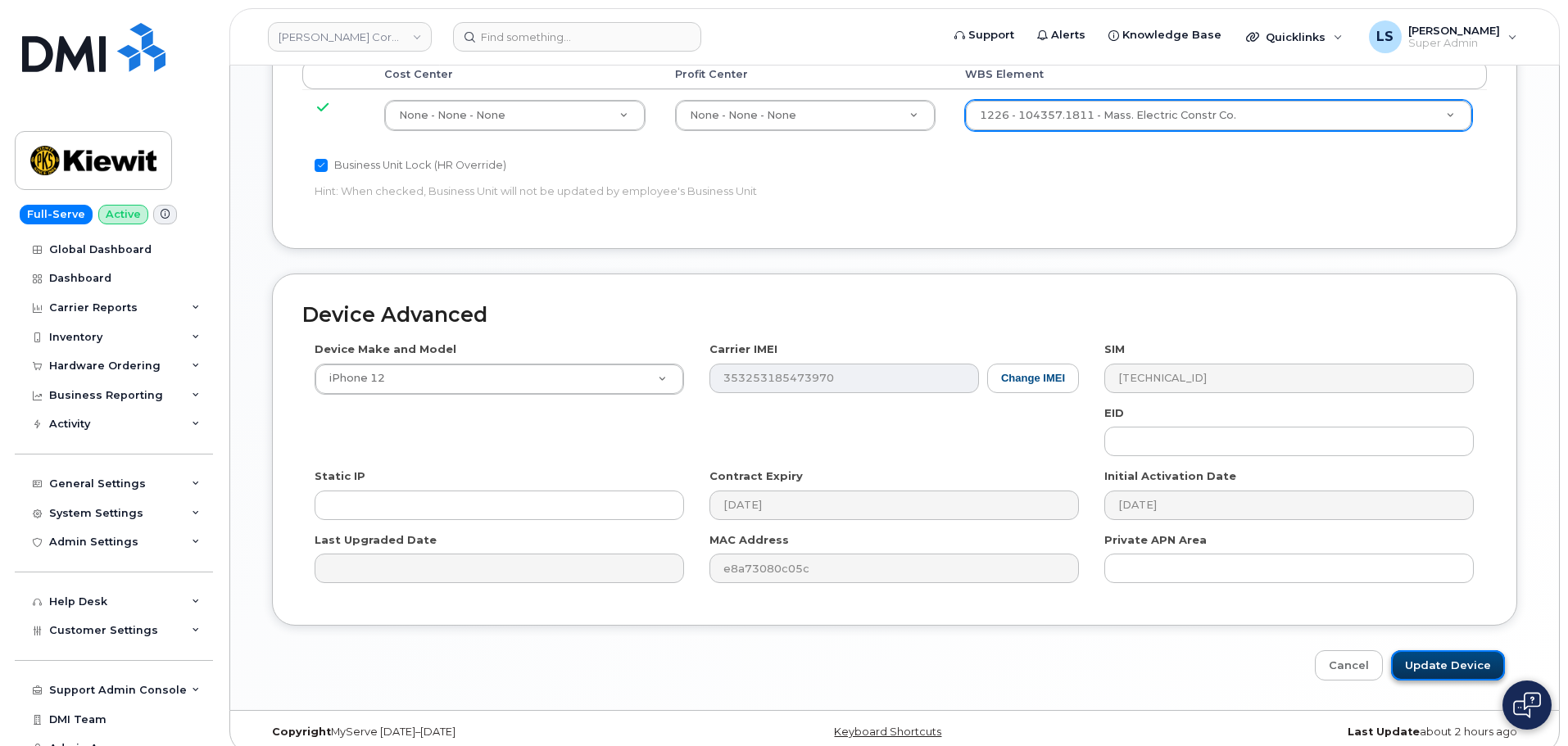
click at [1432, 650] on input "Update Device" at bounding box center [1448, 665] width 114 height 30
type input "Saving..."
